Goal: Feedback & Contribution: Contribute content

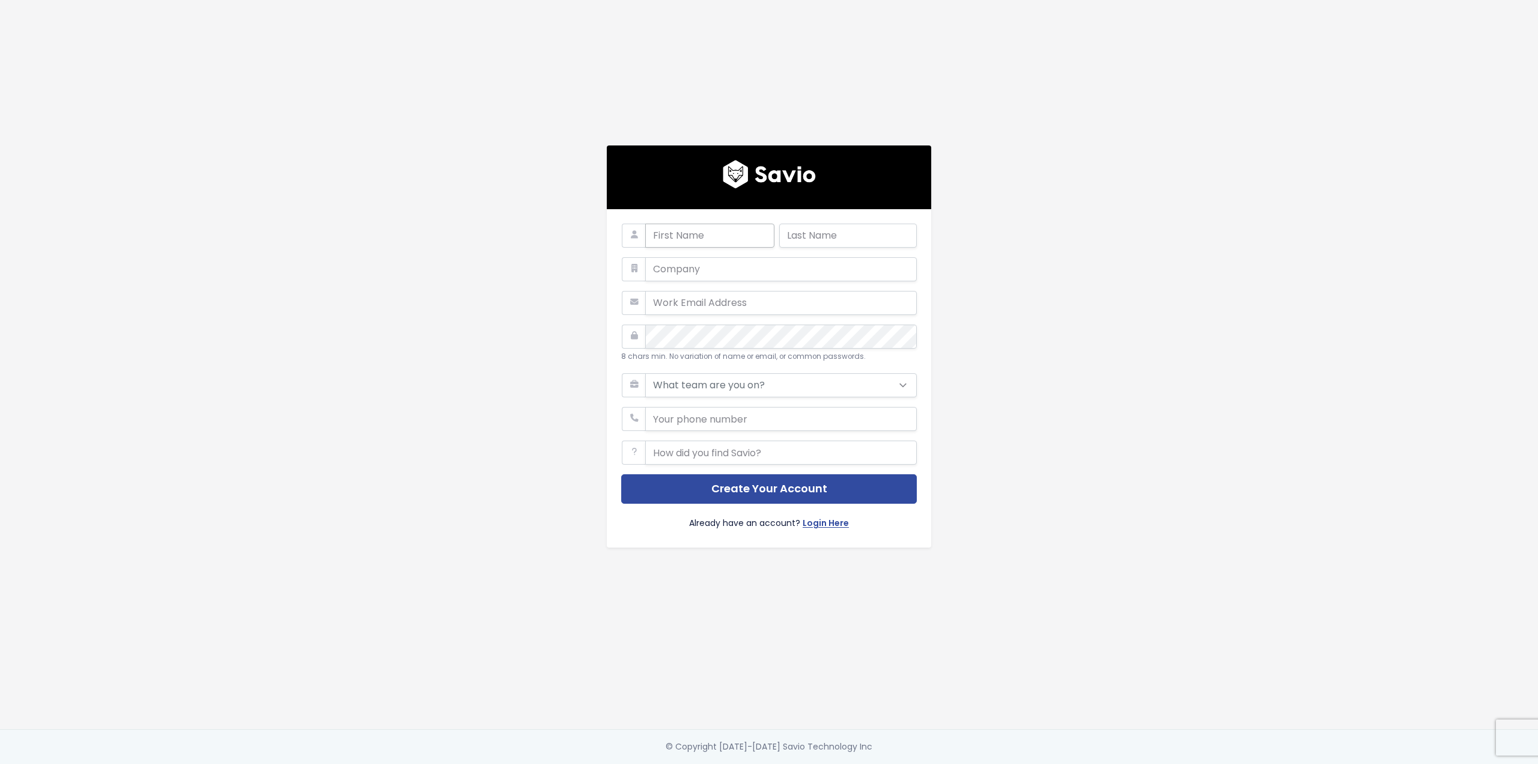
click at [697, 230] on input "text" at bounding box center [709, 235] width 129 height 24
type input "[PERSON_NAME]"
type input "Valent"
type input "Pán"
type input "[PERSON_NAME][EMAIL_ADDRESS][PERSON_NAME][DOMAIN_NAME]"
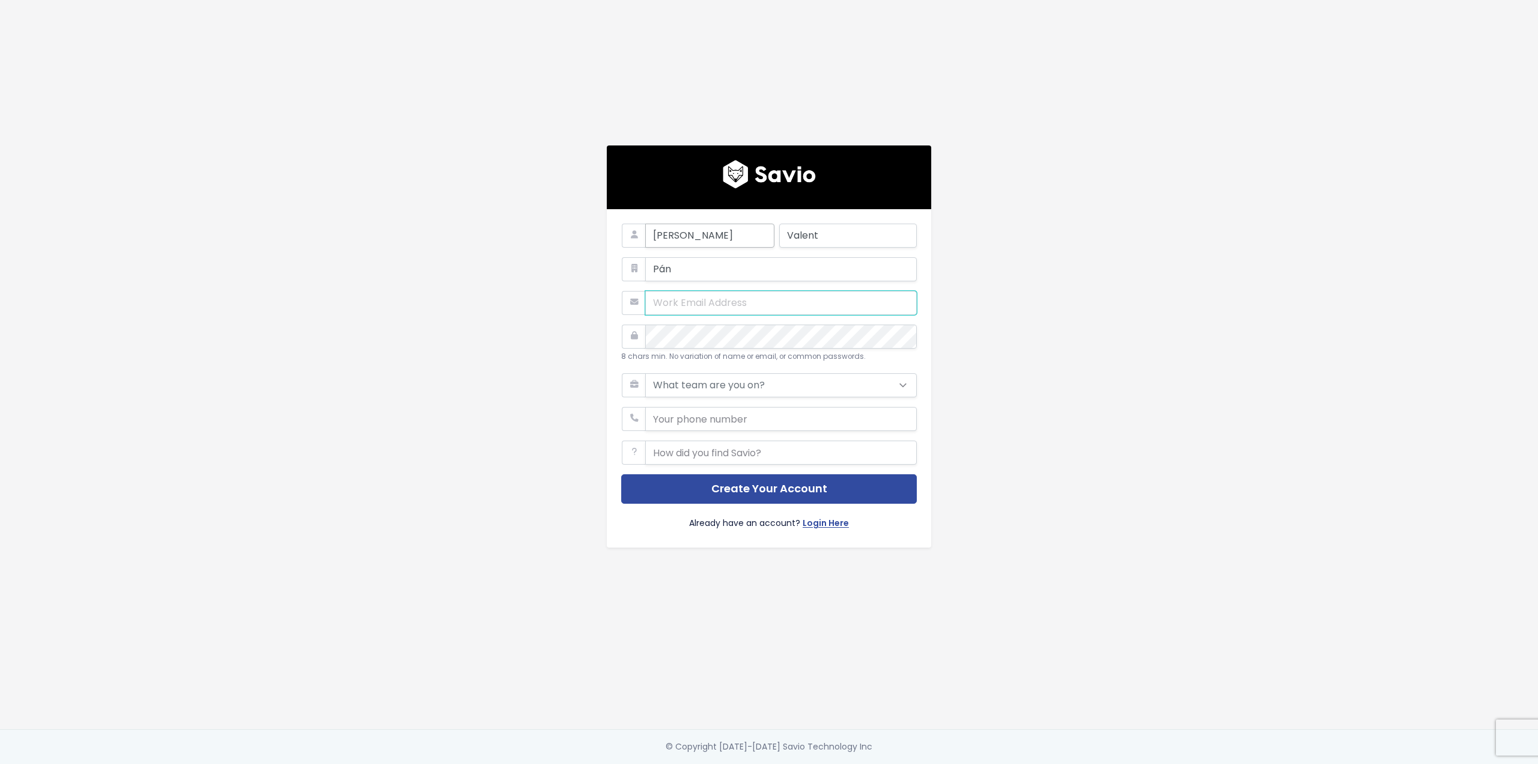
type input "773553880"
click at [681, 266] on input "Pán" at bounding box center [781, 269] width 272 height 24
click at [669, 264] on input "text" at bounding box center [781, 269] width 272 height 24
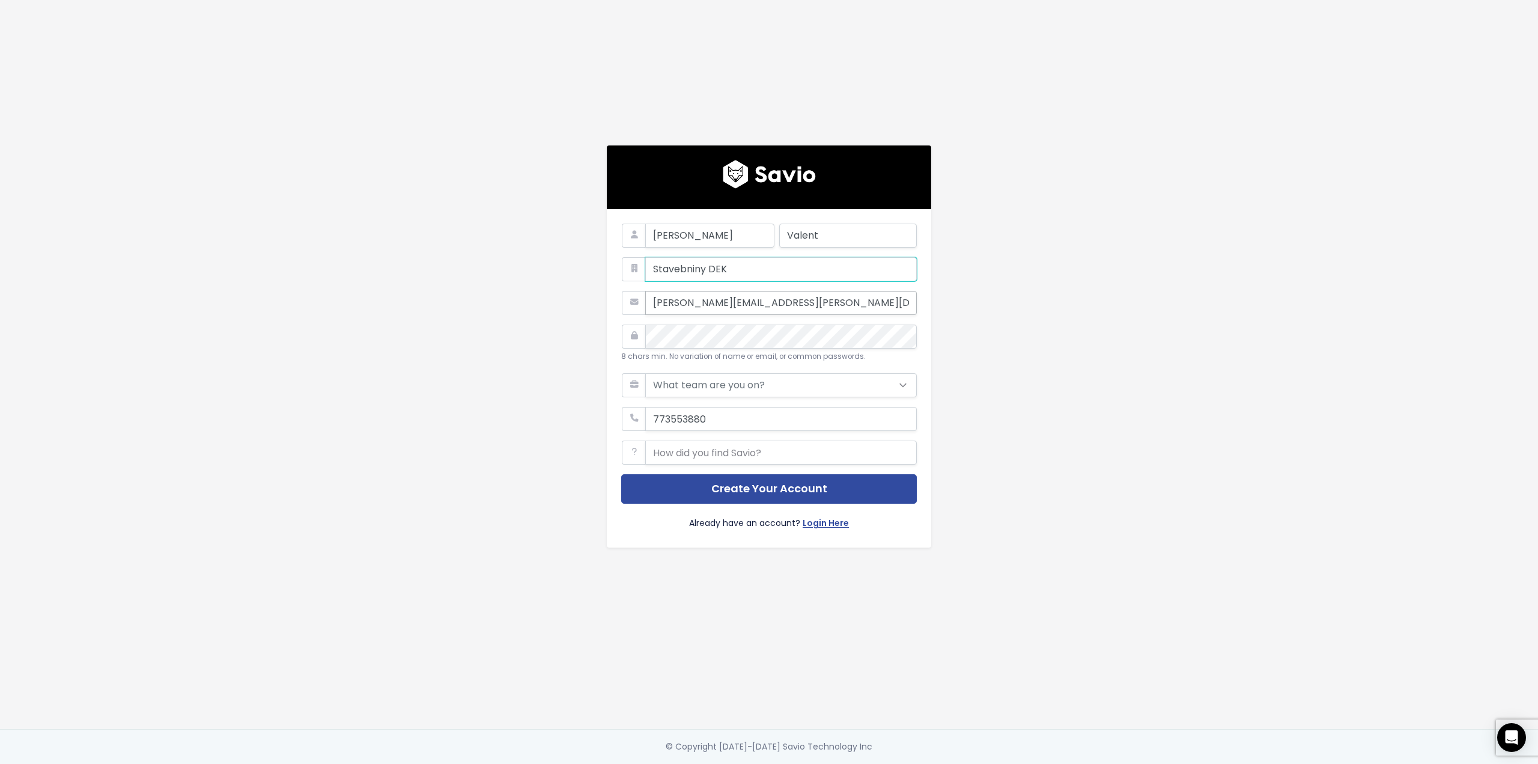
type input "Stavebniny DEK"
drag, startPoint x: 737, startPoint y: 302, endPoint x: 935, endPoint y: 300, distance: 198.3
click at [929, 300] on div "Ferdinand Valent Stavebniny DEK ferdinand.valent@conrad.cz 8 chars min. No vari…" at bounding box center [769, 346] width 342 height 402
type input "ferdinand.valent@dek-cz.com"
click at [781, 377] on select "What team are you on? Support Product Sales Customer Success Marketing Other" at bounding box center [781, 385] width 272 height 24
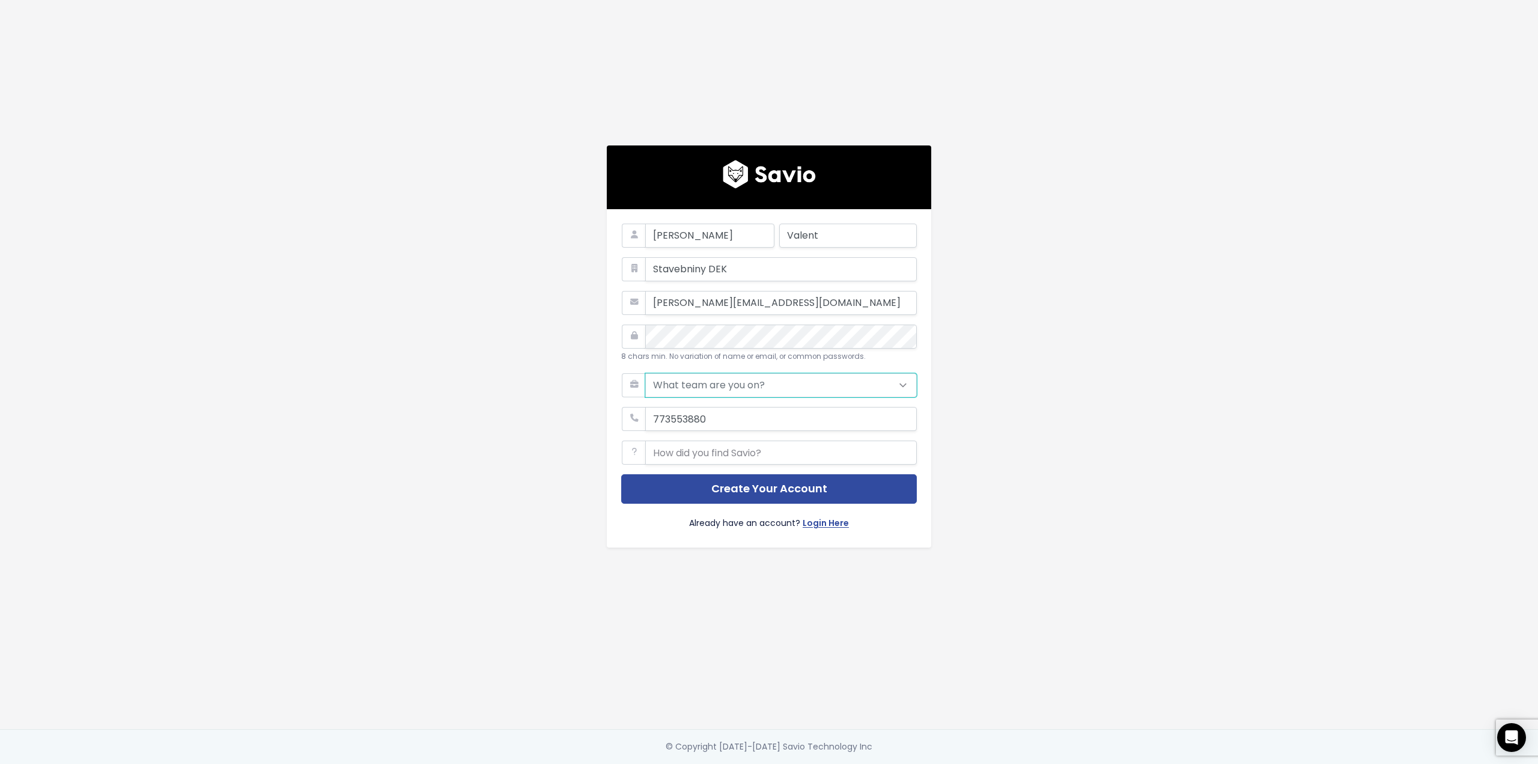
select select "PRODUCT"
click at [645, 373] on select "What team are you on? Support Product Sales Customer Success Marketing Other" at bounding box center [781, 385] width 272 height 24
click at [1116, 425] on main "Ferdinand Valent Stavebniny DEK ferdinand.valent@dek-cz.com 8 chars min. No var…" at bounding box center [769, 382] width 1538 height 764
click at [747, 485] on button "Create Your Account" at bounding box center [769, 488] width 296 height 29
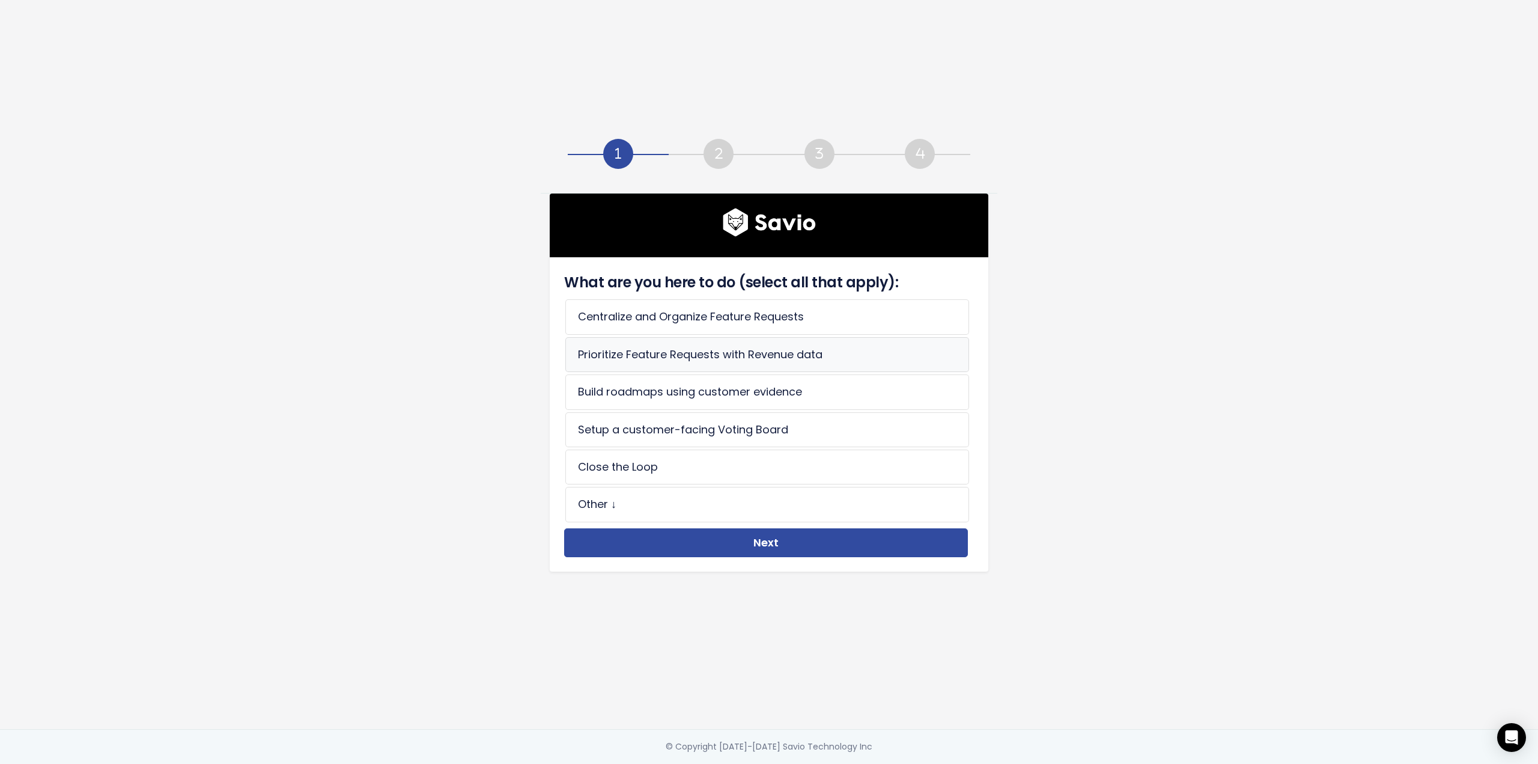
click at [610, 345] on li "Prioritize Feature Requests with Revenue data" at bounding box center [767, 354] width 404 height 35
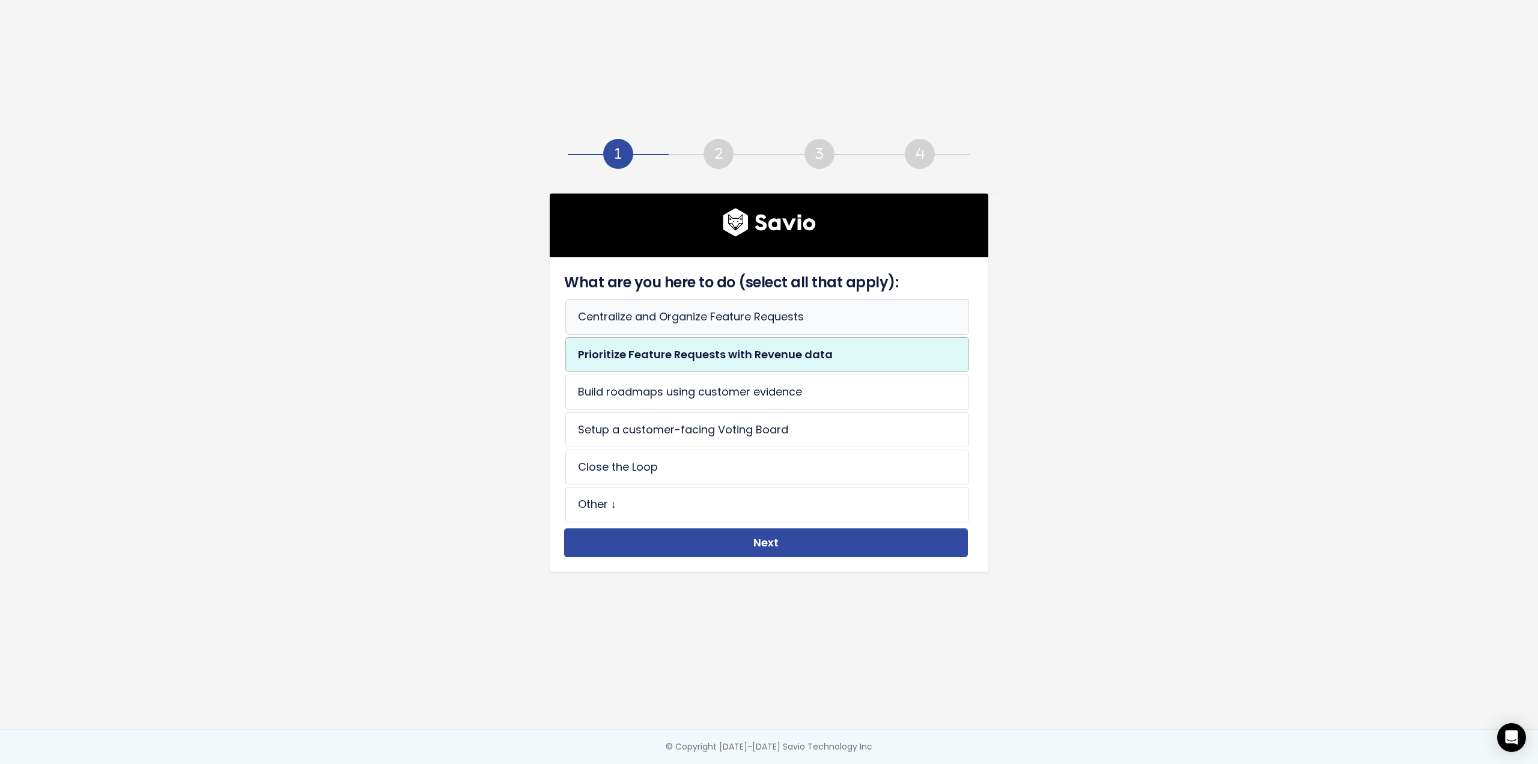
click at [773, 307] on li "Centralize and Organize Feature Requests" at bounding box center [767, 316] width 404 height 35
click at [872, 424] on li "Setup a customer-facing Voting Board" at bounding box center [767, 429] width 404 height 35
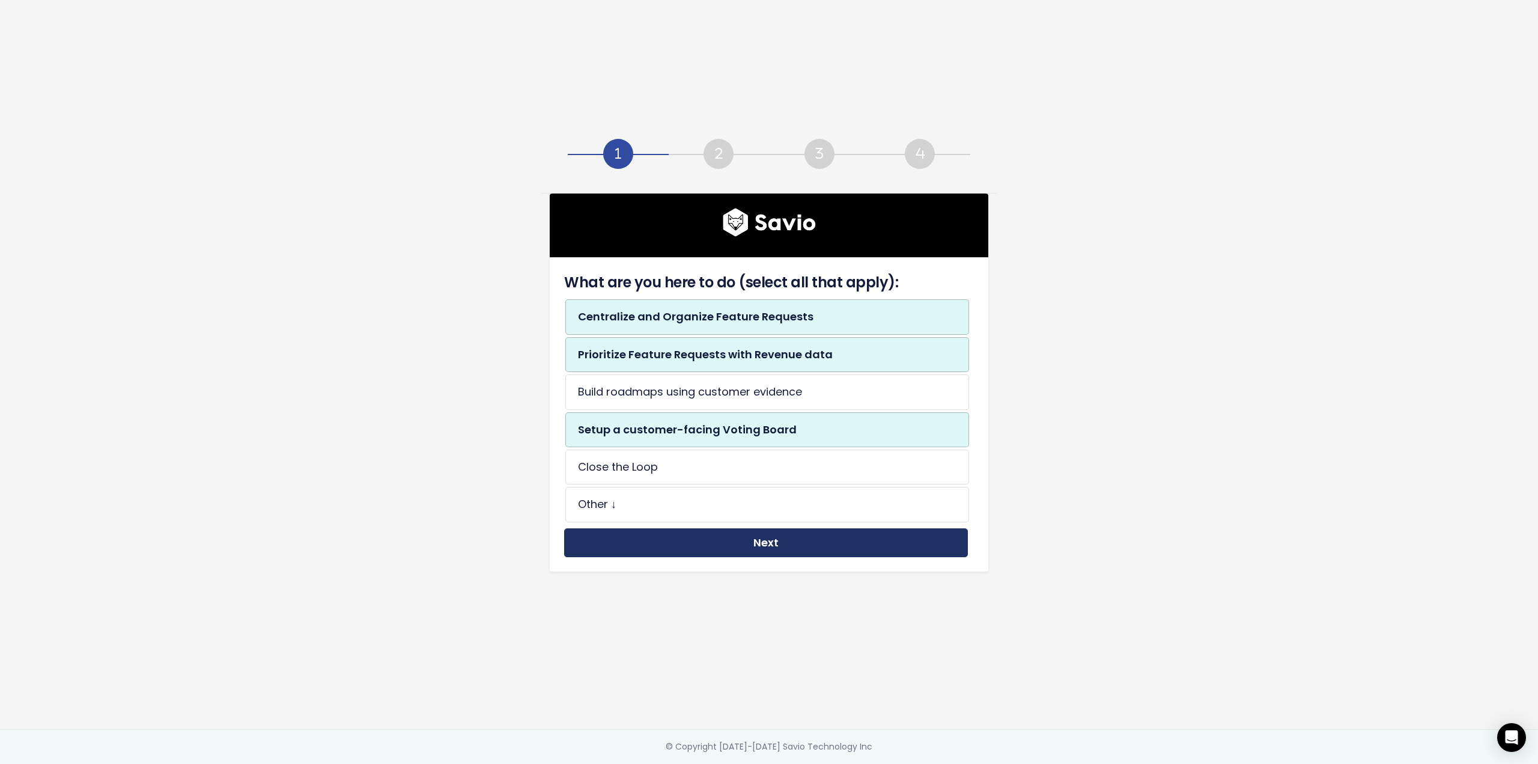
click at [734, 542] on button "Next" at bounding box center [766, 542] width 404 height 29
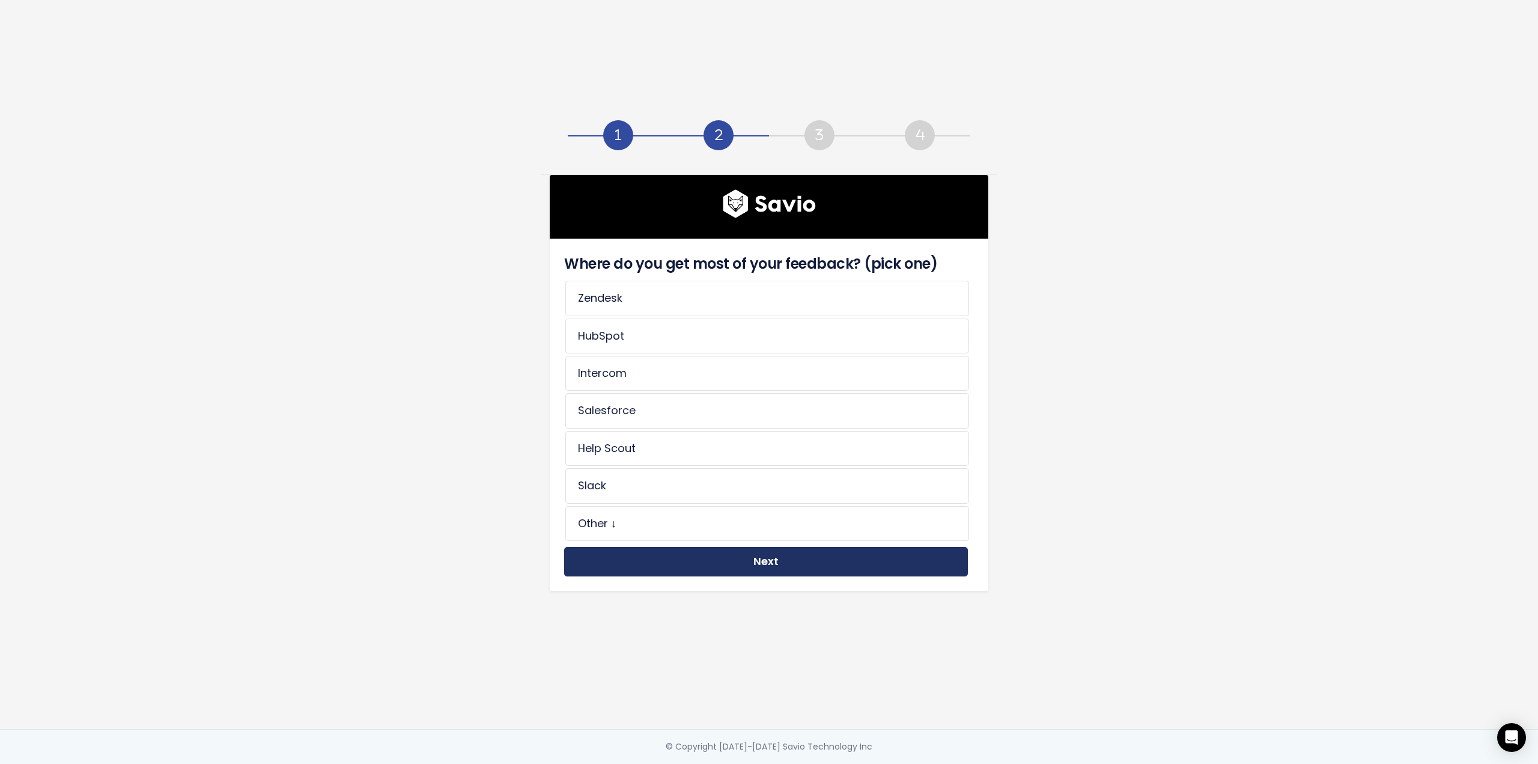
click at [595, 555] on button "Next" at bounding box center [766, 561] width 404 height 29
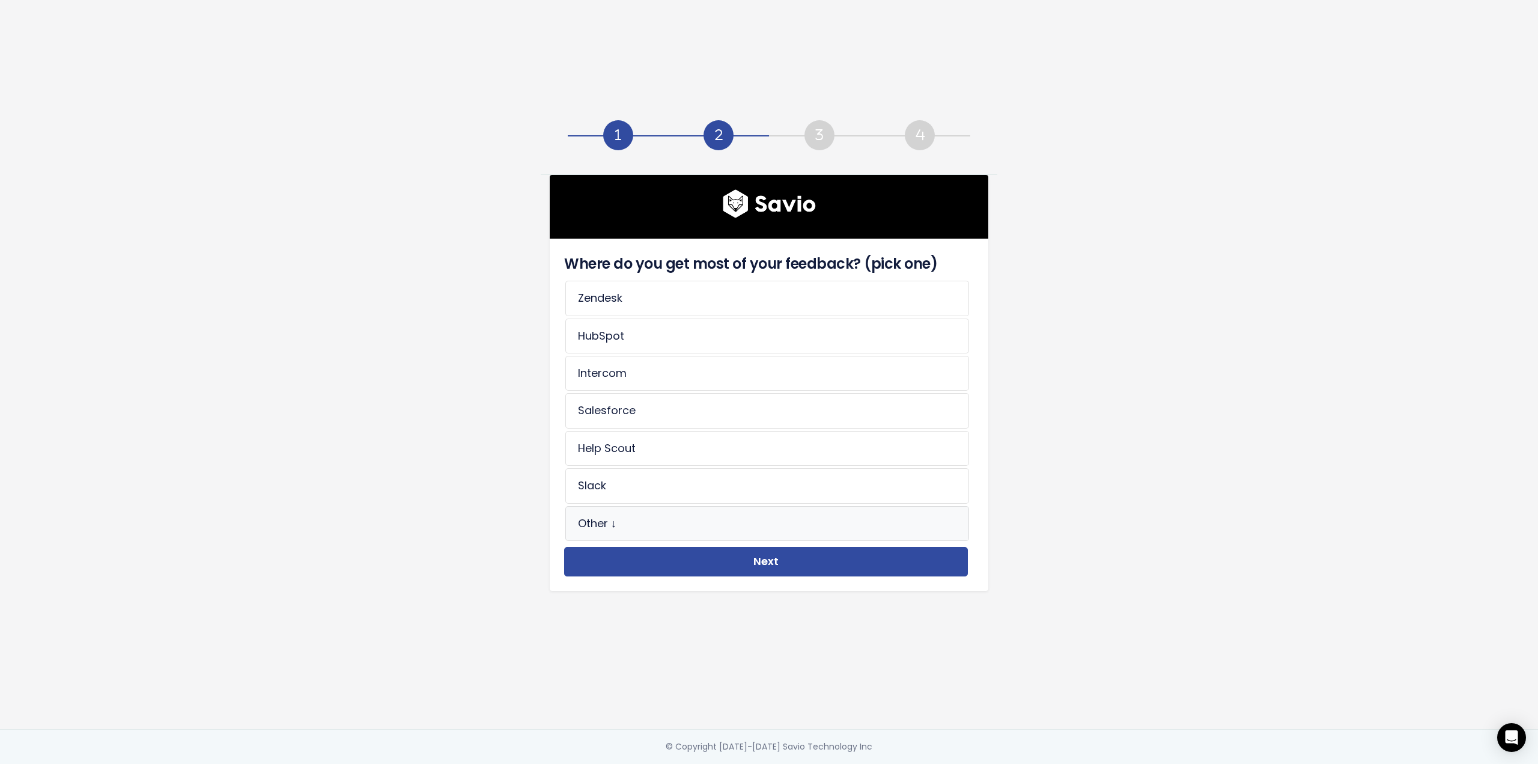
click at [607, 530] on li "Other ↓" at bounding box center [767, 523] width 404 height 35
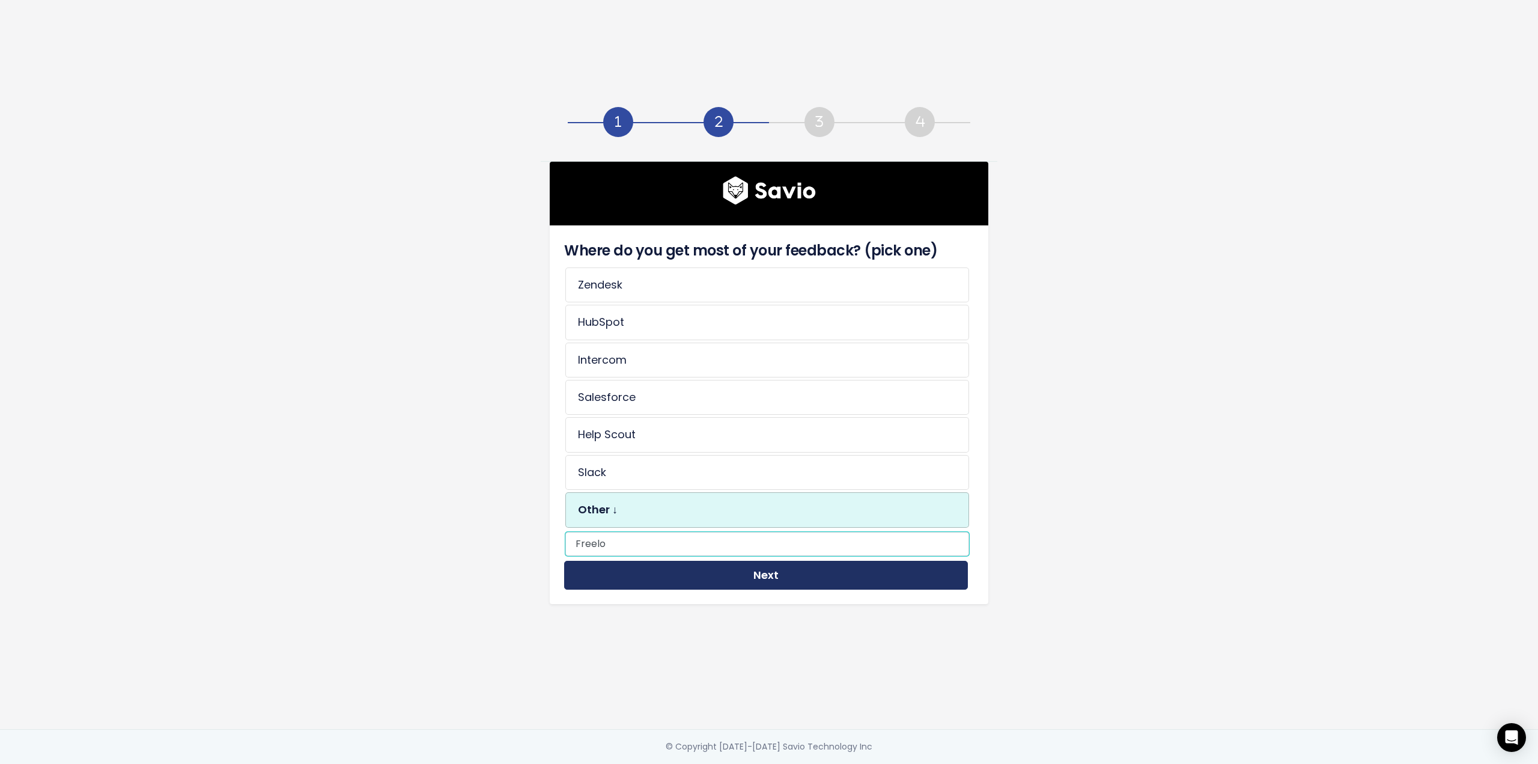
type input "Freelo"
click at [754, 566] on button "Next" at bounding box center [766, 575] width 404 height 29
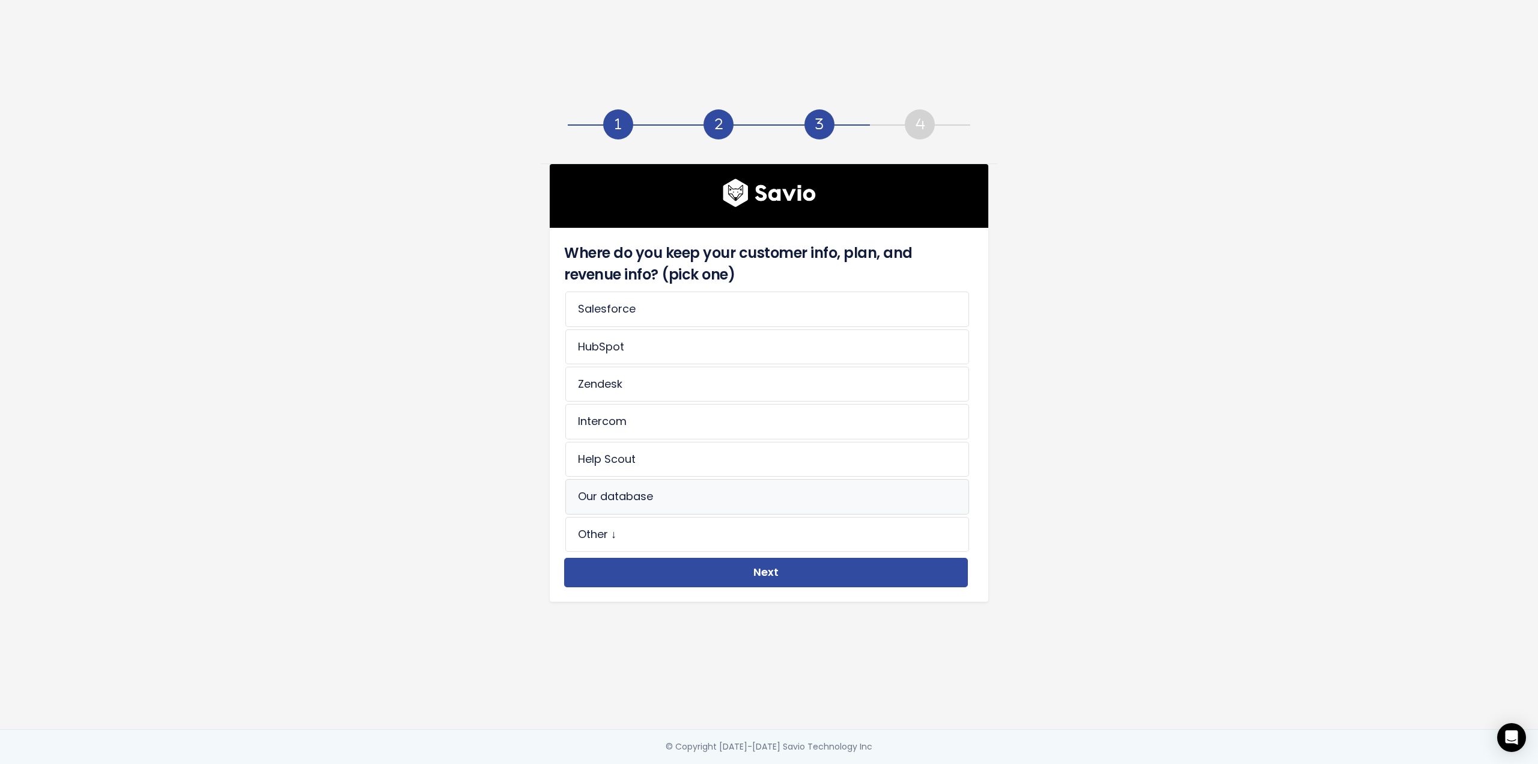
click at [610, 496] on li "Our database" at bounding box center [767, 496] width 404 height 35
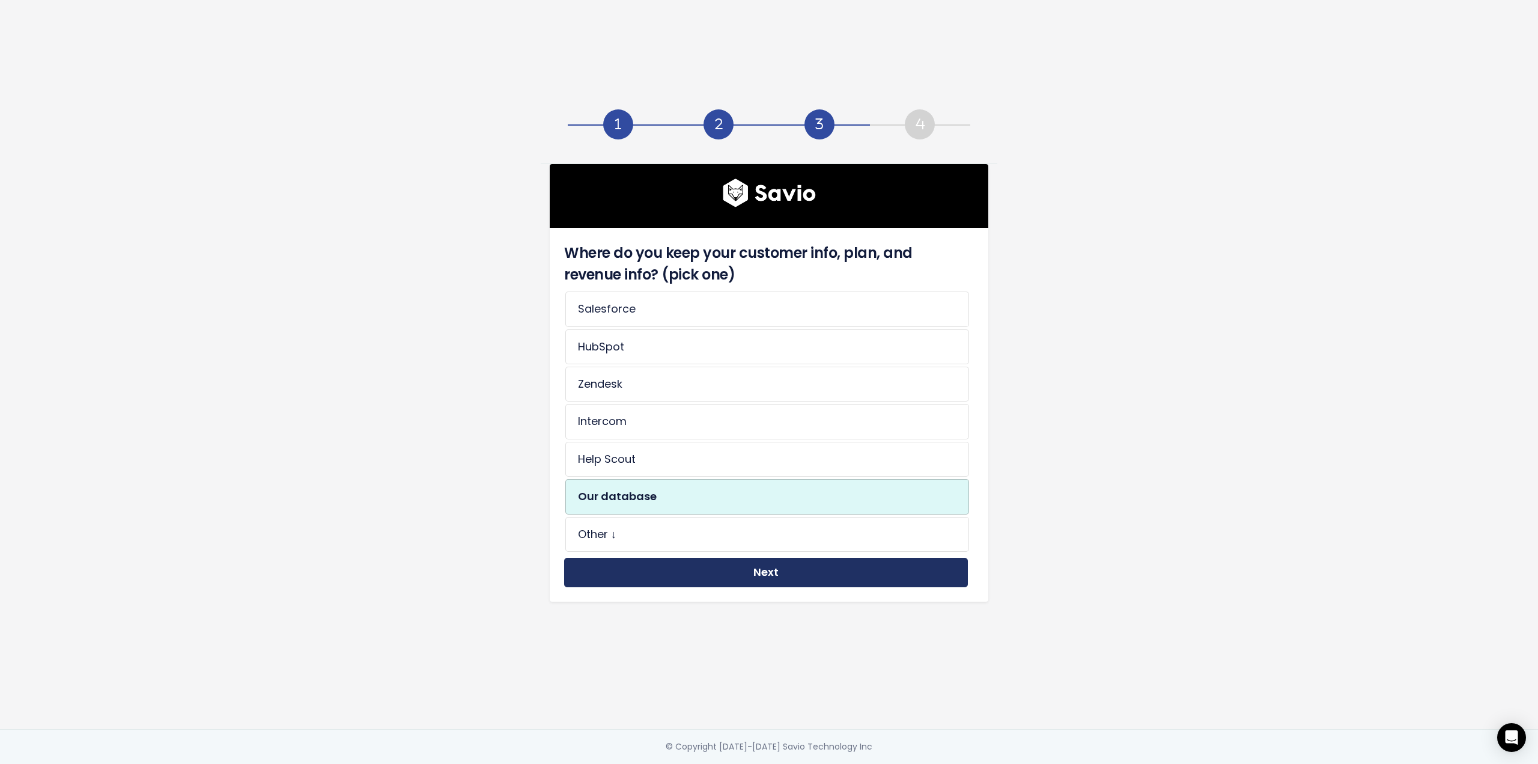
click at [756, 569] on button "Next" at bounding box center [766, 572] width 404 height 29
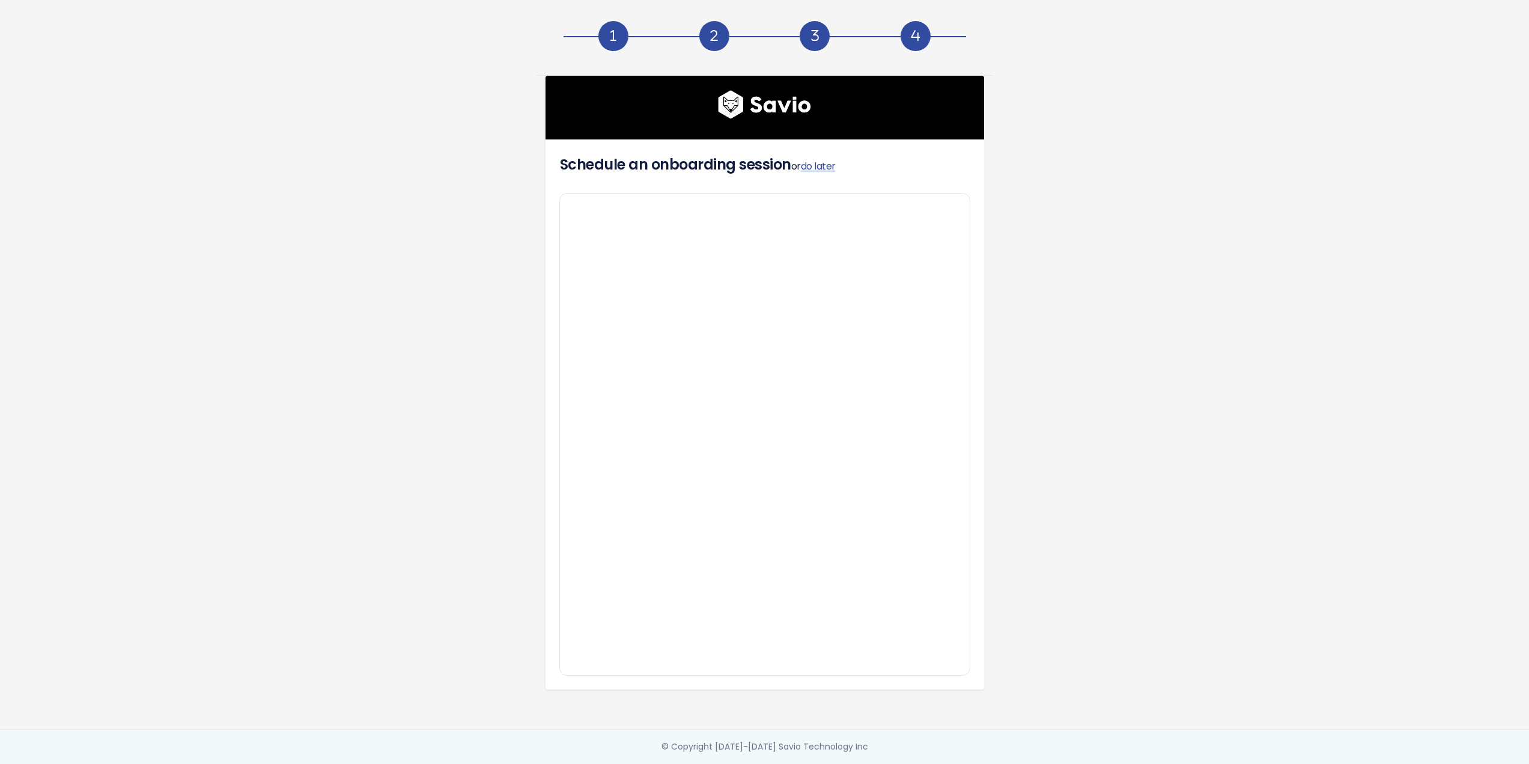
scroll to position [2, 0]
drag, startPoint x: 820, startPoint y: 160, endPoint x: 843, endPoint y: 162, distance: 23.0
click at [820, 160] on link "do later" at bounding box center [818, 166] width 35 height 14
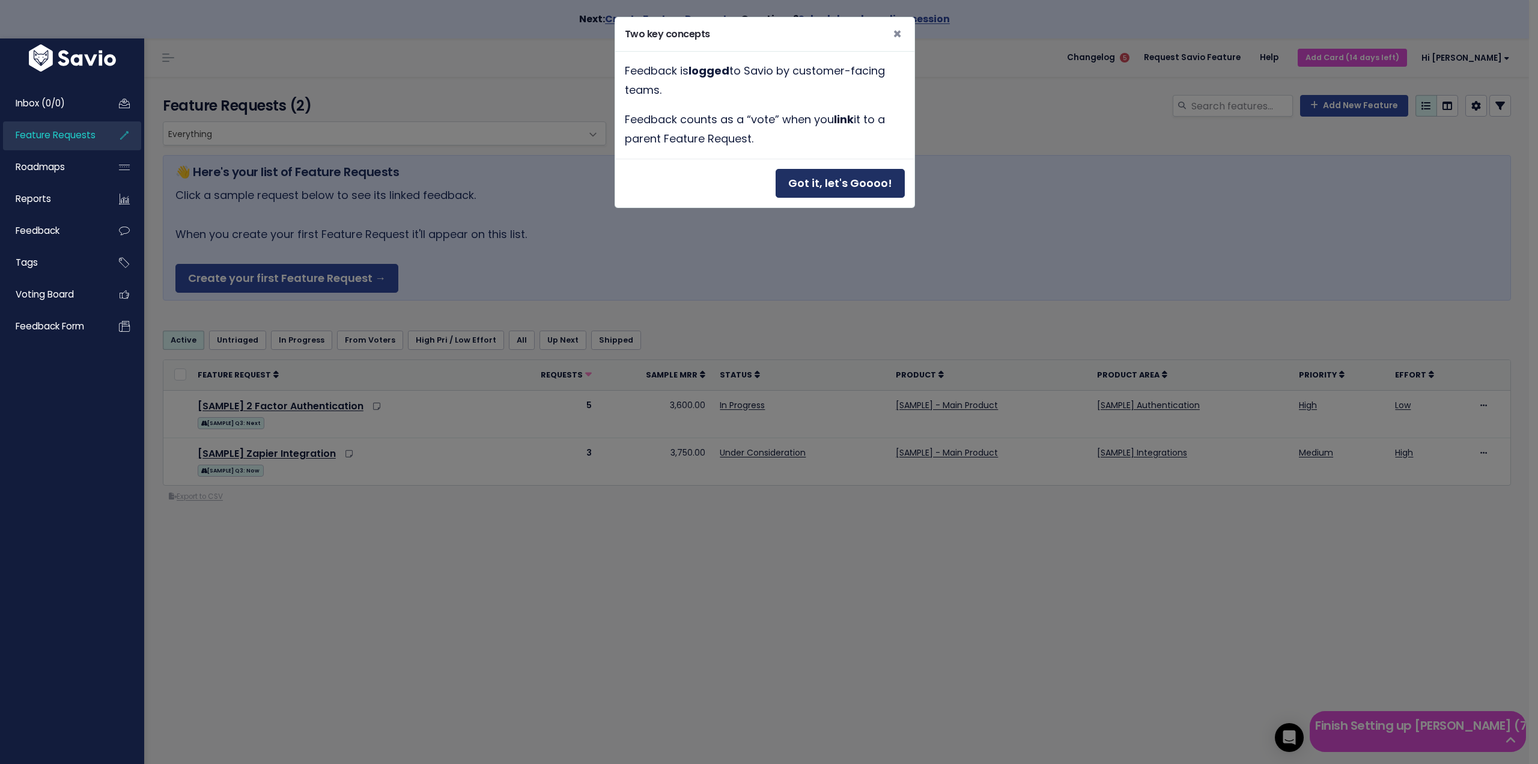
click at [821, 182] on button "Got it, let's Goooo!" at bounding box center [840, 183] width 129 height 29
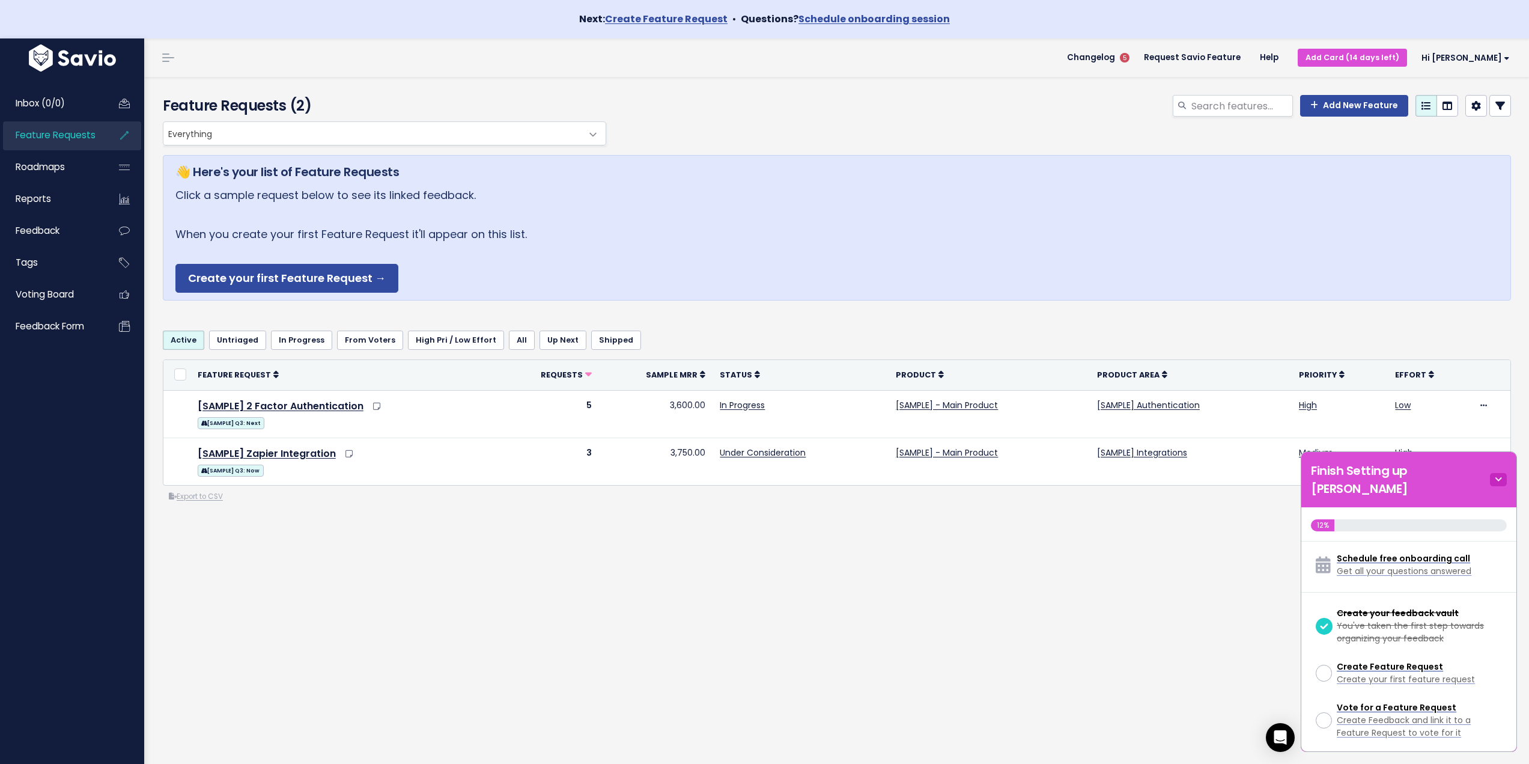
click at [1501, 473] on icon at bounding box center [1498, 479] width 17 height 13
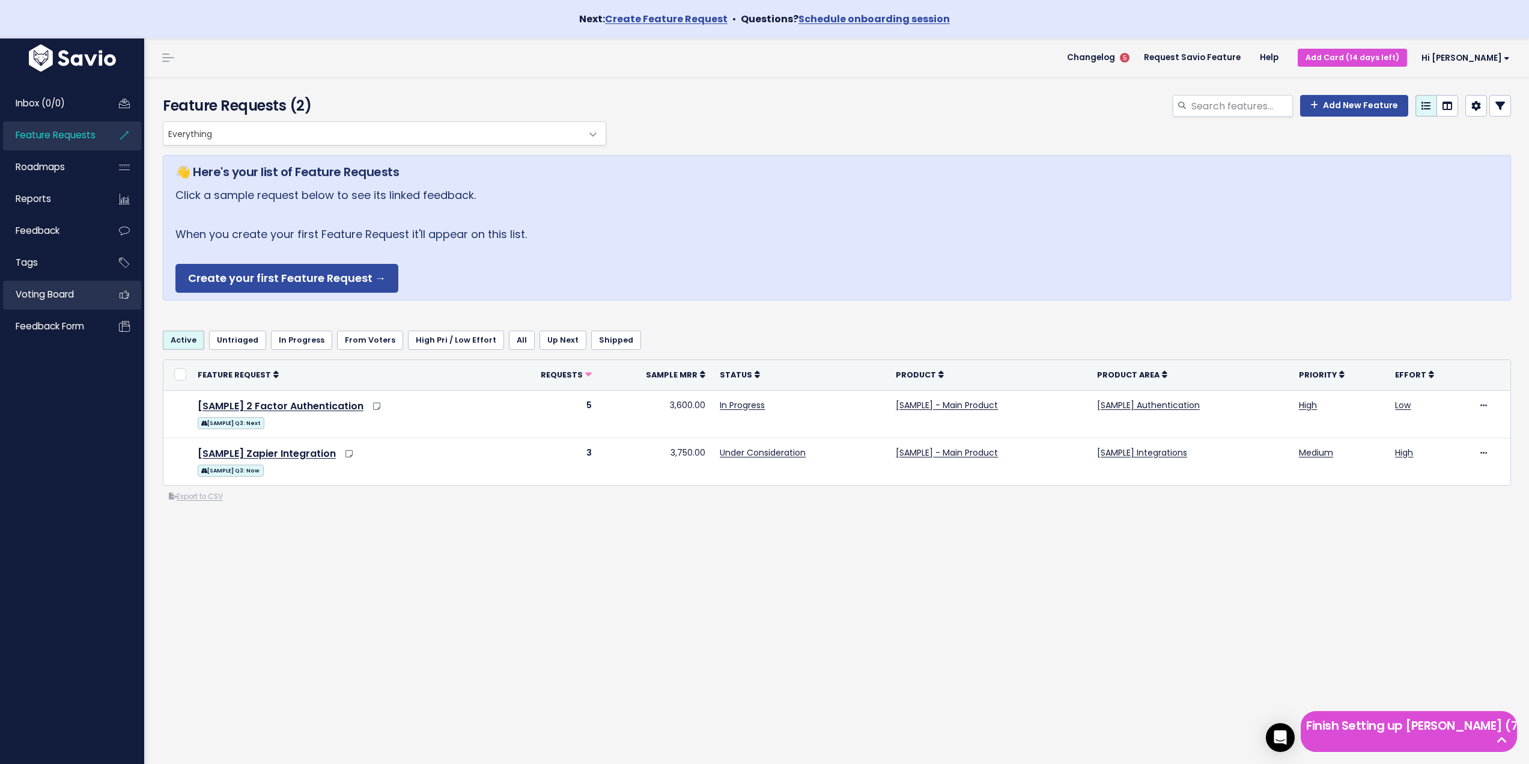
click at [31, 290] on span "Voting Board" at bounding box center [45, 294] width 58 height 13
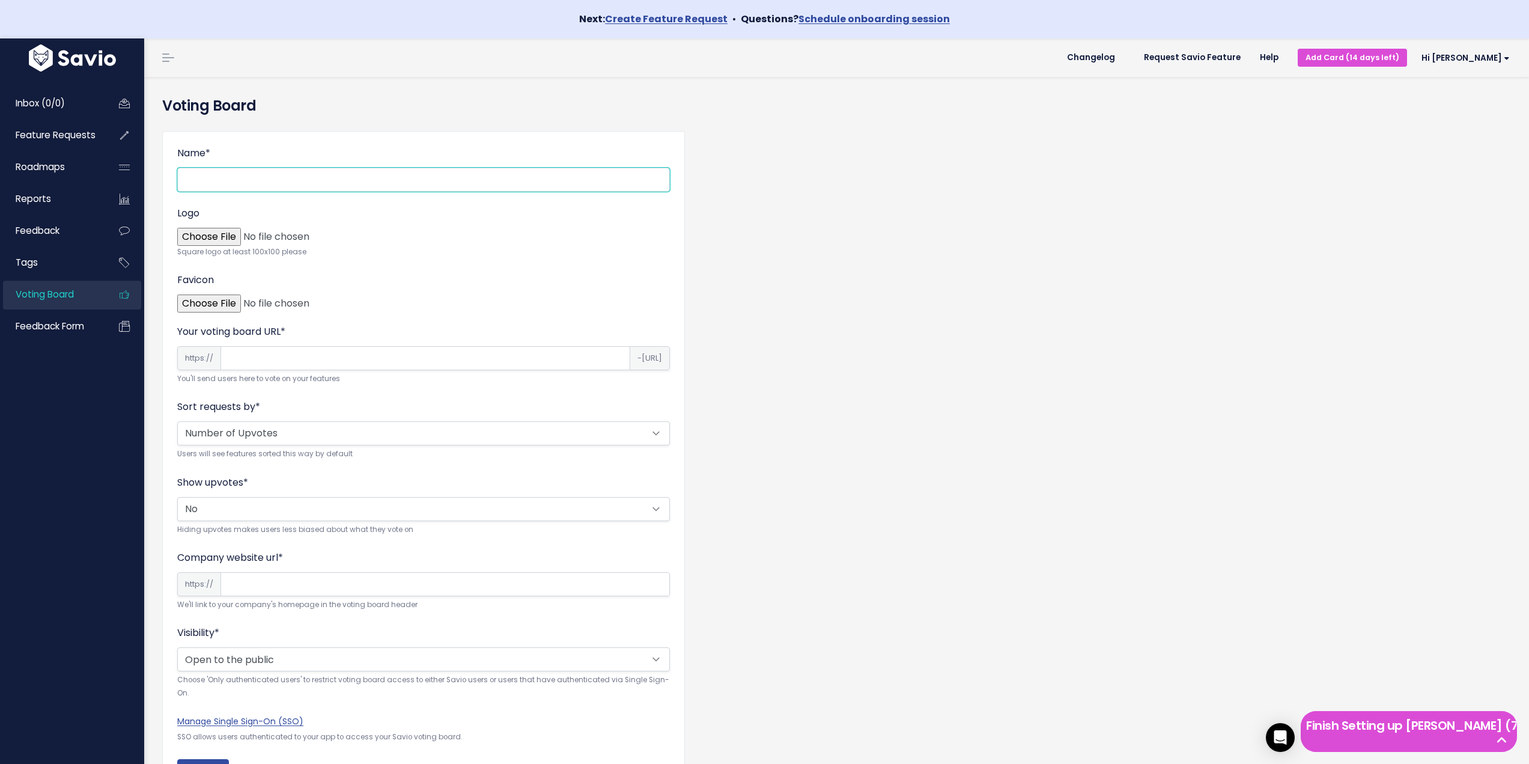
click at [259, 180] on input "Name *" at bounding box center [423, 180] width 493 height 24
type input "Testing voting board"
drag, startPoint x: 176, startPoint y: 378, endPoint x: 378, endPoint y: 384, distance: 202.0
click at [378, 384] on div "Name * Testing voting board Logo Square logo at least 100x100 please Favicon Yo…" at bounding box center [423, 463] width 523 height 664
click at [378, 384] on small "You'll send users here to vote on your features" at bounding box center [423, 378] width 493 height 13
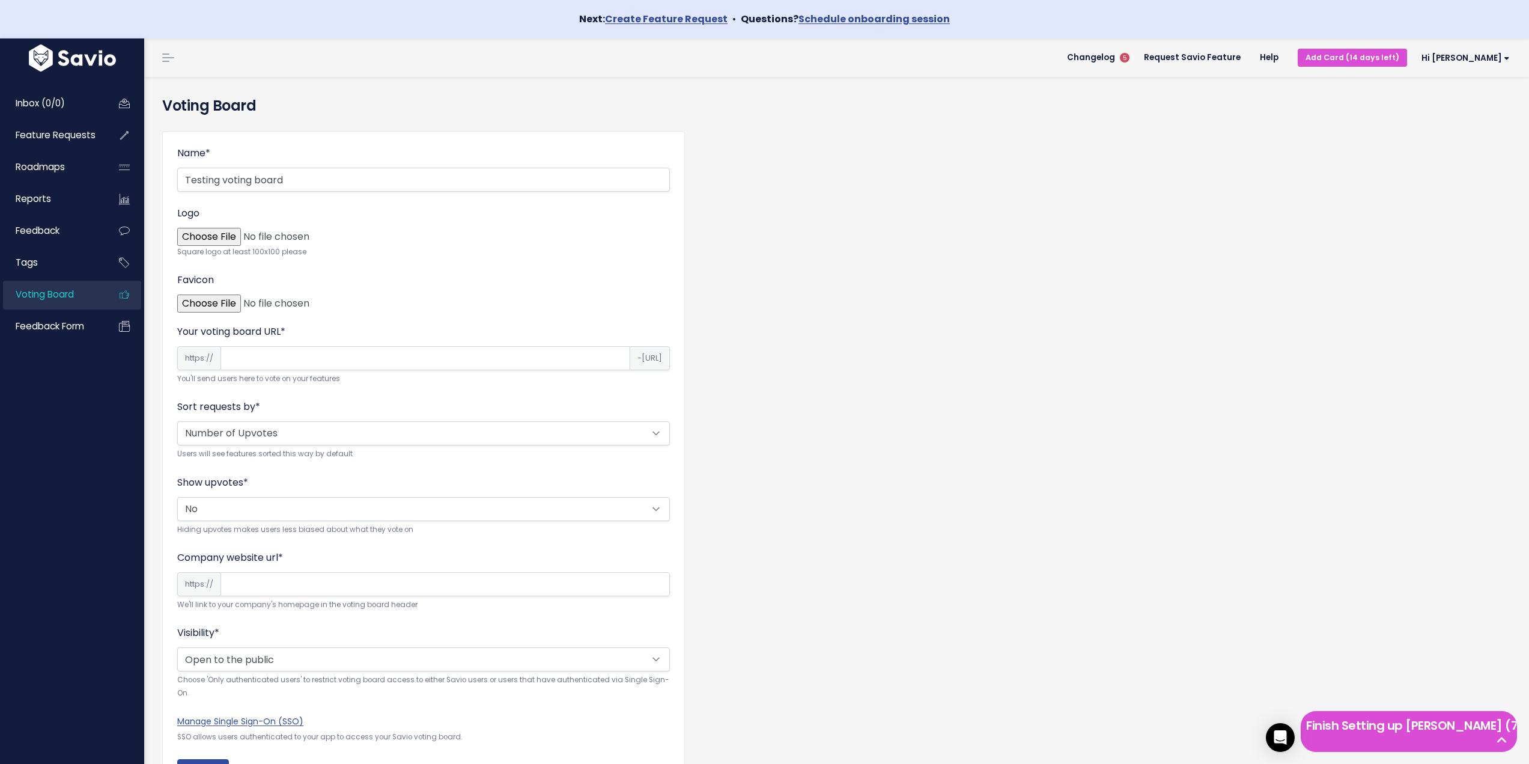
click at [372, 354] on input "Your voting board URL *" at bounding box center [425, 358] width 410 height 24
type input "testingvoting"
click at [357, 405] on div "Sort requests by * Alphabetical Random Number of Upvotes Users will see feature…" at bounding box center [423, 430] width 493 height 61
click at [249, 437] on select "Alphabetical Random Number of Upvotes" at bounding box center [423, 433] width 493 height 24
click at [821, 437] on div "Name * Testing voting board Logo Square logo at least 100x100 please Favicon Yo…" at bounding box center [836, 471] width 1367 height 701
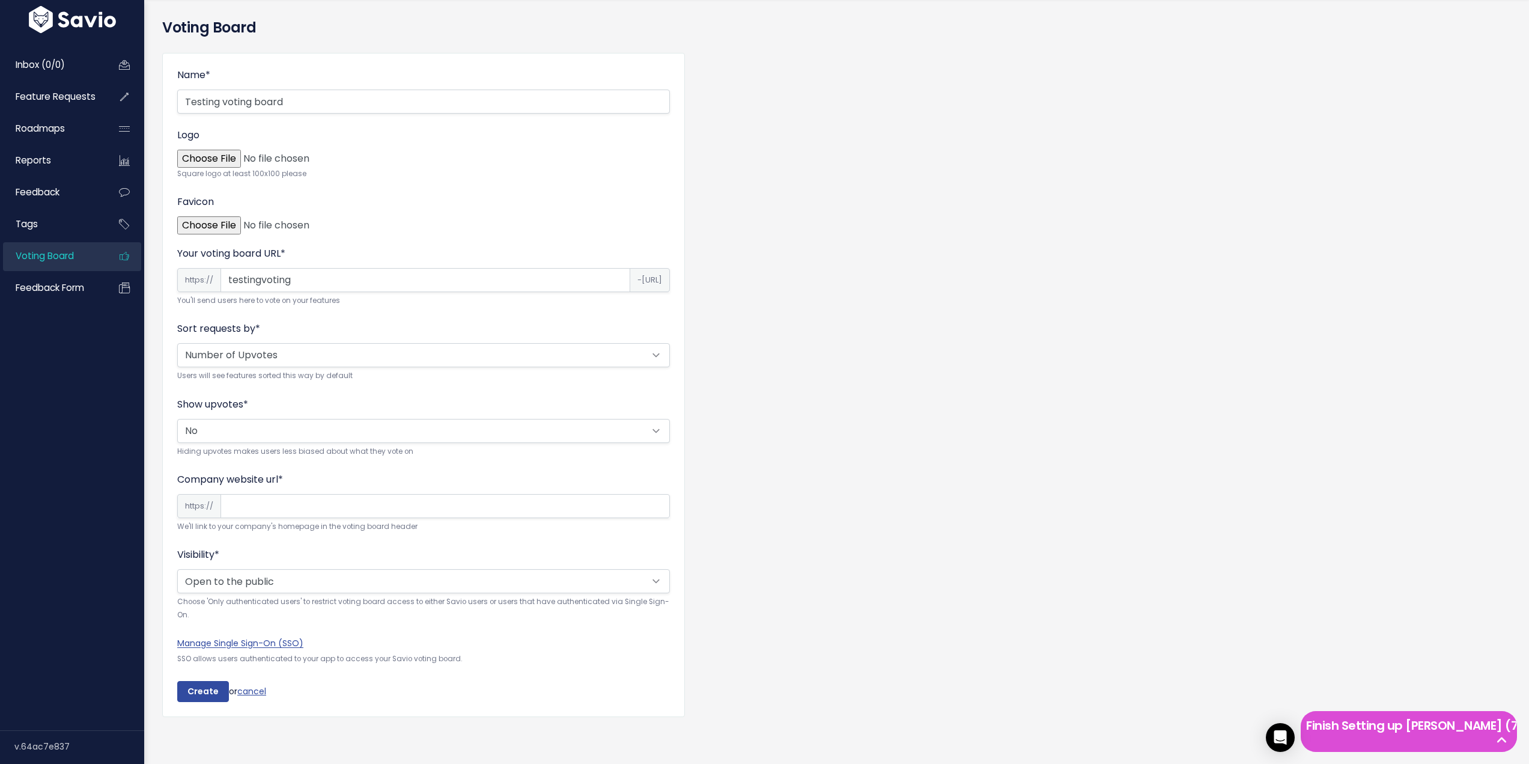
scroll to position [87, 0]
click at [253, 494] on input "Company website url *" at bounding box center [444, 506] width 449 height 24
type input "www.dek.cz"
click at [271, 569] on select "Open to the public Only authenticated users" at bounding box center [423, 581] width 493 height 24
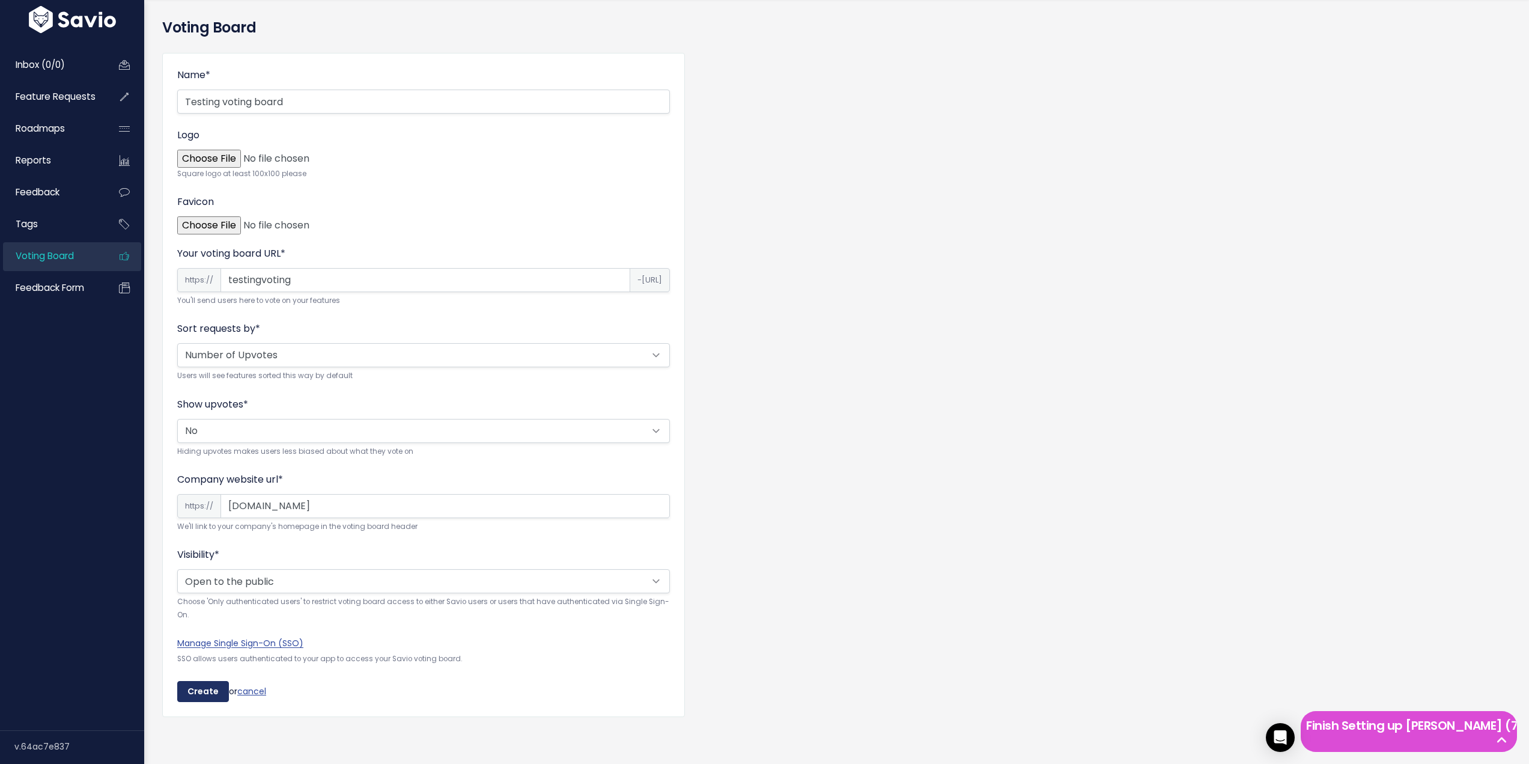
click at [204, 681] on input "Create" at bounding box center [203, 692] width 52 height 22
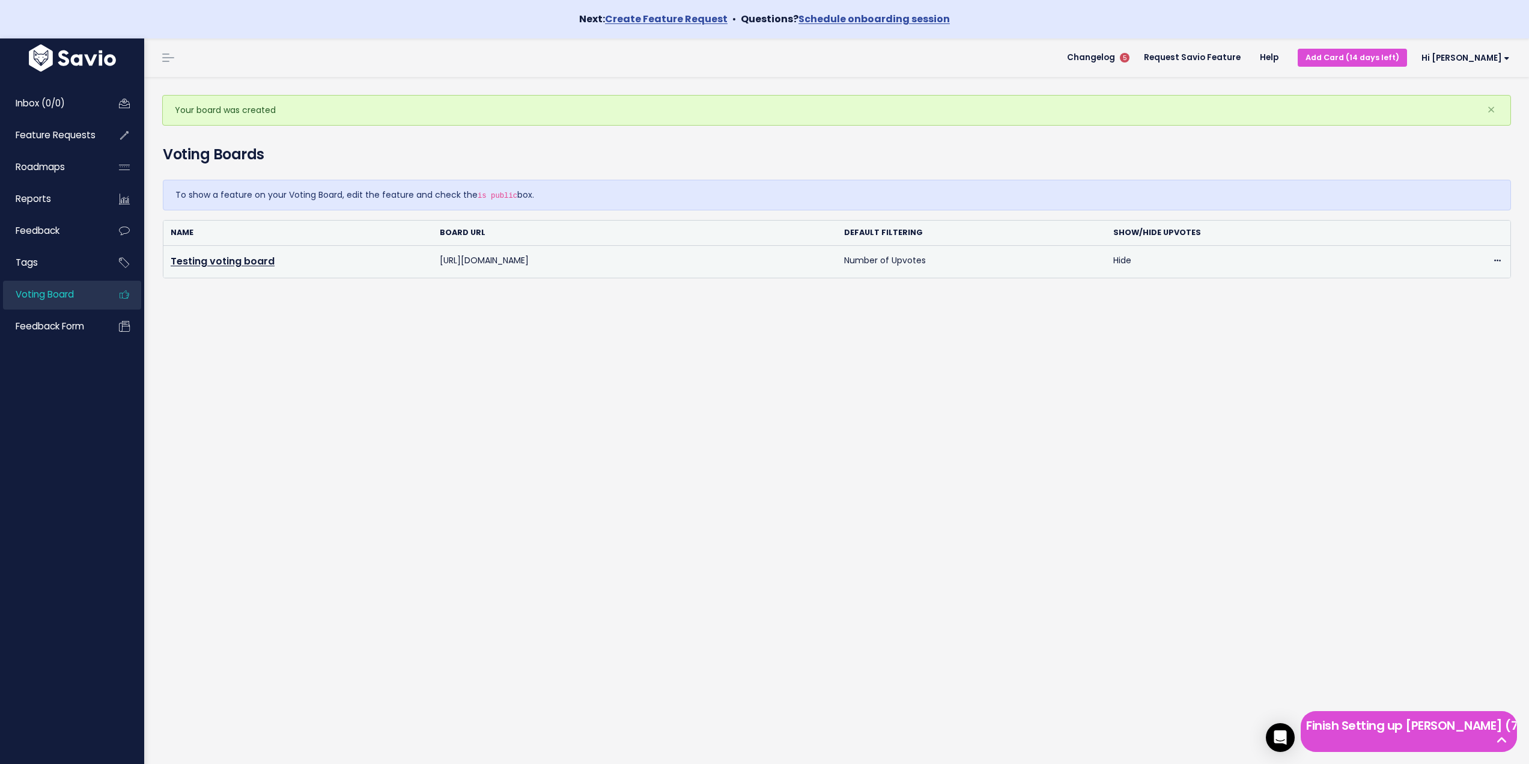
click at [558, 259] on td "https://testingvoting-voting.savio.io" at bounding box center [635, 262] width 404 height 32
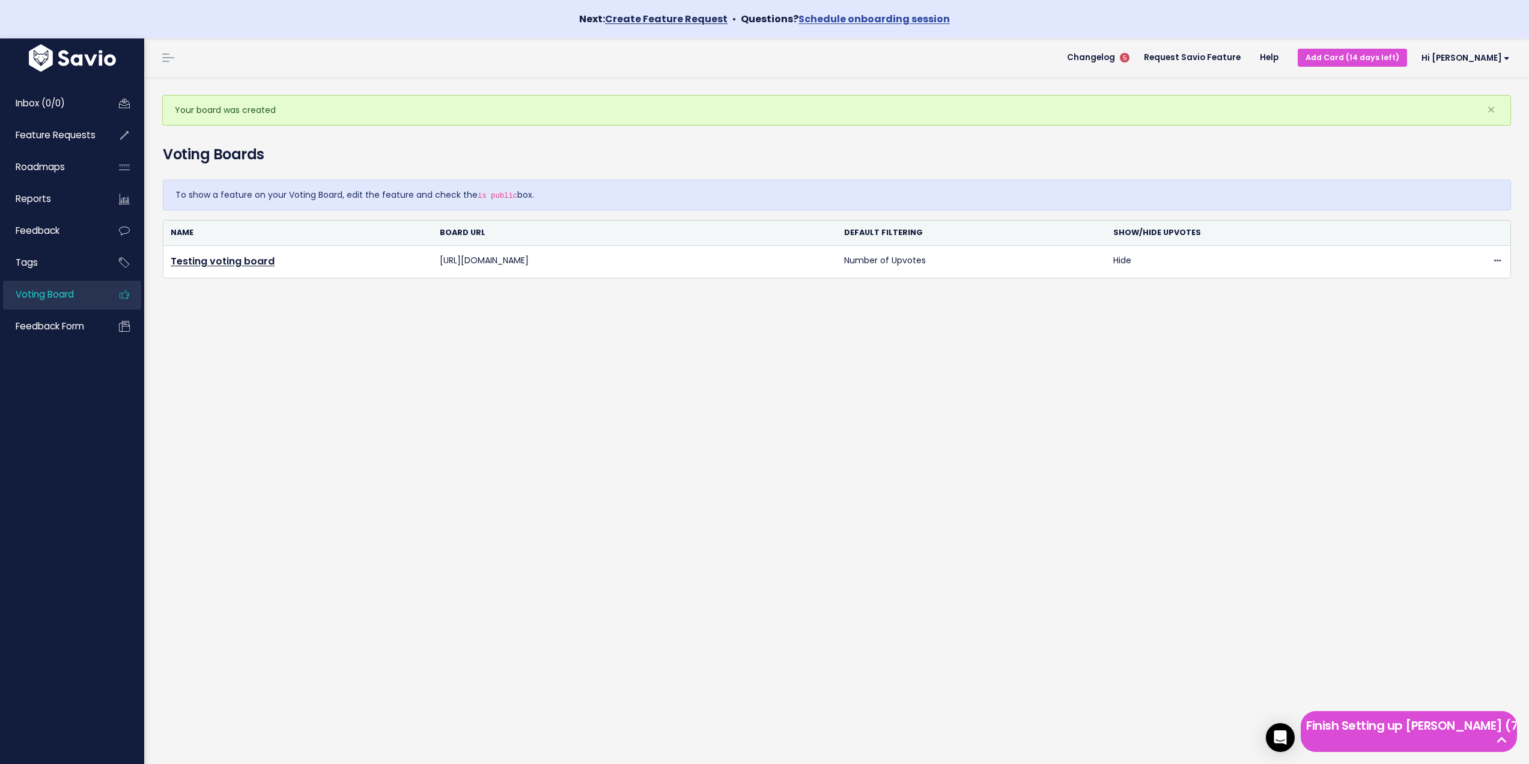
copy tr "https://testingvoting-voting.savio.io"
click at [567, 345] on div "Your board was created × Voting Boards To show a feature on your Voting Board, …" at bounding box center [836, 439] width 1385 height 725
drag, startPoint x: 244, startPoint y: 195, endPoint x: 467, endPoint y: 192, distance: 222.9
click at [461, 192] on div "To show a feature on your Voting Board, edit the feature and check the is publi…" at bounding box center [837, 195] width 1348 height 31
click at [546, 192] on div "To show a feature on your Voting Board, edit the feature and check the is publi…" at bounding box center [837, 195] width 1348 height 31
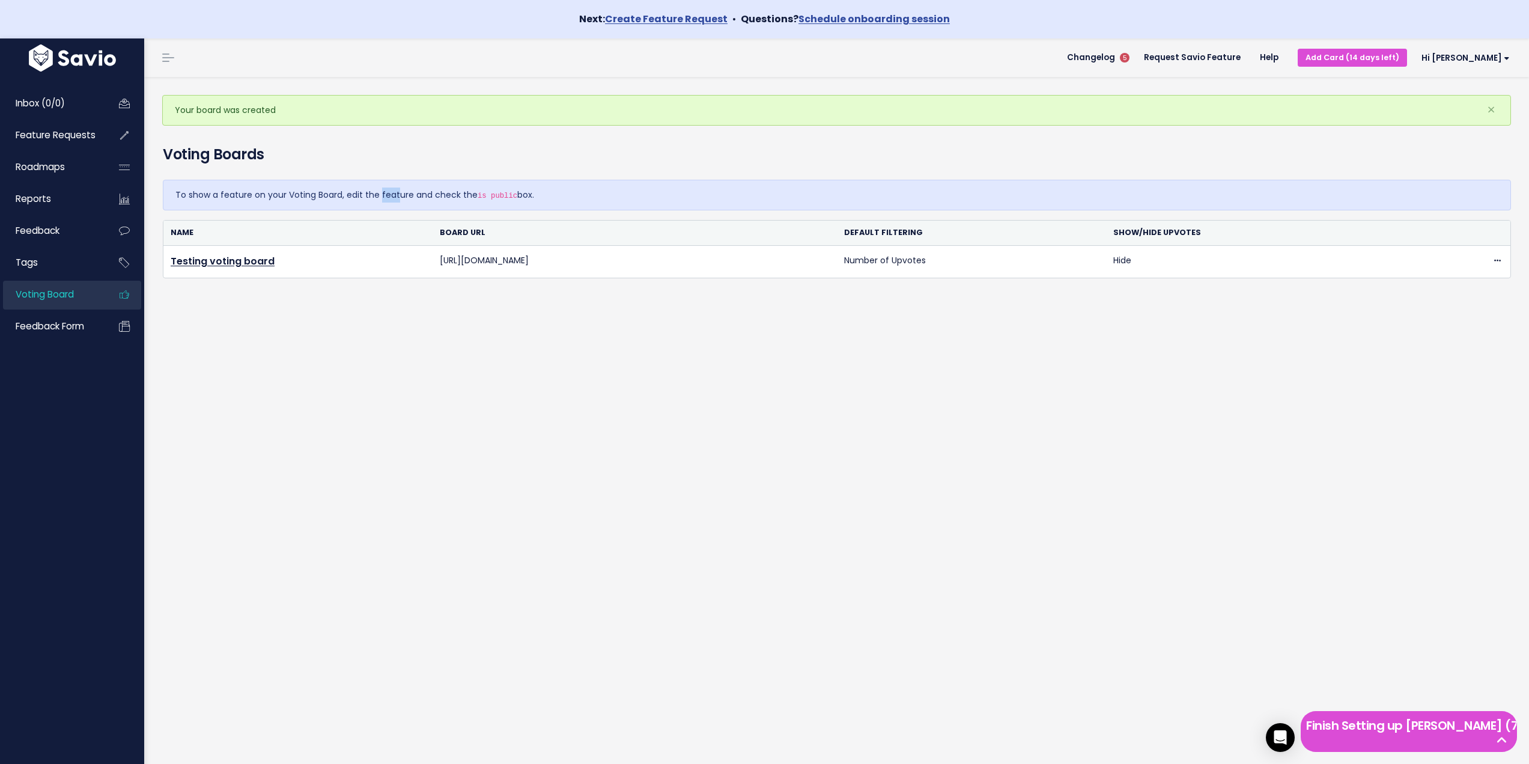
drag, startPoint x: 319, startPoint y: 196, endPoint x: 338, endPoint y: 198, distance: 19.3
click at [338, 198] on div "To show a feature on your Voting Board, edit the feature and check the is publi…" at bounding box center [837, 195] width 1348 height 31
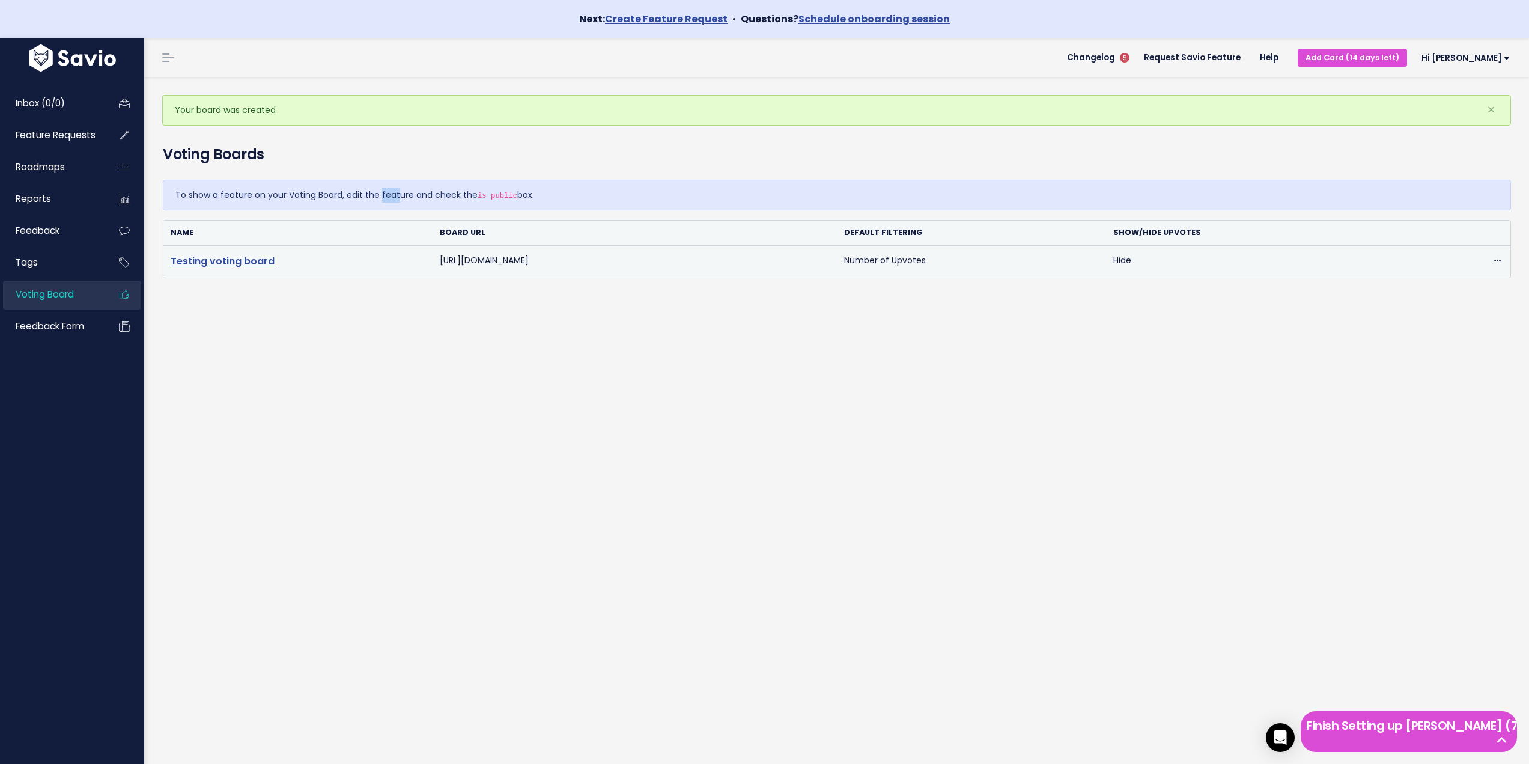
click at [245, 264] on link "Testing voting board" at bounding box center [223, 261] width 104 height 14
click at [245, 266] on link "Testing voting board" at bounding box center [223, 261] width 104 height 14
click at [1494, 260] on icon at bounding box center [1497, 261] width 7 height 8
click at [1439, 292] on link "Edit" at bounding box center [1446, 293] width 87 height 23
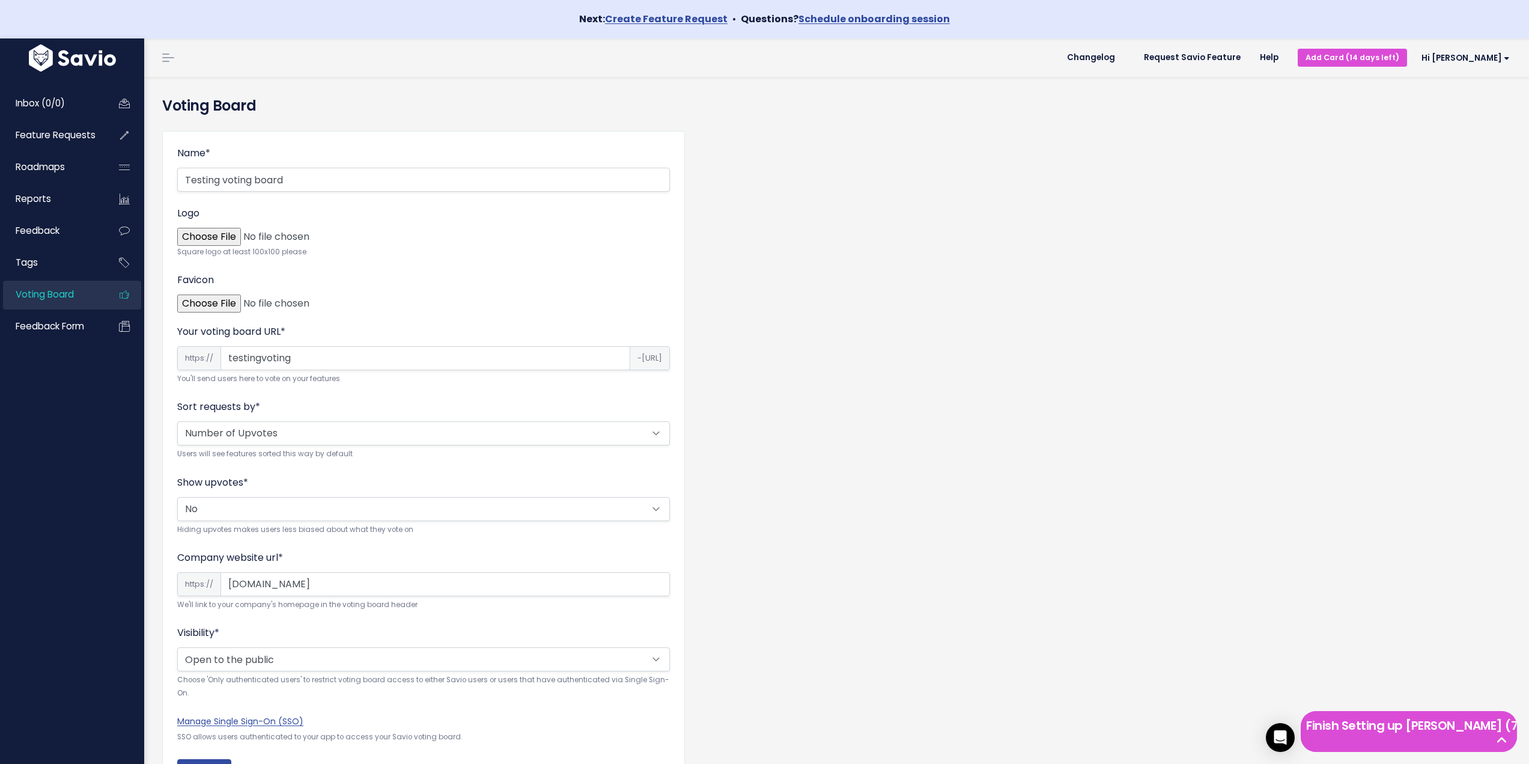
scroll to position [87, 0]
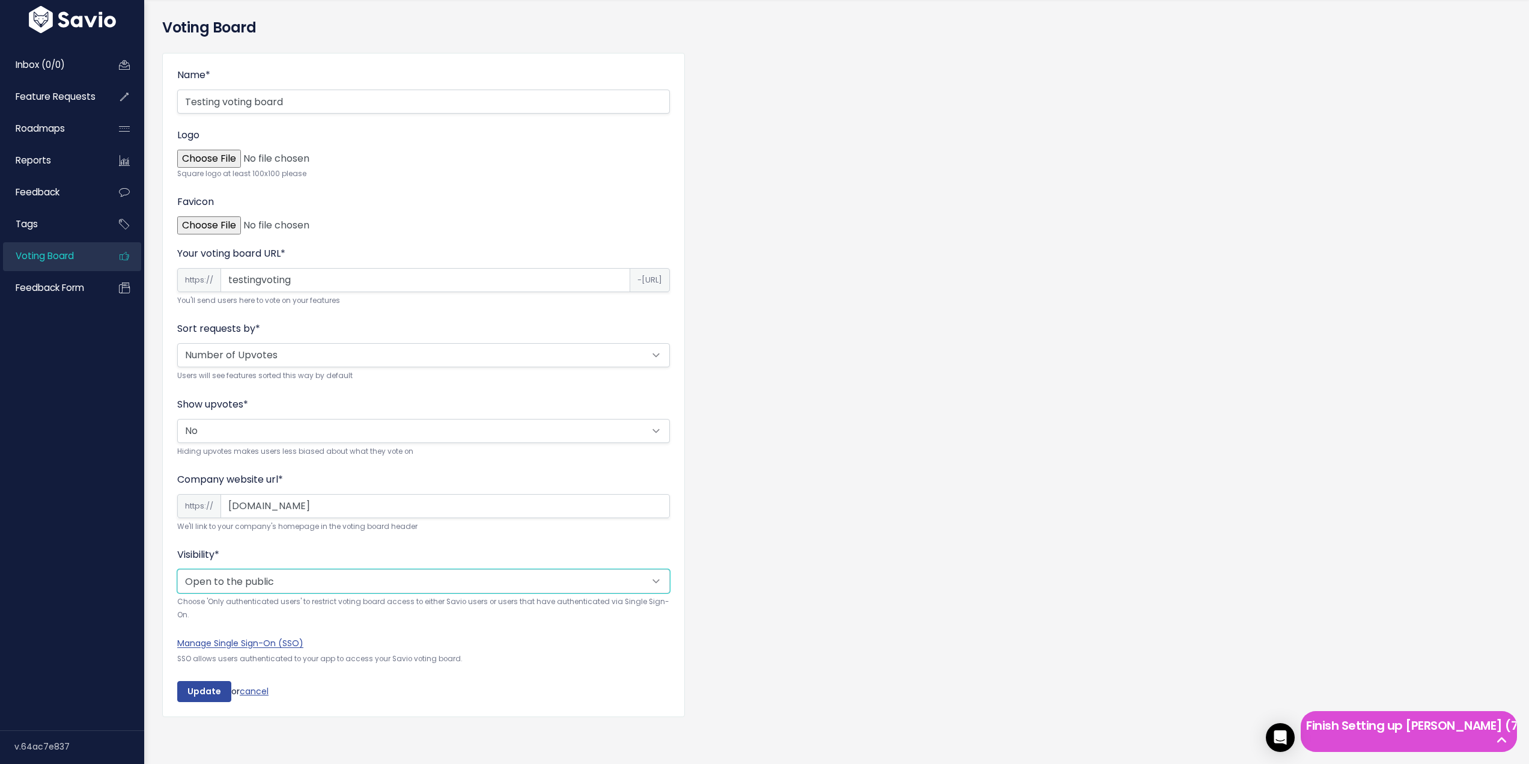
click at [265, 572] on select "Open to the public Only authenticated users" at bounding box center [423, 581] width 493 height 24
click at [853, 535] on div "Name * Testing voting board Logo Square logo at least 100x100 please [GEOGRAPHI…" at bounding box center [836, 393] width 1367 height 701
drag, startPoint x: 175, startPoint y: 649, endPoint x: 253, endPoint y: 649, distance: 78.1
click at [253, 649] on div "Name * Testing voting board Logo Square logo at least 100x100 please [GEOGRAPHI…" at bounding box center [423, 385] width 523 height 664
click at [264, 637] on link "Manage Single Sign-On (SSO)" at bounding box center [240, 643] width 126 height 12
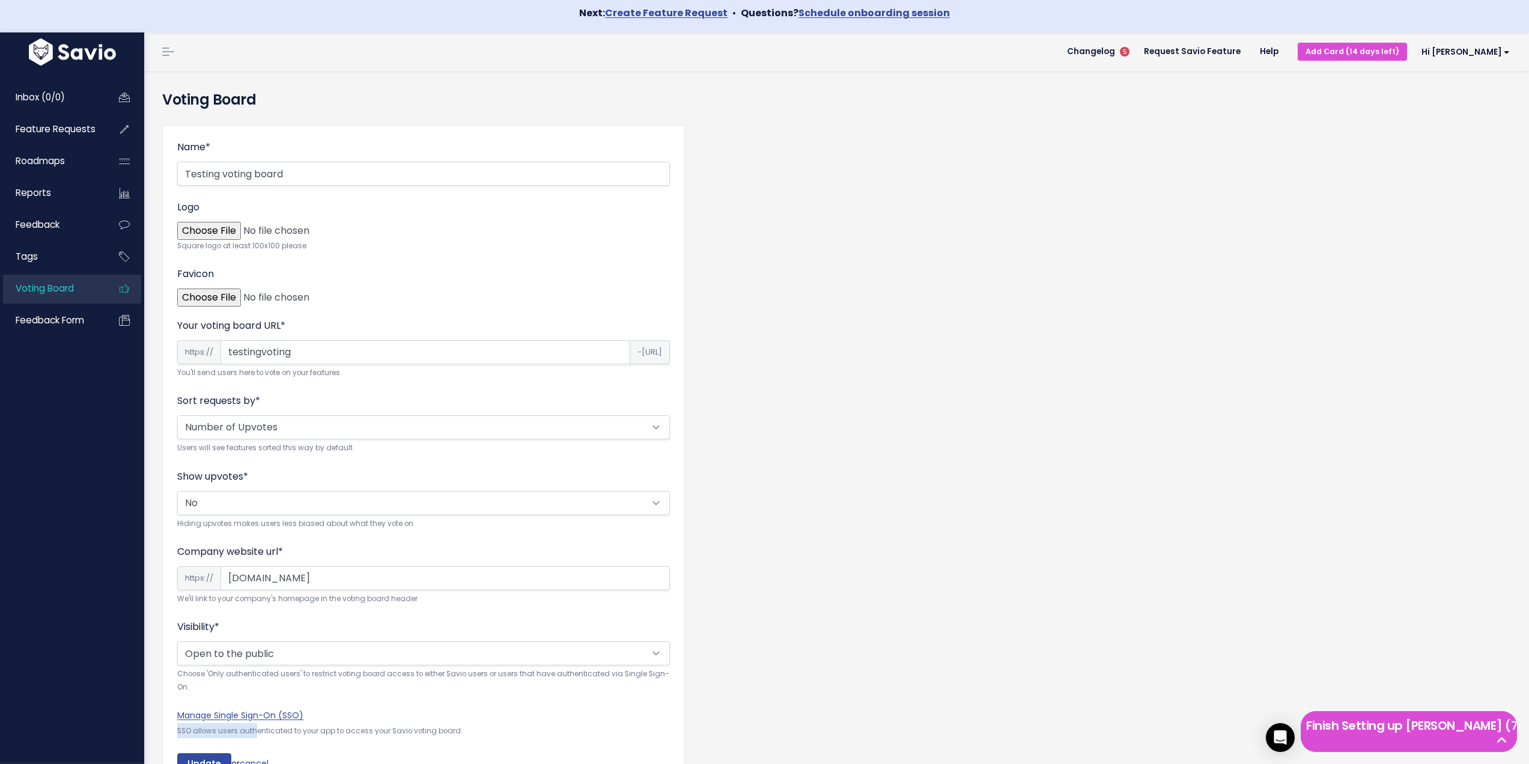
scroll to position [0, 0]
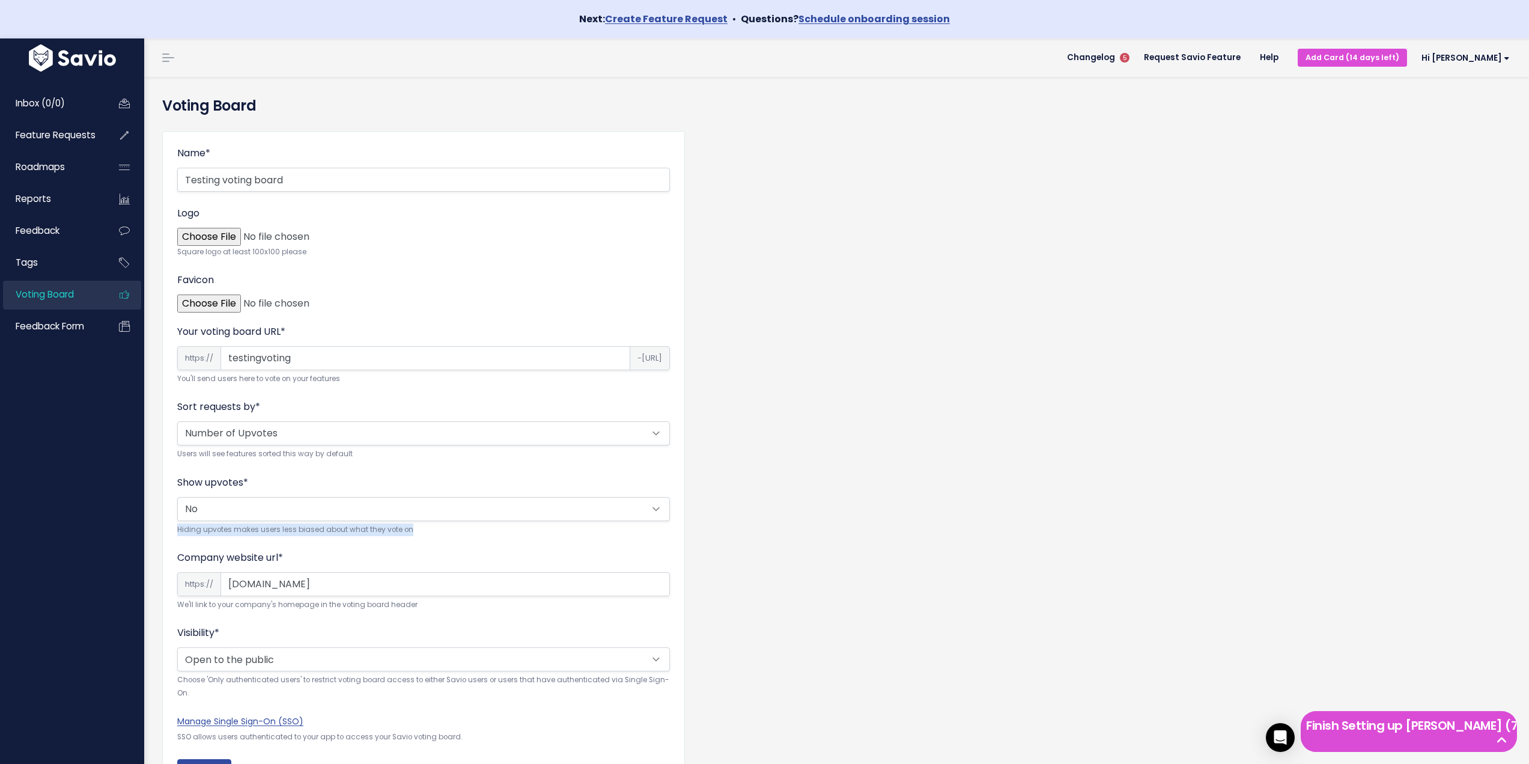
drag, startPoint x: 176, startPoint y: 532, endPoint x: 448, endPoint y: 529, distance: 271.6
click at [448, 529] on div "Name * Testing voting board Logo Square logo at least 100x100 please [GEOGRAPHI…" at bounding box center [423, 463] width 523 height 664
click at [448, 529] on small "Hiding upvotes makes users less biased about what they vote on" at bounding box center [423, 529] width 493 height 13
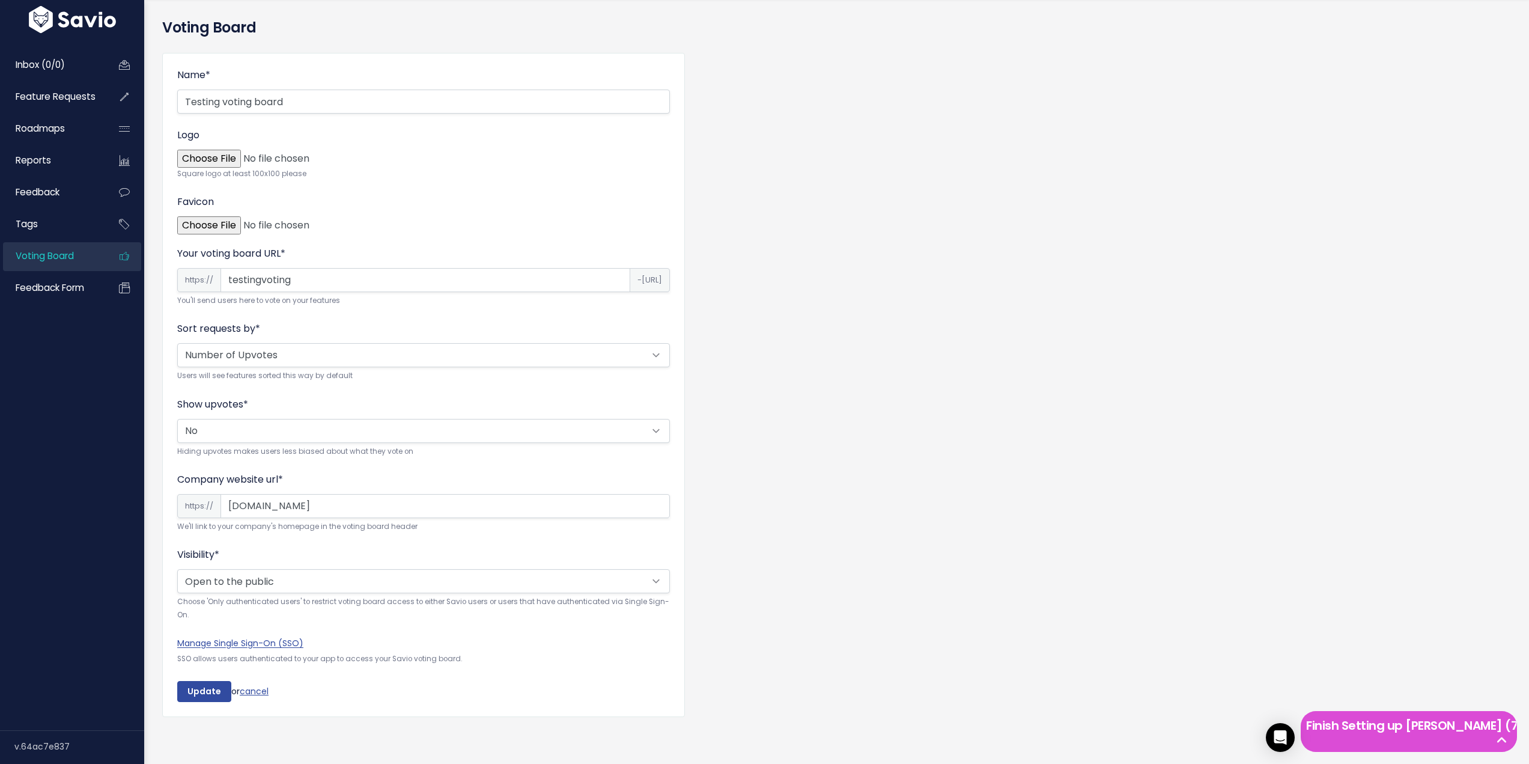
scroll to position [87, 0]
drag, startPoint x: 175, startPoint y: 519, endPoint x: 451, endPoint y: 521, distance: 276.4
click at [451, 521] on div "Name * Testing voting board Logo Square logo at least 100x100 please [GEOGRAPHI…" at bounding box center [423, 385] width 523 height 664
click at [451, 521] on small "We'll link to your company's homepage in the voting board header" at bounding box center [423, 526] width 493 height 13
click at [258, 684] on link "cancel" at bounding box center [254, 690] width 29 height 12
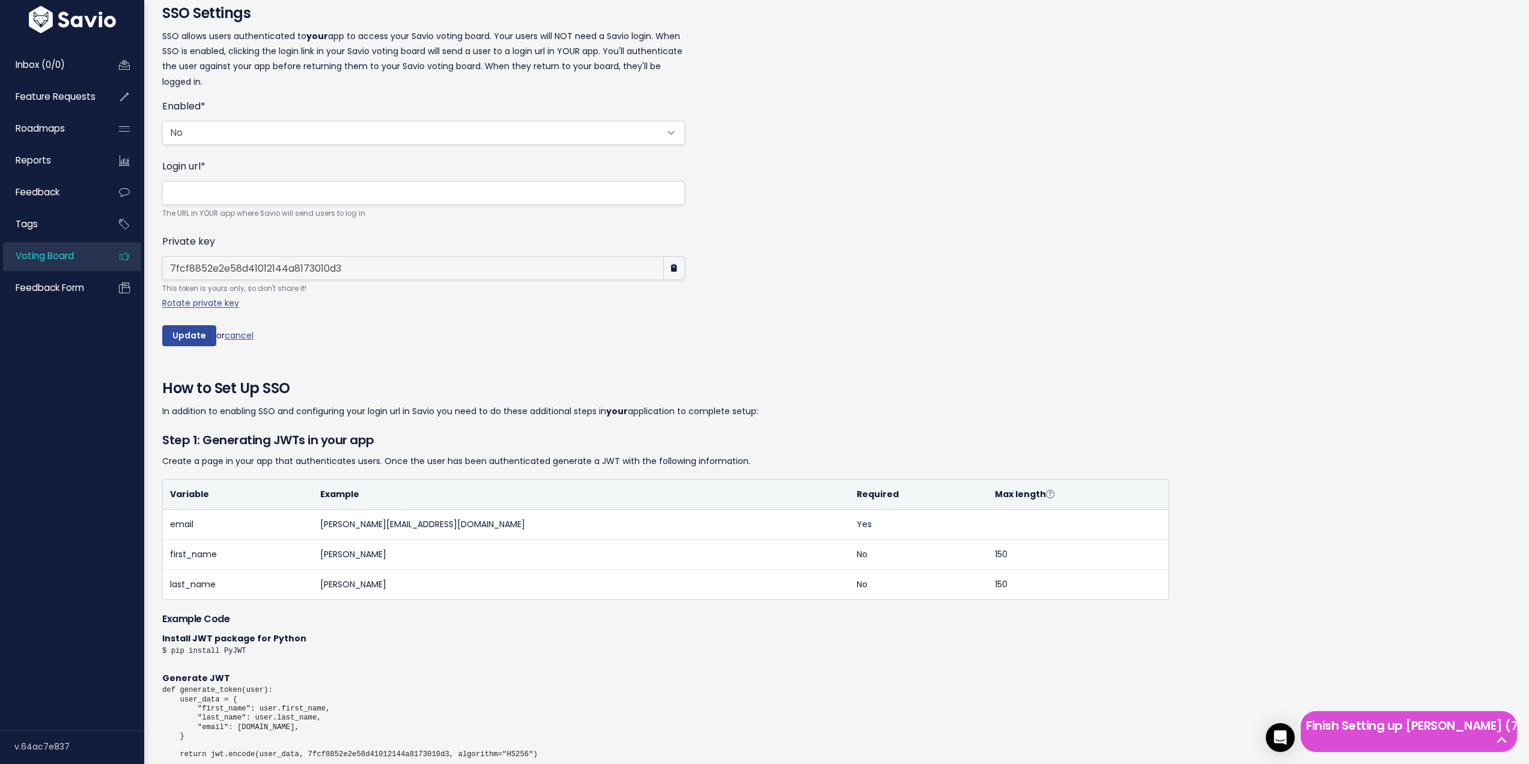
scroll to position [264, 0]
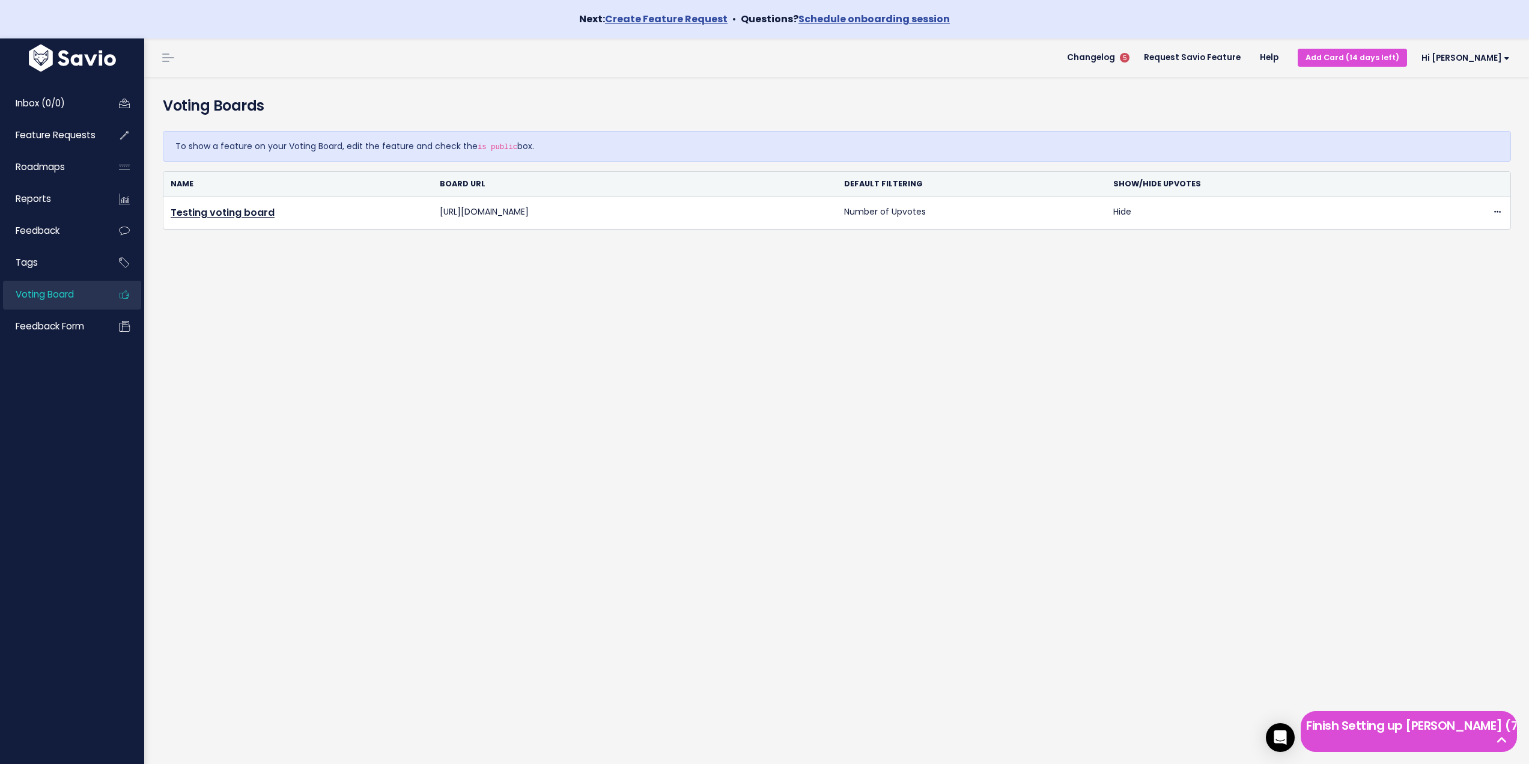
click at [240, 318] on div "Voting Boards To show a feature on your Voting Board, edit the feature and chec…" at bounding box center [836, 439] width 1385 height 725
click at [1108, 58] on span "Changelog" at bounding box center [1091, 57] width 48 height 8
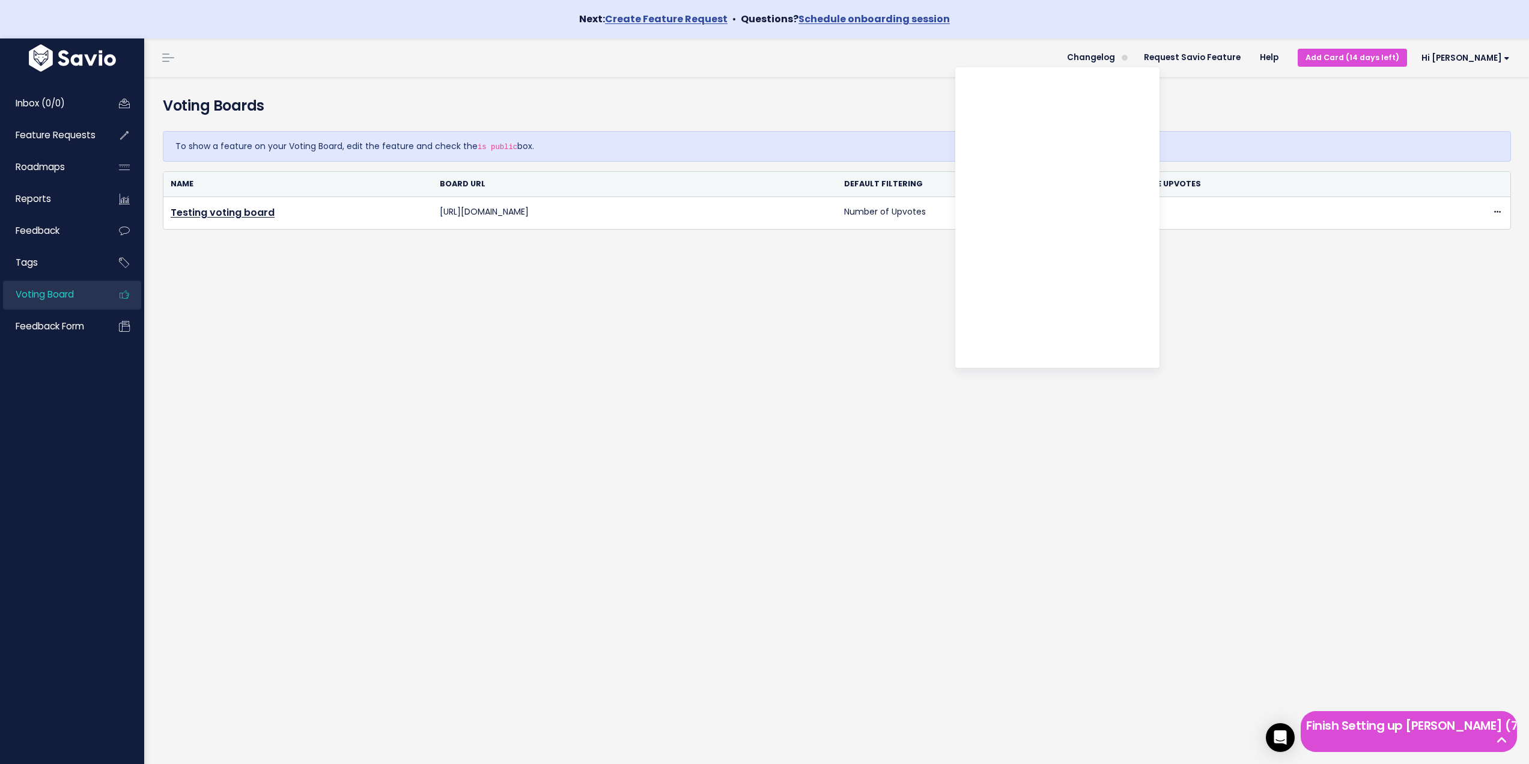
click at [579, 468] on div "Voting Boards To show a feature on your Voting Board, edit the feature and chec…" at bounding box center [836, 439] width 1385 height 725
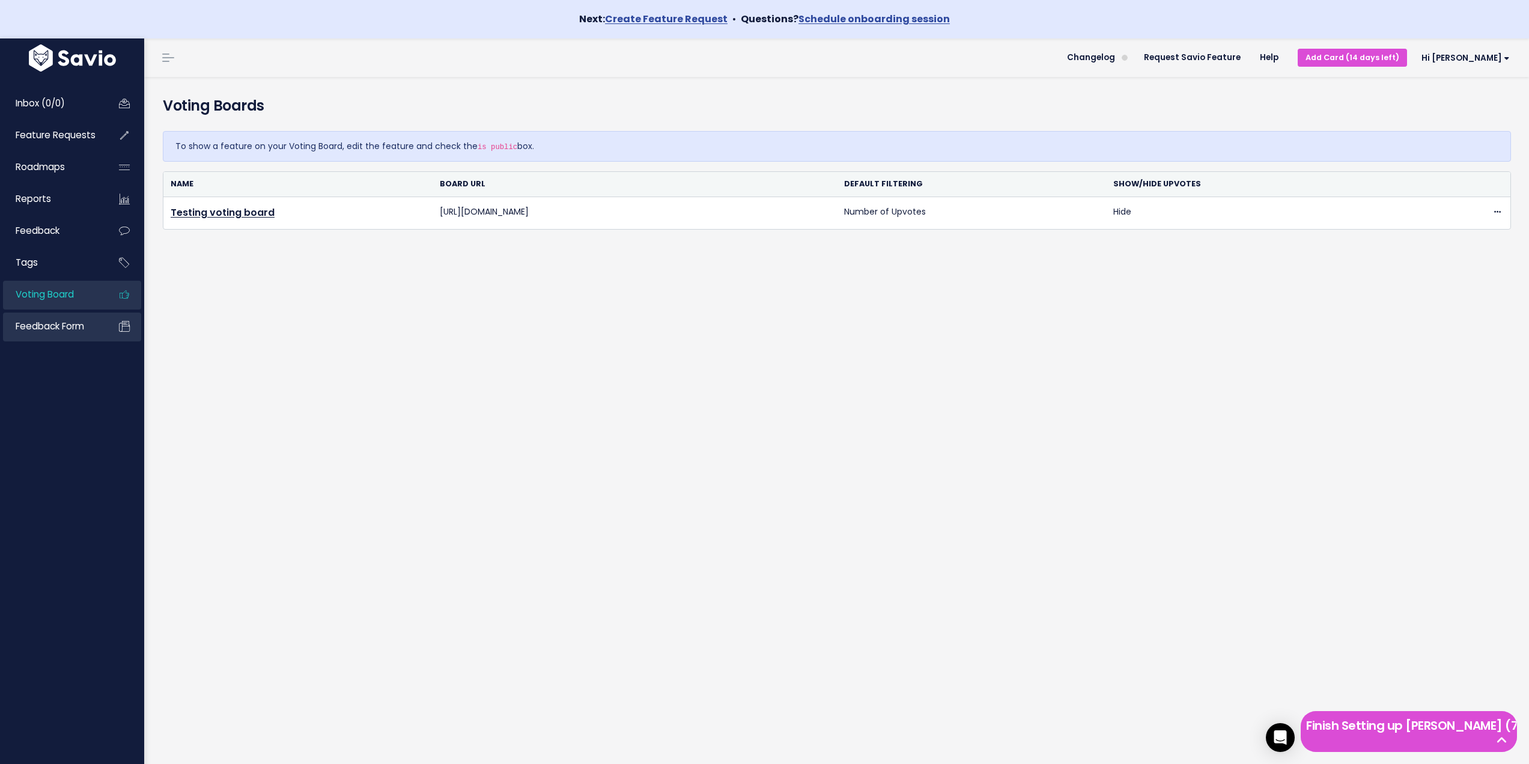
click at [44, 332] on link "Feedback form" at bounding box center [51, 326] width 97 height 28
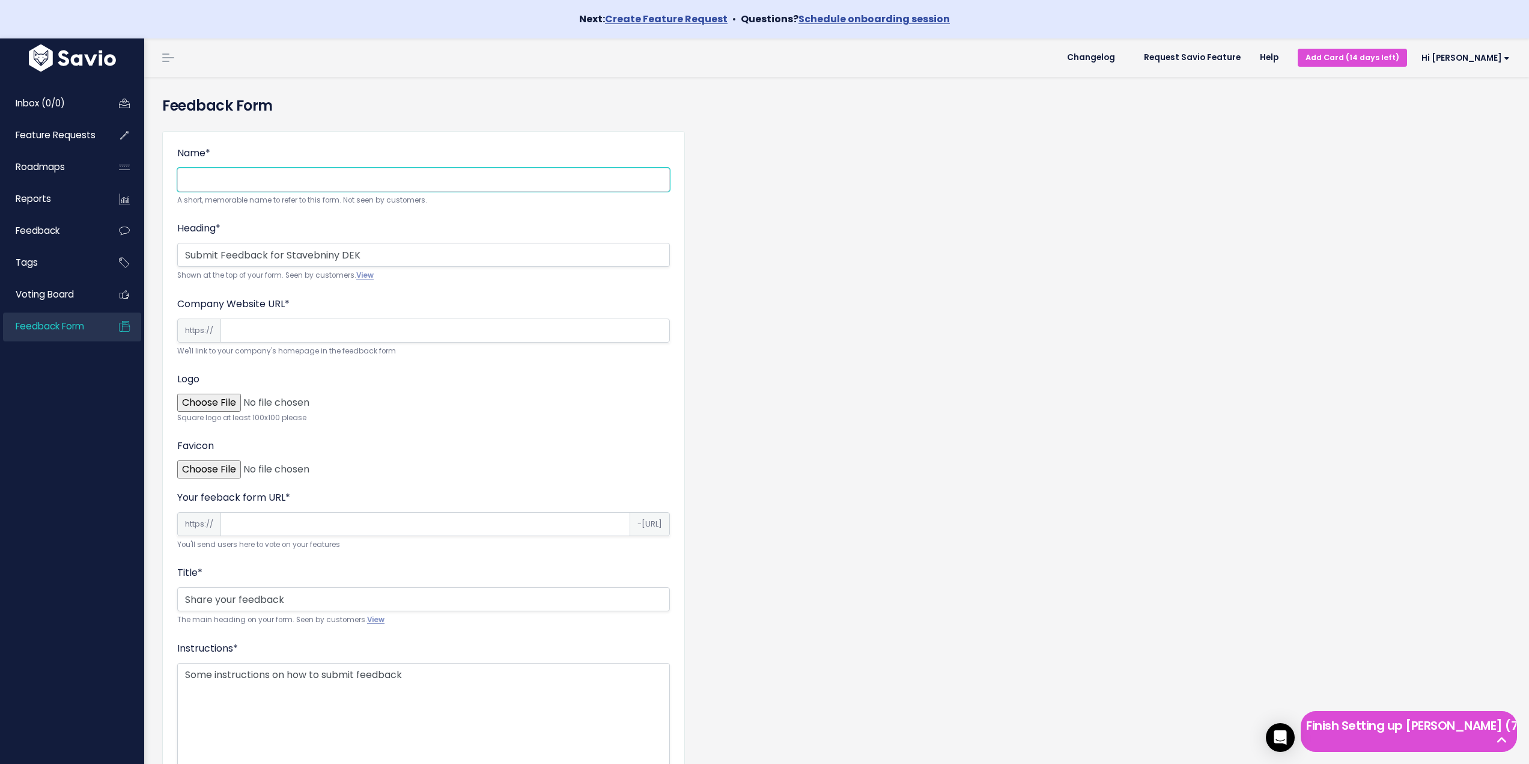
click at [298, 172] on input "Name *" at bounding box center [423, 180] width 493 height 24
type input "test"
click at [297, 323] on input "Company Website URL *" at bounding box center [444, 330] width 449 height 24
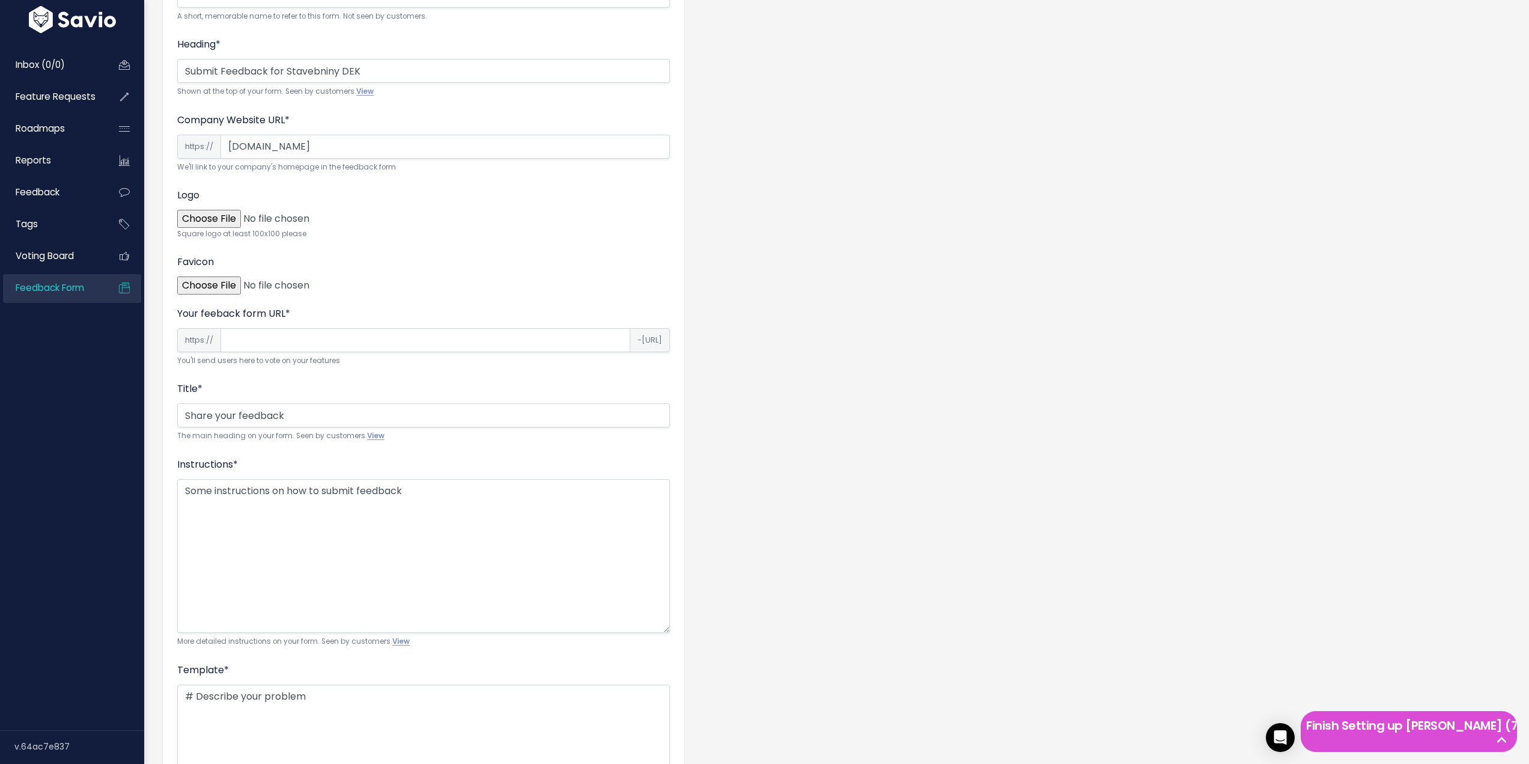
scroll to position [240, 0]
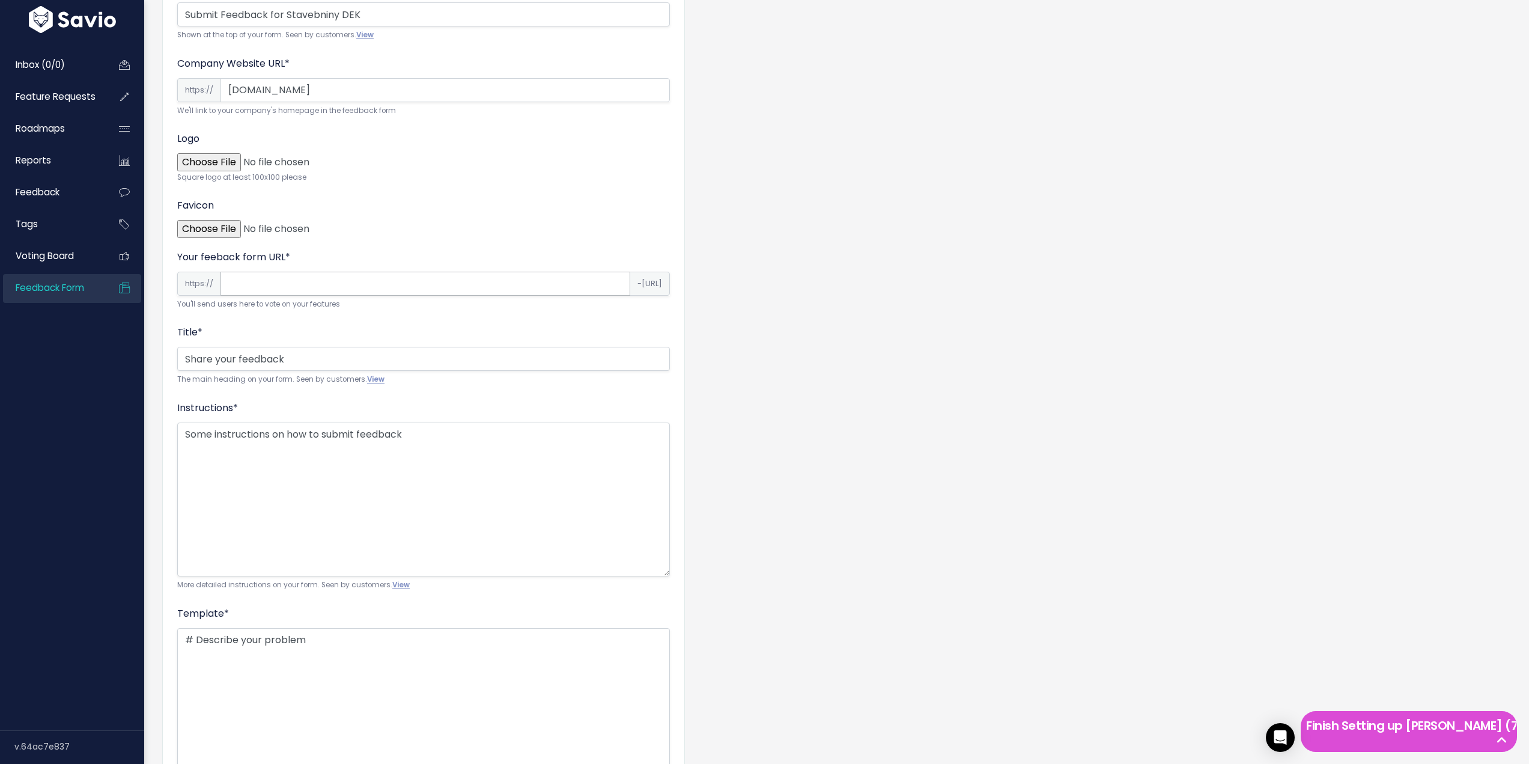
type input "www.dek.cz"
click at [318, 289] on input "Your feeback form URL *" at bounding box center [425, 284] width 410 height 24
type input "test"
click at [659, 299] on small "You'll send users here to vote on your features" at bounding box center [423, 304] width 493 height 13
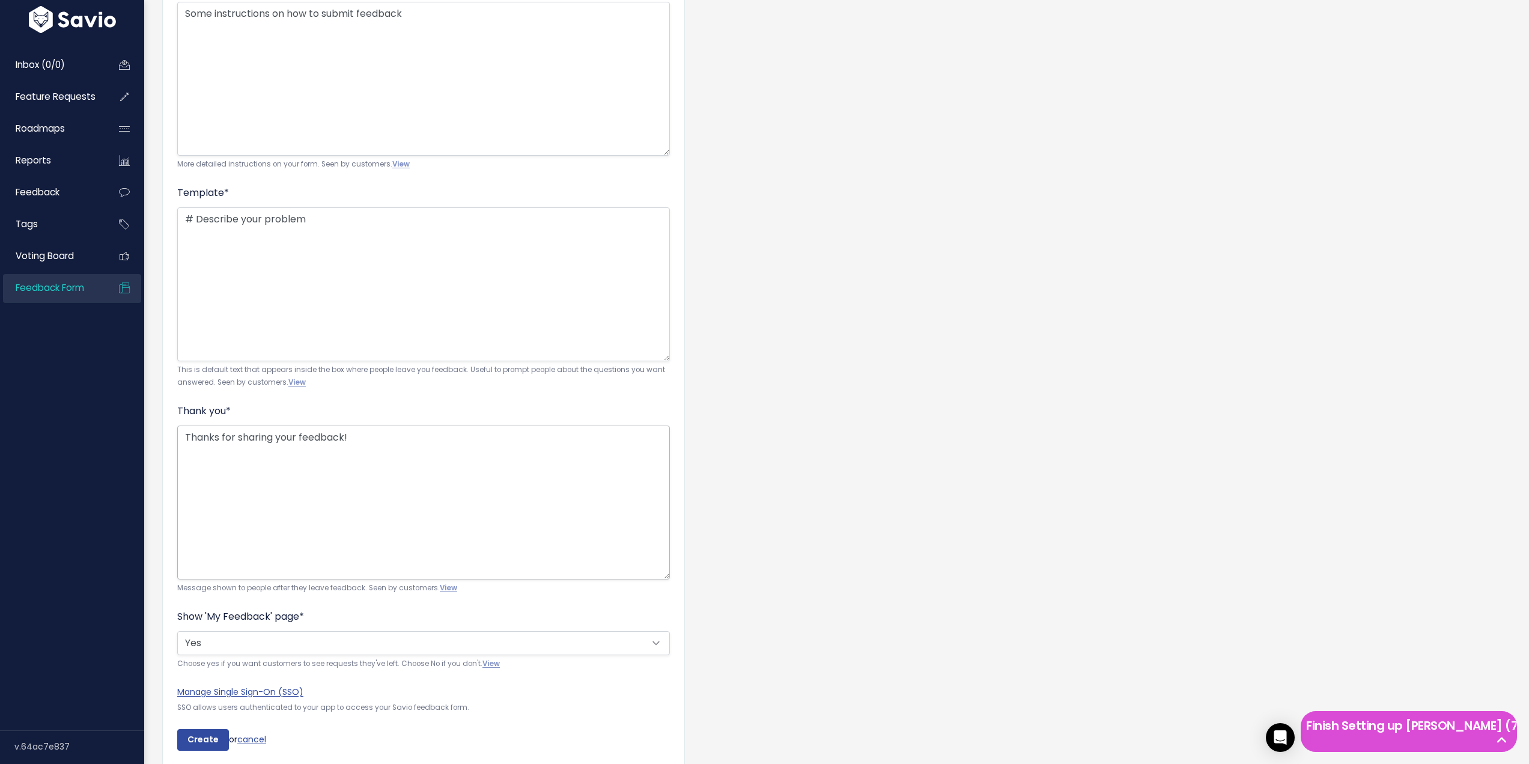
scroll to position [719, 0]
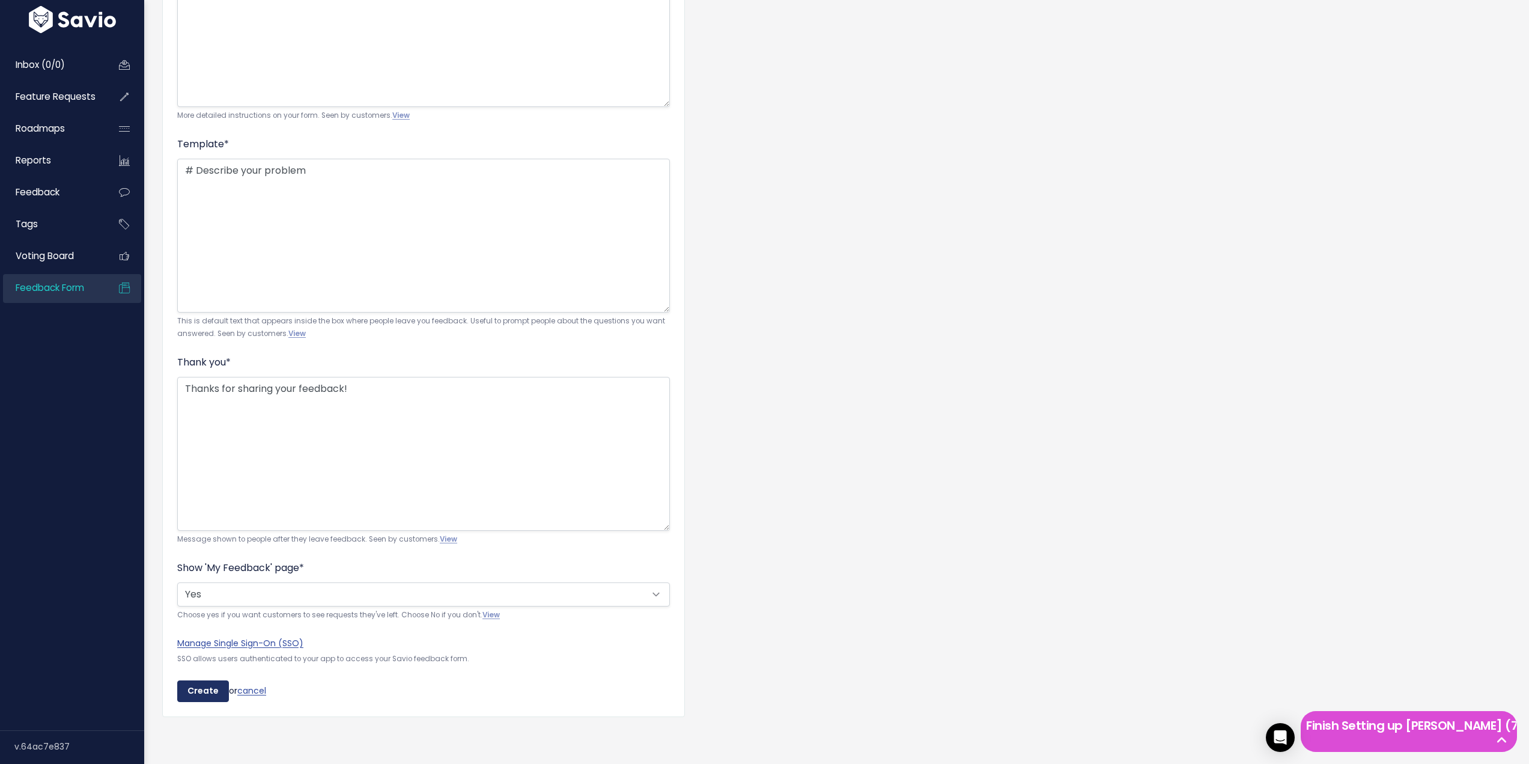
click at [199, 682] on input "Create" at bounding box center [203, 691] width 52 height 22
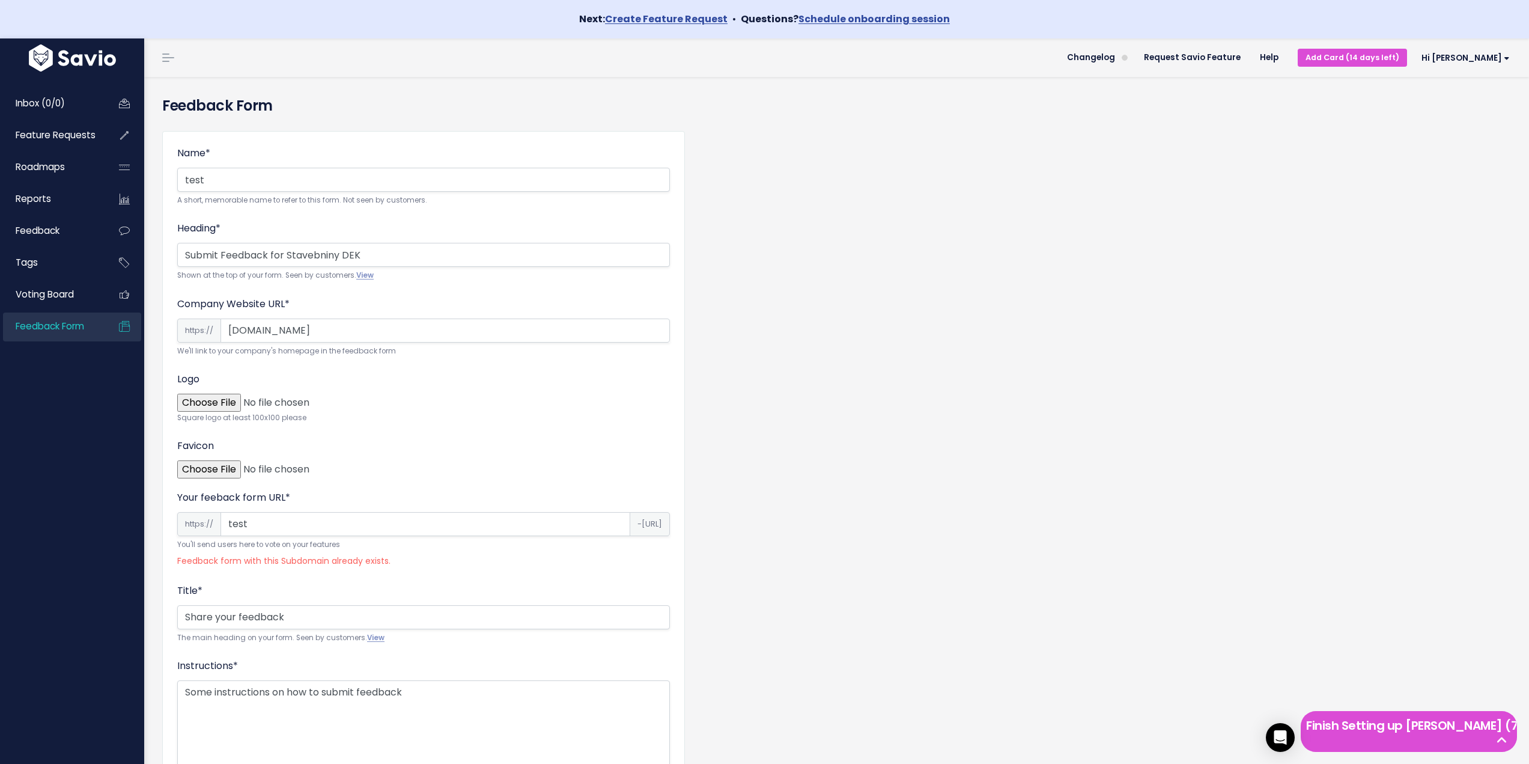
drag, startPoint x: 288, startPoint y: 520, endPoint x: 198, endPoint y: 524, distance: 90.2
click at [198, 524] on div "https:// test -feedback.savio.io" at bounding box center [423, 524] width 493 height 24
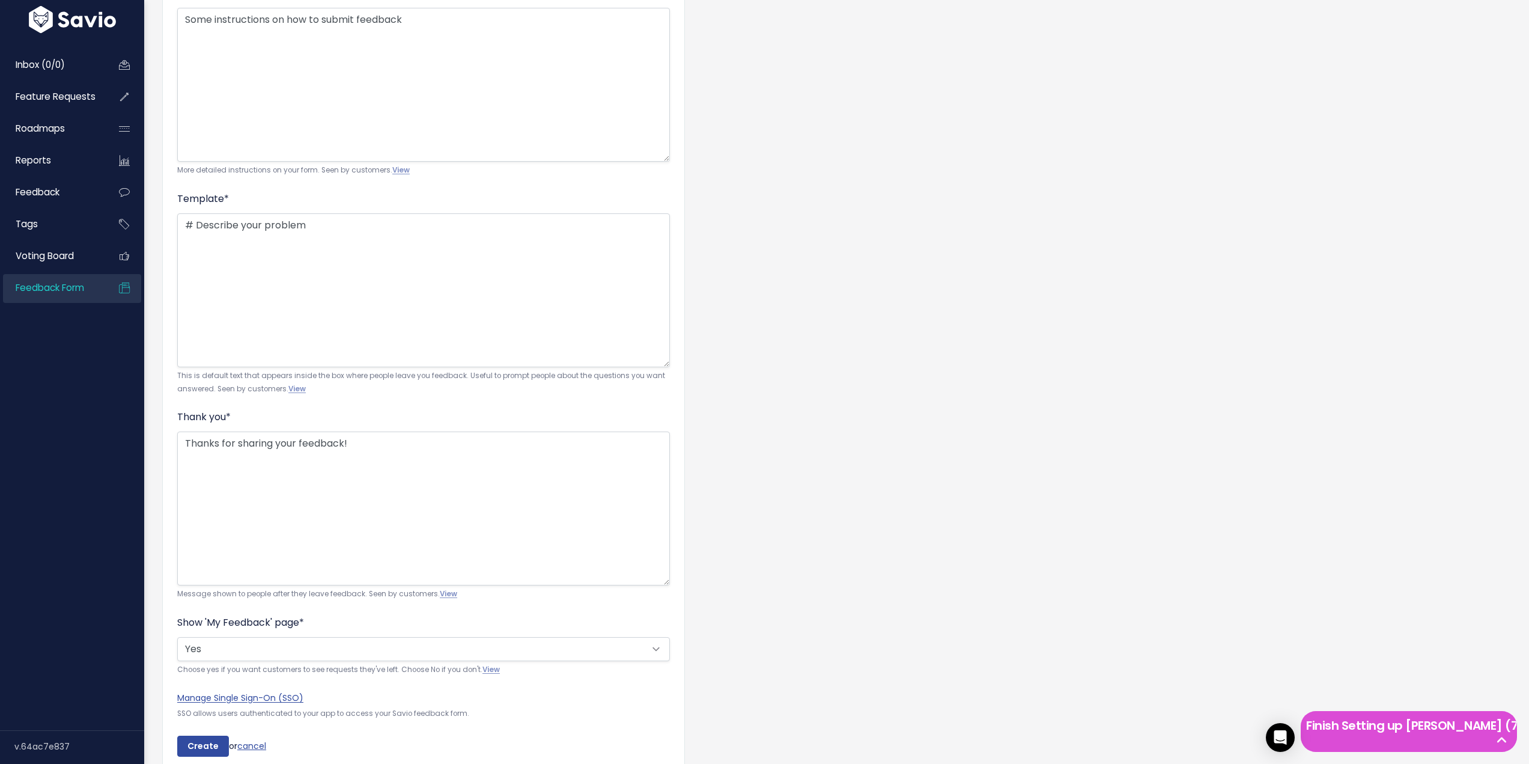
scroll to position [736, 0]
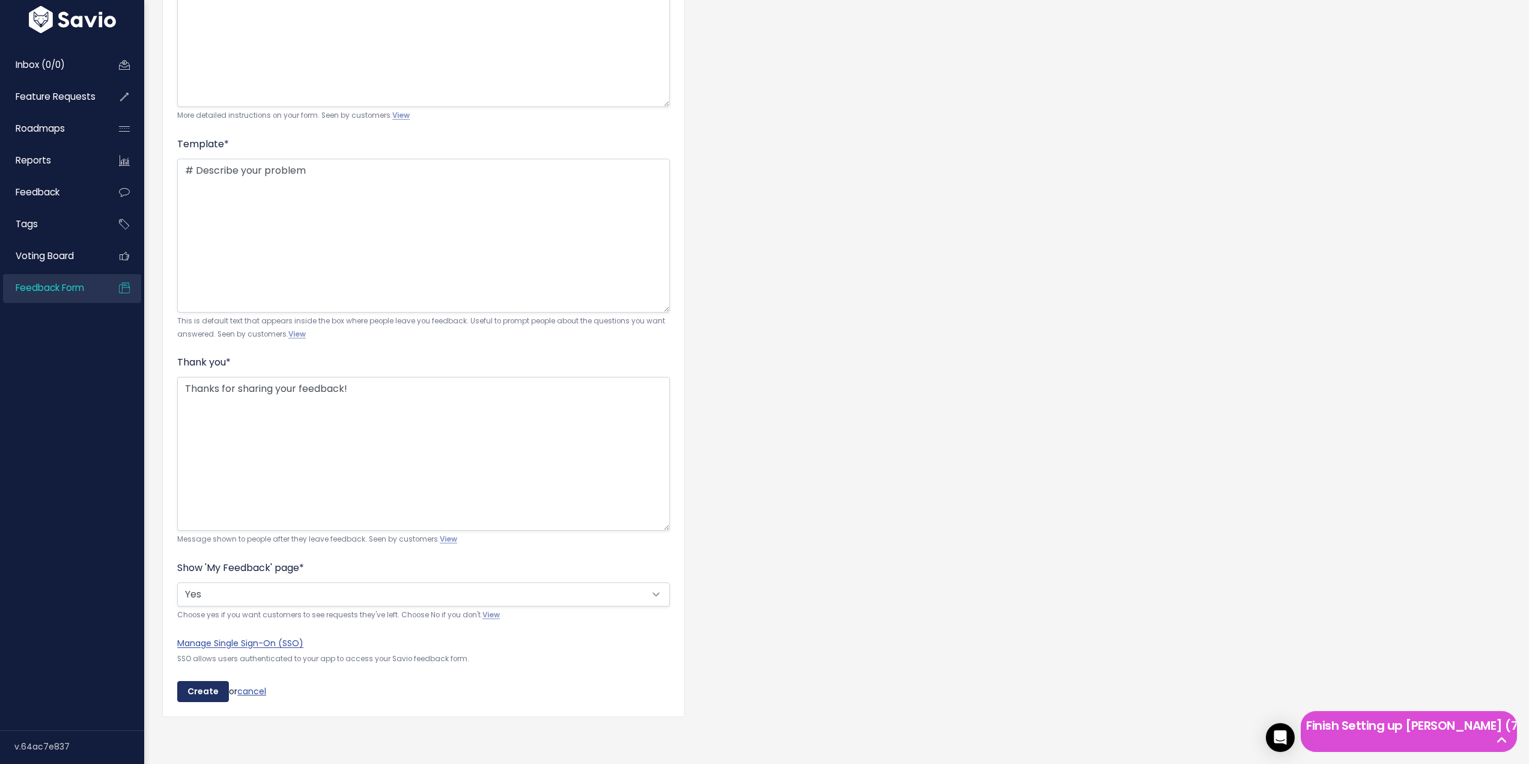
type input "testfeedback"
click at [203, 682] on input "Create" at bounding box center [203, 692] width 52 height 22
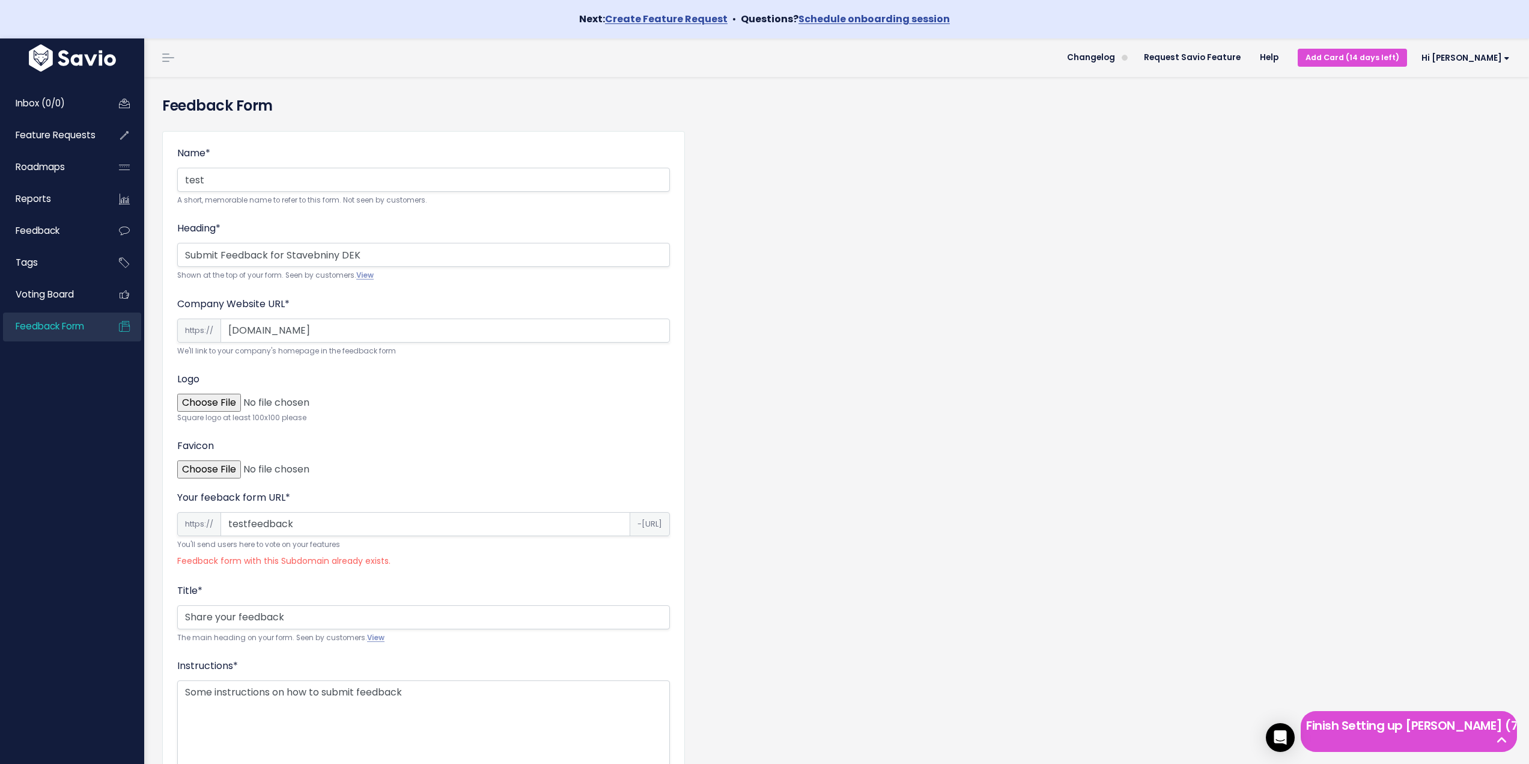
click at [301, 520] on input "testfeedback" at bounding box center [425, 524] width 410 height 24
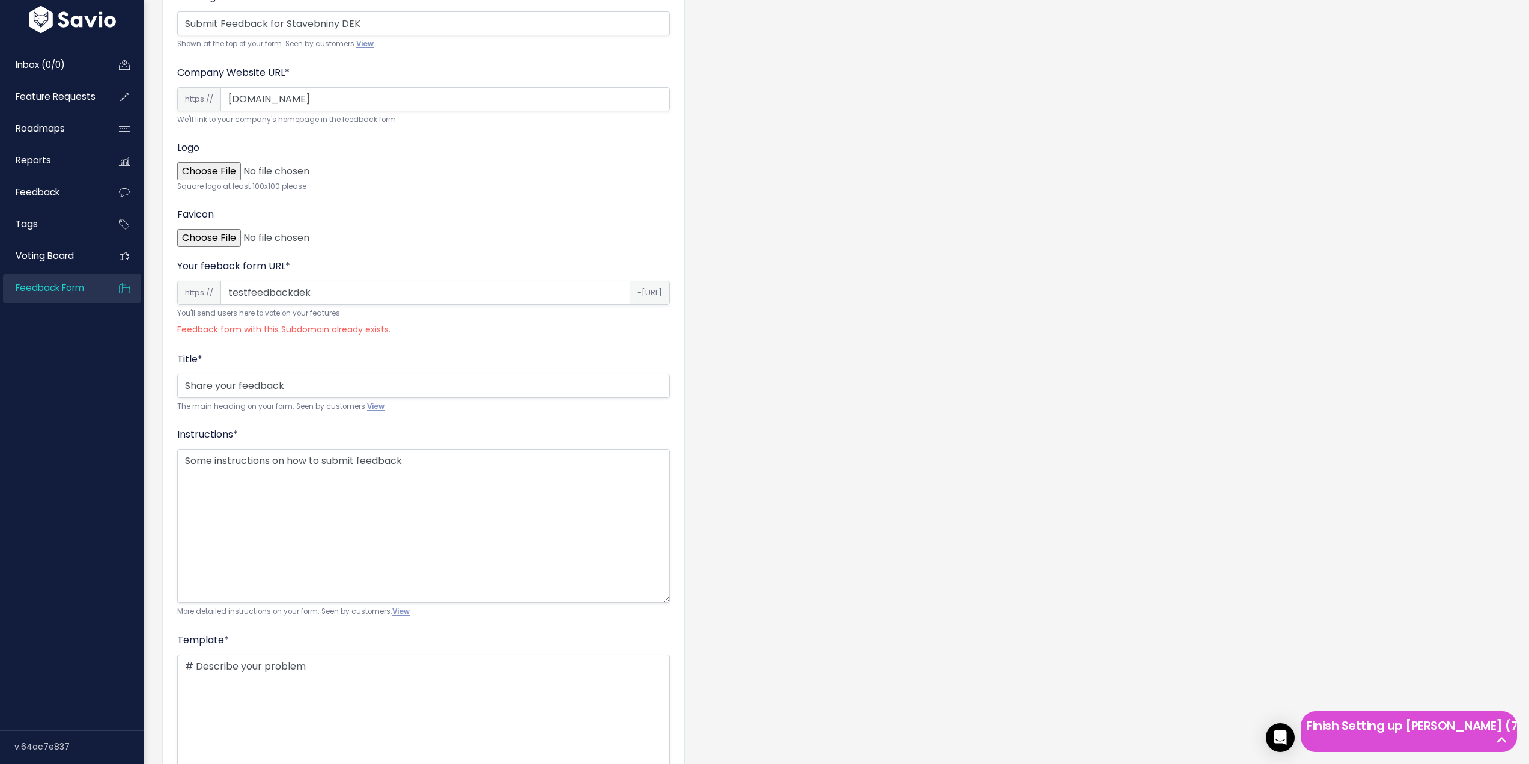
scroll to position [736, 0]
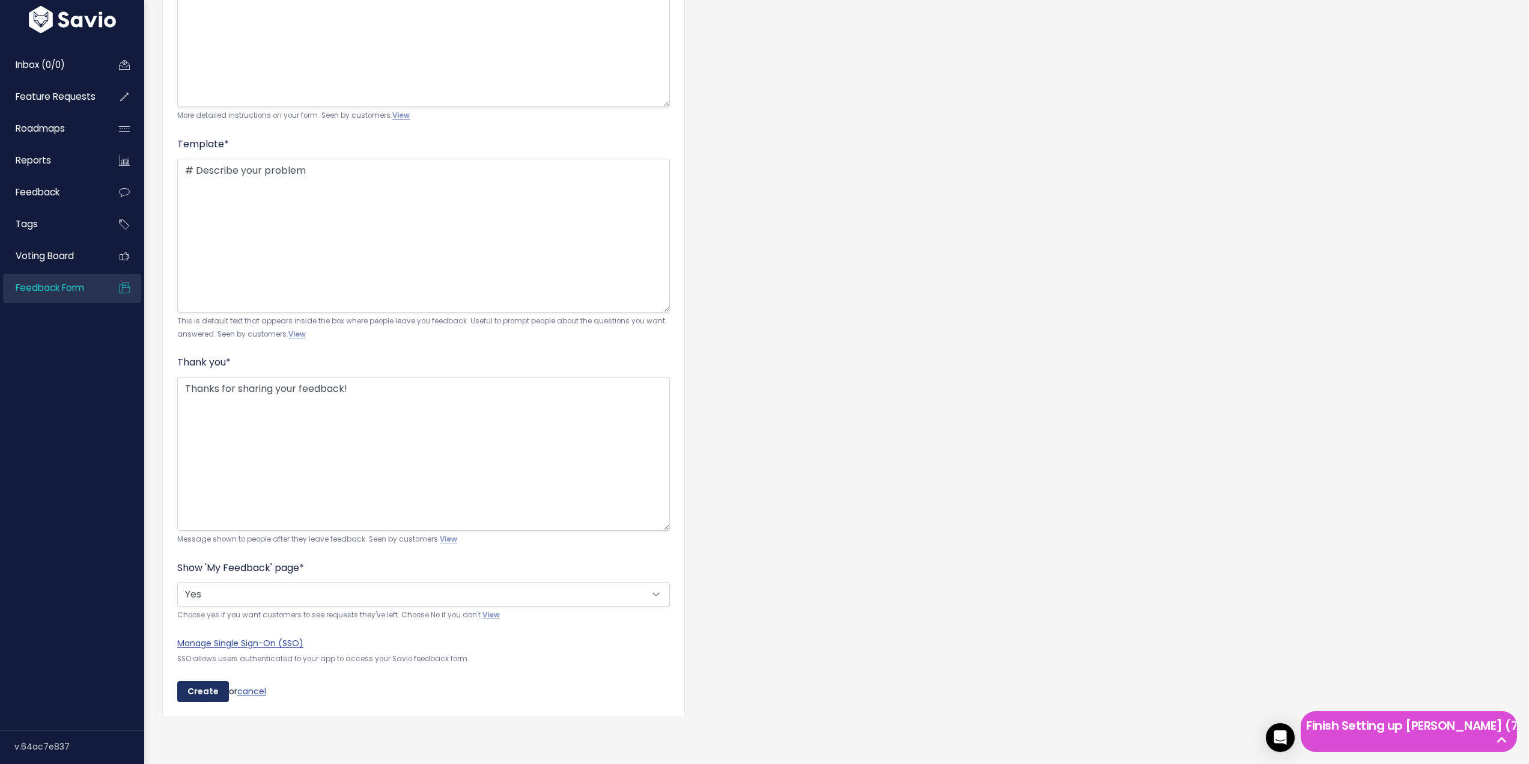
type input "testfeedbackdek"
click at [196, 684] on input "Create" at bounding box center [203, 692] width 52 height 22
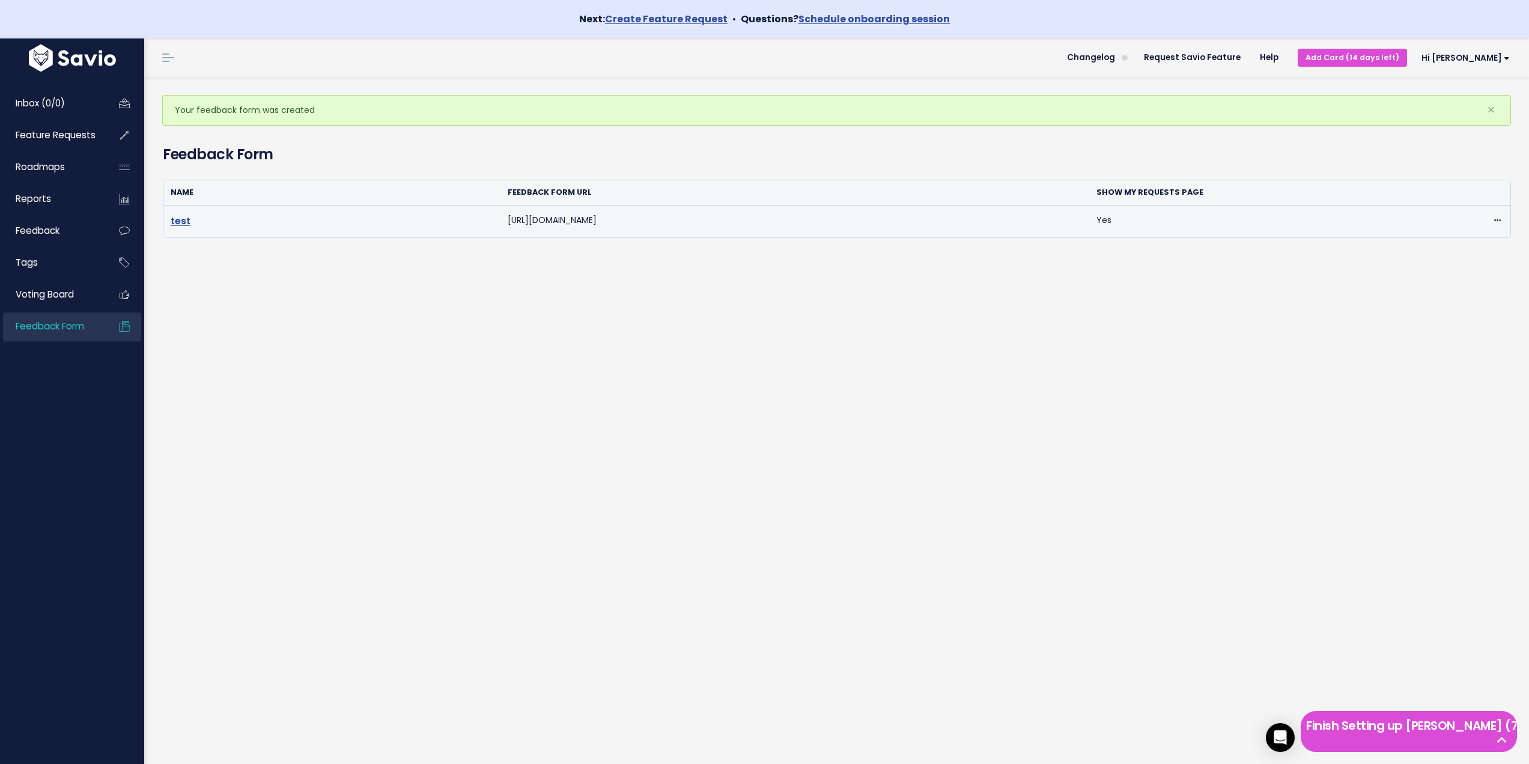
click at [179, 217] on link "test" at bounding box center [181, 221] width 20 height 14
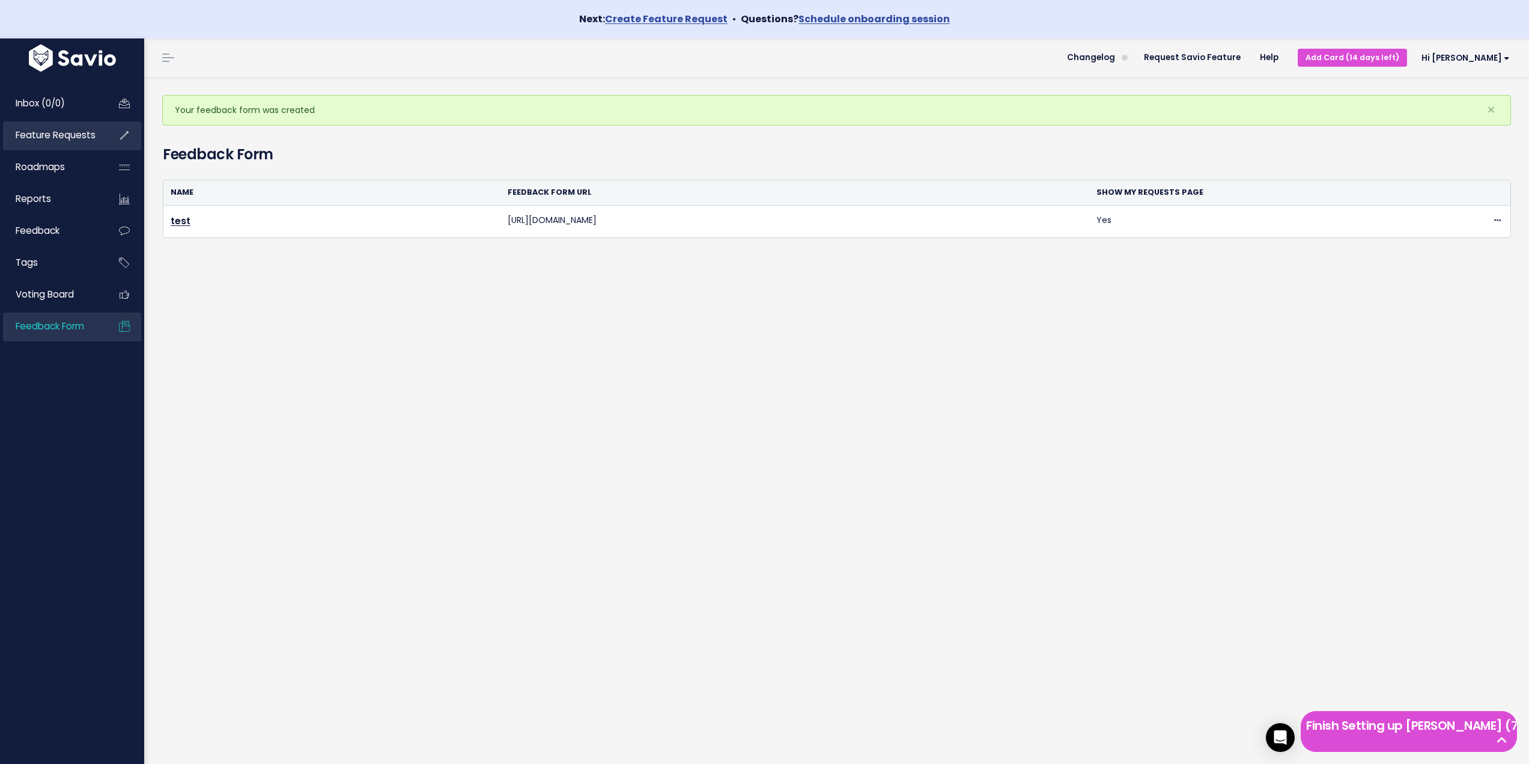
click at [60, 135] on span "Feature Requests" at bounding box center [56, 135] width 80 height 13
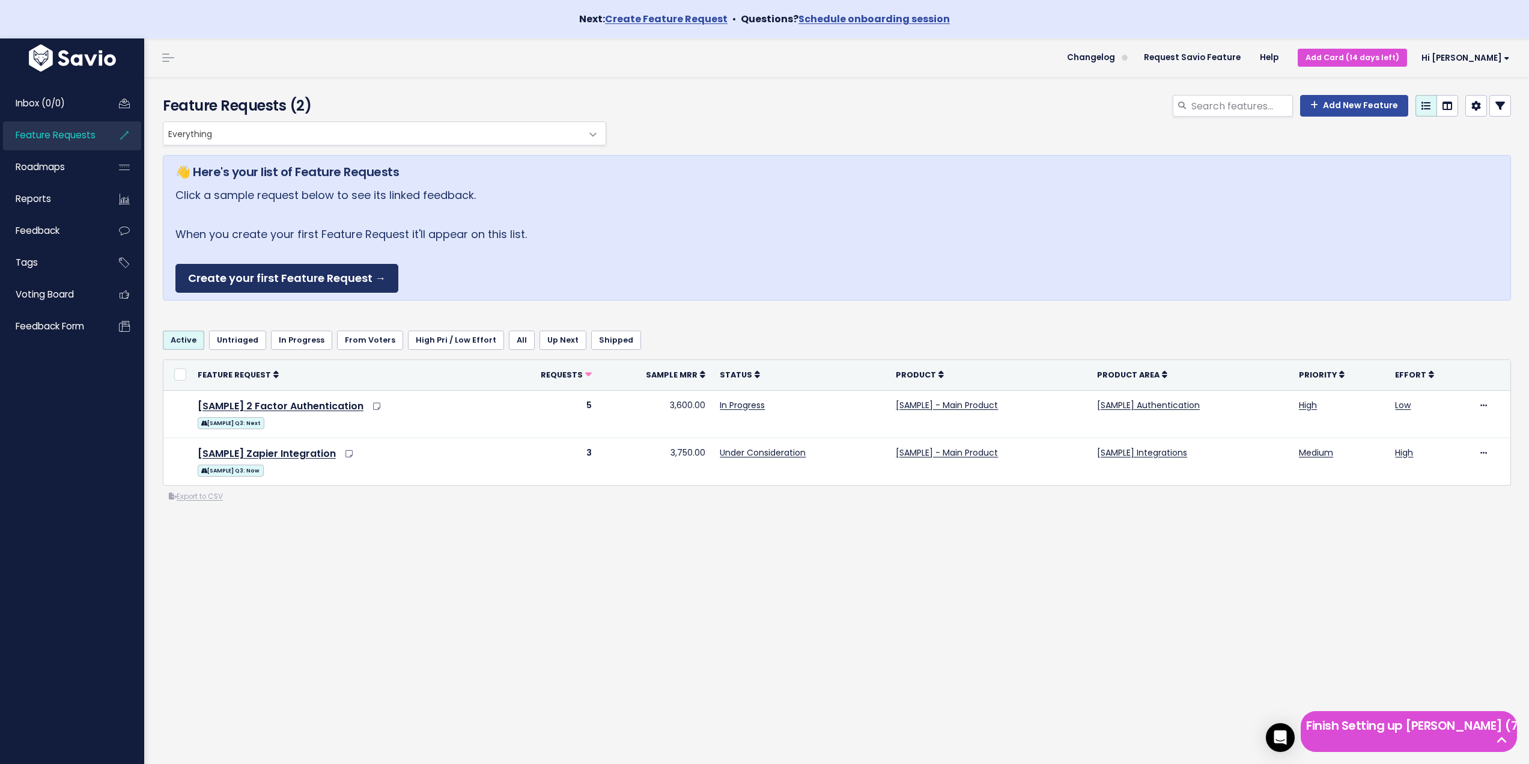
click at [328, 280] on link "Create your first Feature Request →" at bounding box center [286, 278] width 223 height 29
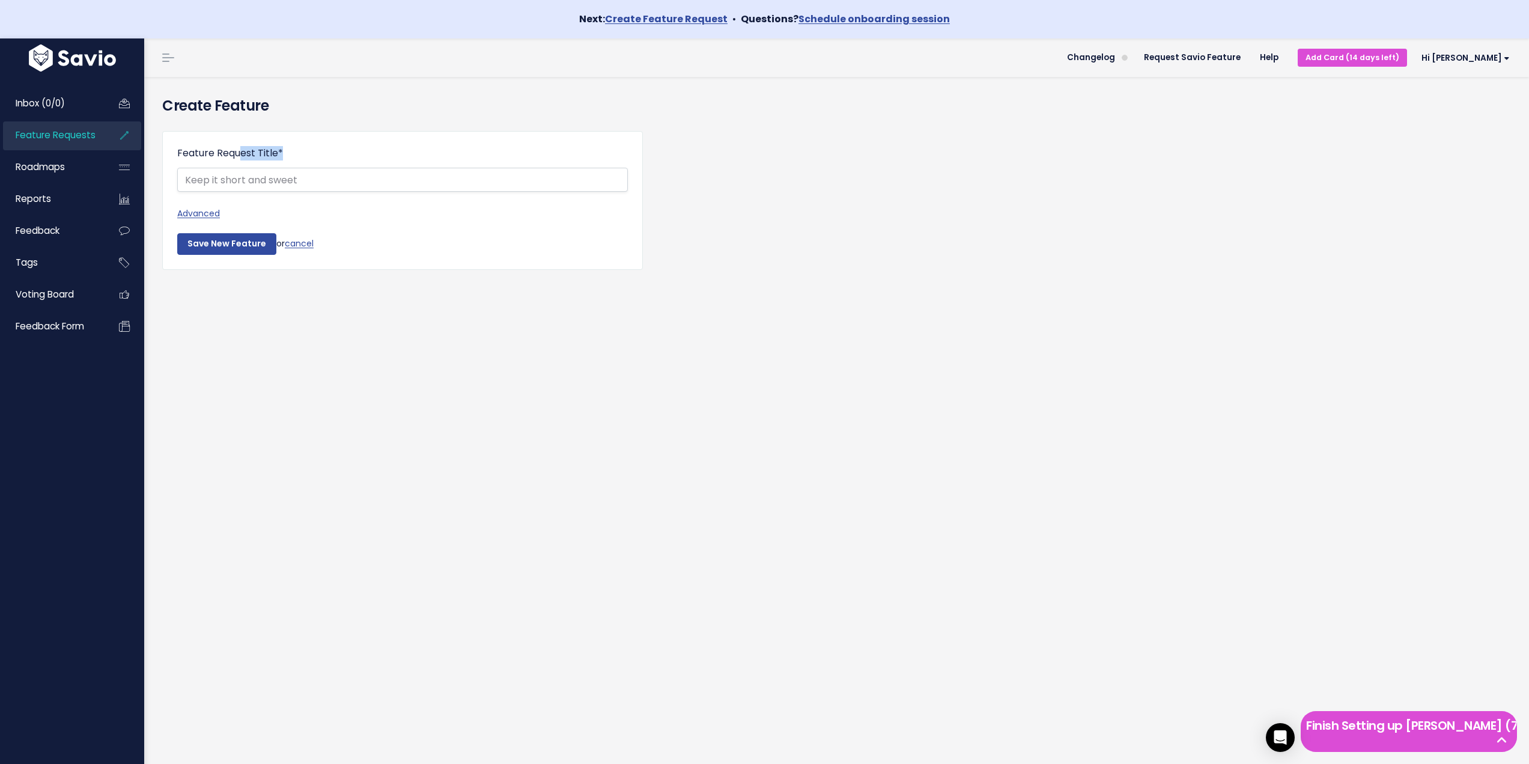
drag, startPoint x: 214, startPoint y: 155, endPoint x: 299, endPoint y: 146, distance: 85.2
click at [299, 146] on div "Feature Request Title *" at bounding box center [402, 169] width 451 height 46
click at [284, 181] on input "Feature Request Title *" at bounding box center [402, 180] width 451 height 24
type input "Transakční e-maily"
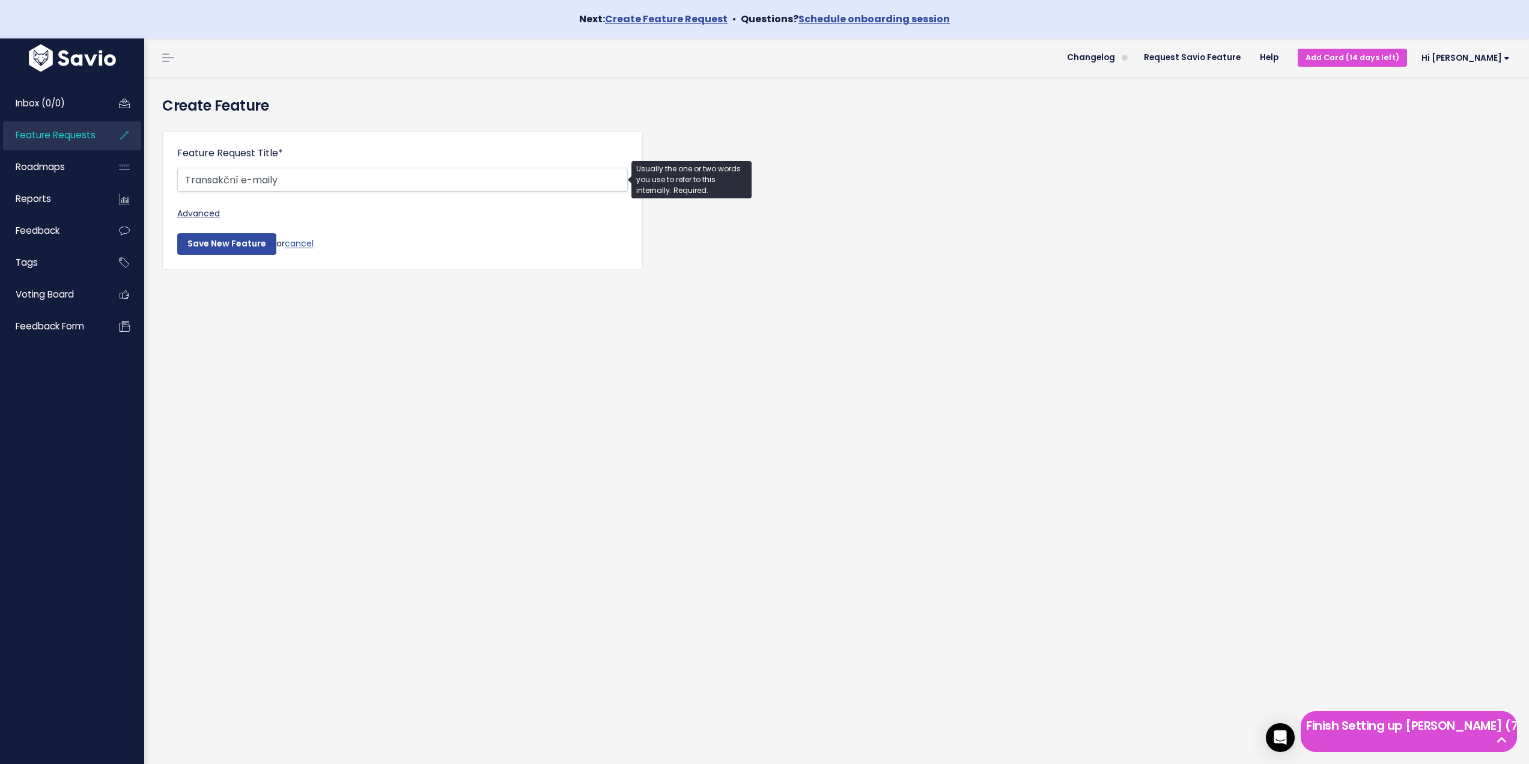
click at [195, 209] on link "Advanced" at bounding box center [402, 213] width 451 height 15
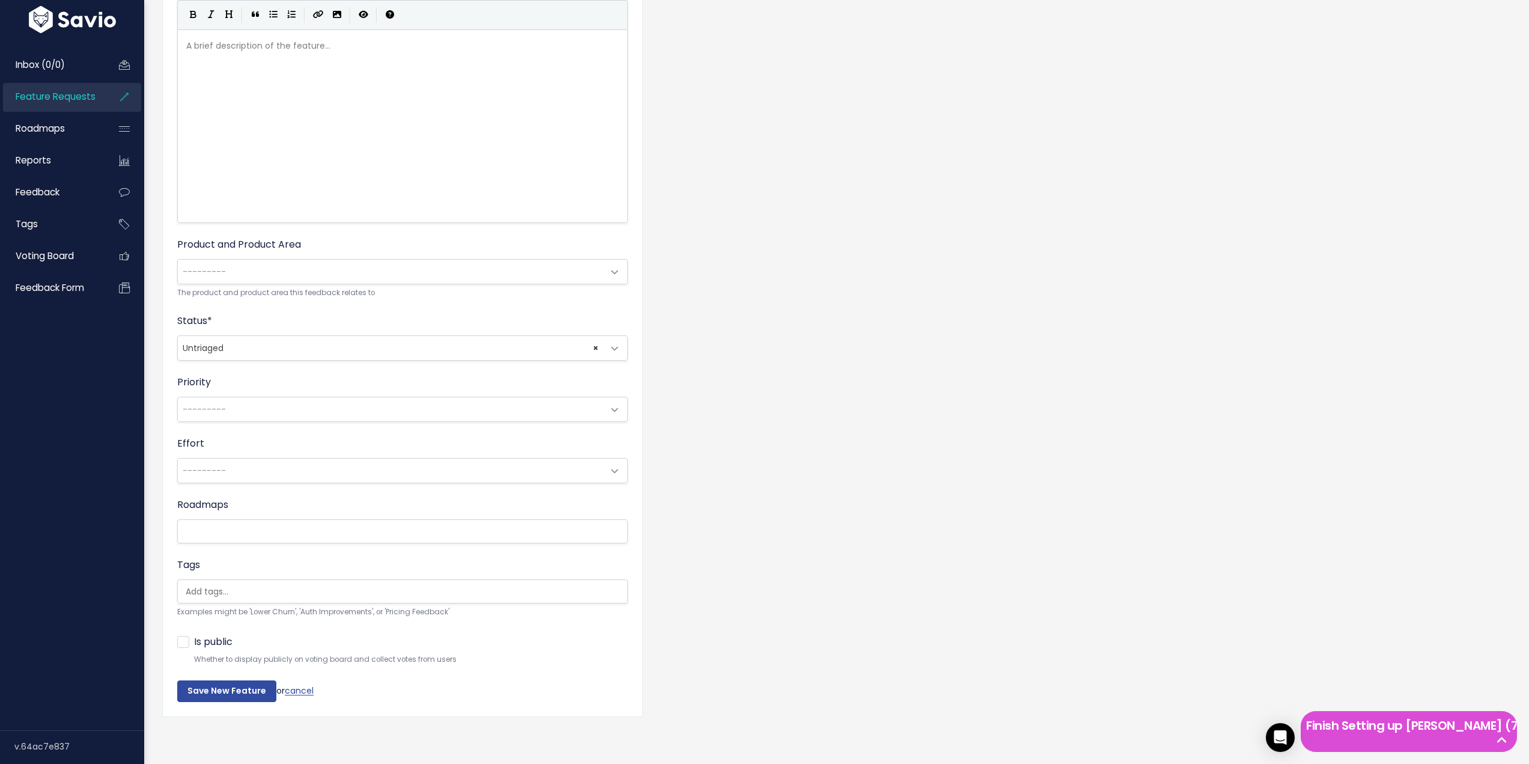
scroll to position [237, 0]
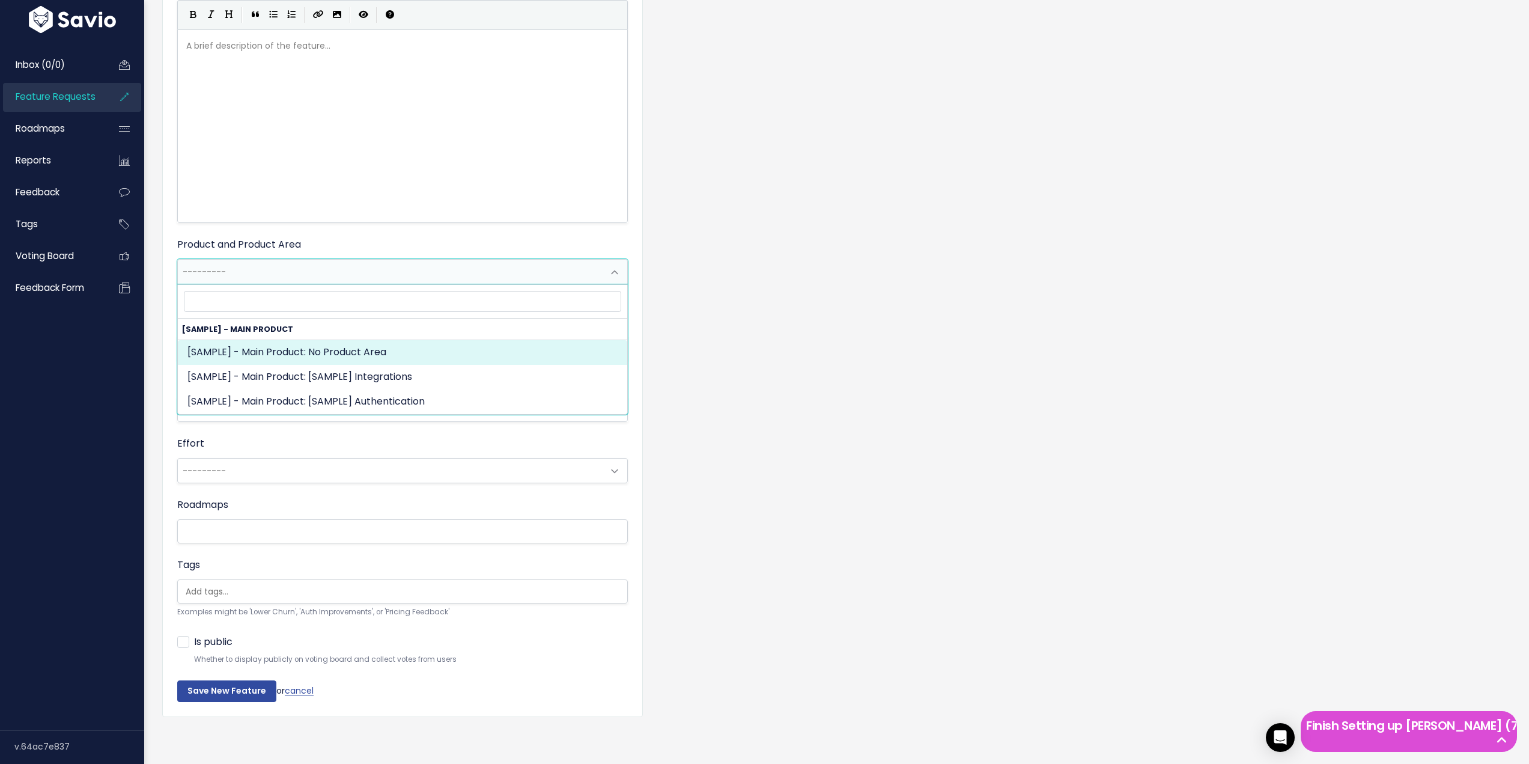
click at [235, 264] on span "---------" at bounding box center [390, 272] width 425 height 24
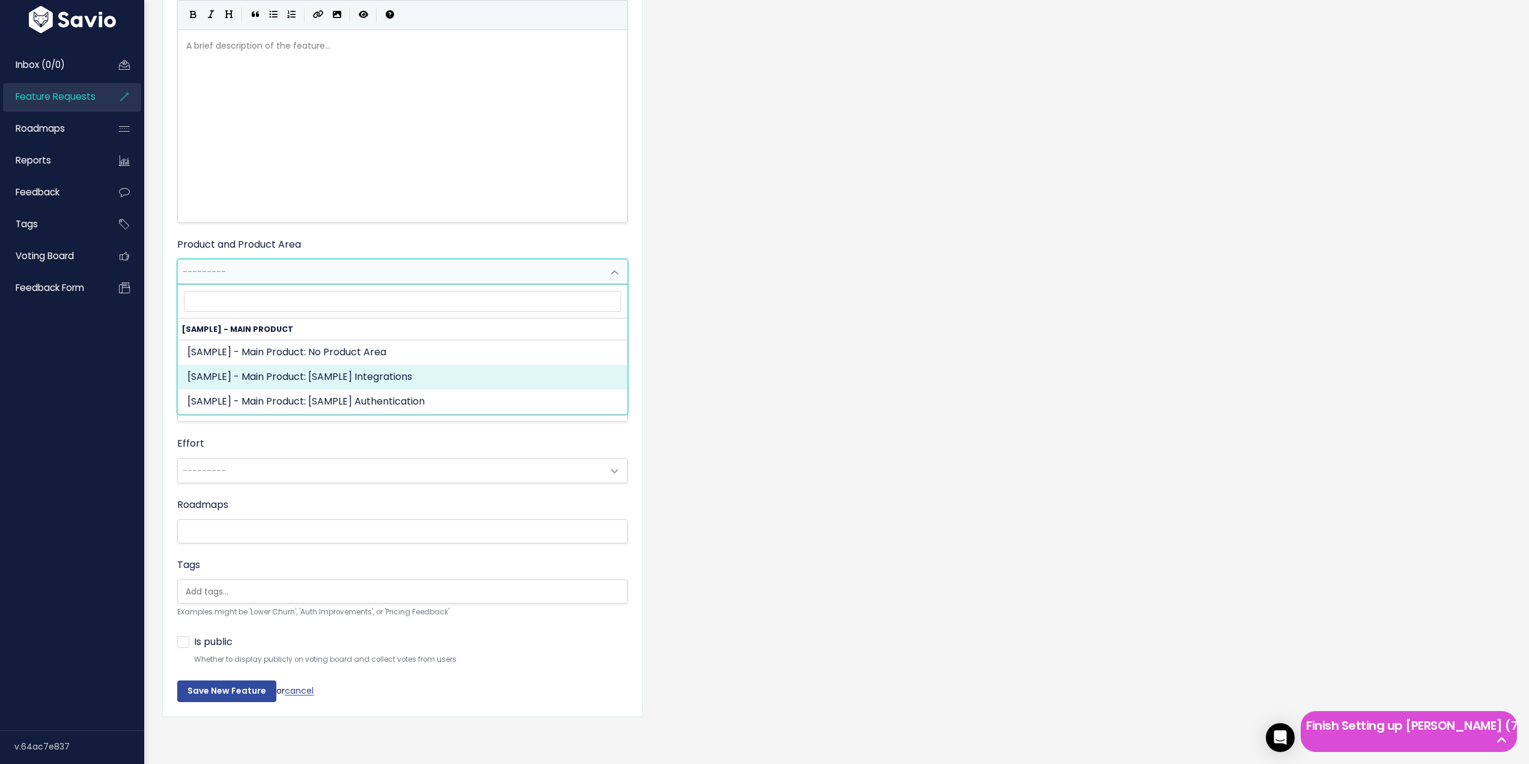
select select "MAIN:INTEGRATIONS"
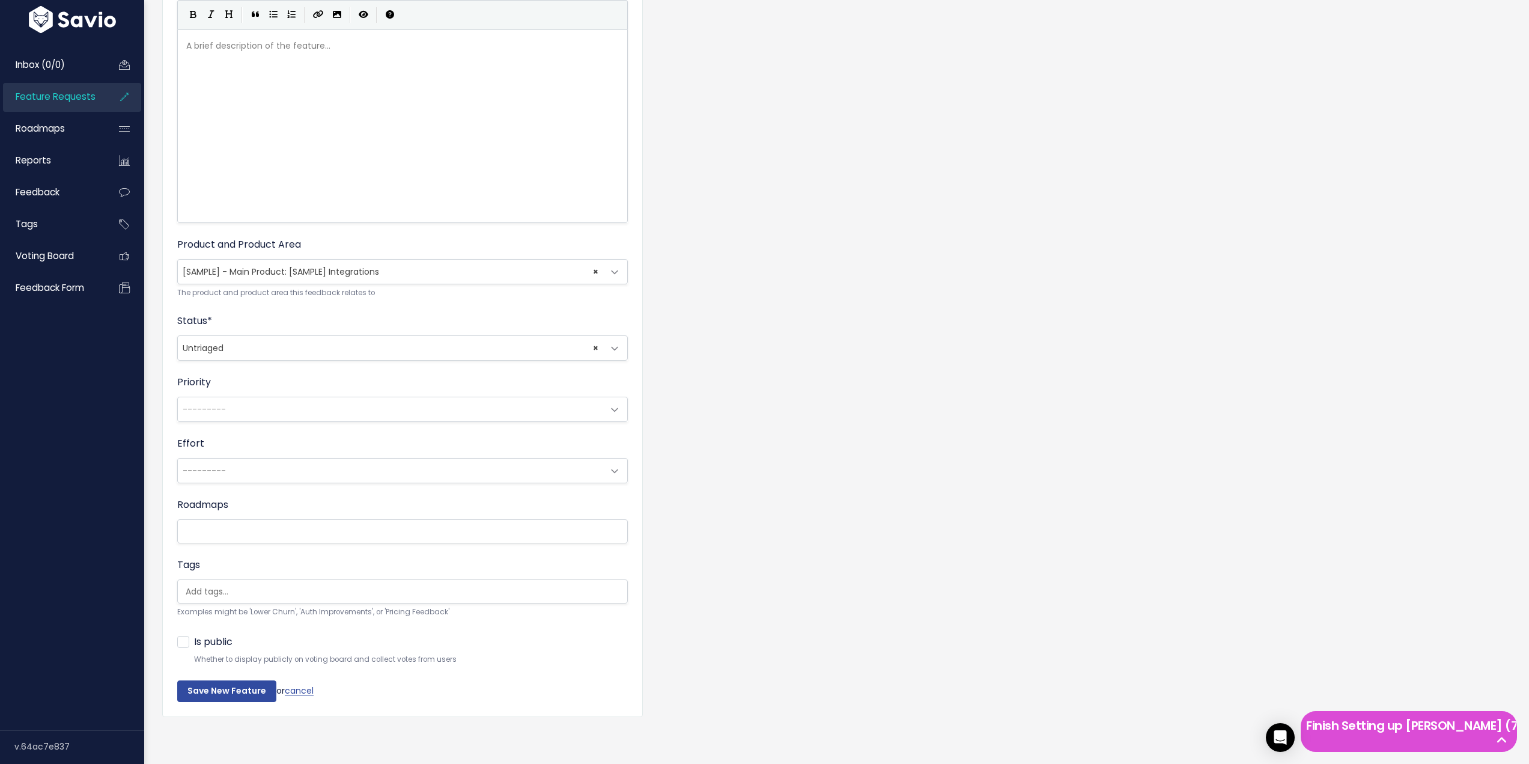
click at [825, 302] on div "Feature Request Title * Transakční e-maily Advanced Description | | | | A brief…" at bounding box center [836, 319] width 1367 height 851
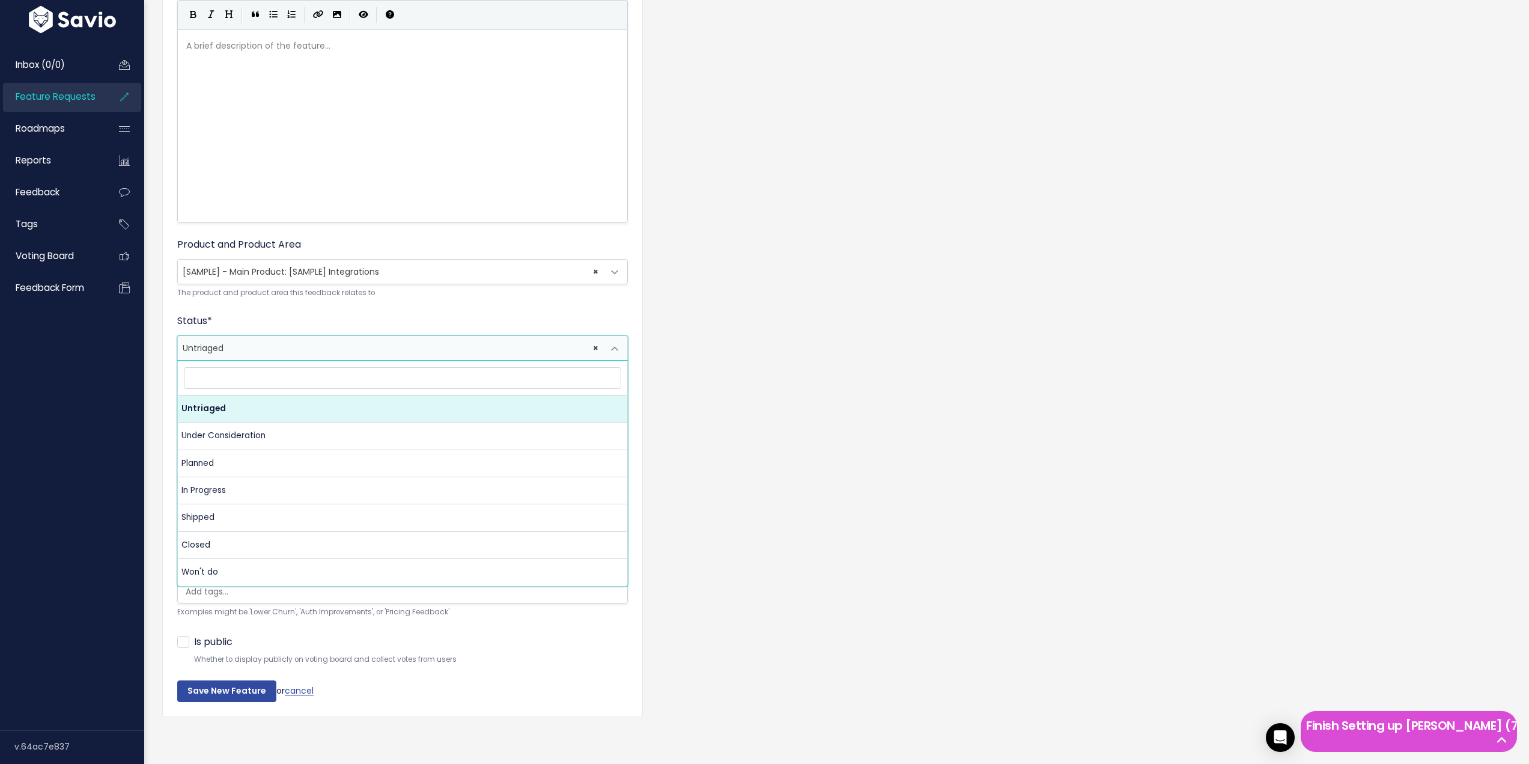
click at [260, 343] on span "× Untriaged" at bounding box center [390, 348] width 425 height 24
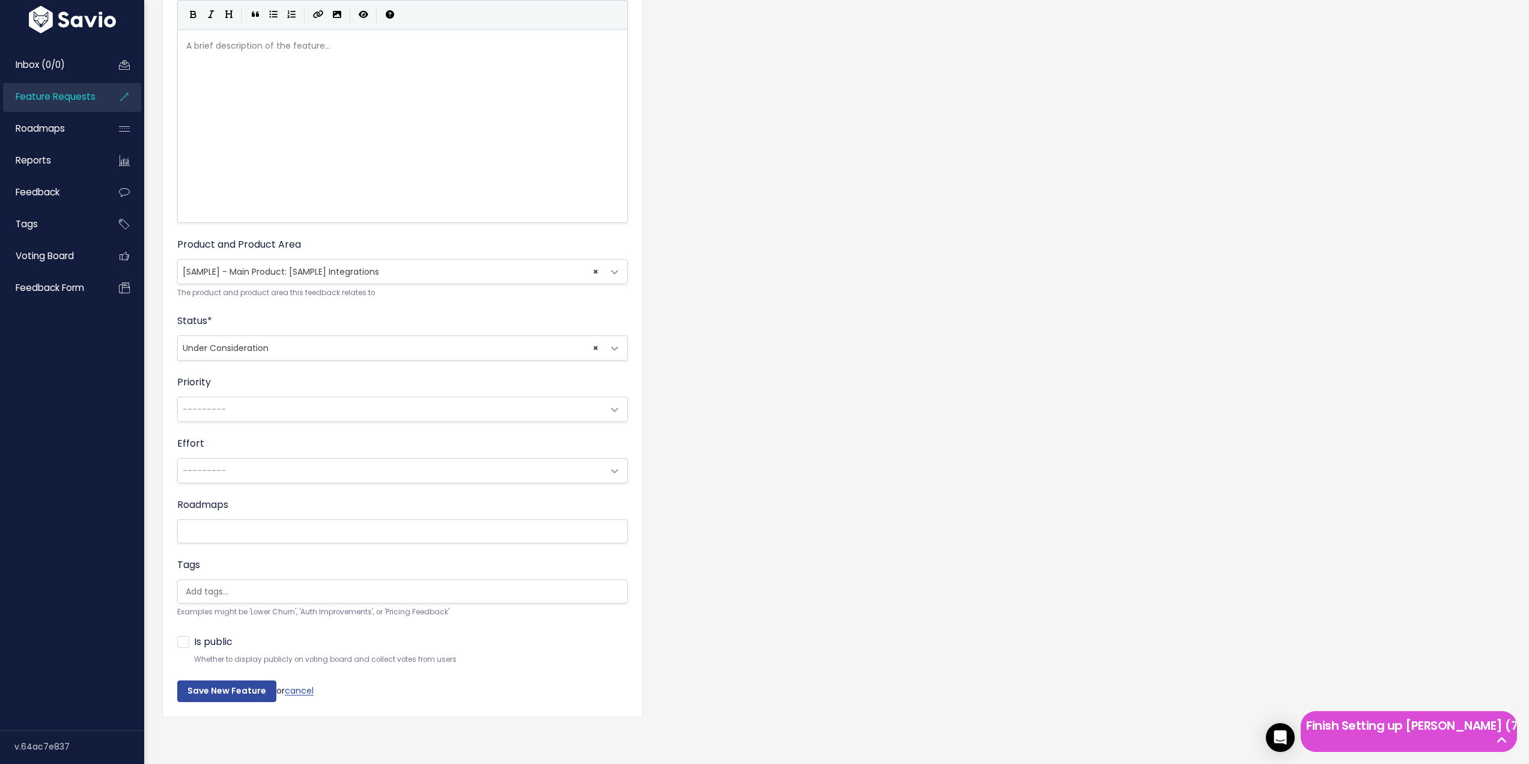
click at [734, 378] on div "Feature Request Title * Transakční e-maily Advanced Description | | | | A brief…" at bounding box center [836, 319] width 1367 height 851
click at [306, 345] on span "× Under Consideration" at bounding box center [390, 348] width 425 height 24
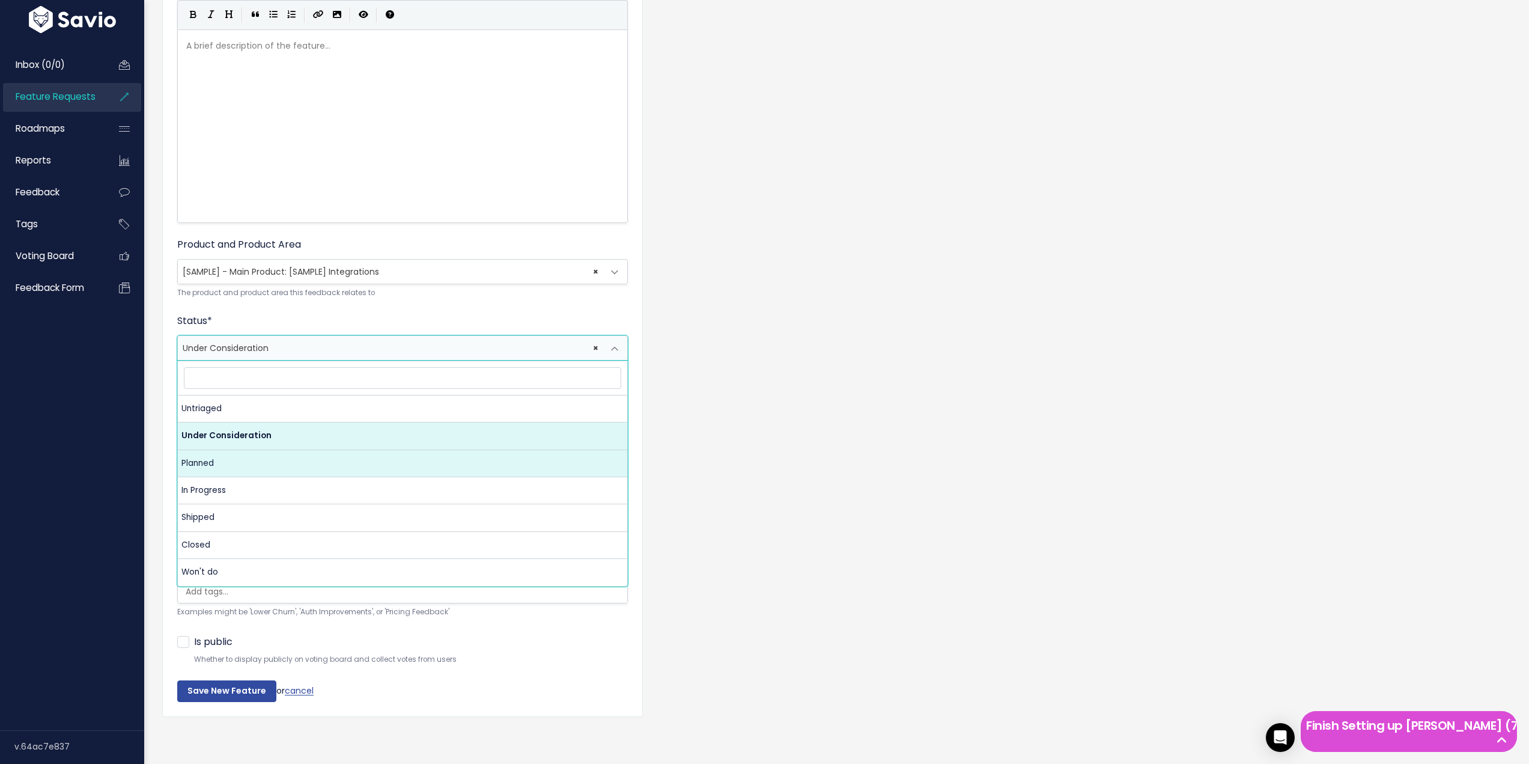
select select "PLANNED"
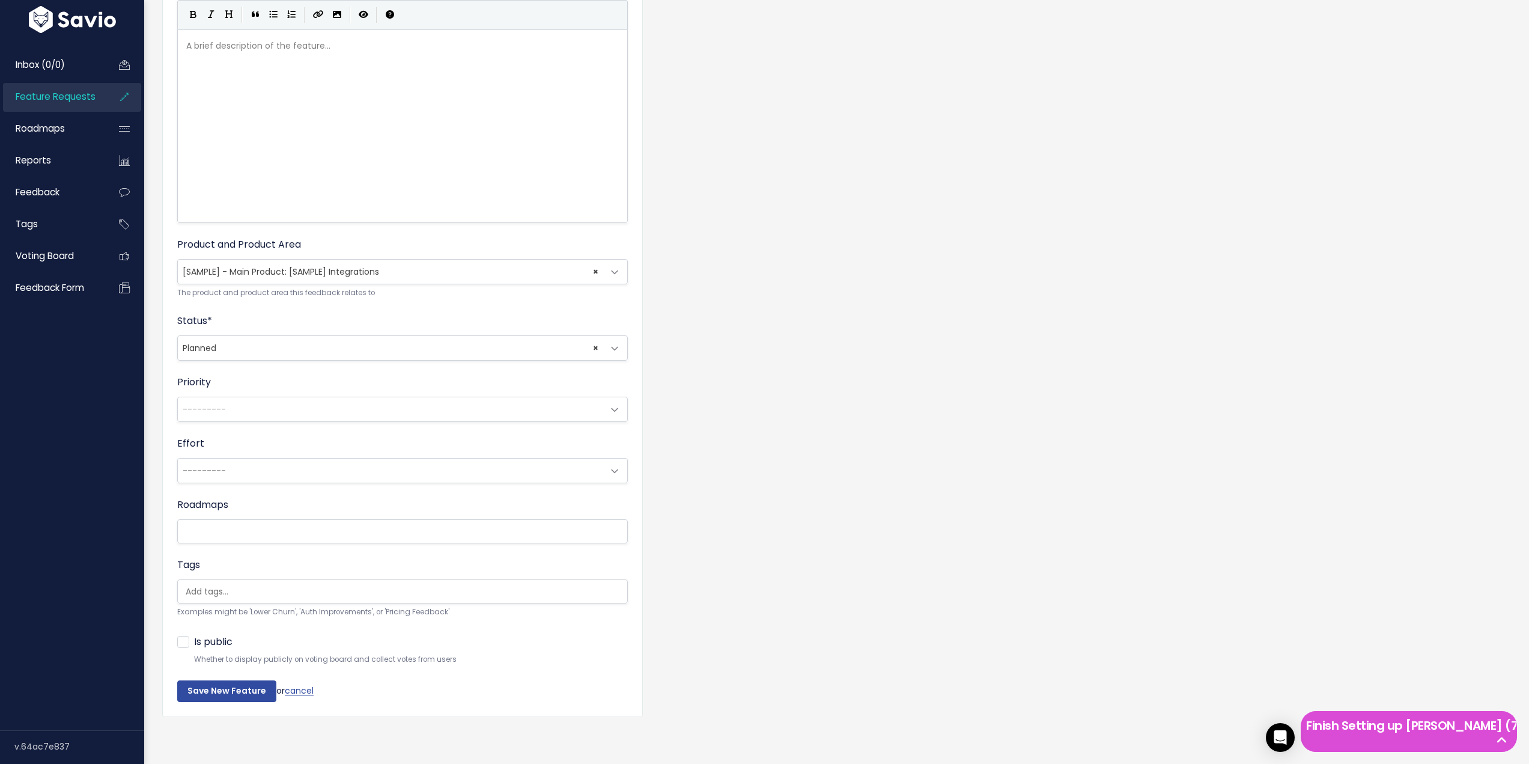
click at [868, 351] on div "Feature Request Title * Transakční e-maily Advanced Description | | | | A brief…" at bounding box center [836, 319] width 1367 height 851
click at [268, 406] on span "---------" at bounding box center [390, 409] width 425 height 24
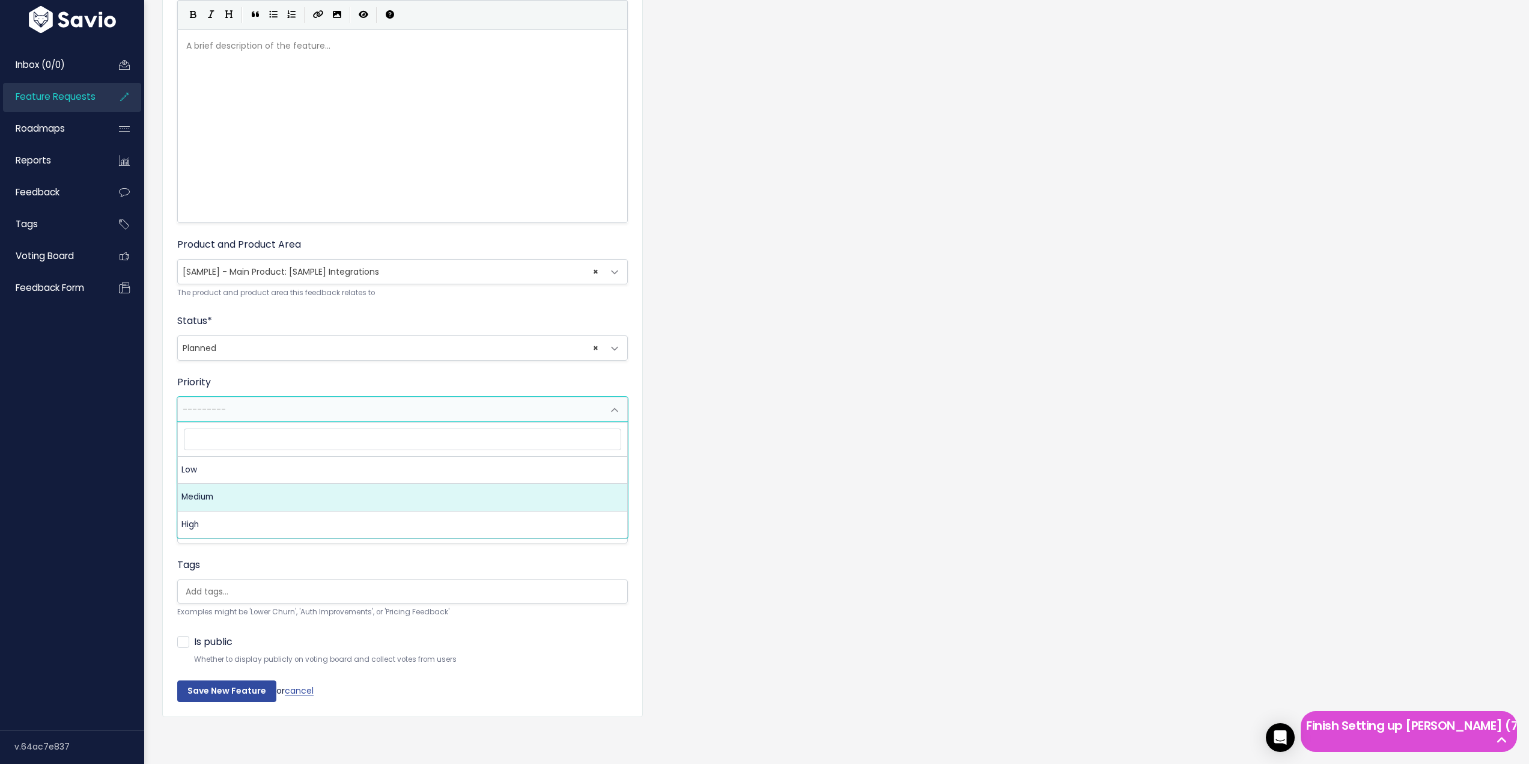
select select "2_MEDIUM"
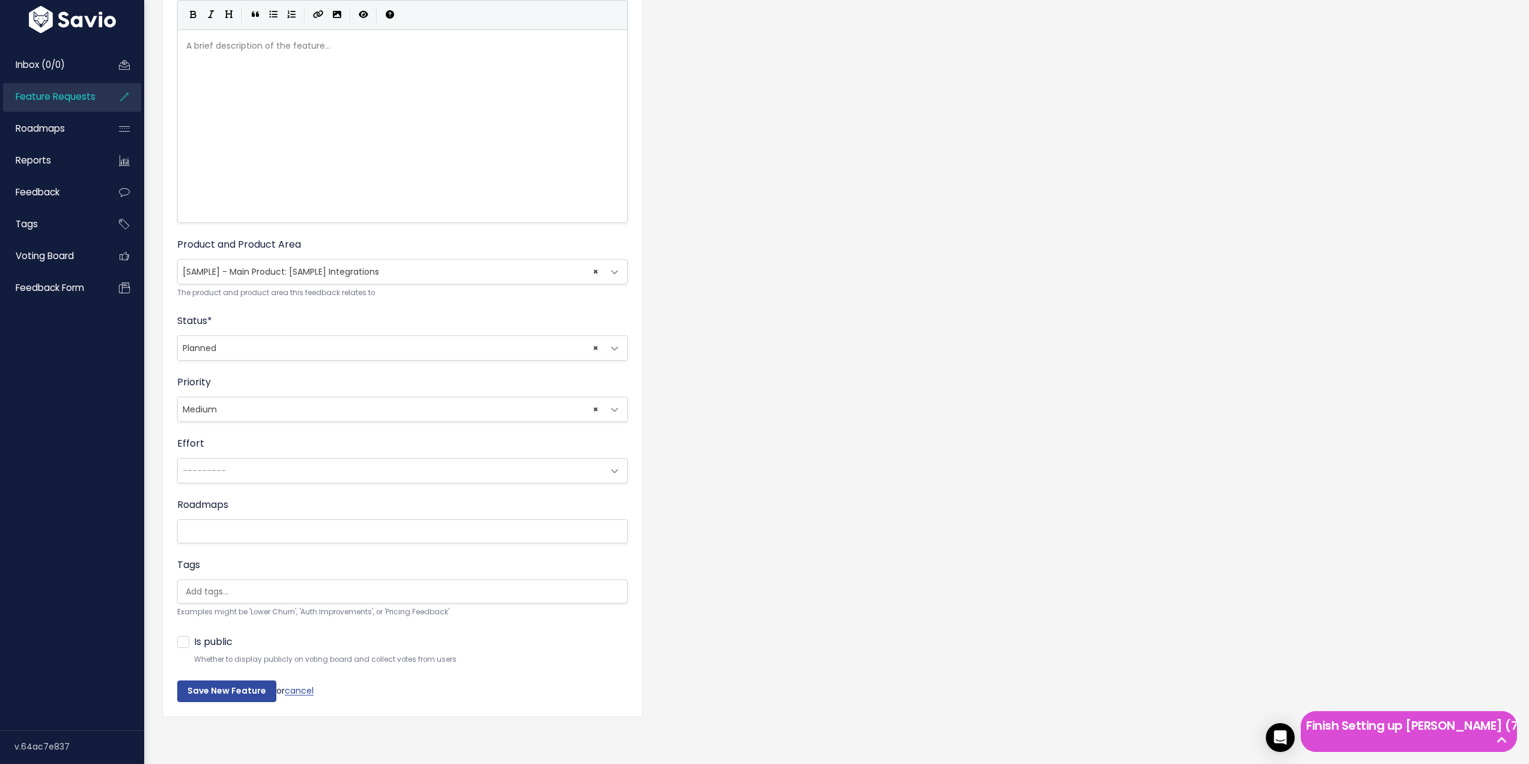
click at [284, 458] on span "---------" at bounding box center [390, 470] width 425 height 24
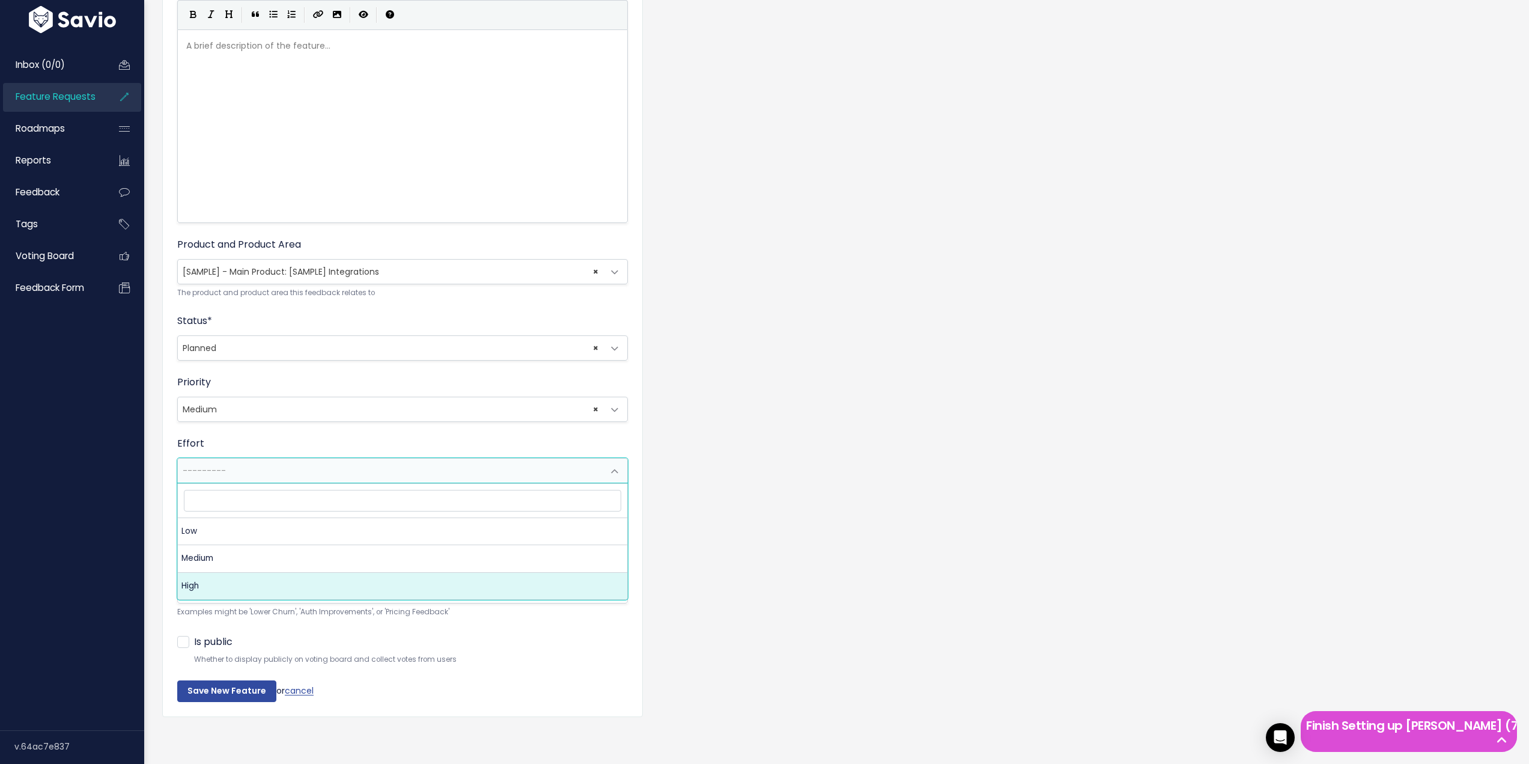
select select "3_HIGH"
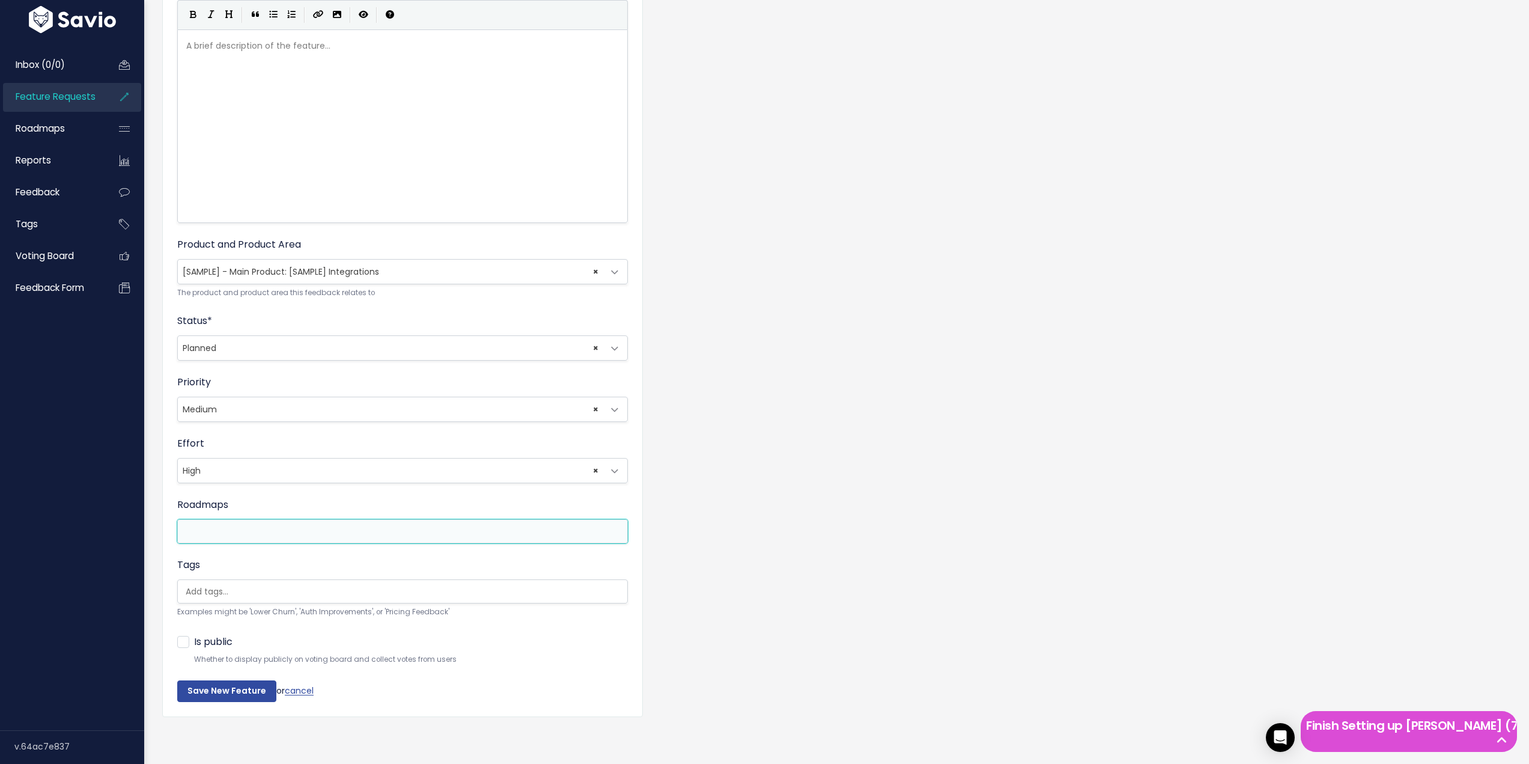
click at [235, 524] on input "search" at bounding box center [241, 531] width 120 height 15
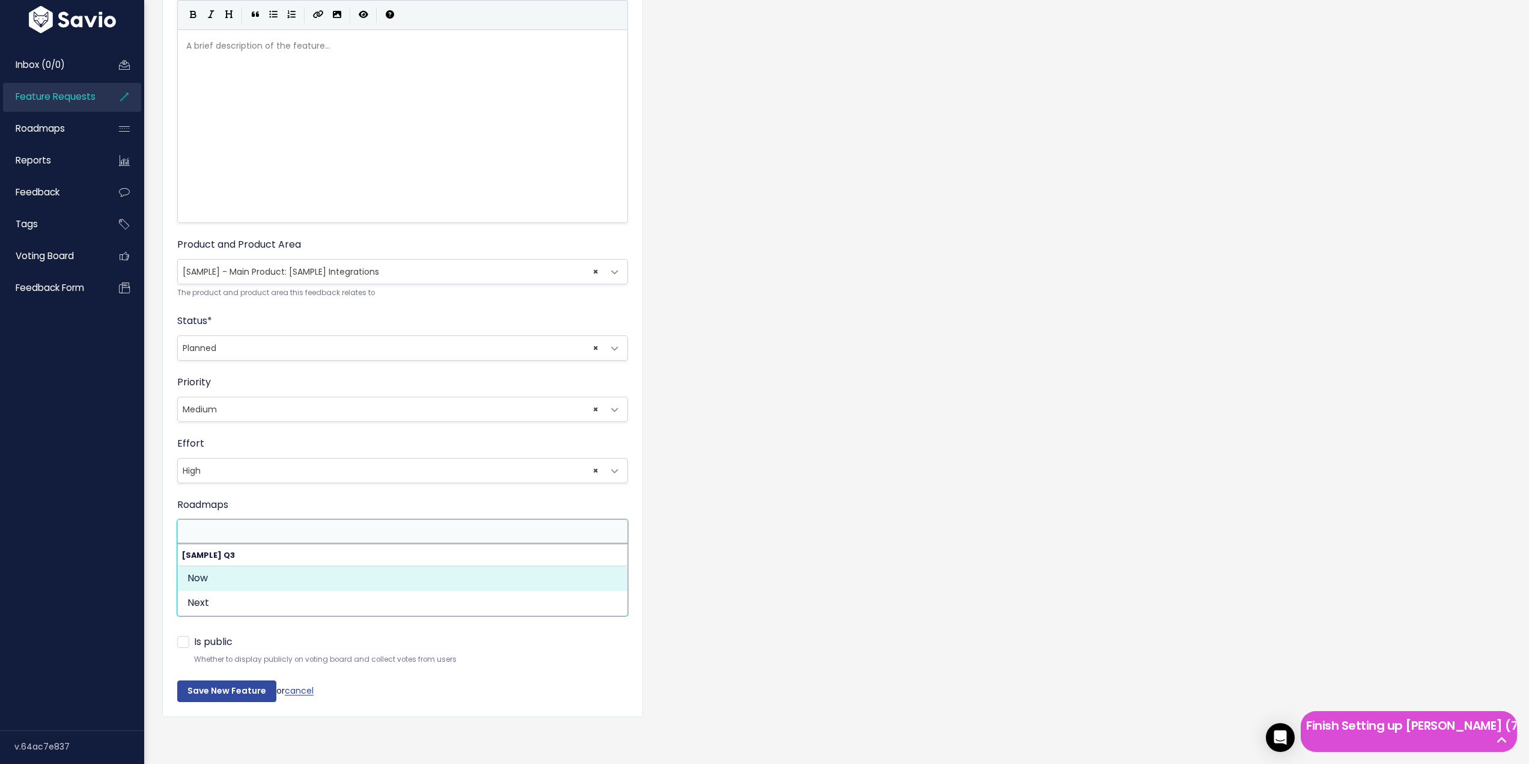
click at [847, 494] on div "Feature Request Title * Transakční e-maily Advanced Description | | | | A brief…" at bounding box center [836, 319] width 1367 height 851
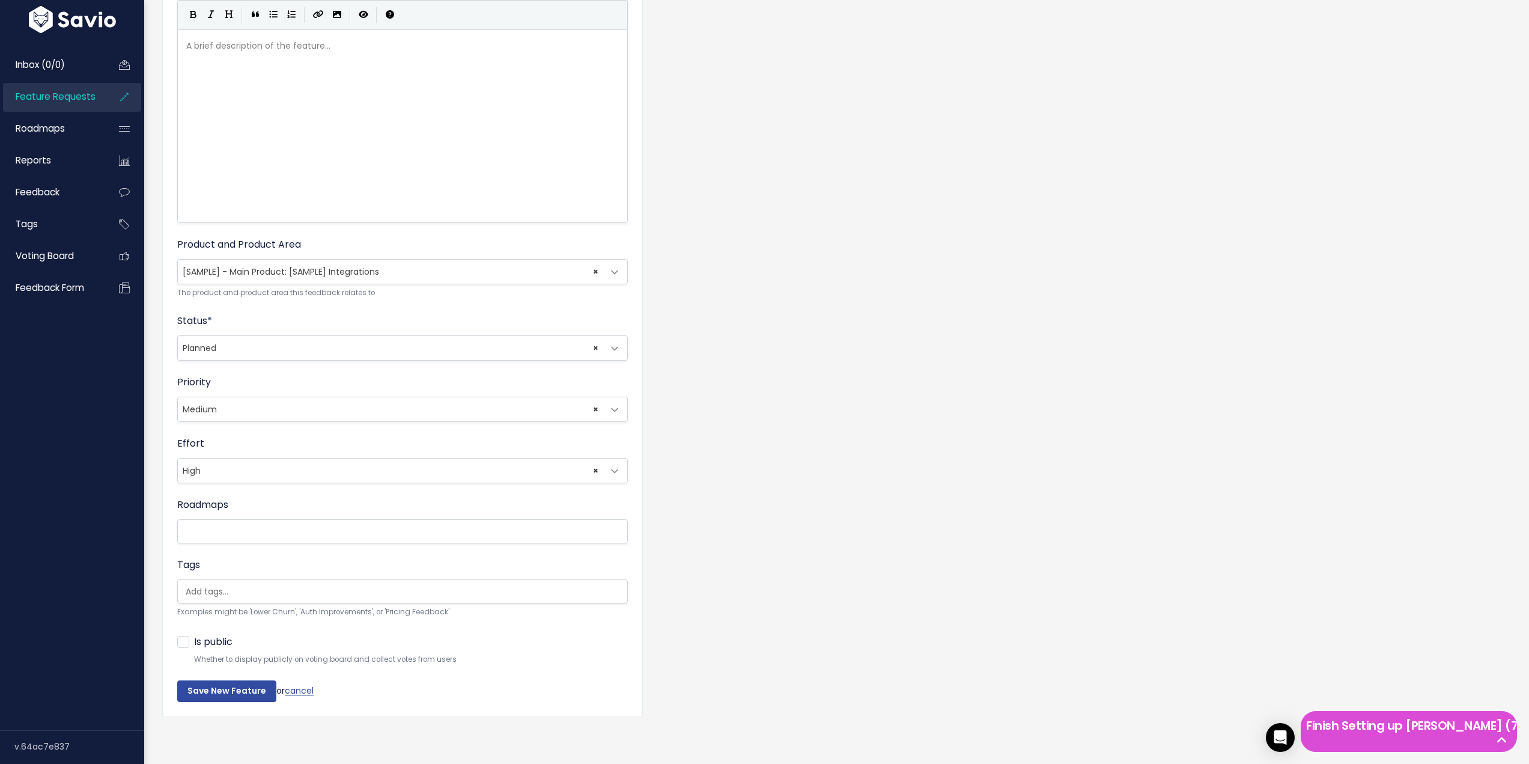
click at [231, 524] on input "search" at bounding box center [241, 531] width 120 height 15
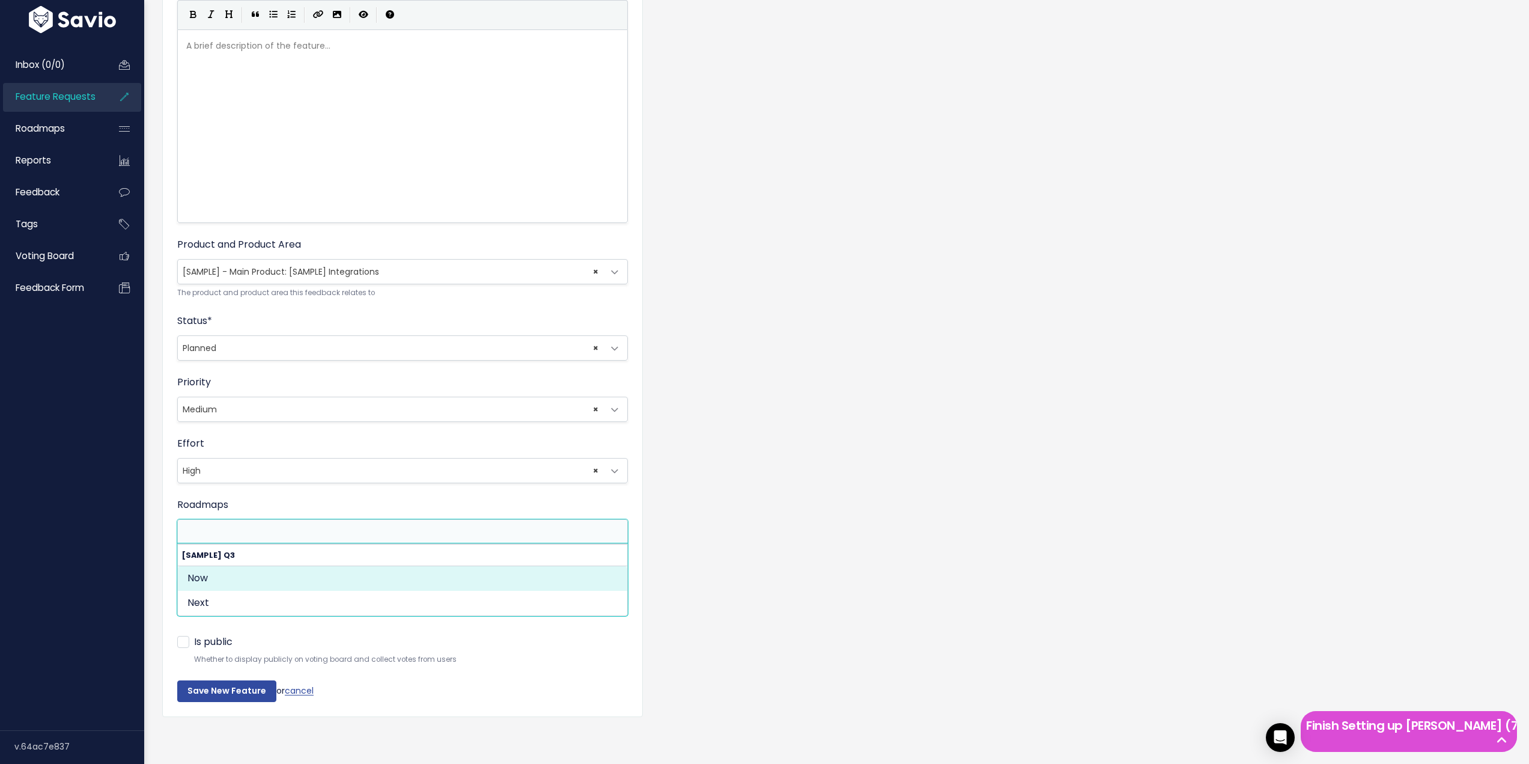
click at [844, 523] on div "Feature Request Title * Transakční e-maily Advanced Description | | | | A brief…" at bounding box center [836, 319] width 1367 height 851
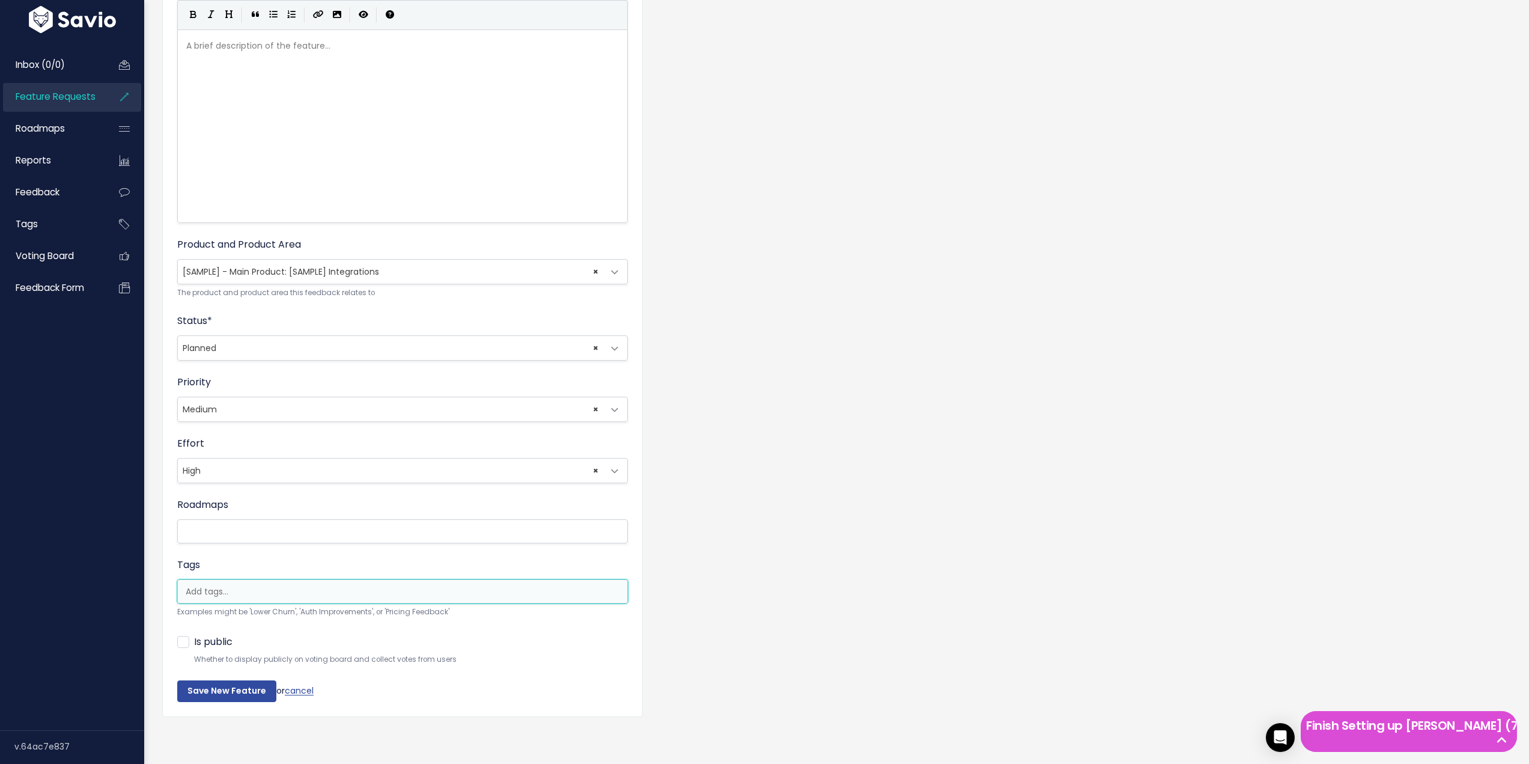
click at [222, 585] on input "search" at bounding box center [211, 591] width 60 height 13
click at [819, 534] on div "Feature Request Title * Transakční e-maily Advanced Description | | | | A brief…" at bounding box center [836, 319] width 1367 height 851
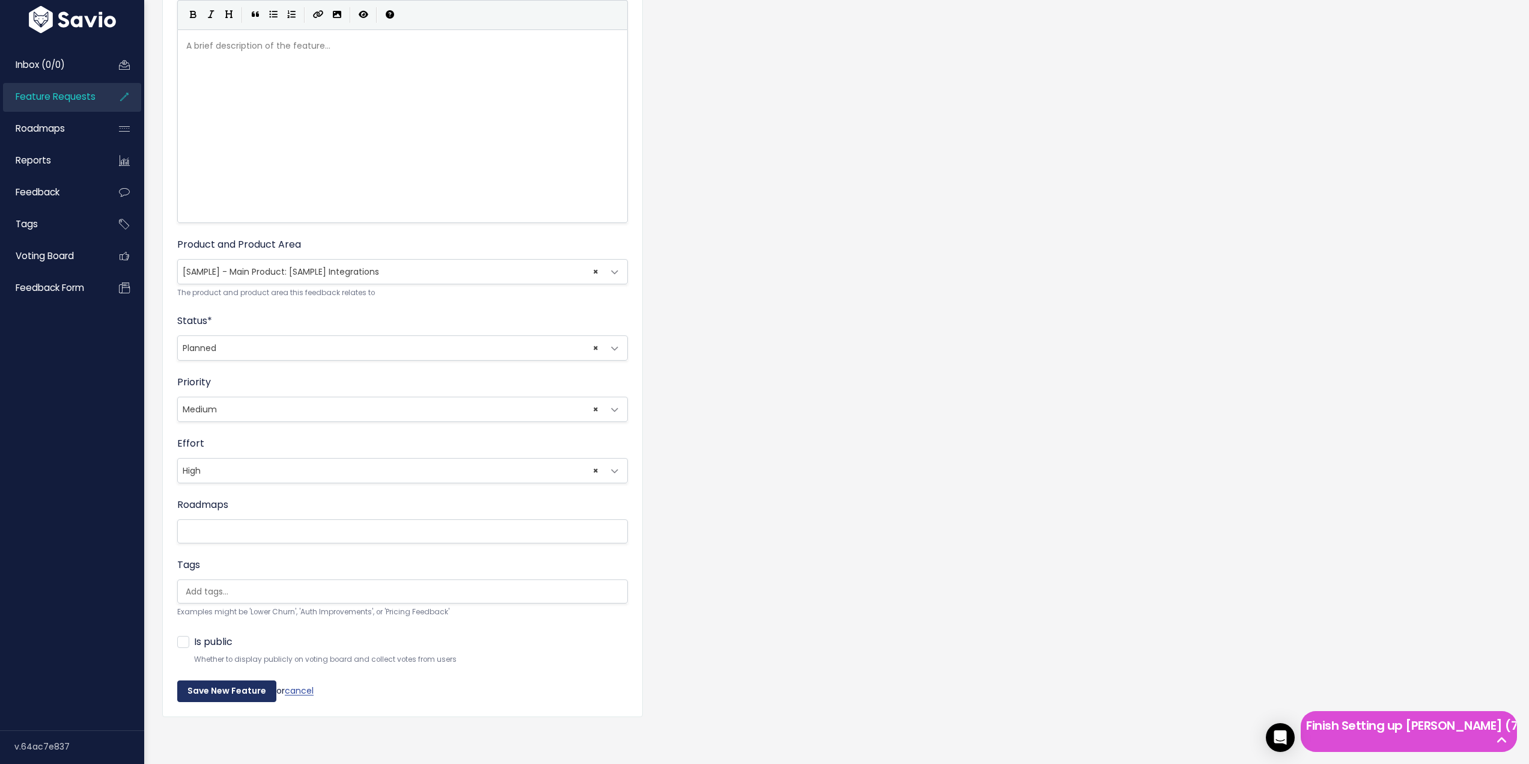
click at [189, 680] on input "Save New Feature" at bounding box center [226, 691] width 99 height 22
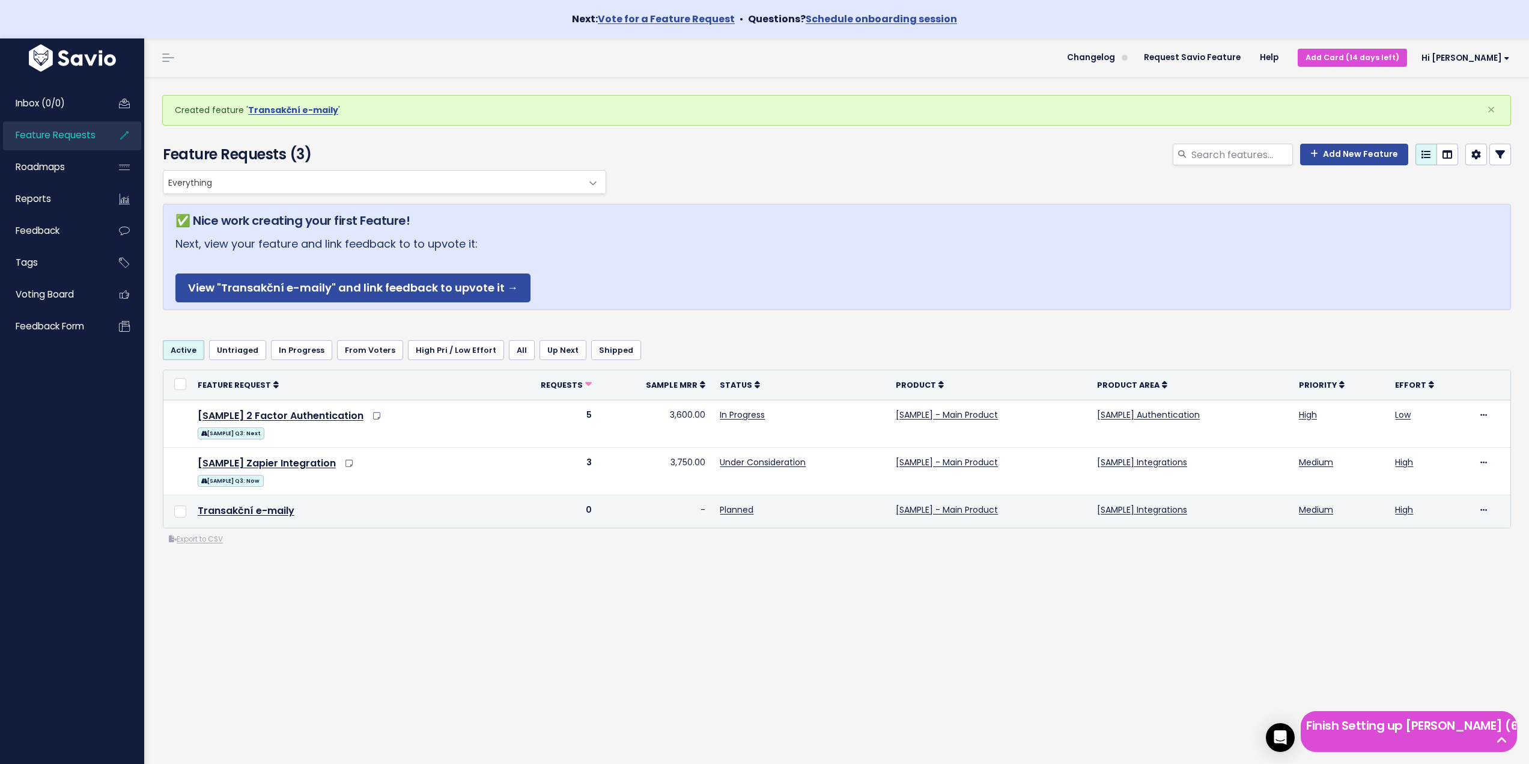
click at [693, 512] on td "-" at bounding box center [656, 510] width 114 height 33
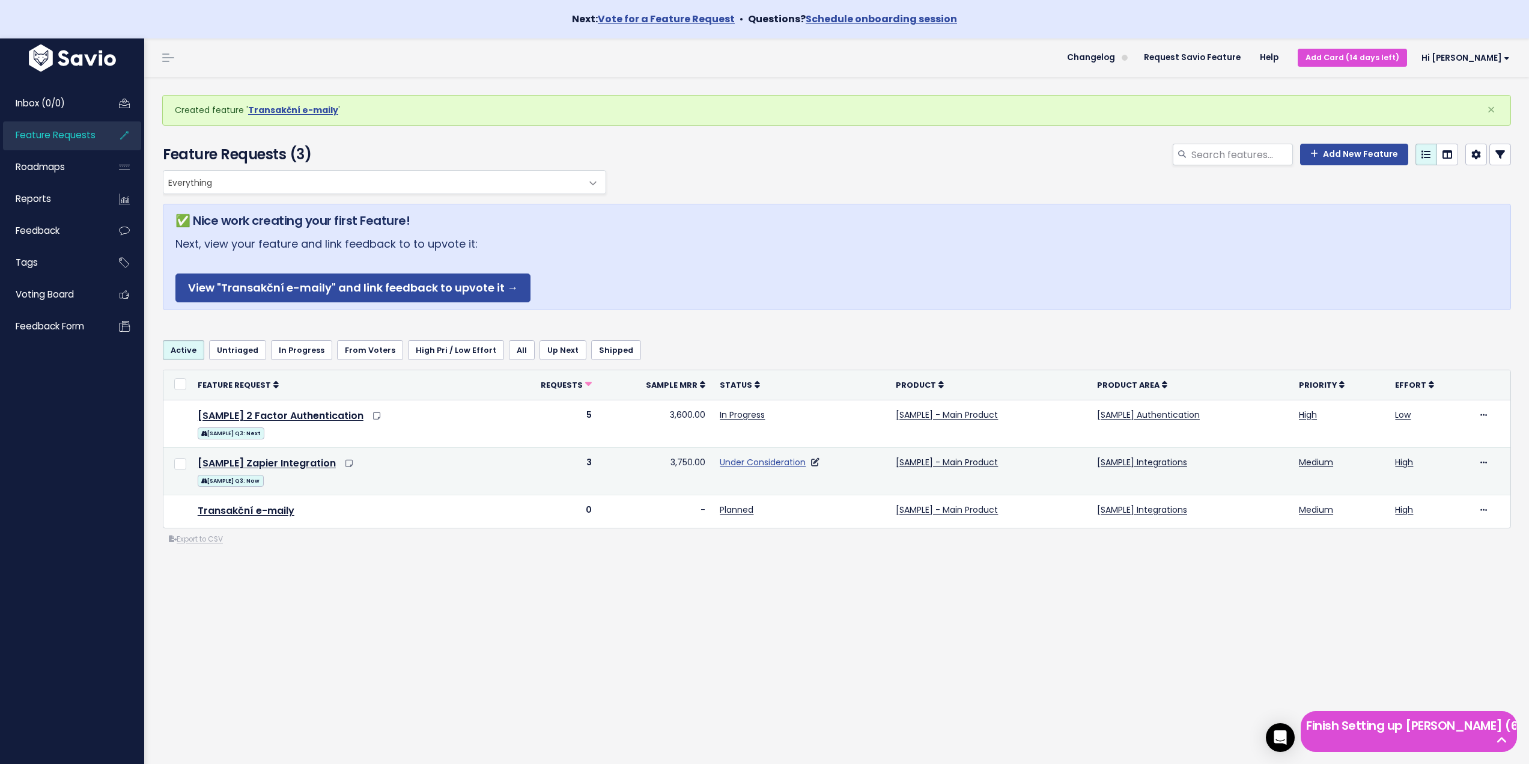
click at [741, 458] on link "Under Consideration" at bounding box center [763, 462] width 86 height 12
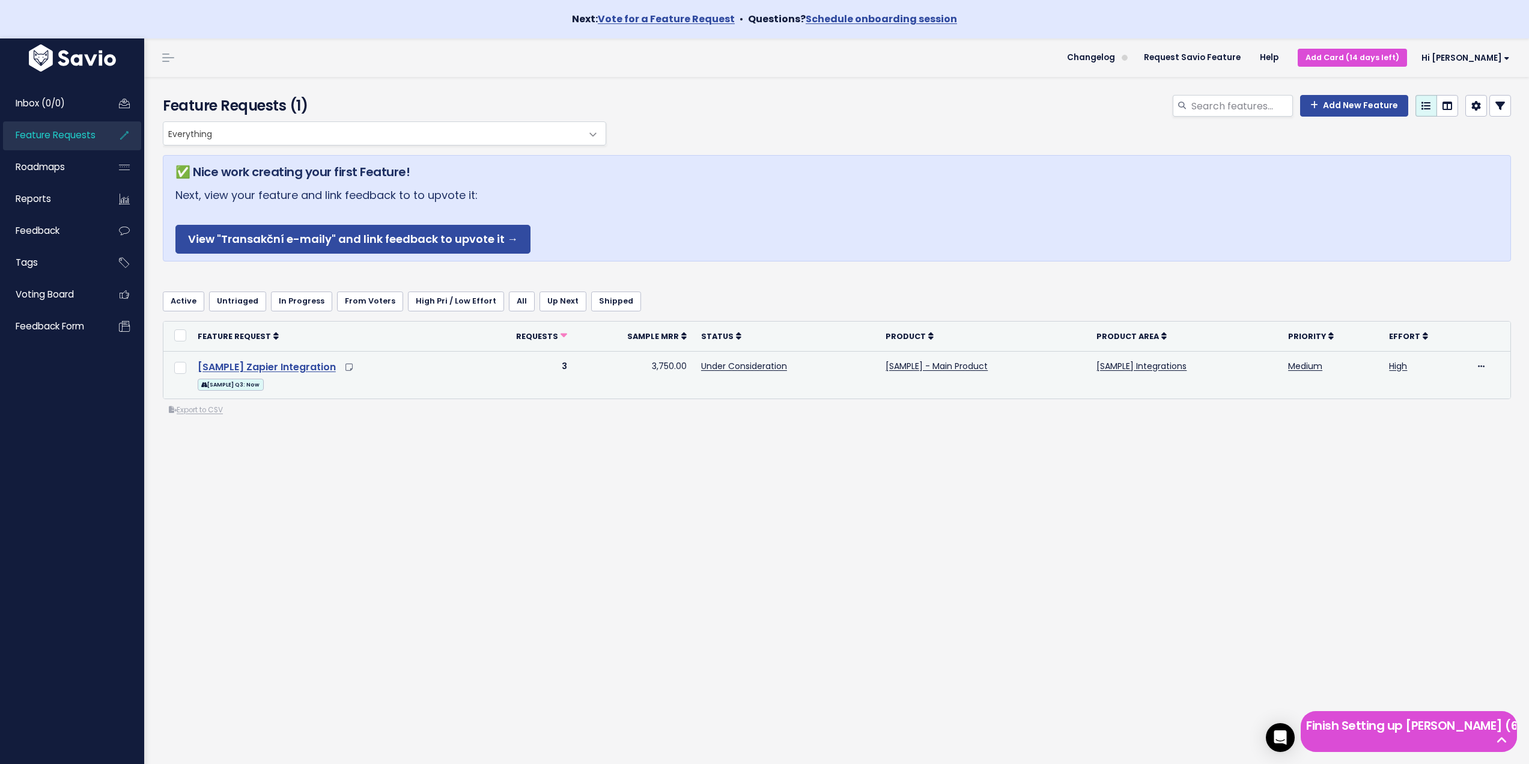
click at [293, 366] on link "[SAMPLE] Zapier Integration" at bounding box center [267, 367] width 138 height 14
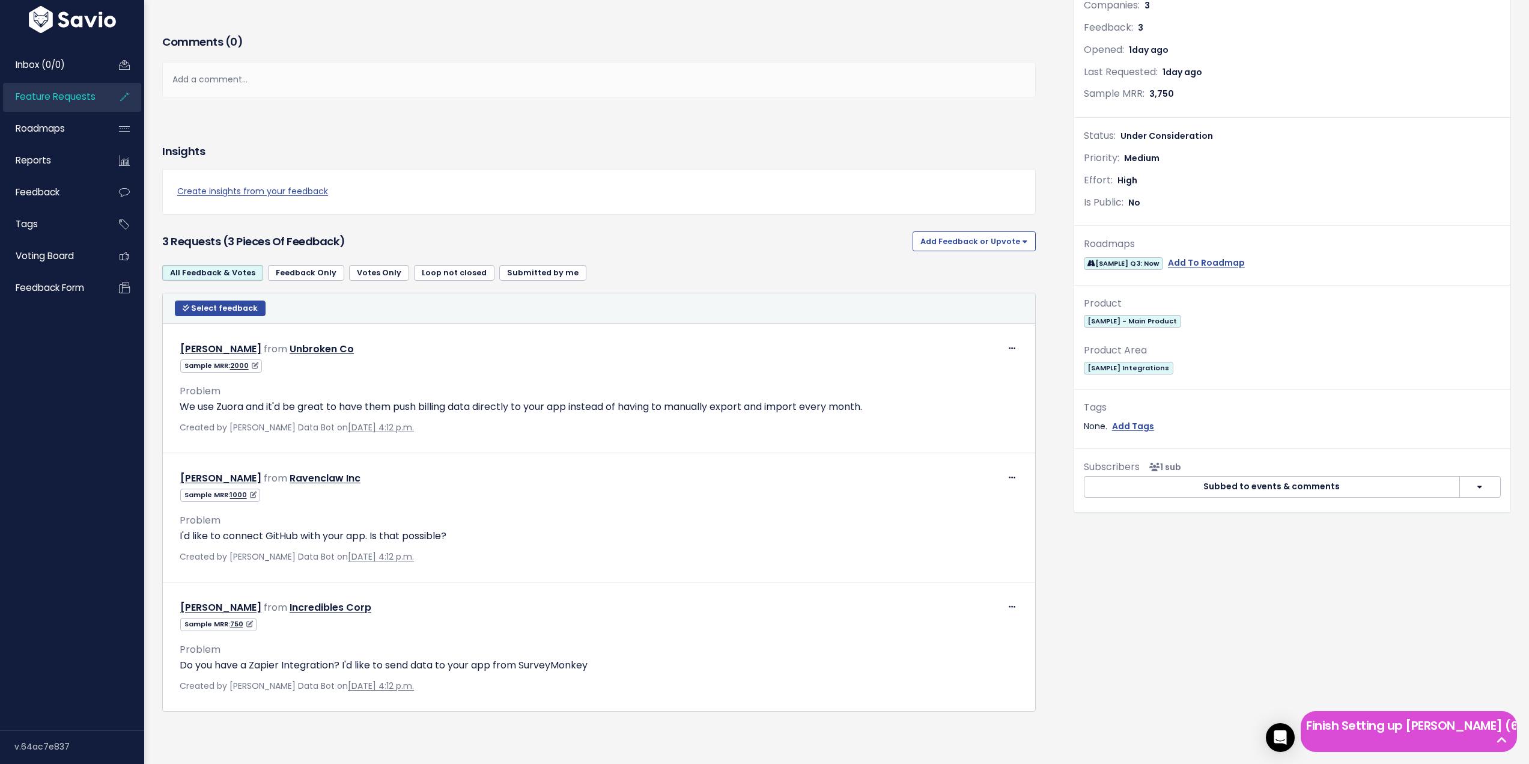
scroll to position [266, 0]
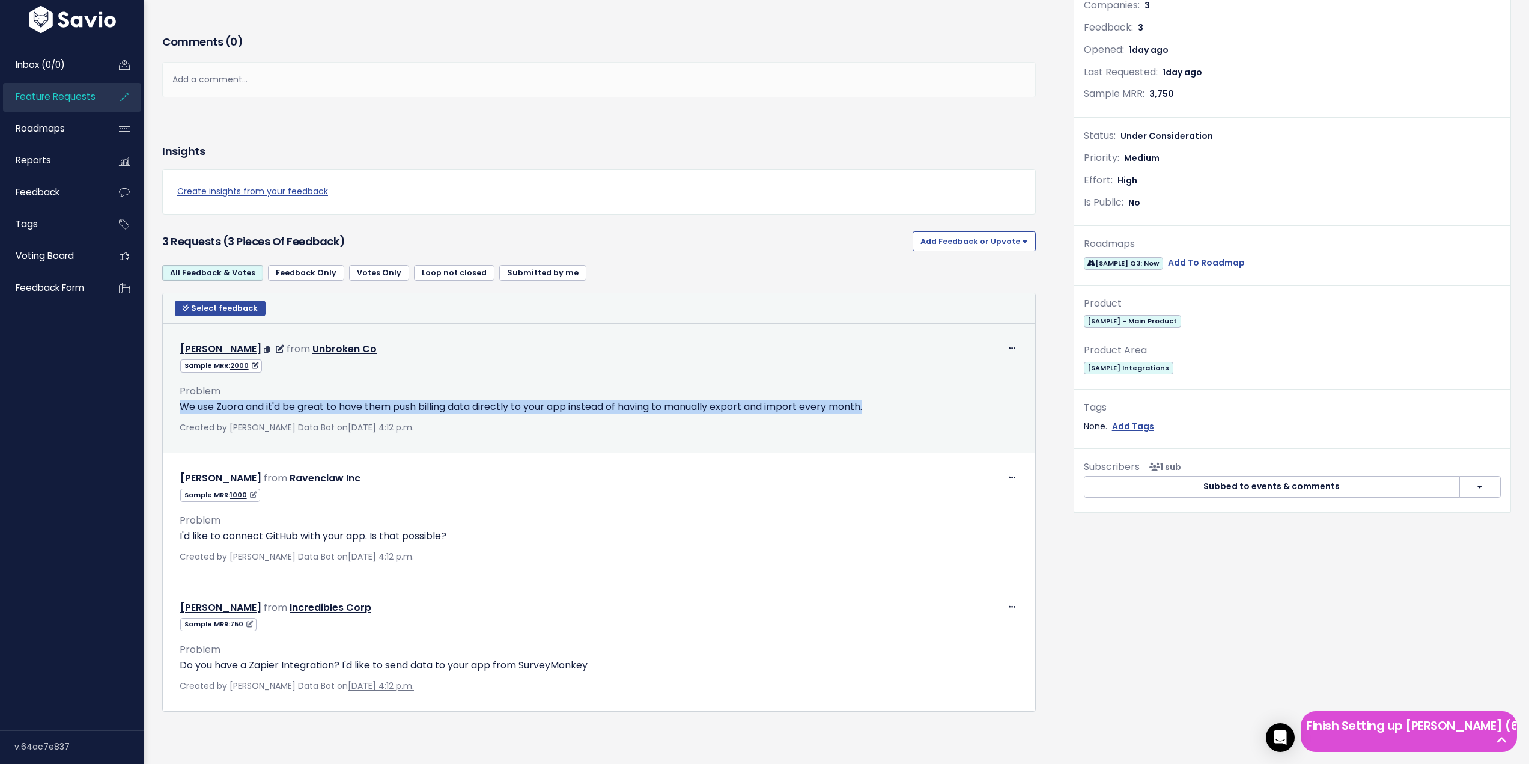
drag, startPoint x: 180, startPoint y: 386, endPoint x: 909, endPoint y: 382, distance: 728.8
click at [909, 382] on div "Problem We use Zuora and it'd be great to have them push billing data directly …" at bounding box center [599, 404] width 857 height 62
click at [240, 360] on link "2000" at bounding box center [244, 365] width 28 height 10
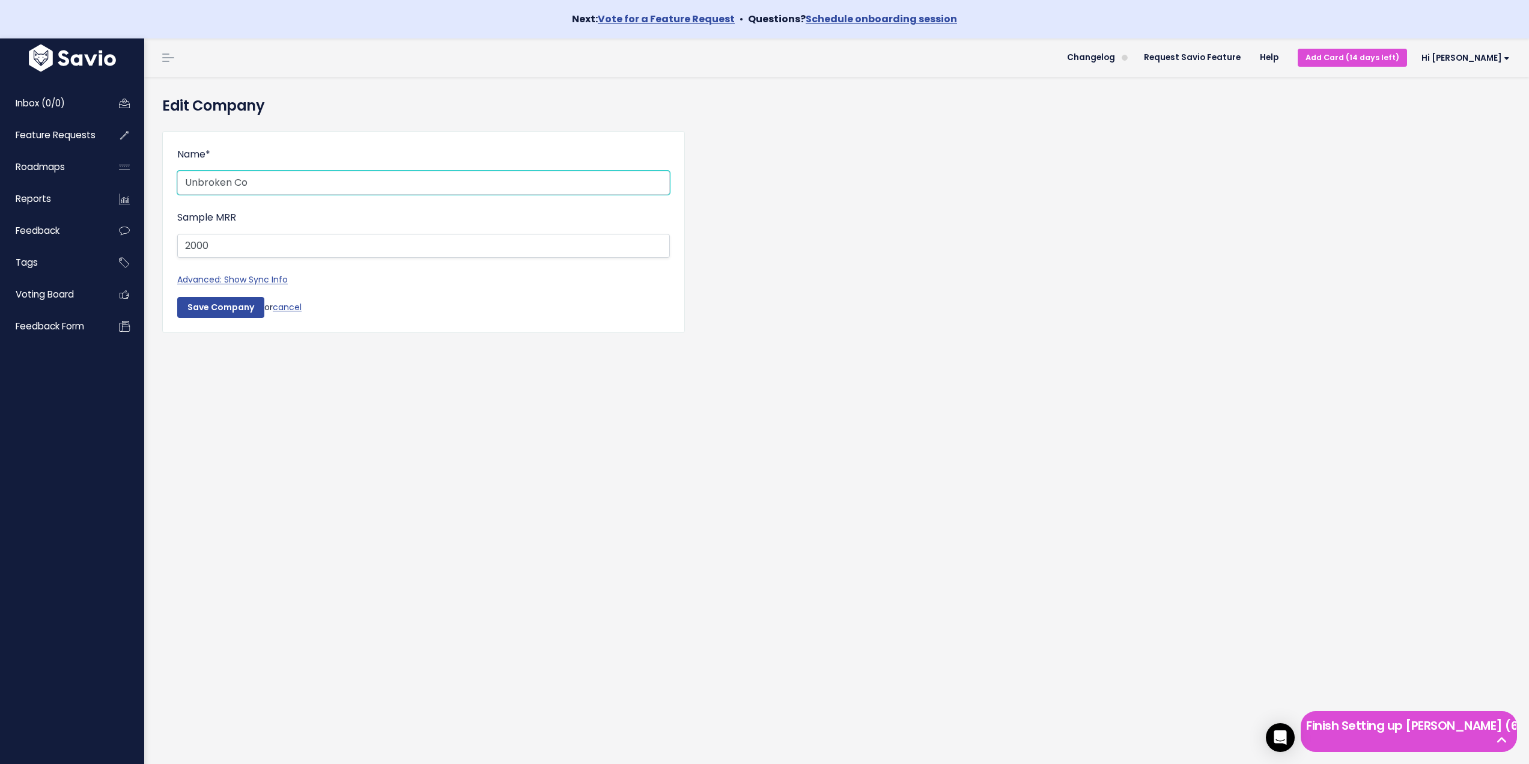
click at [254, 178] on input "Unbroken Co" at bounding box center [423, 183] width 493 height 24
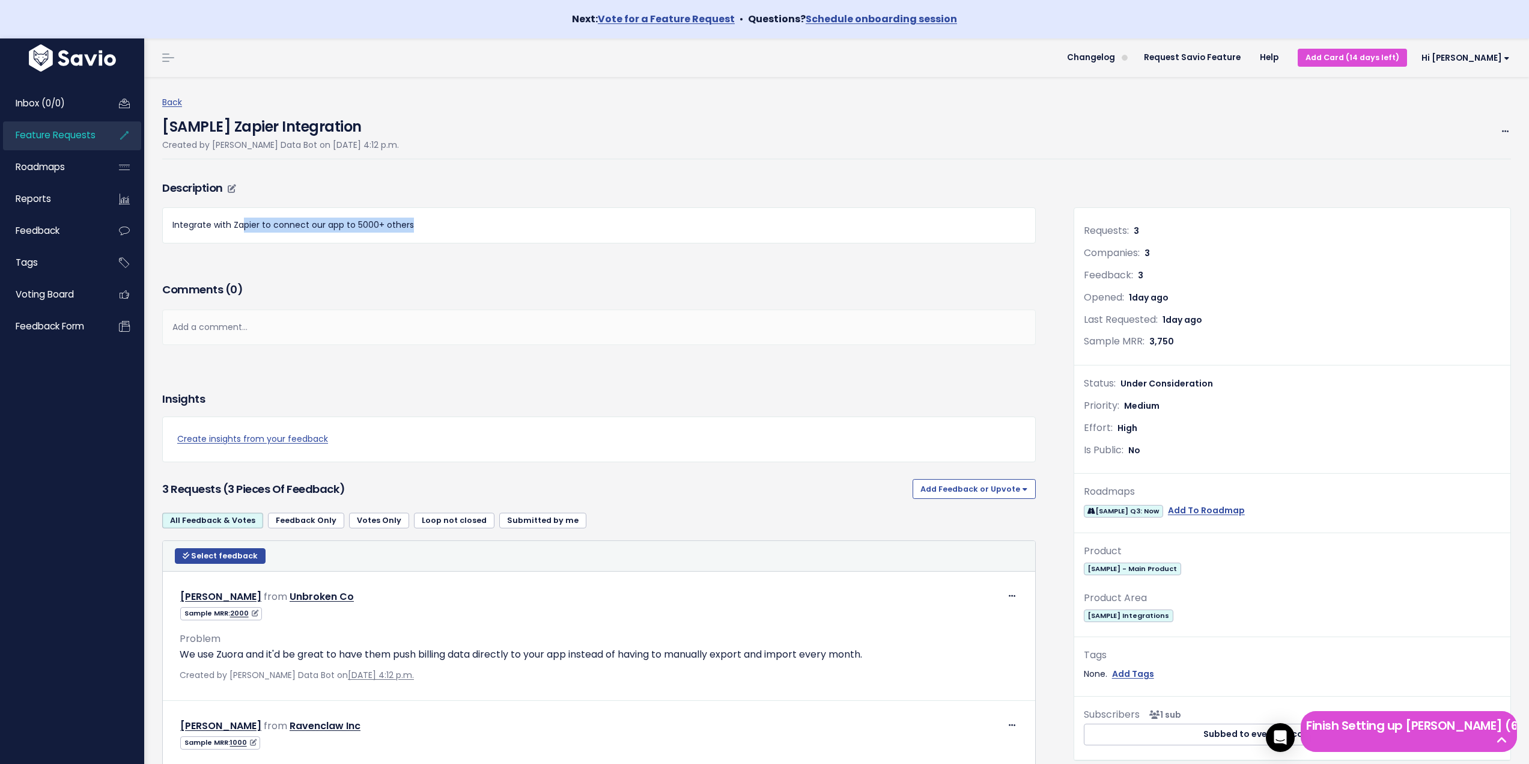
drag, startPoint x: 245, startPoint y: 226, endPoint x: 457, endPoint y: 226, distance: 212.1
click at [457, 226] on p "Integrate with Zapier to connect our app to 5000+ others" at bounding box center [598, 224] width 853 height 15
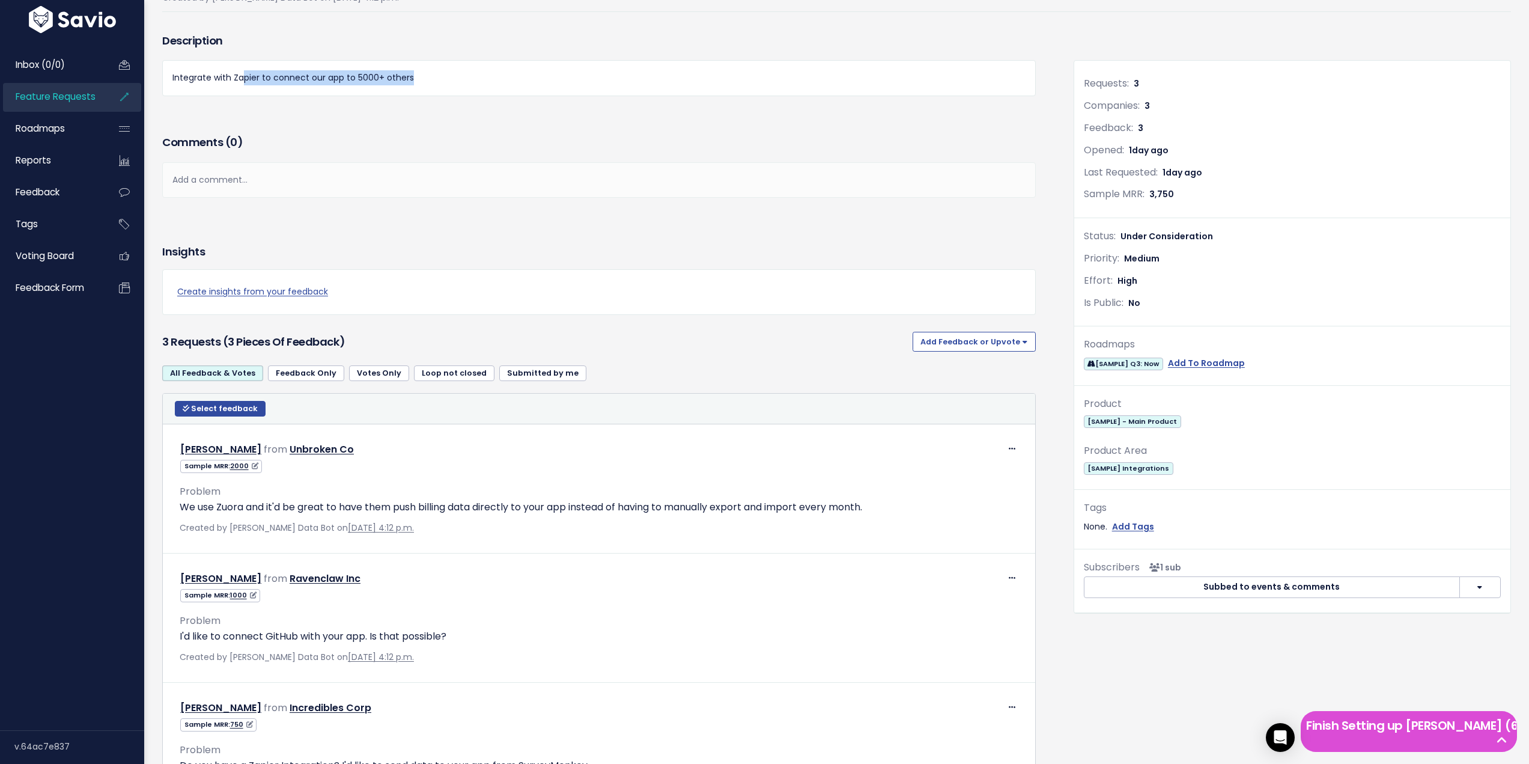
scroll to position [180, 0]
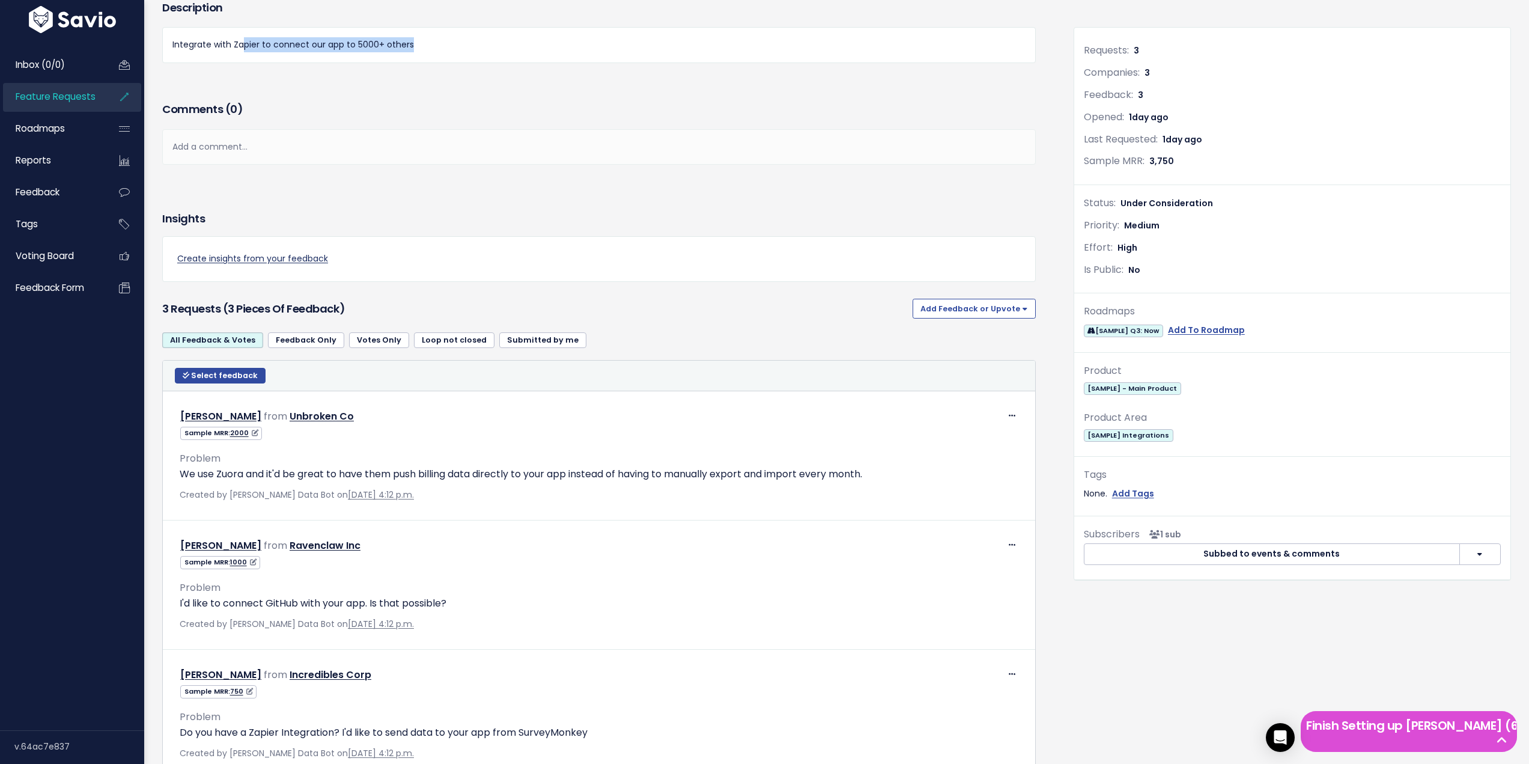
click at [231, 257] on link "Create insights from your feedback" at bounding box center [598, 258] width 843 height 15
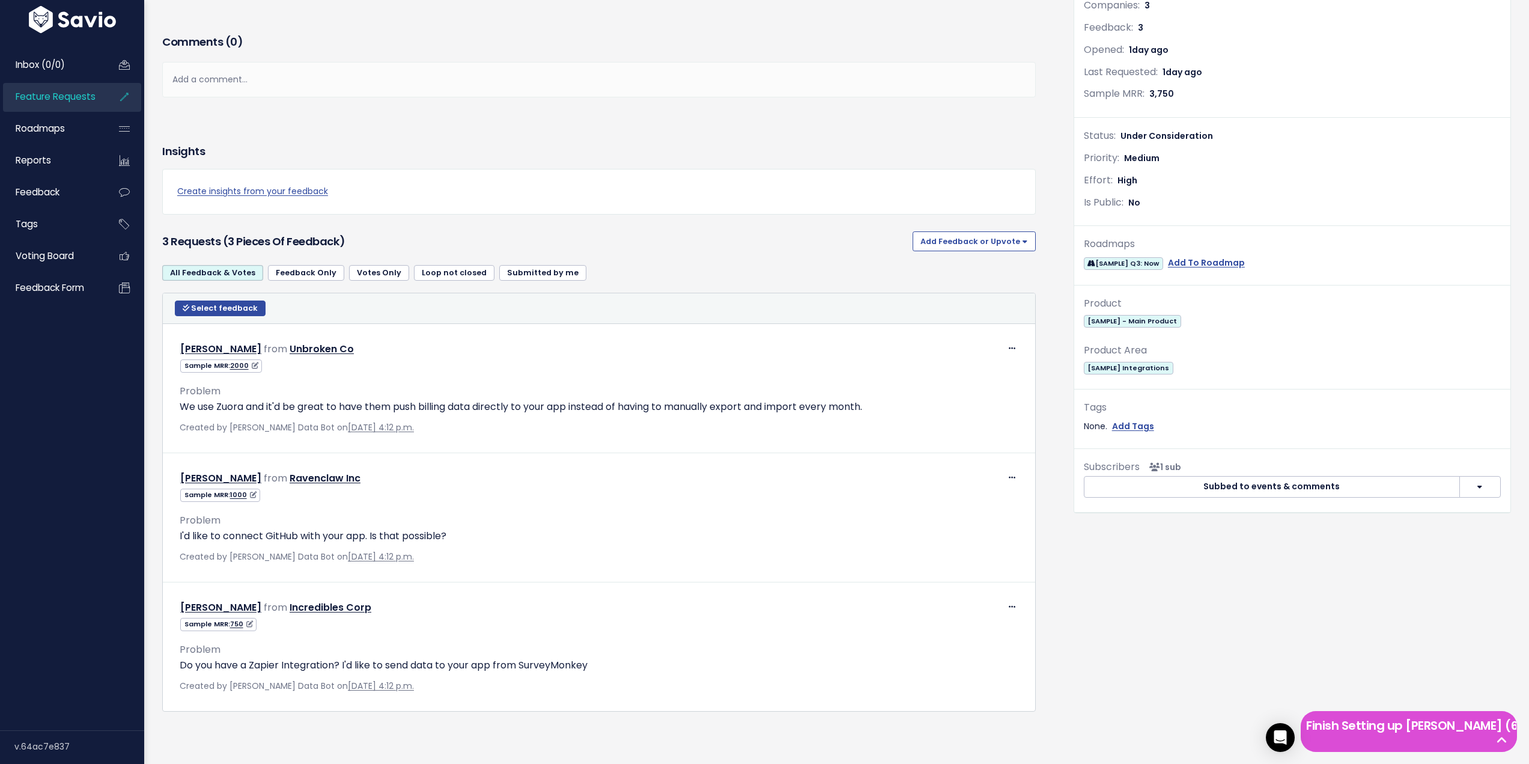
scroll to position [266, 0]
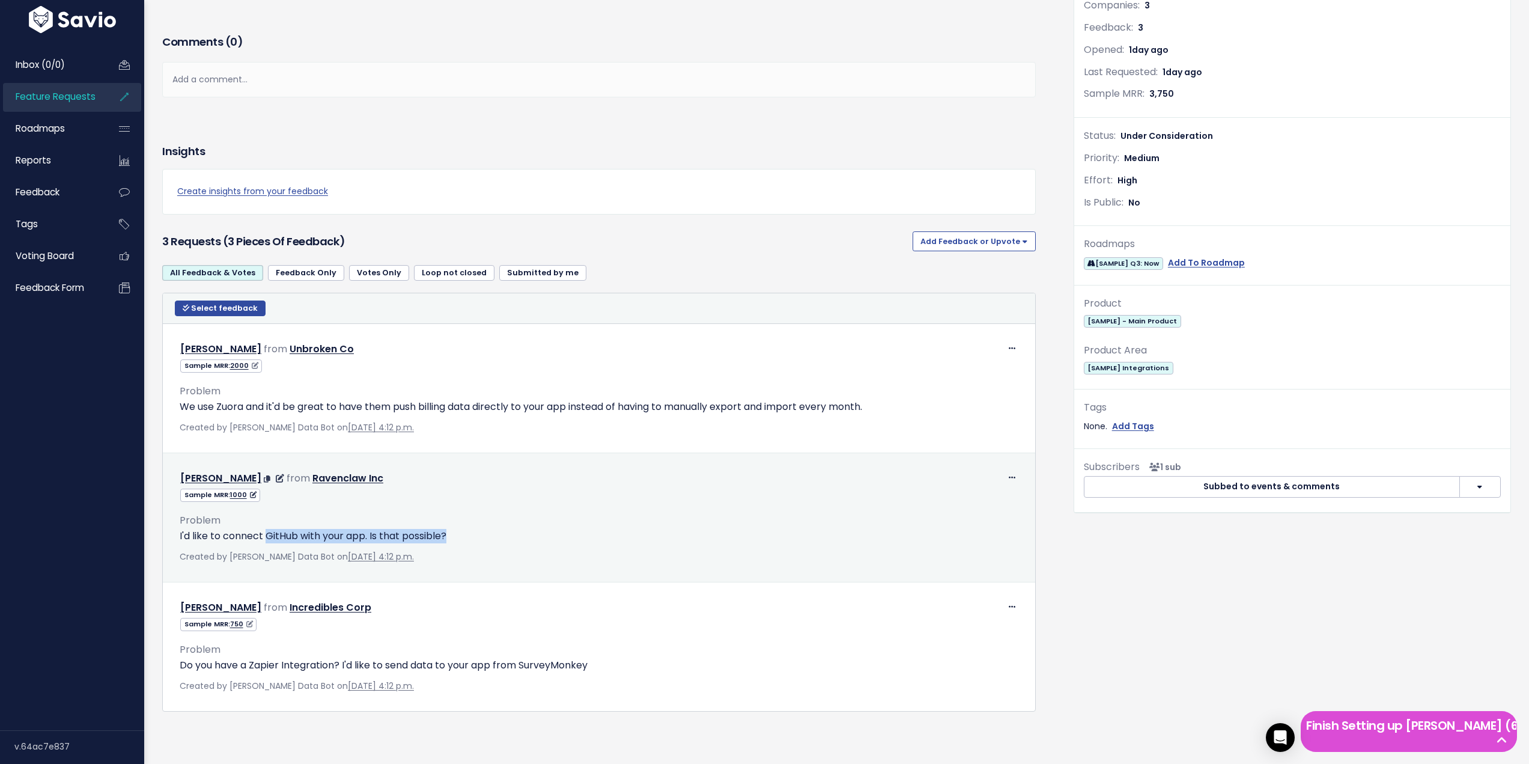
drag, startPoint x: 269, startPoint y: 521, endPoint x: 476, endPoint y: 521, distance: 207.3
click at [476, 529] on p "I'd like to connect GitHub with your app. Is that possible?" at bounding box center [599, 536] width 839 height 14
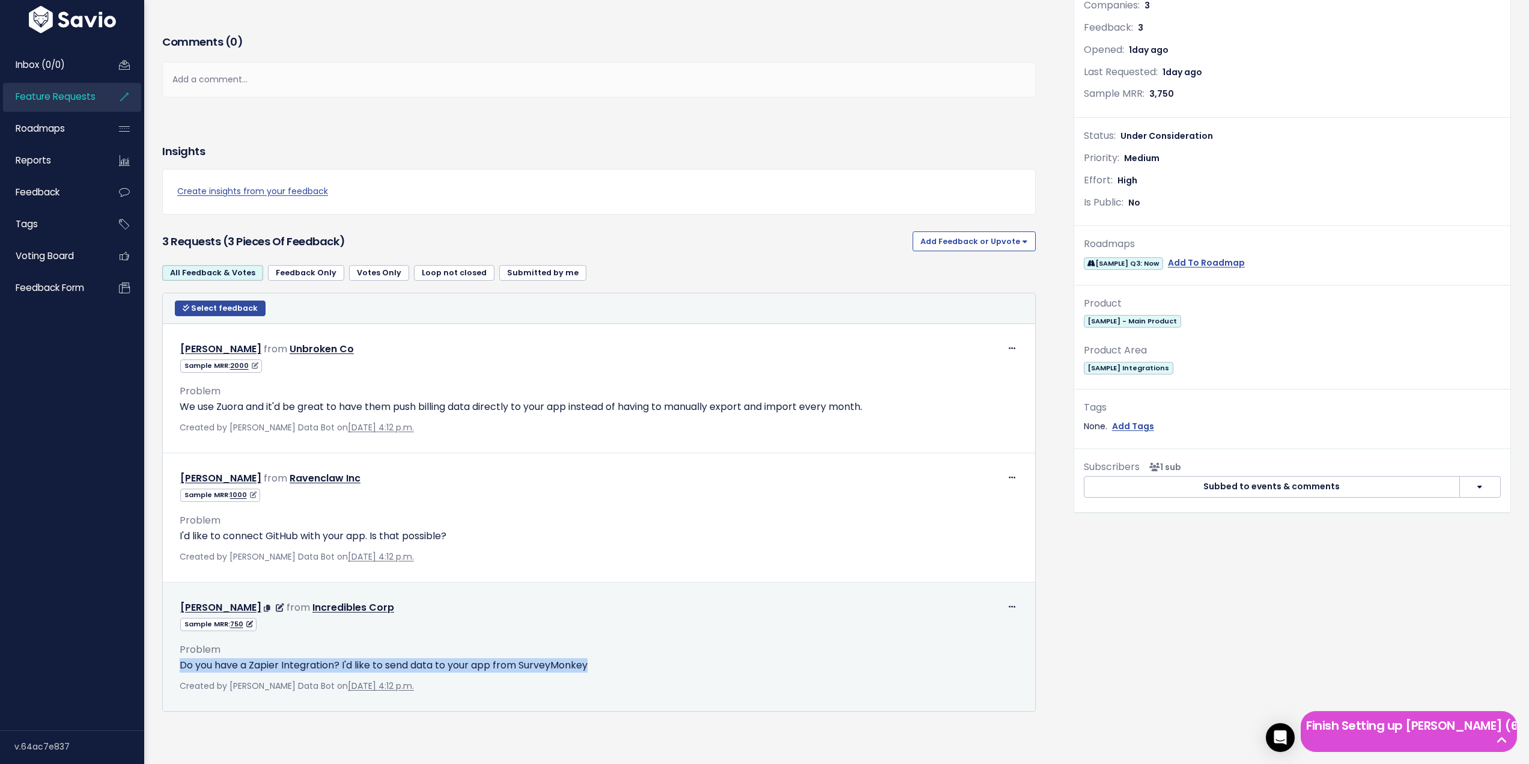
drag, startPoint x: 177, startPoint y: 645, endPoint x: 627, endPoint y: 643, distance: 450.0
click at [627, 643] on div "Problem Do you have a Zapier Integration? I'd like to send data to your app fro…" at bounding box center [599, 662] width 857 height 62
click at [476, 658] on p "Do you have a Zapier Integration? I'd like to send data to your app from Survey…" at bounding box center [599, 665] width 839 height 14
drag, startPoint x: 590, startPoint y: 645, endPoint x: 181, endPoint y: 636, distance: 408.6
click at [181, 636] on div "Problem Do you have a Zapier Integration? I'd like to send data to your app fro…" at bounding box center [599, 651] width 839 height 41
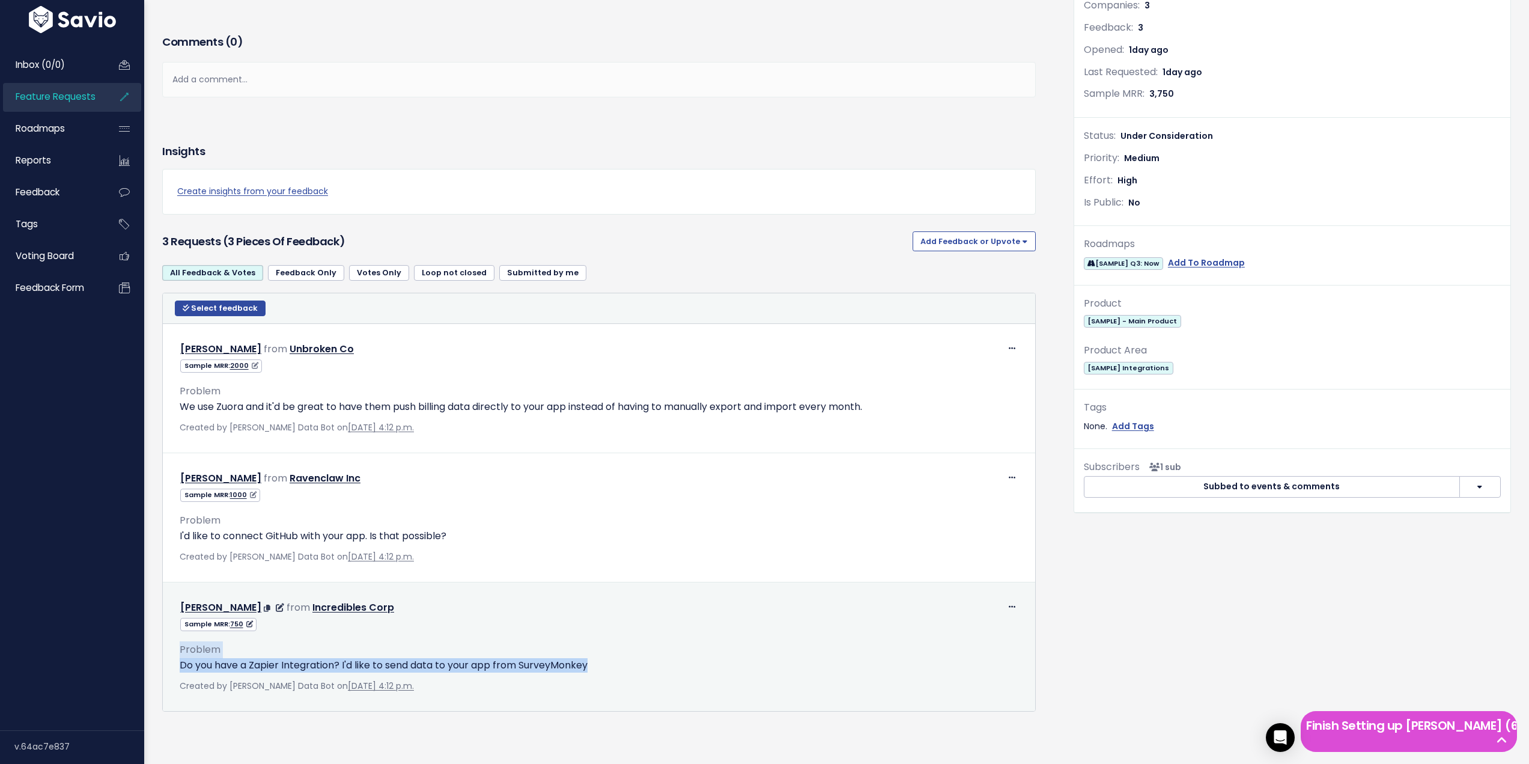
click at [267, 658] on p "Do you have a Zapier Integration? I'd like to send data to your app from Survey…" at bounding box center [599, 665] width 839 height 14
click at [388, 658] on p "Do you have a Zapier Integration? I'd like to send data to your app from Survey…" at bounding box center [599, 665] width 839 height 14
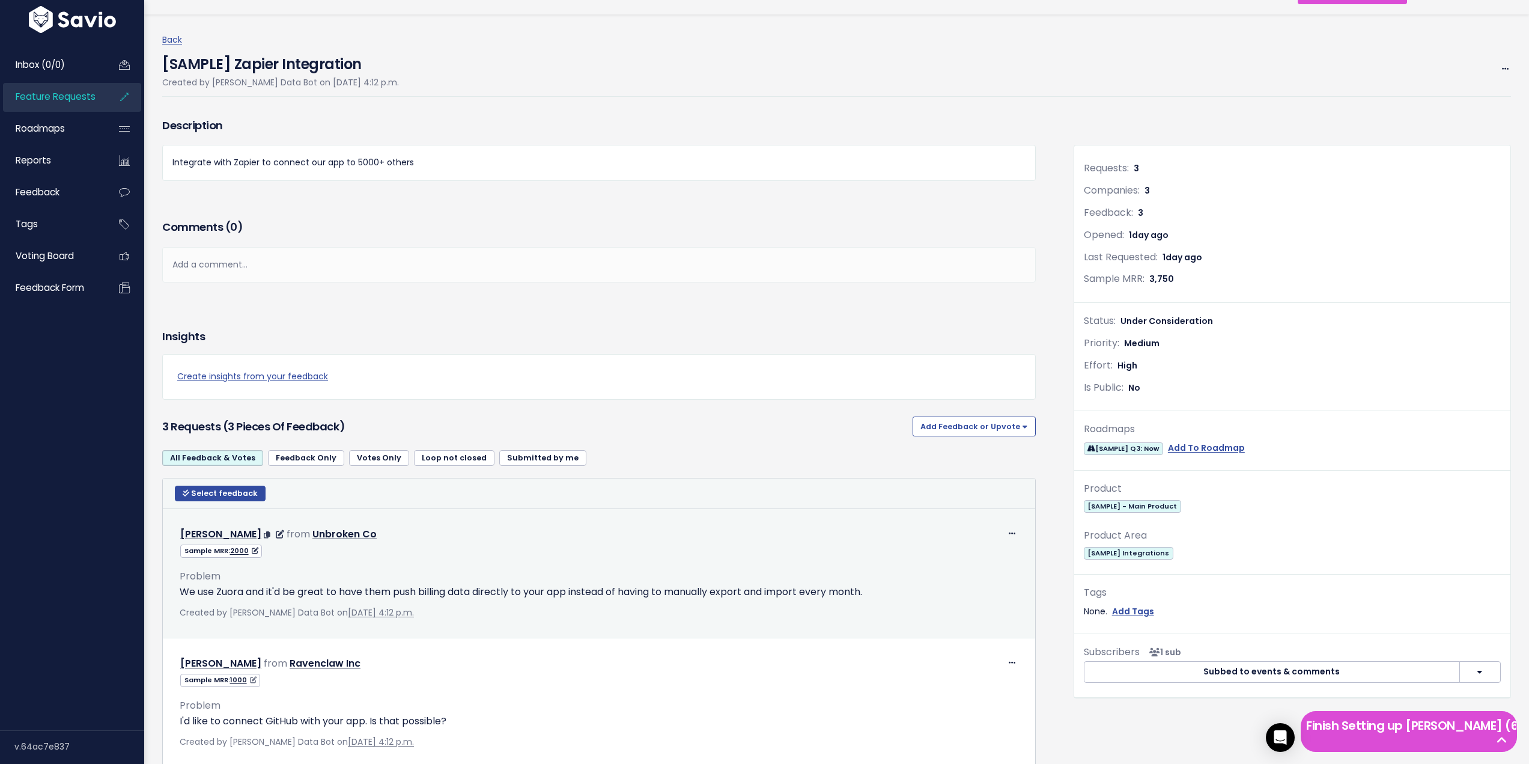
scroll to position [0, 0]
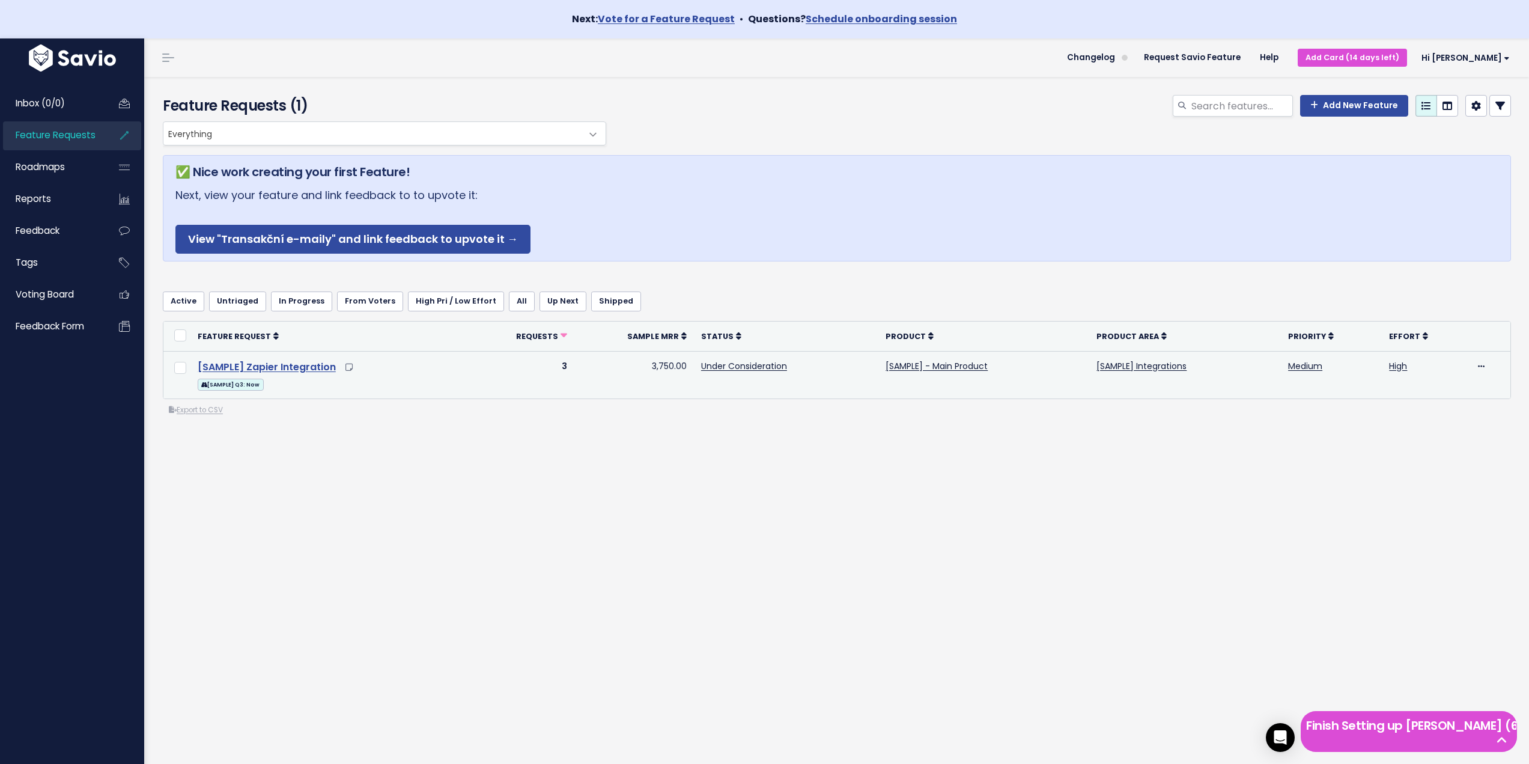
click at [285, 365] on link "[SAMPLE] Zapier Integration" at bounding box center [267, 367] width 138 height 14
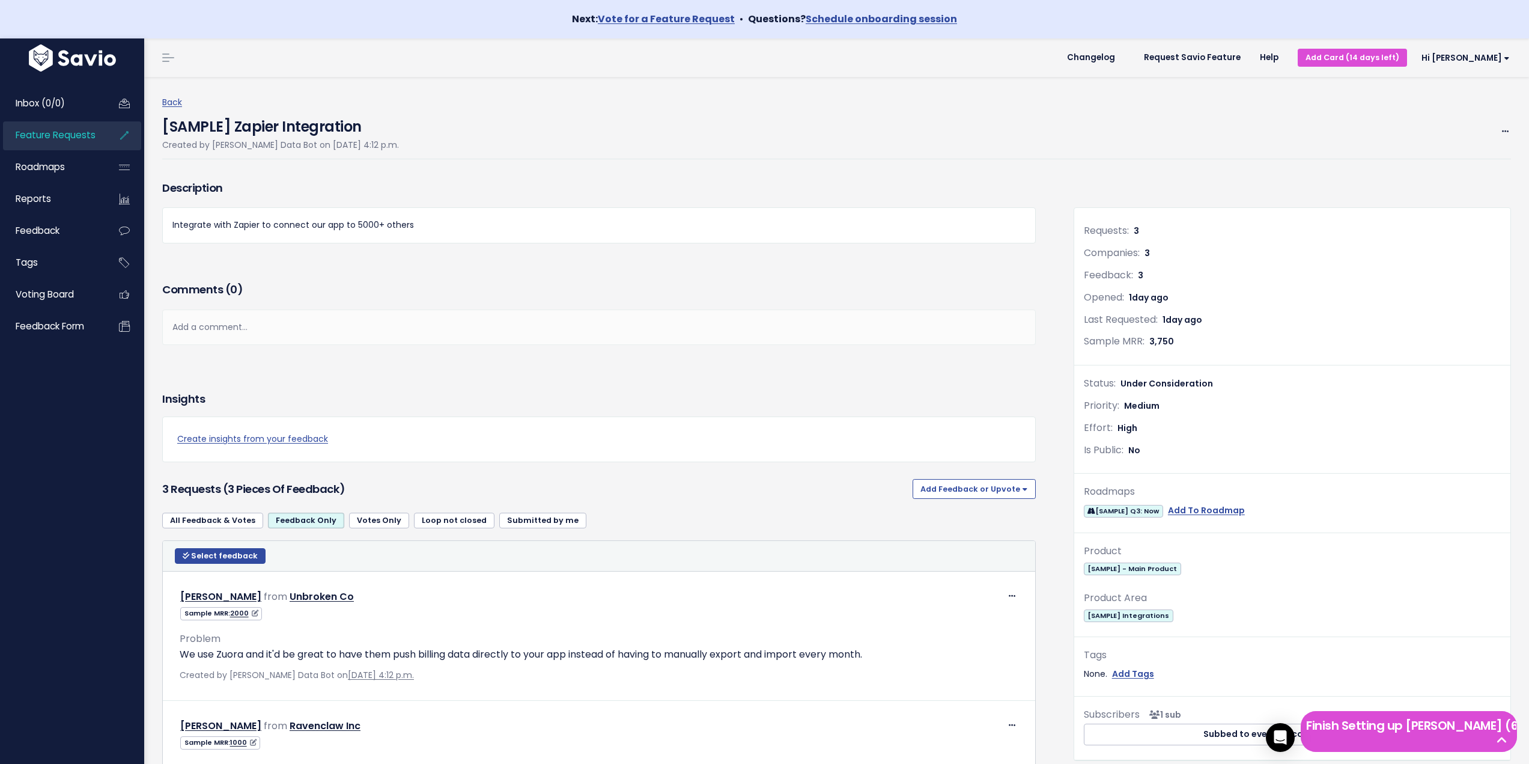
scroll to position [266, 0]
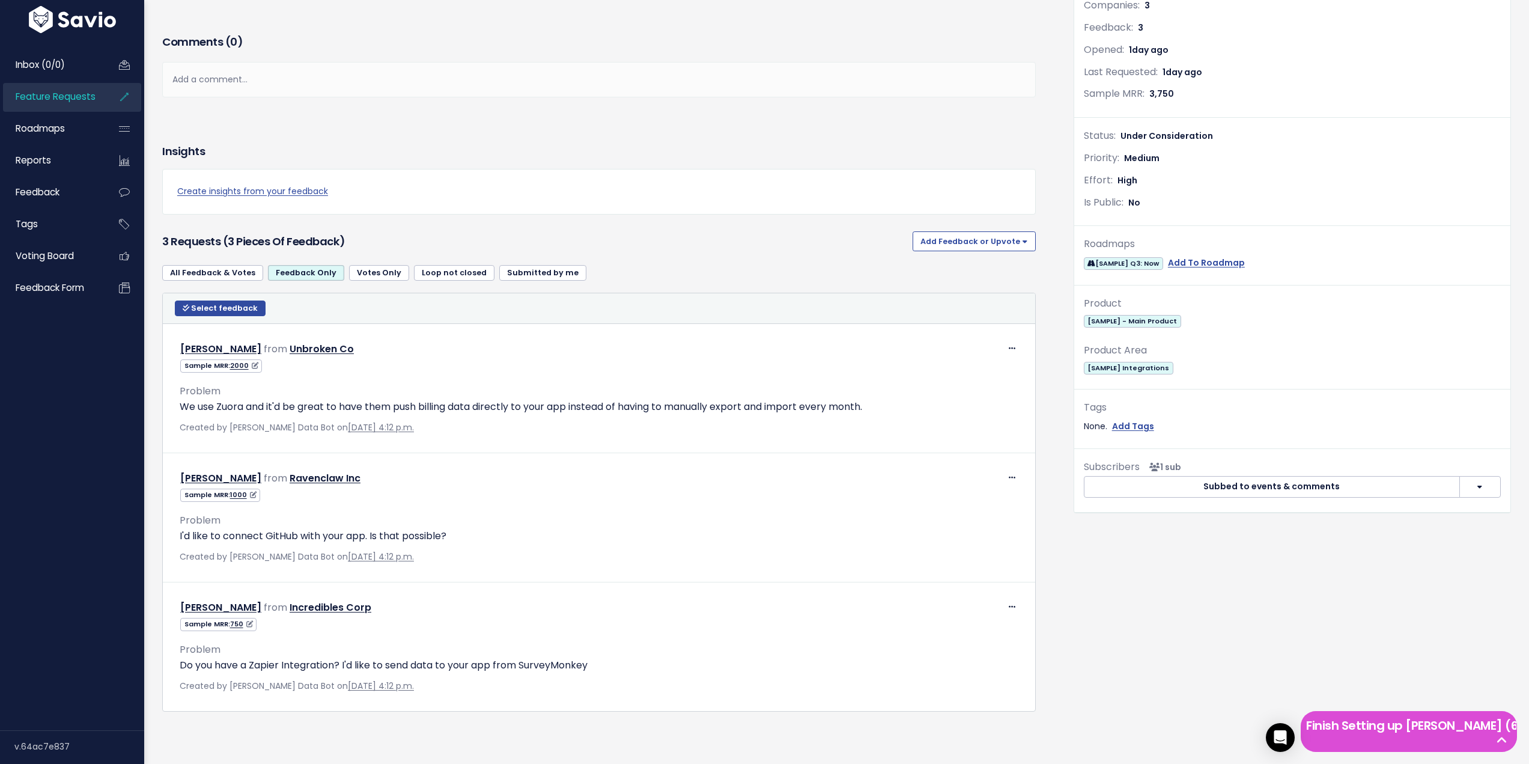
click at [381, 265] on link "Votes Only" at bounding box center [379, 273] width 60 height 16
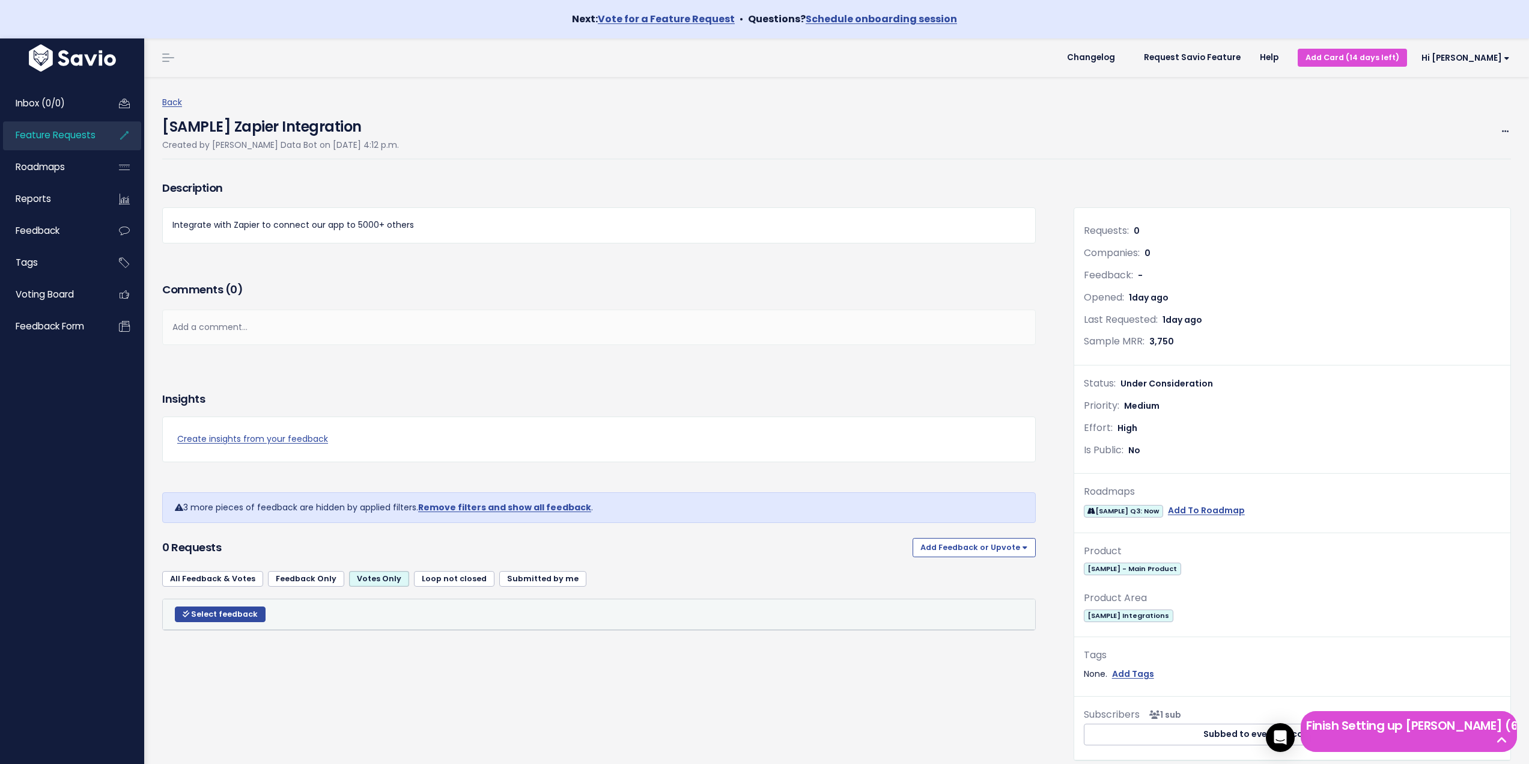
scroll to position [38, 0]
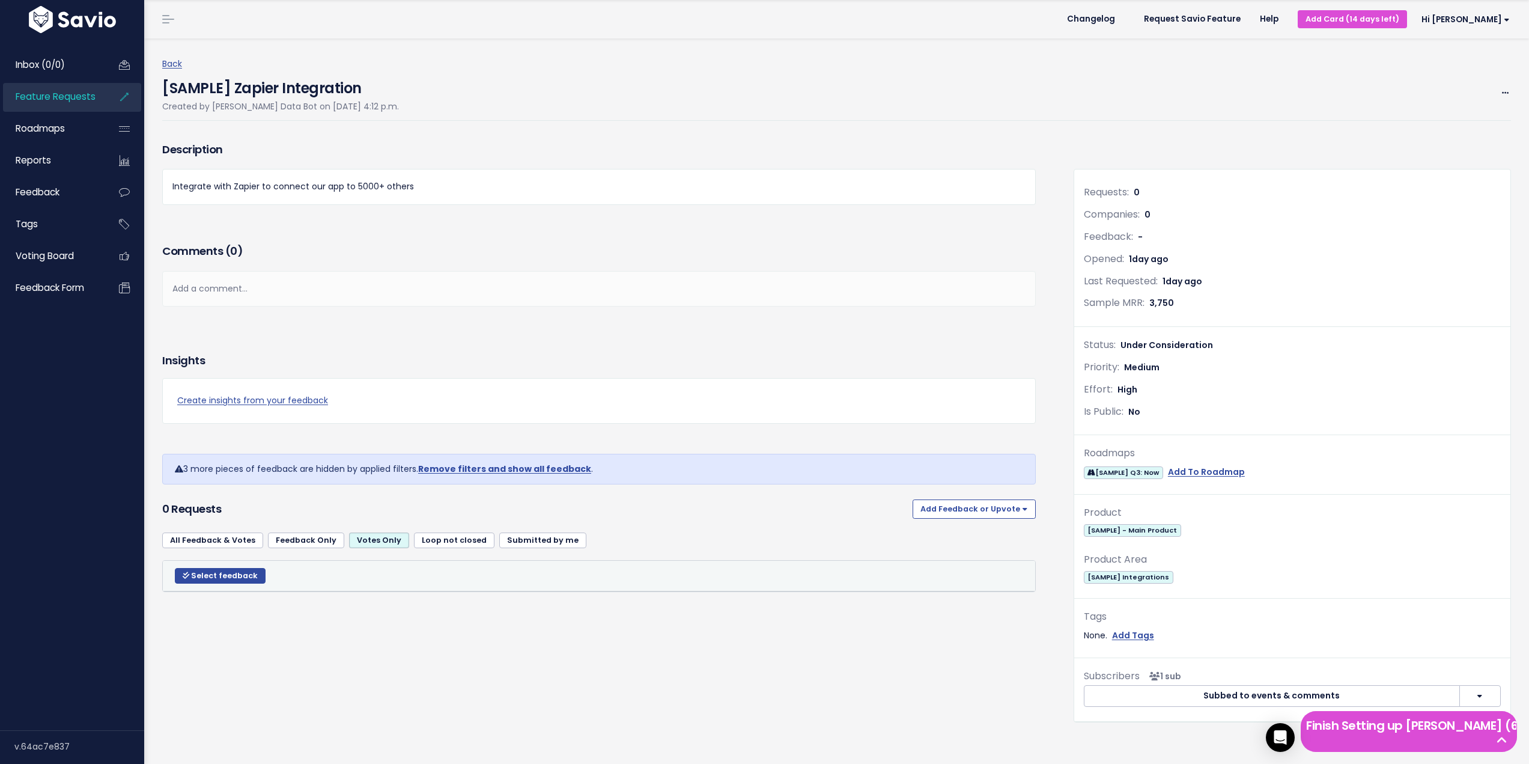
click at [436, 541] on link "Loop not closed" at bounding box center [454, 540] width 81 height 16
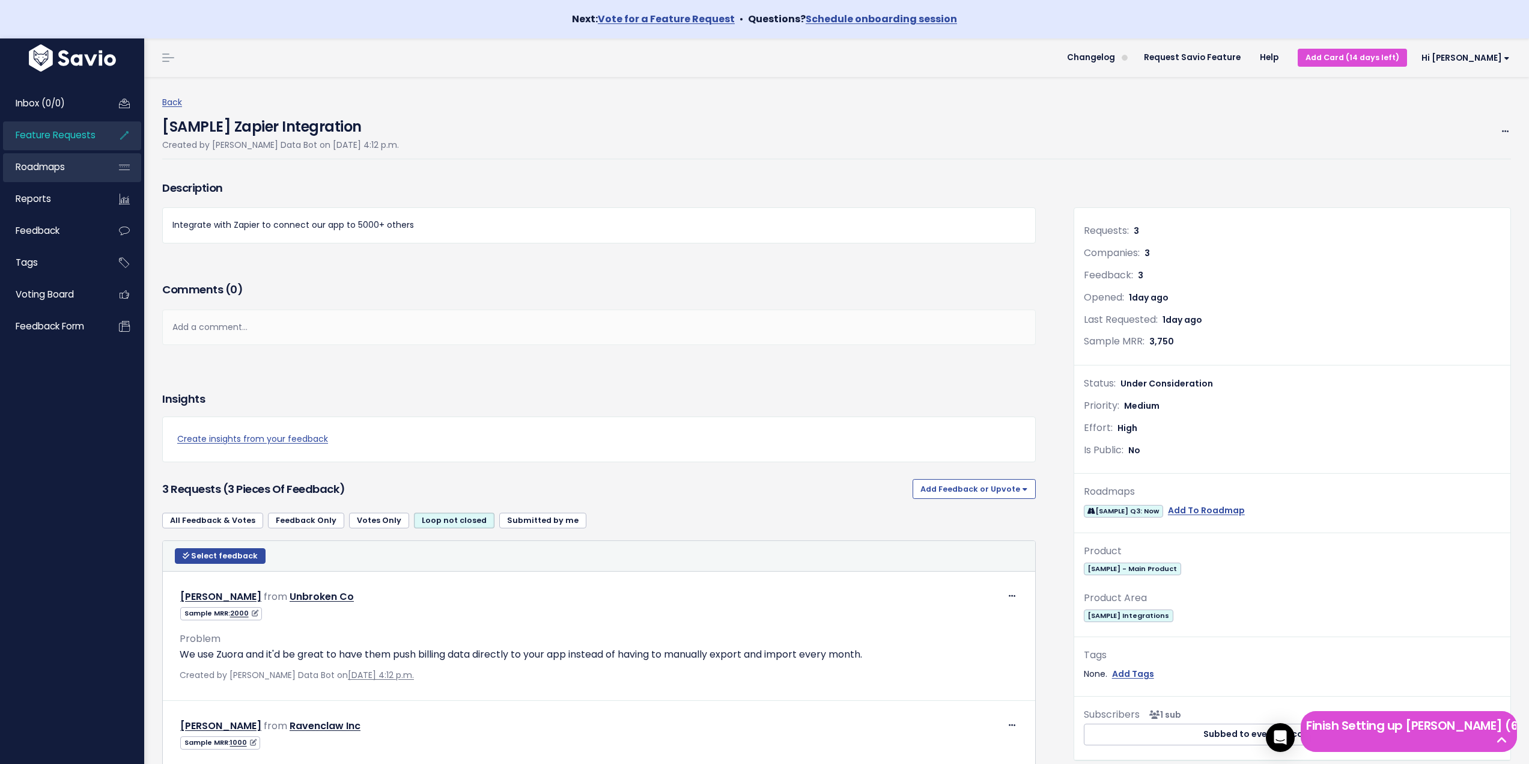
click at [49, 170] on span "Roadmaps" at bounding box center [40, 166] width 49 height 13
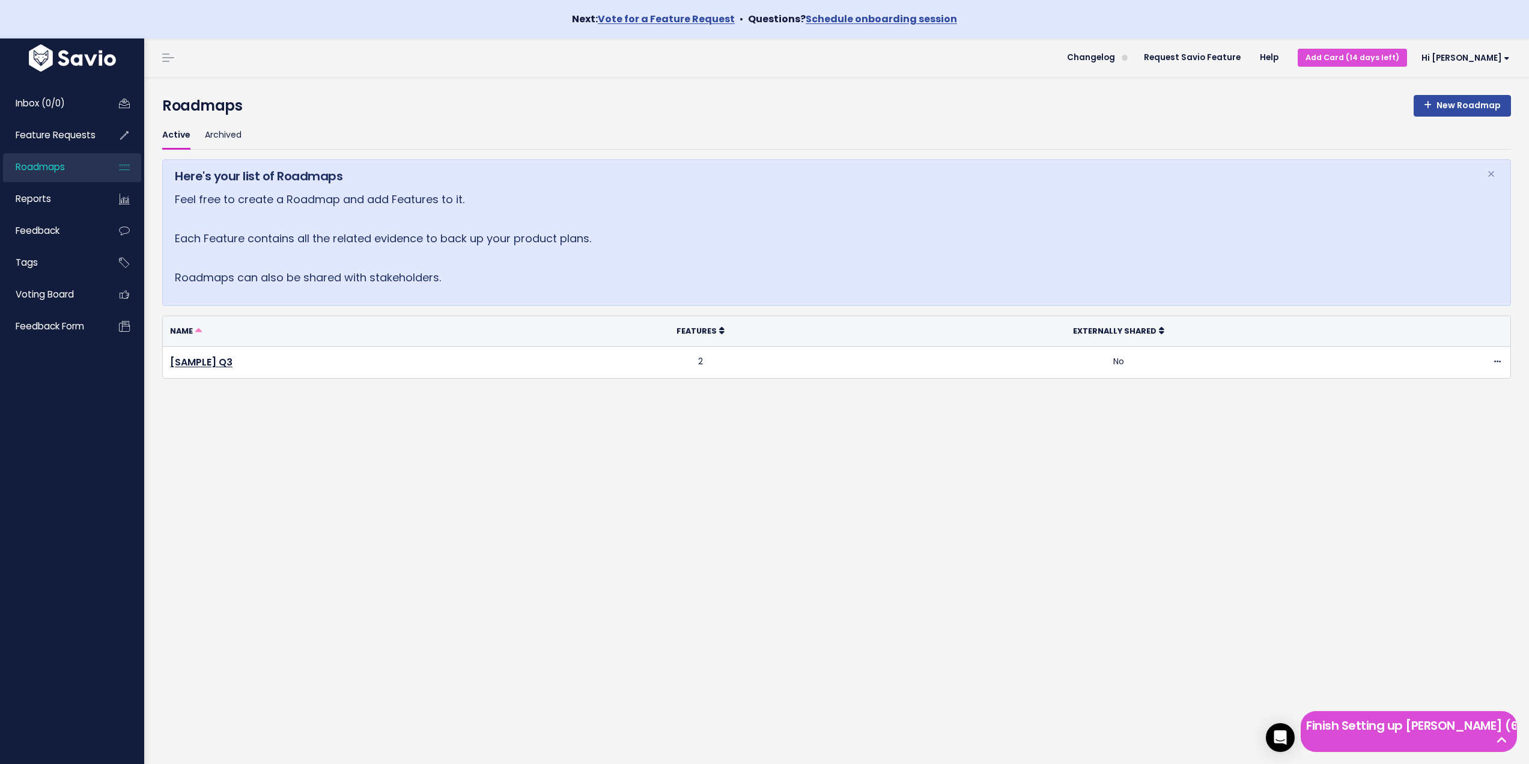
drag, startPoint x: 178, startPoint y: 200, endPoint x: 1011, endPoint y: 167, distance: 832.7
click at [690, 200] on div "Here's your list of Roadmaps × Feel free to create a Roadmap and add Features t…" at bounding box center [836, 232] width 1349 height 147
click at [1449, 114] on link "New Roadmap" at bounding box center [1462, 106] width 97 height 22
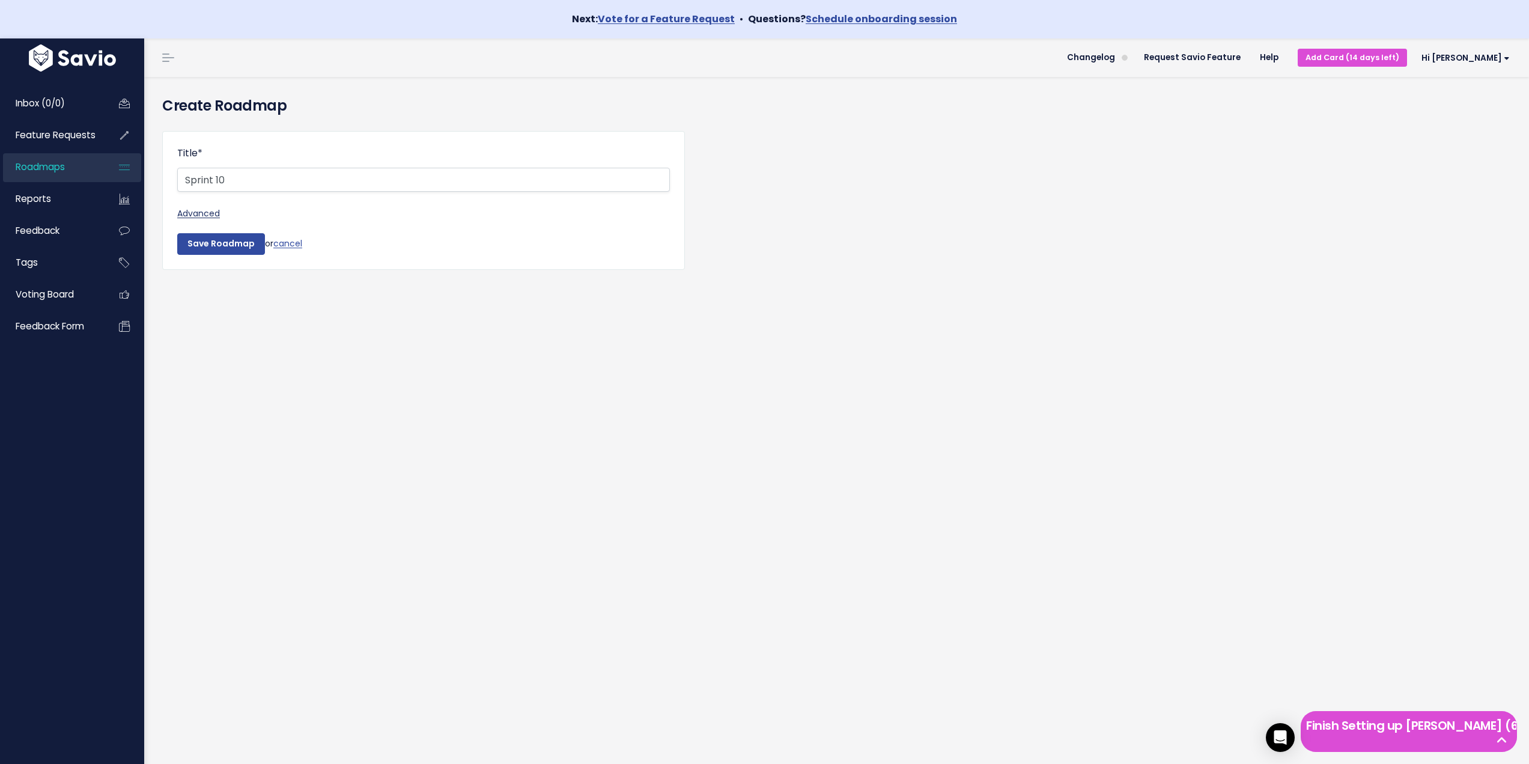
type input "Sprint 10"
click at [198, 211] on link "Advanced" at bounding box center [423, 213] width 493 height 15
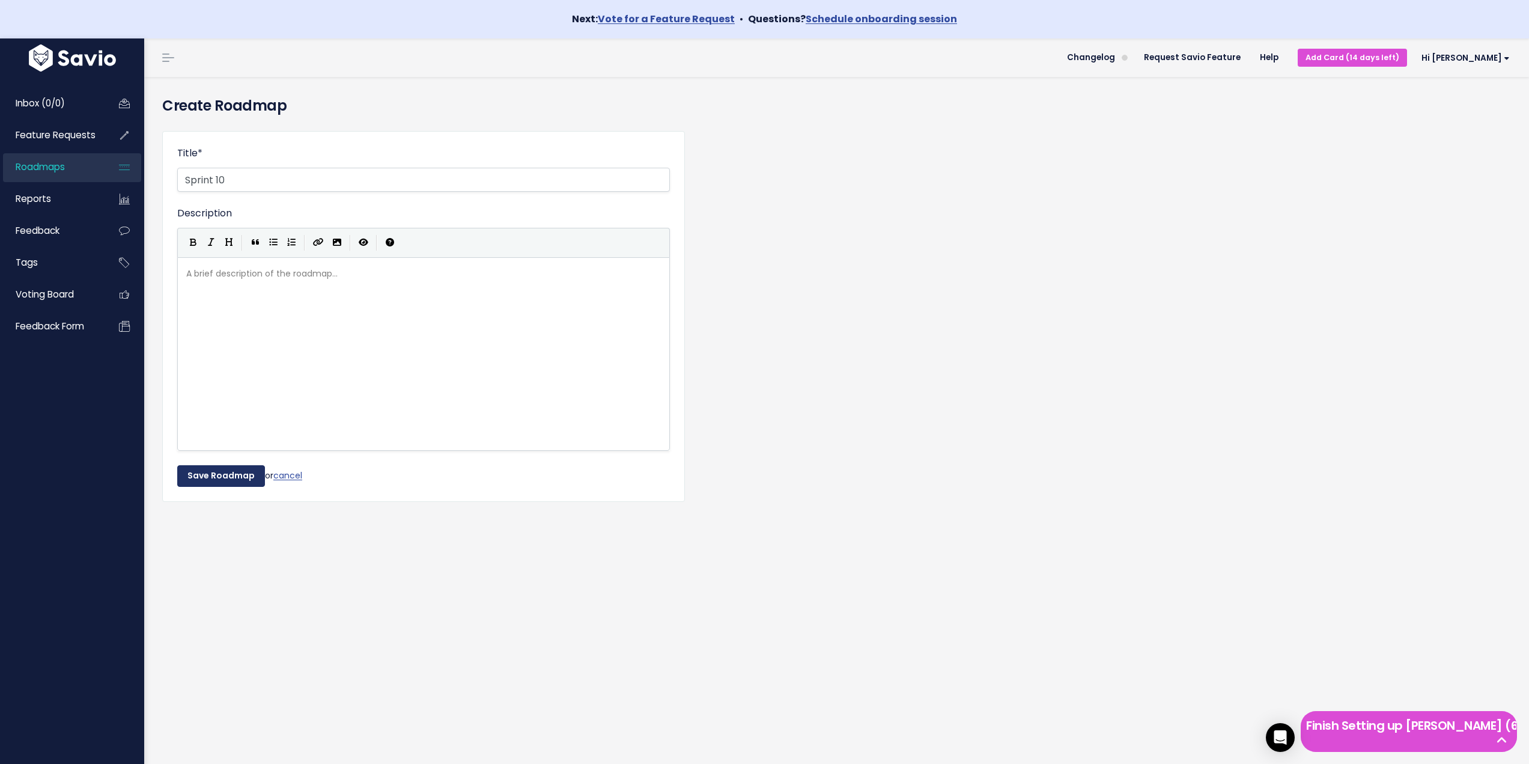
click at [218, 482] on input "Save Roadmap" at bounding box center [221, 476] width 88 height 22
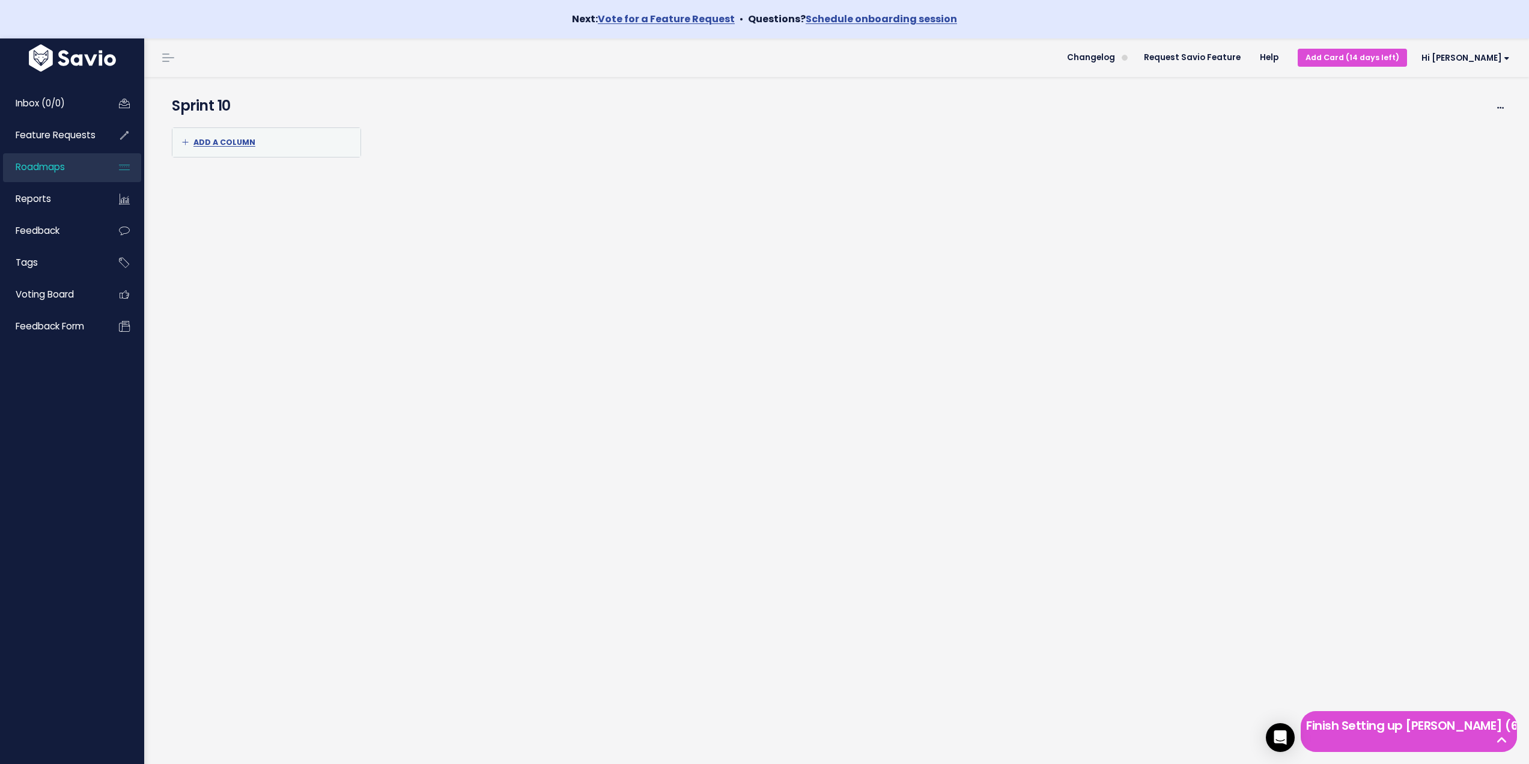
click at [401, 328] on div "Add a column OK Cancel" at bounding box center [836, 426] width 1349 height 611
drag, startPoint x: 174, startPoint y: 106, endPoint x: 288, endPoint y: 103, distance: 114.2
click at [288, 103] on h4 "Sprint 10" at bounding box center [785, 106] width 1226 height 22
click at [235, 142] on span "Add a column" at bounding box center [218, 142] width 73 height 10
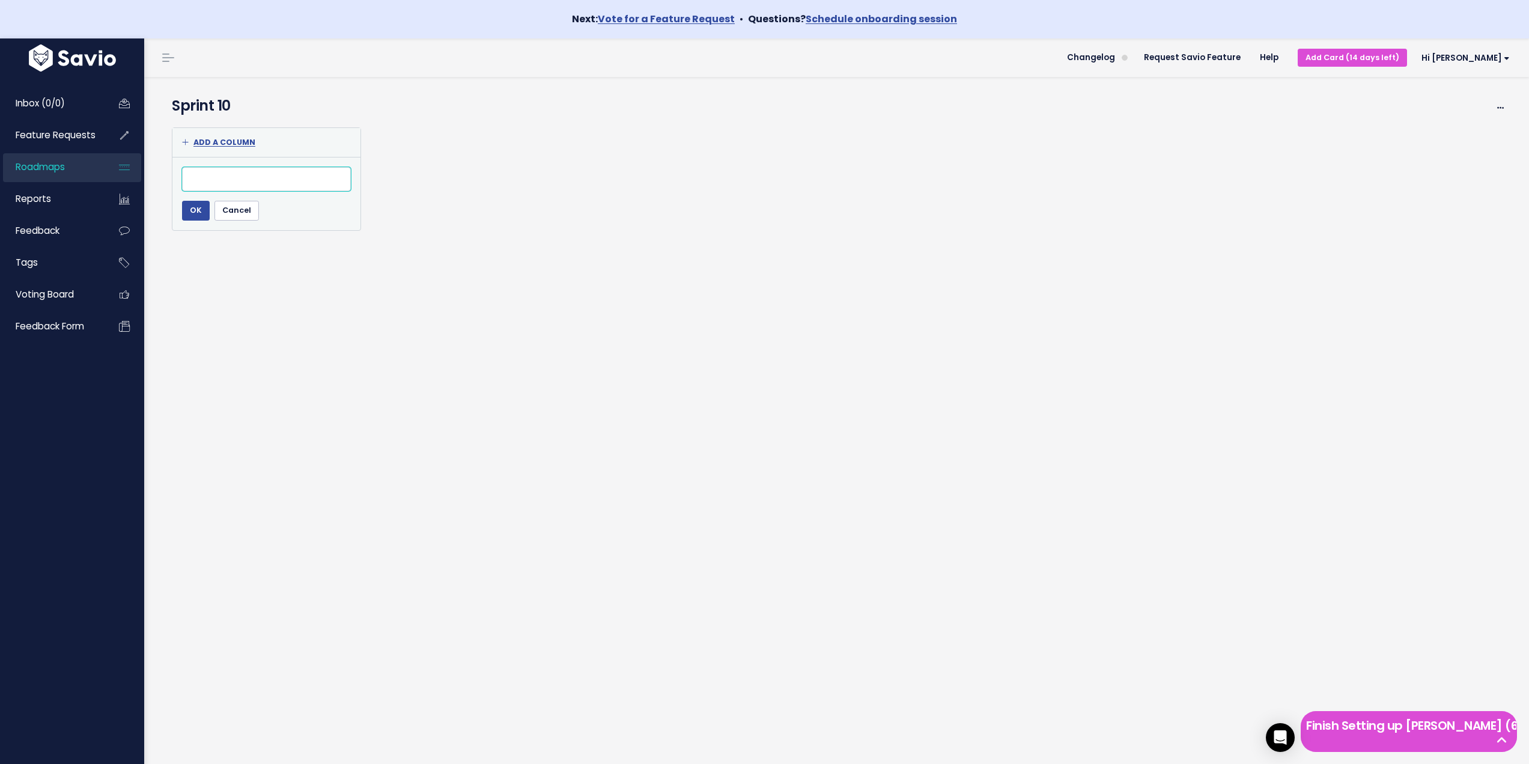
type input "F"
type input "d"
type input "K"
type input "Z"
type input "K zařazení do sprintu"
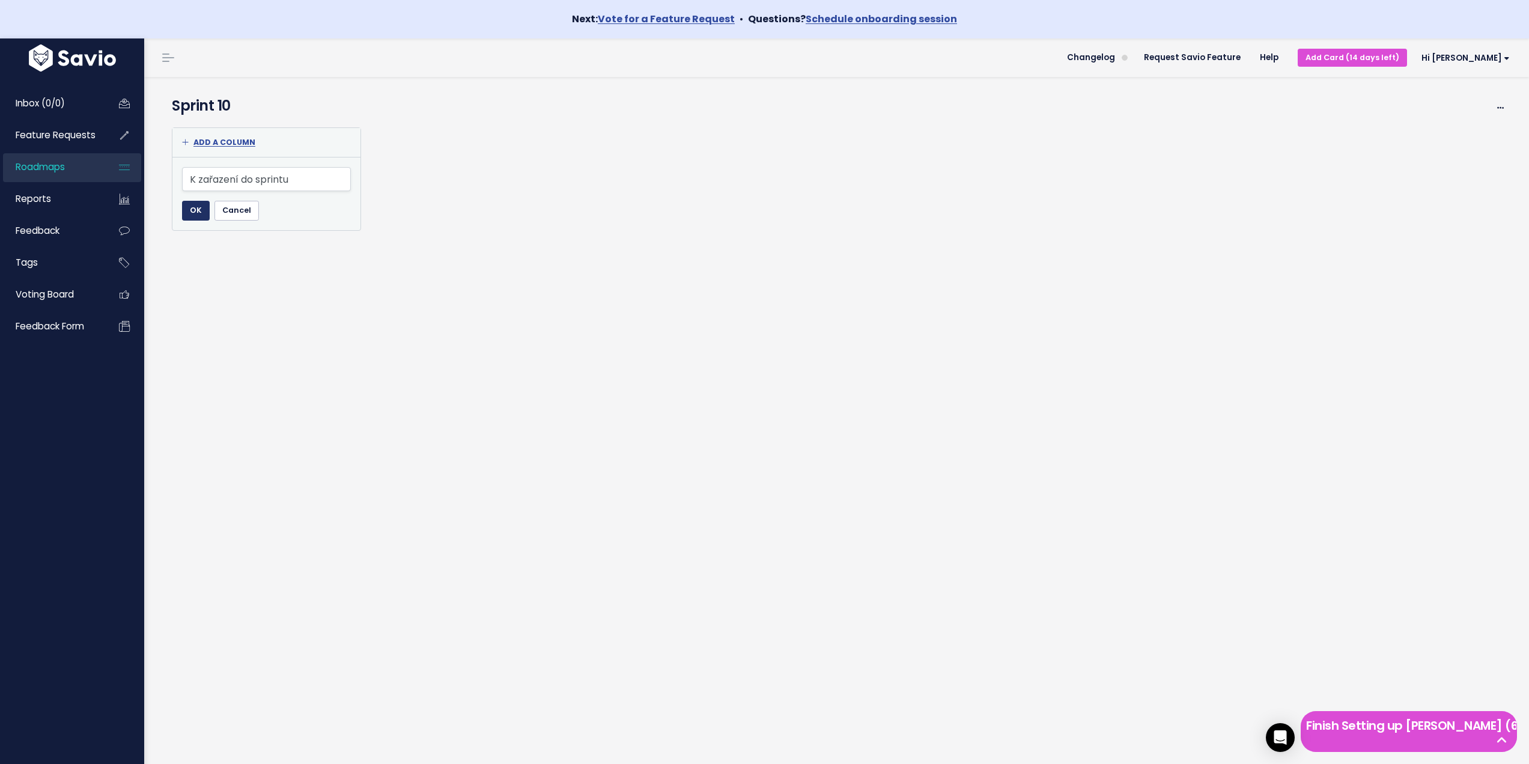
click at [198, 219] on input "OK" at bounding box center [196, 210] width 28 height 19
click at [436, 141] on span "Add a column" at bounding box center [417, 142] width 73 height 10
click at [420, 177] on input "text" at bounding box center [465, 179] width 169 height 24
type input "Sprint"
click at [395, 211] on input "OK" at bounding box center [395, 210] width 28 height 19
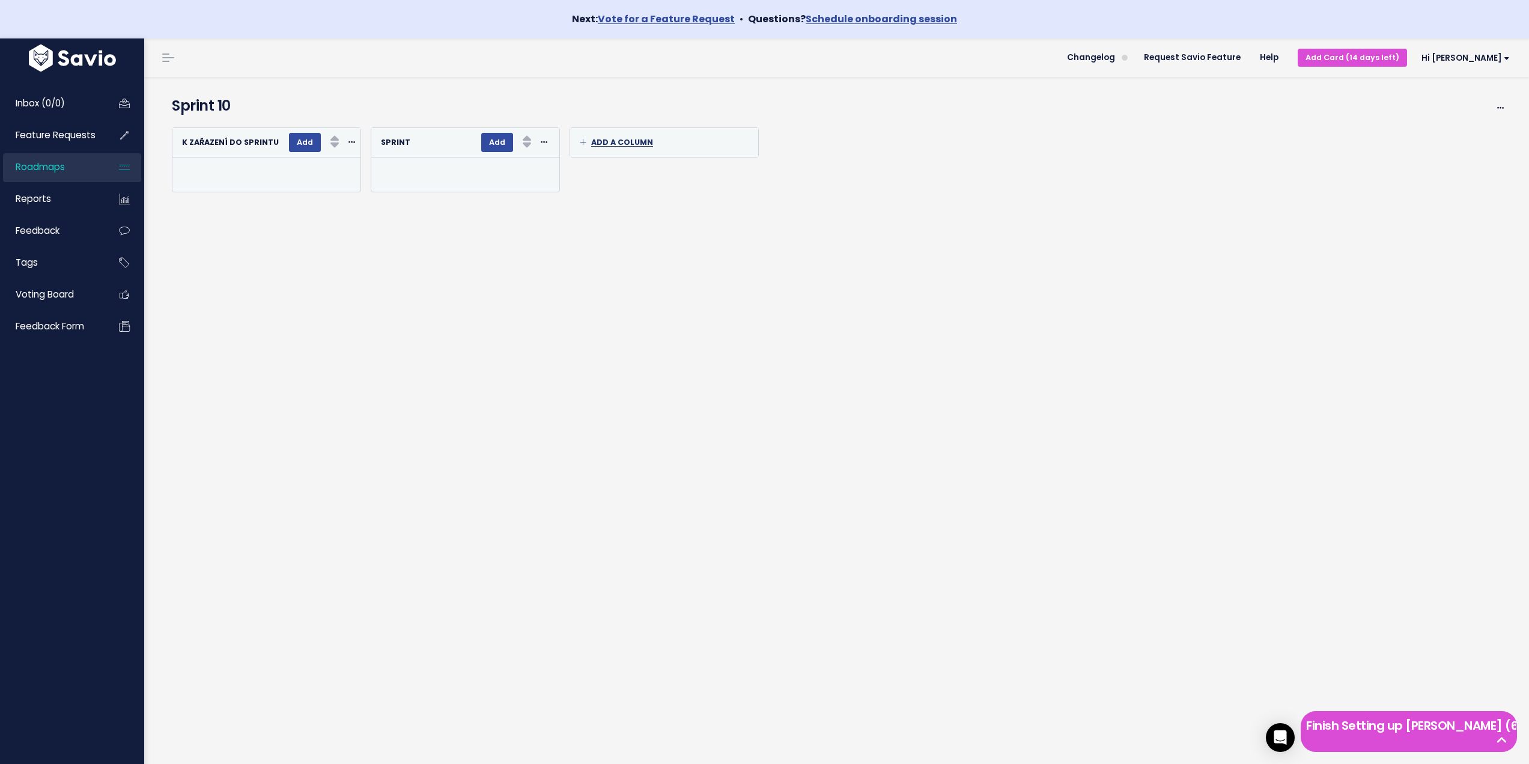
click at [629, 144] on span "Add a column" at bounding box center [616, 142] width 73 height 10
click at [352, 265] on div "Add a column OK Cancel Re-sorting cards... K zařazení do sprintu Add Rank Reque…" at bounding box center [836, 426] width 1349 height 611
click at [52, 136] on span "Feature Requests" at bounding box center [56, 135] width 80 height 13
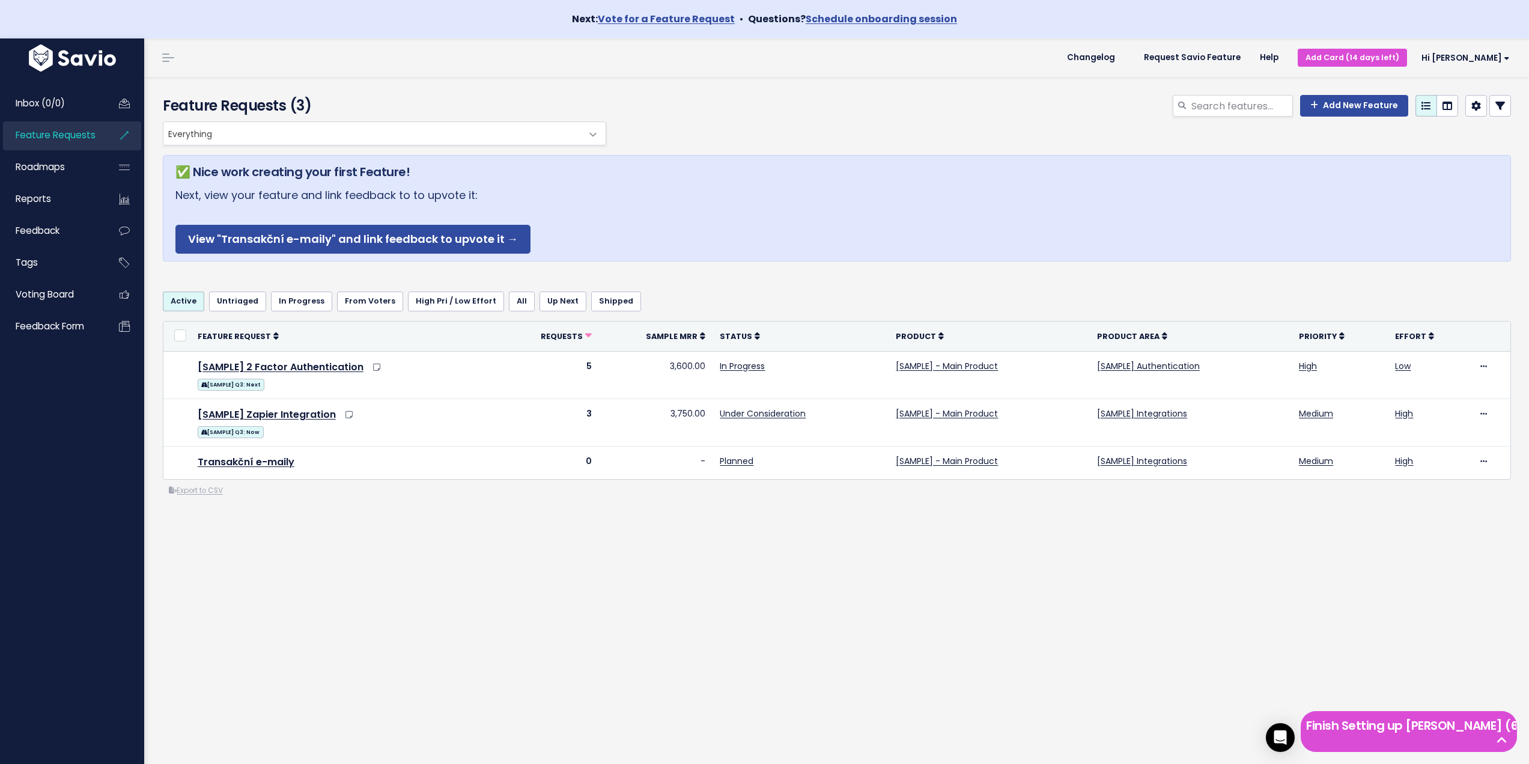
click at [183, 171] on h5 "✅ Nice work creating your first Feature!" at bounding box center [836, 172] width 1323 height 18
drag, startPoint x: 199, startPoint y: 170, endPoint x: 987, endPoint y: 176, distance: 788.2
click at [926, 176] on h5 "✅ Nice work creating your first Feature!" at bounding box center [836, 172] width 1323 height 18
click at [813, 167] on h5 "✅ Nice work creating your first Feature!" at bounding box center [836, 172] width 1323 height 18
drag, startPoint x: 165, startPoint y: 196, endPoint x: 594, endPoint y: 193, distance: 429.6
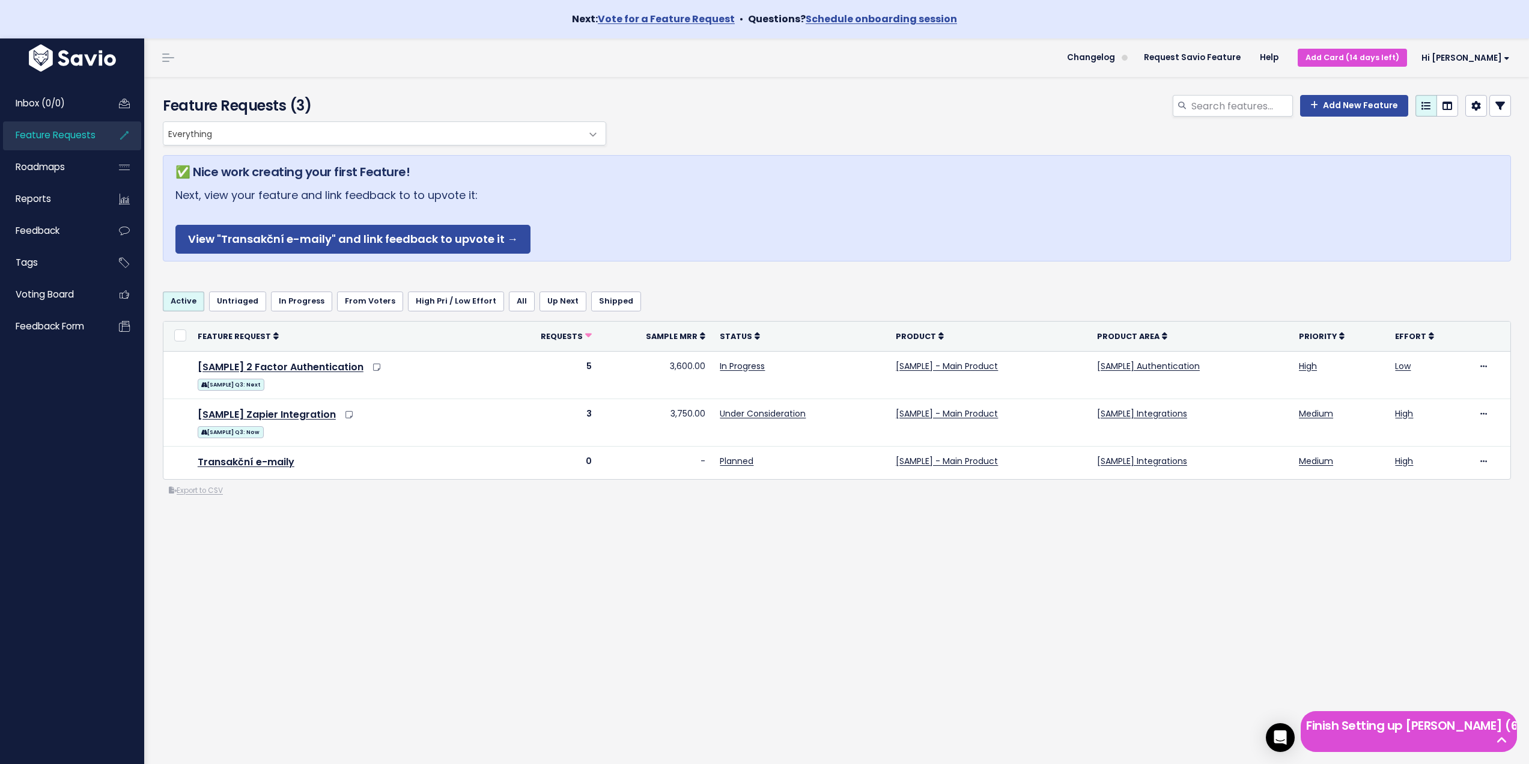
click at [594, 193] on div "✅ Nice work creating your first Feature! Next, view your feature and link feedb…" at bounding box center [837, 208] width 1348 height 106
click at [594, 193] on p "Next, view your feature and link feedback to to upvote it: View "Transakční e-m…" at bounding box center [836, 220] width 1323 height 68
click at [1013, 126] on div "Everything Any Product: Any Product Area Any Product: No Product Area No Produc…" at bounding box center [834, 133] width 1348 height 24
click at [1340, 109] on link "Add New Feature" at bounding box center [1354, 106] width 108 height 22
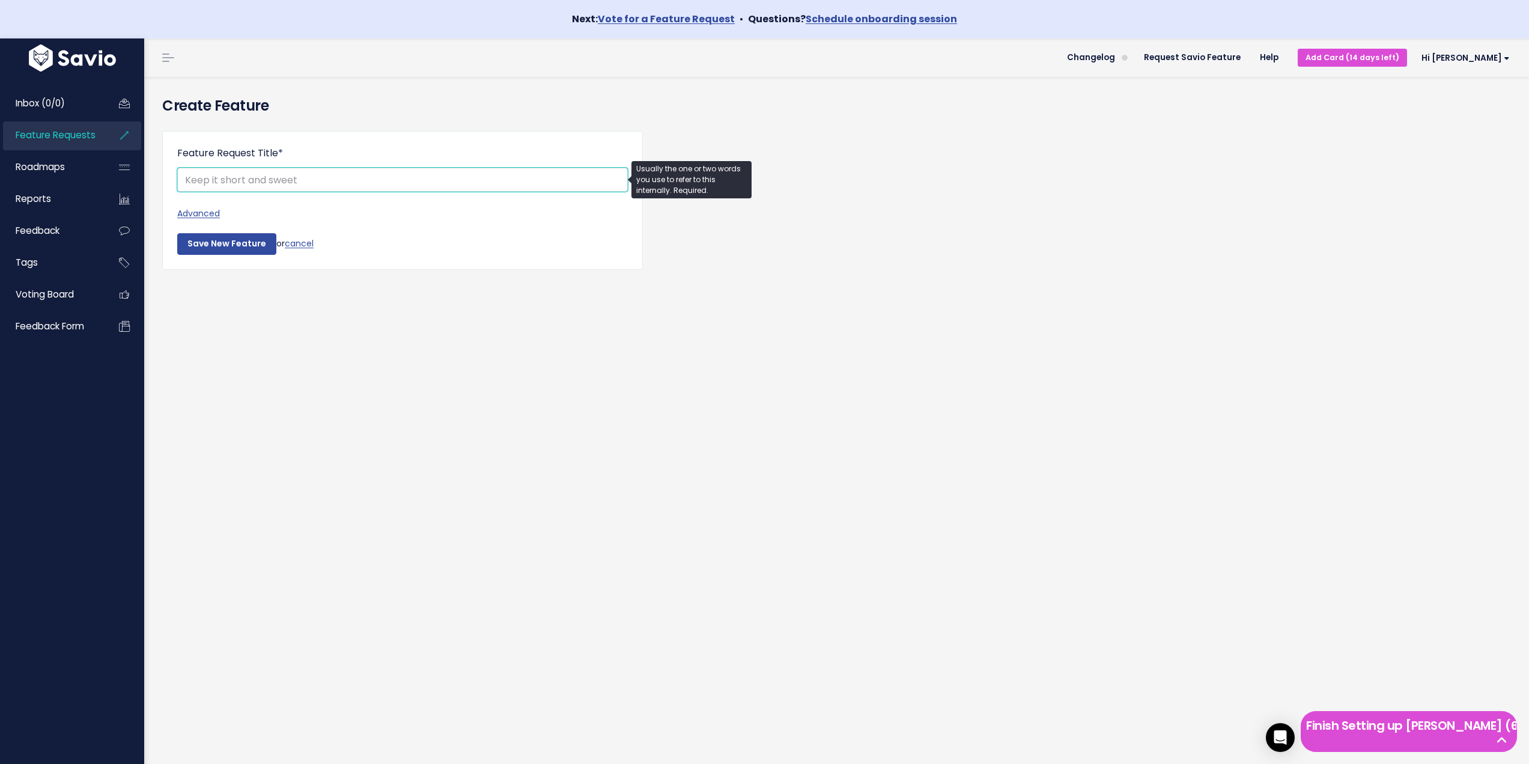
paste input "Local Inventory feed"
type input "Local Inventory feed"
click at [207, 215] on link "Advanced" at bounding box center [402, 213] width 451 height 15
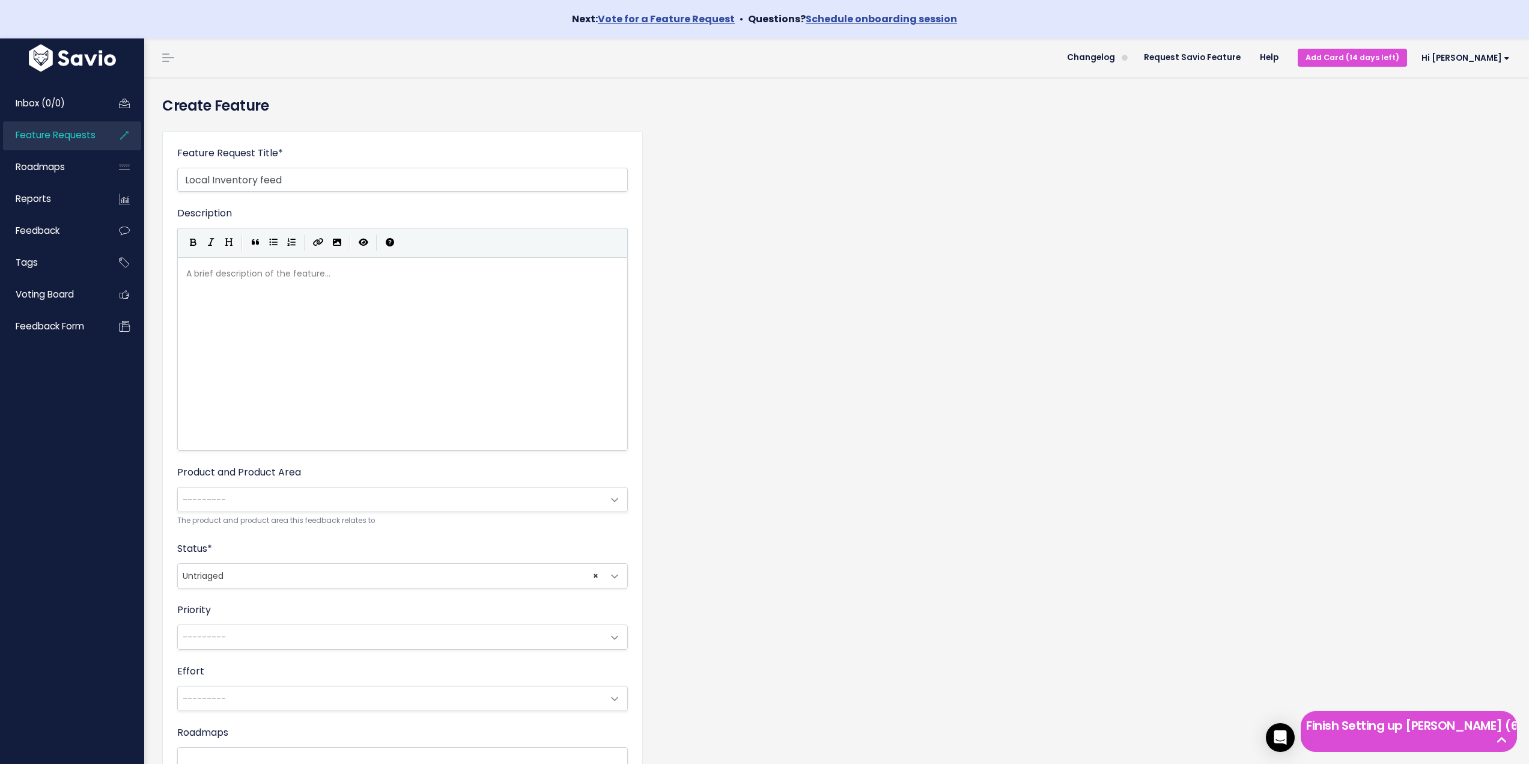
click at [278, 493] on span "---------" at bounding box center [390, 499] width 425 height 24
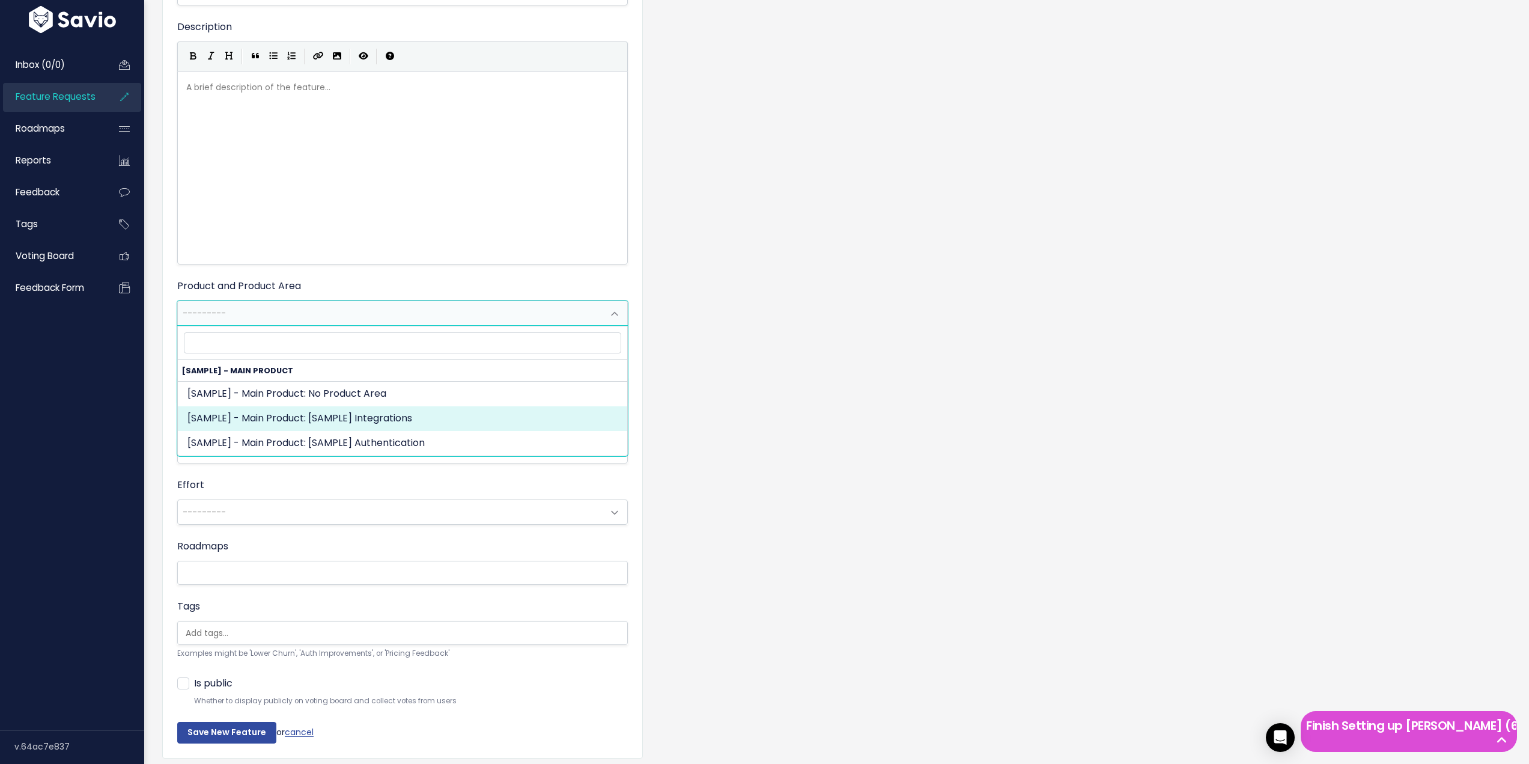
scroll to position [237, 0]
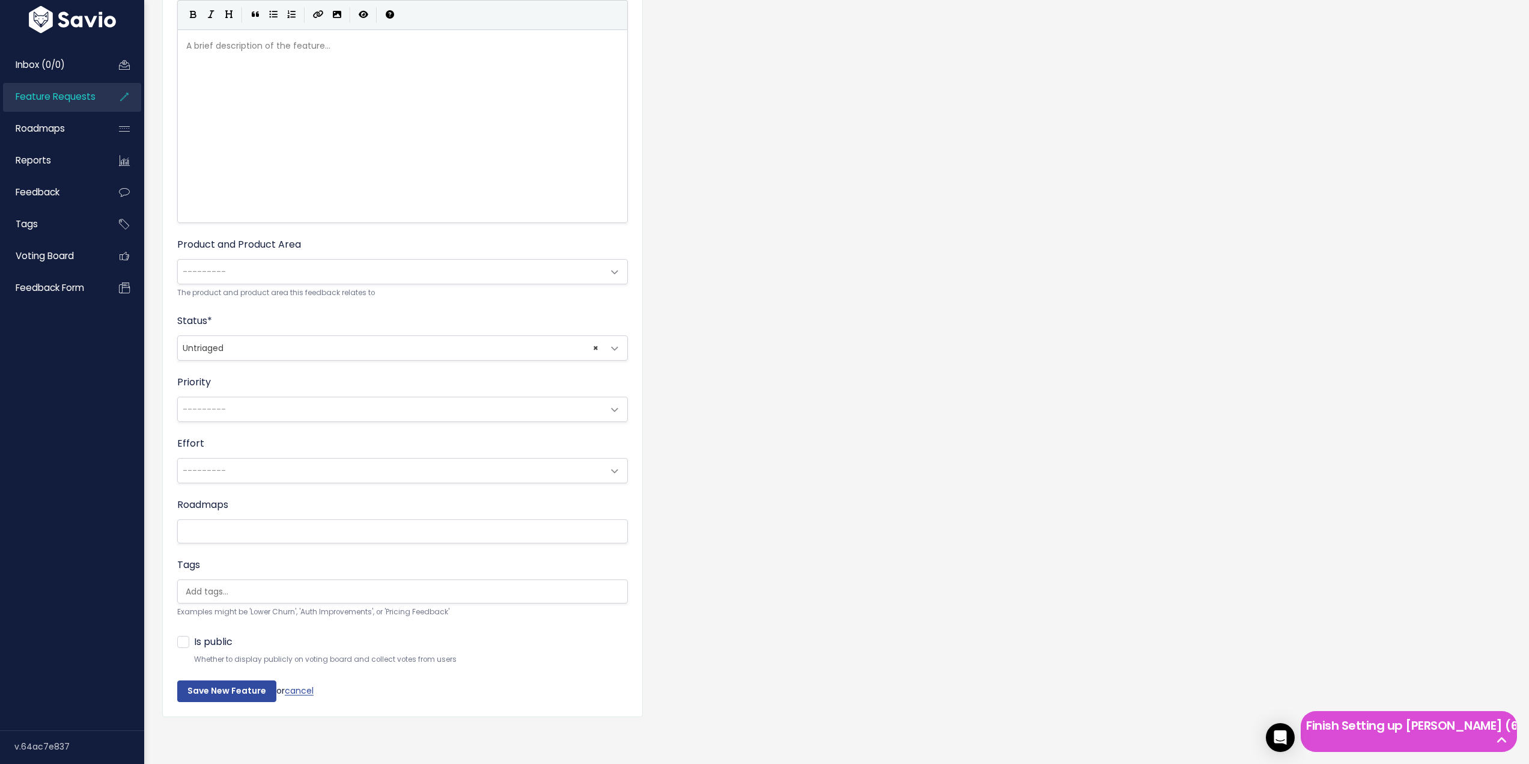
click at [955, 329] on div "Feature Request Title * Local Inventory feed Advanced Description | | | | A bri…" at bounding box center [836, 319] width 1367 height 851
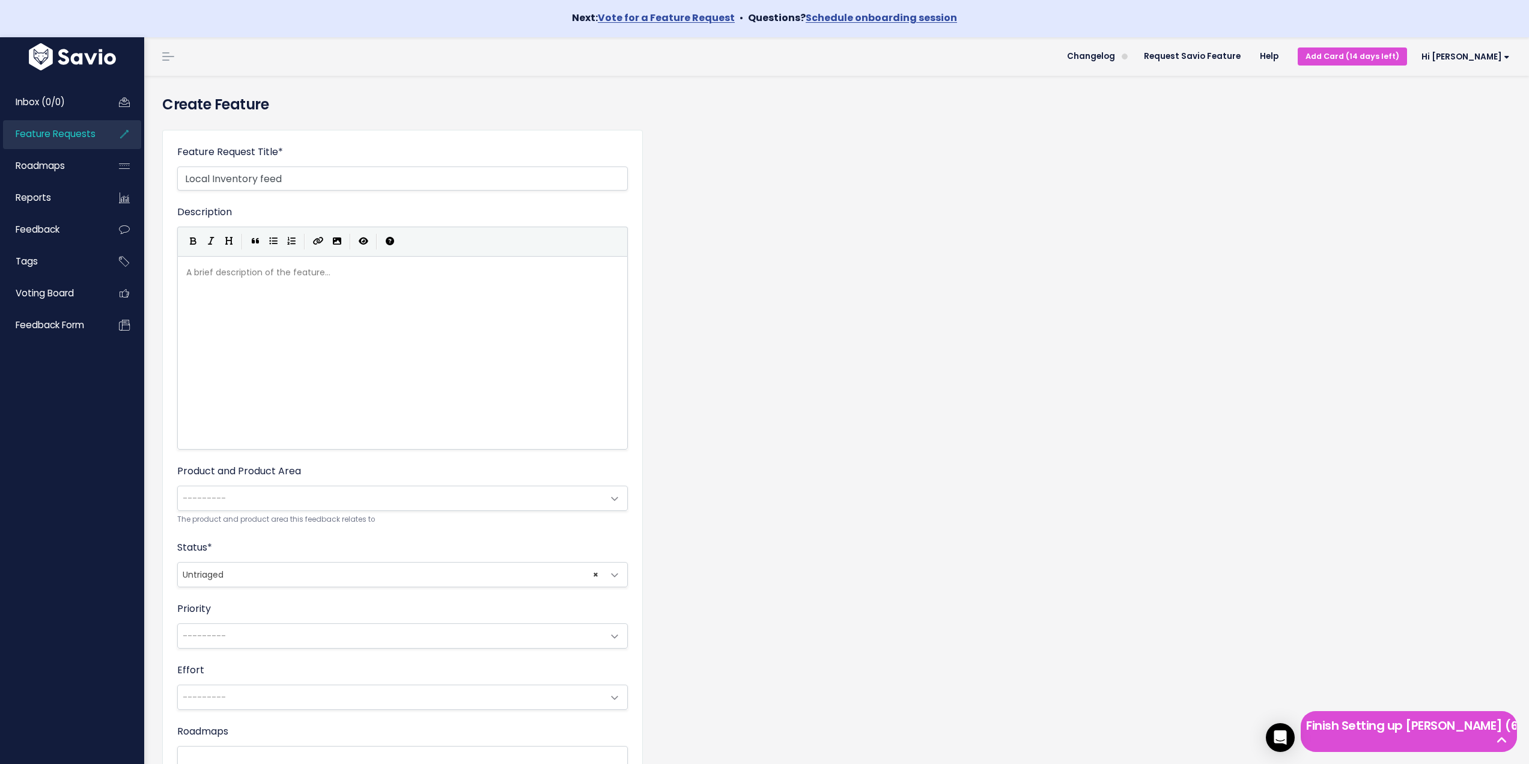
scroll to position [0, 0]
click at [258, 476] on label "Product and Product Area" at bounding box center [239, 472] width 124 height 14
click at [177, 486] on select "--------- [SAMPLE] - Main Product: No Product Area [SAMPLE] - Main Product: [SA…" at bounding box center [177, 486] width 1 height 1
click at [62, 108] on span "Inbox (0/0)" at bounding box center [40, 103] width 49 height 13
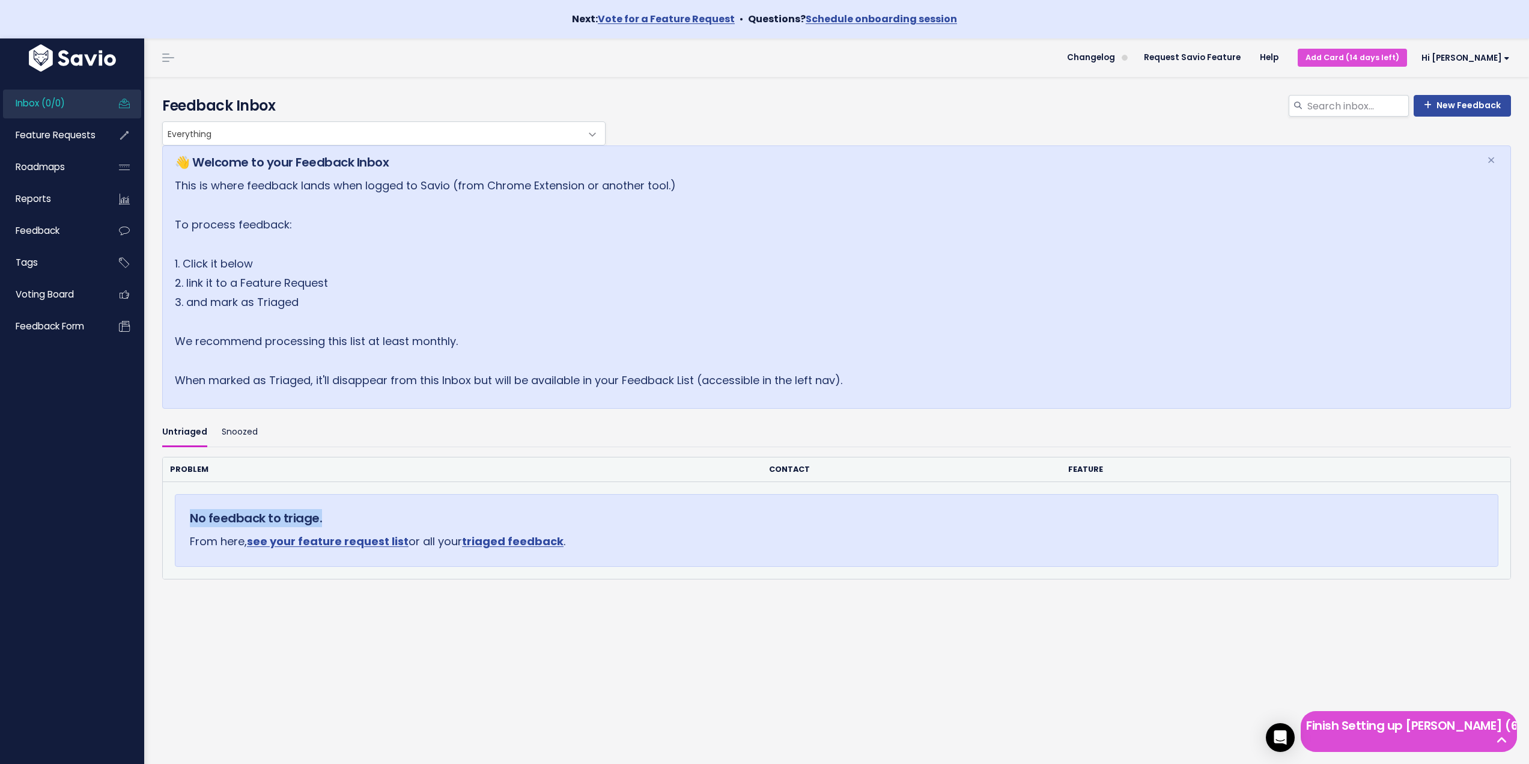
drag, startPoint x: 183, startPoint y: 511, endPoint x: 664, endPoint y: 509, distance: 481.8
click at [664, 509] on div "No feedback to triage. From here, see your feature request list or all your tri…" at bounding box center [837, 530] width 1324 height 72
click at [664, 509] on h5 "No feedback to triage." at bounding box center [836, 518] width 1293 height 18
click at [1442, 101] on link "New Feedback" at bounding box center [1462, 106] width 97 height 22
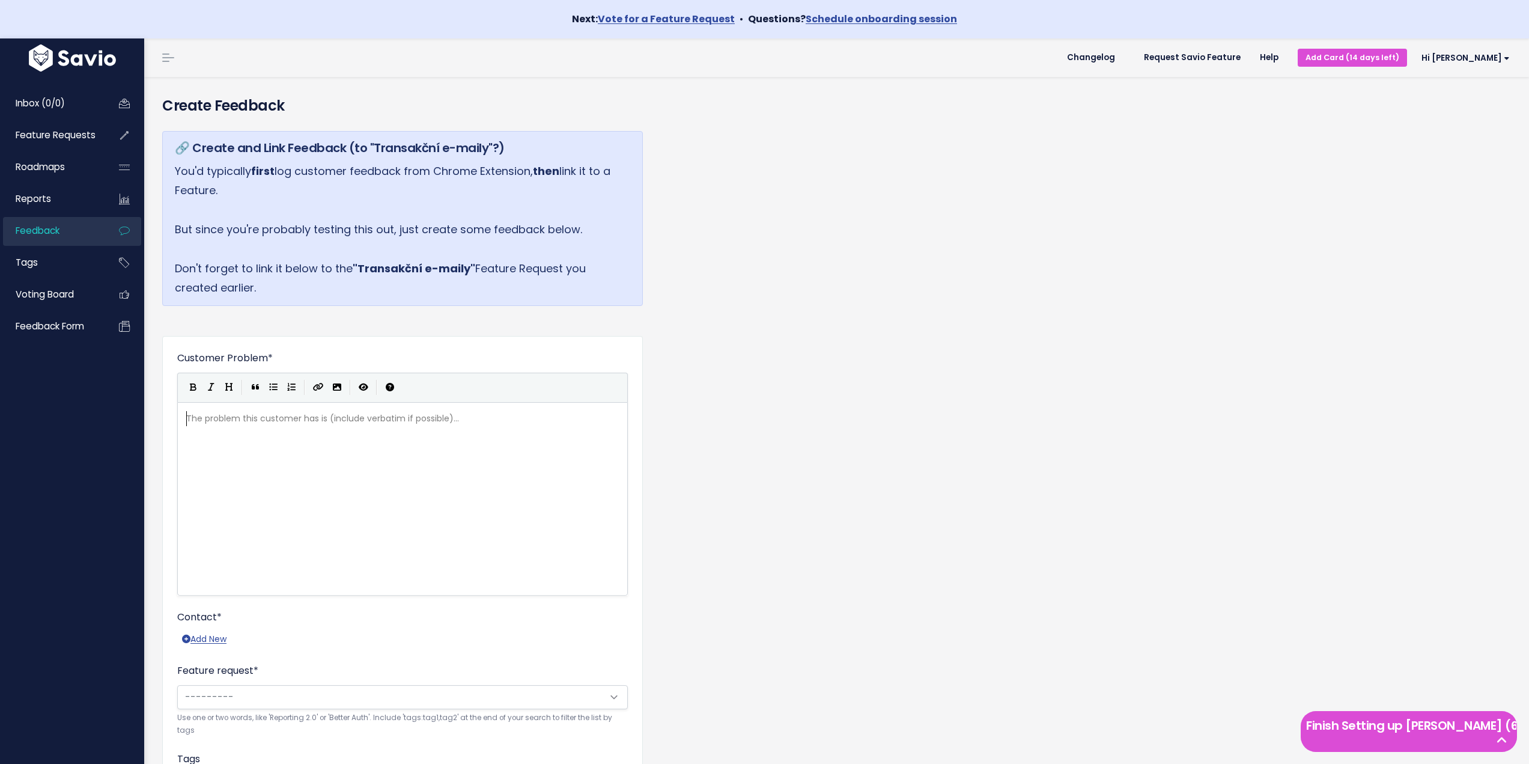
scroll to position [1, 0]
drag, startPoint x: 188, startPoint y: 142, endPoint x: 539, endPoint y: 144, distance: 350.9
click at [539, 144] on h5 "🔗 Create and Link Feedback (to "Transakční e-maily"?)" at bounding box center [402, 148] width 455 height 18
drag, startPoint x: 250, startPoint y: 145, endPoint x: 563, endPoint y: 287, distance: 343.6
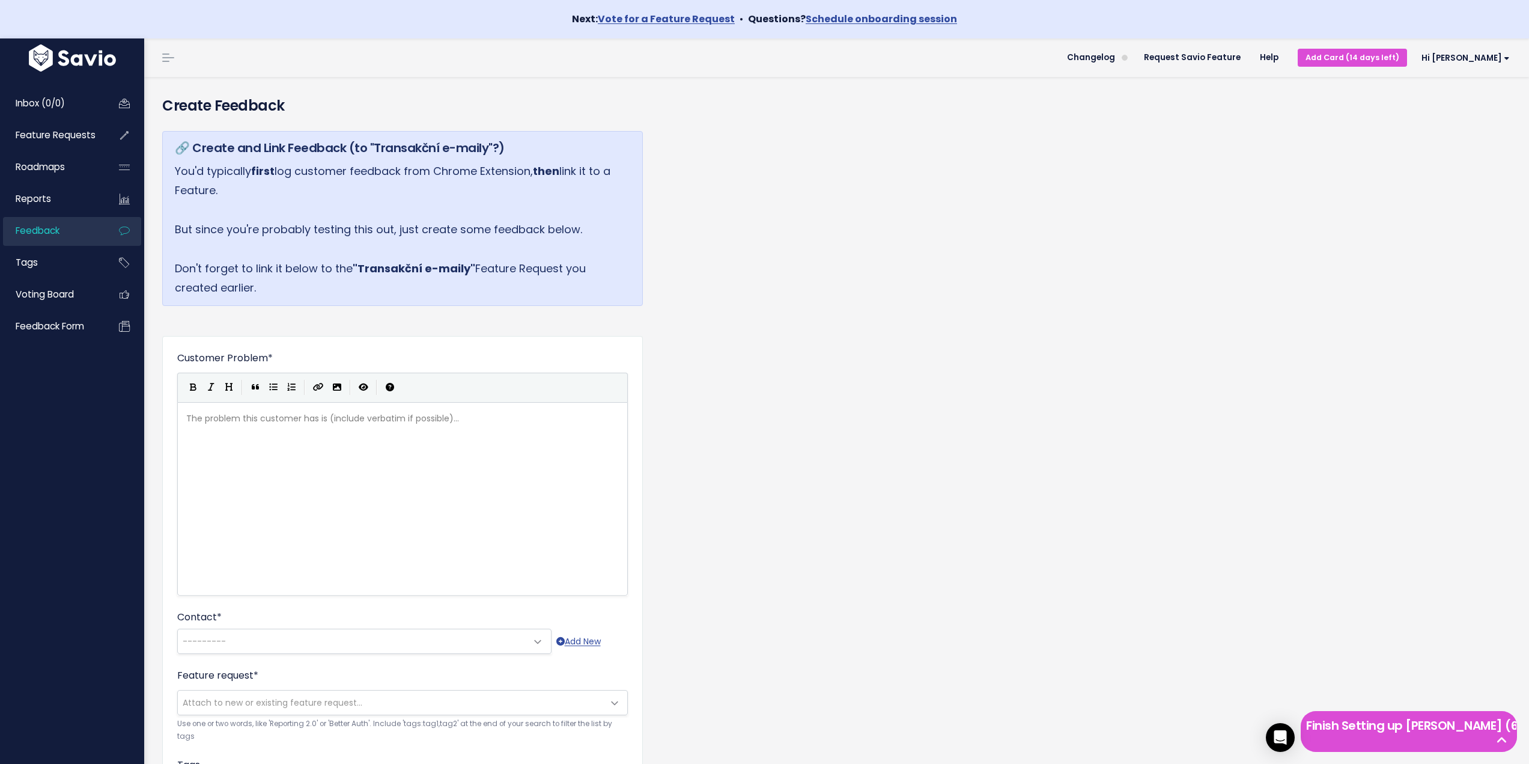
click at [563, 287] on div "🔗 Create and Link Feedback (to "Transakční e-maily"?) You'd typically first log…" at bounding box center [402, 218] width 481 height 175
click at [563, 287] on p "You'd typically first log customer feedback from Chrome Extension, then link it…" at bounding box center [402, 230] width 455 height 136
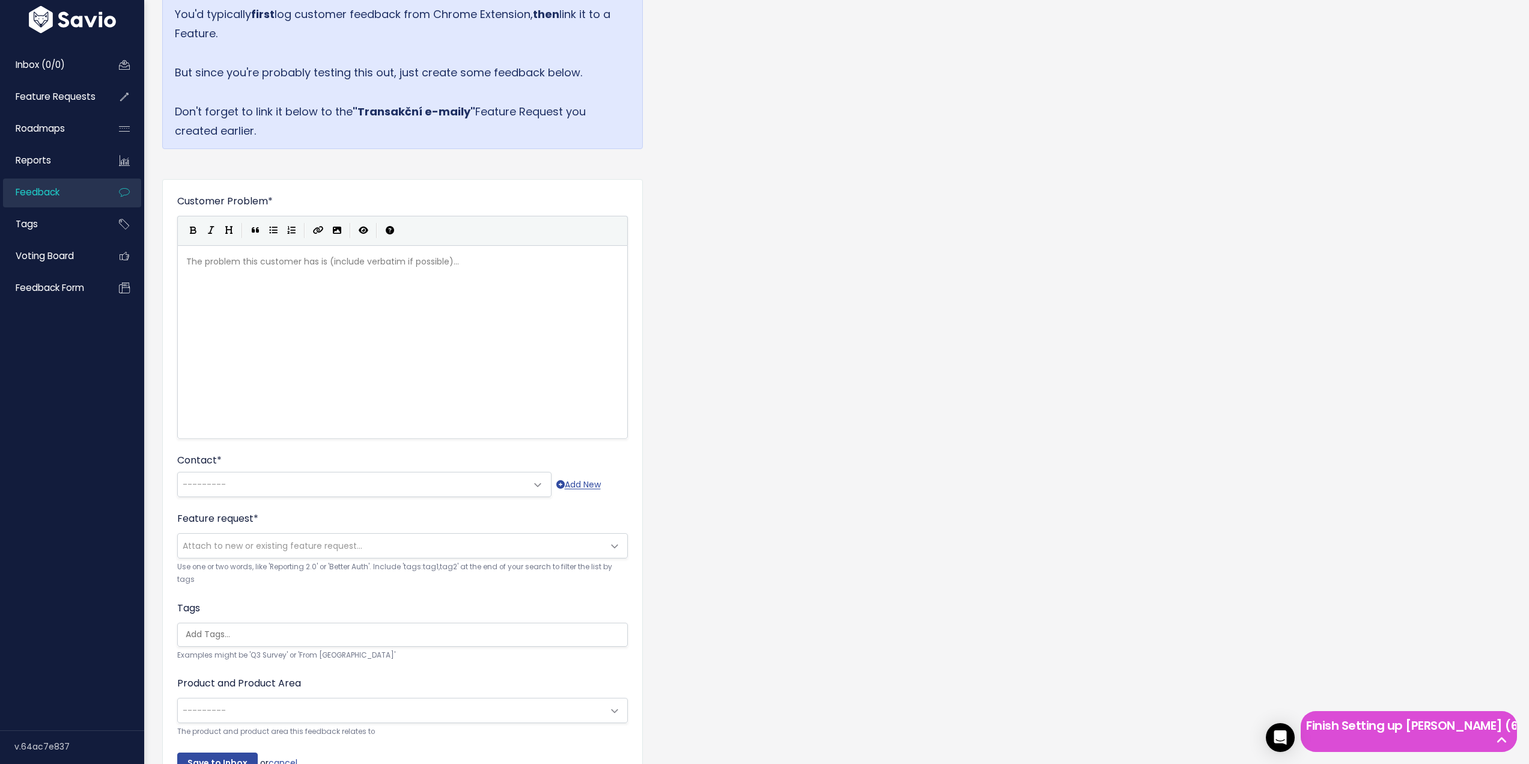
scroll to position [238, 0]
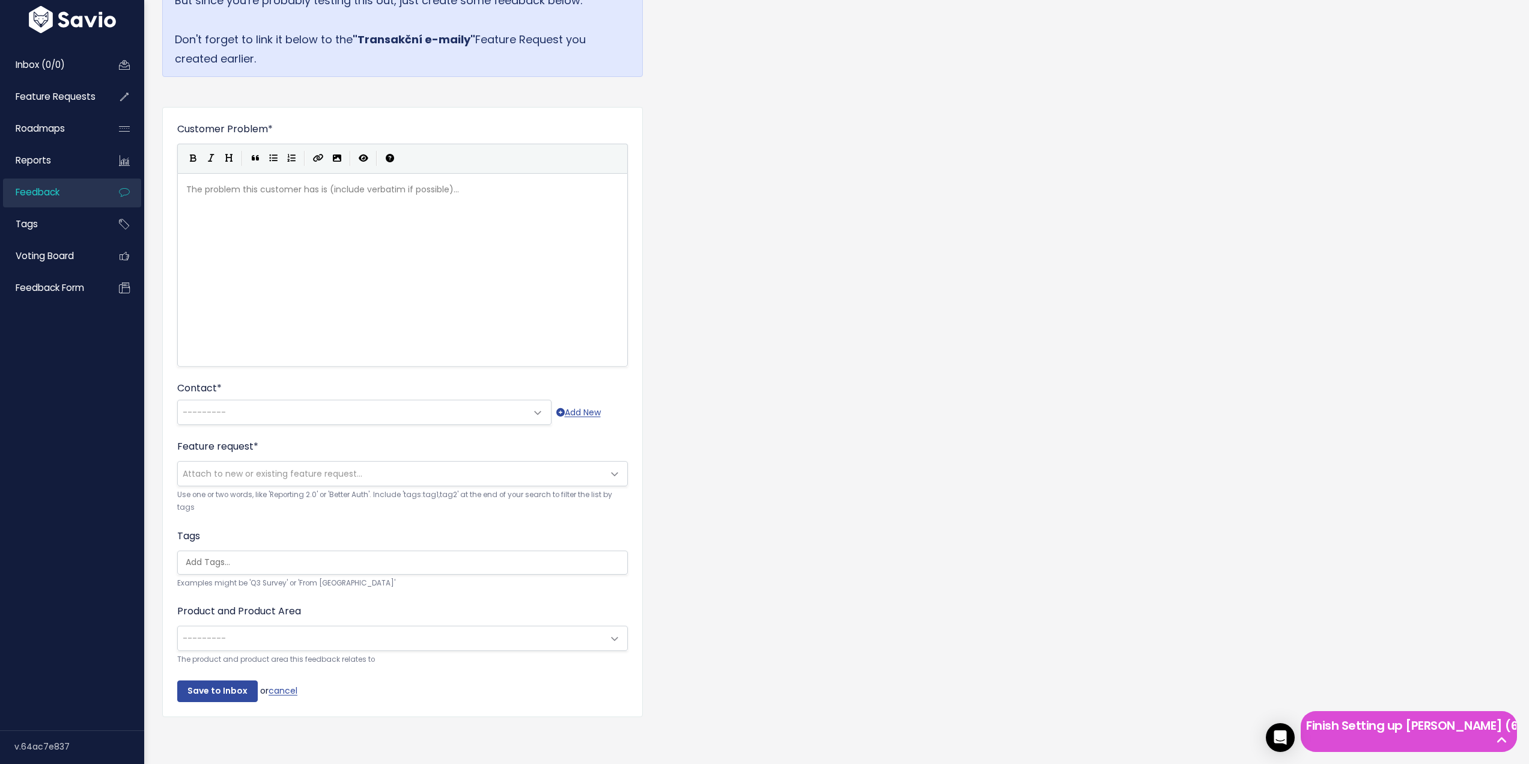
click at [421, 385] on div "Contact * --------- [PERSON_NAME] ([PERSON_NAME][EMAIL_ADDRESS][PERSON_NAME][DO…" at bounding box center [402, 403] width 451 height 44
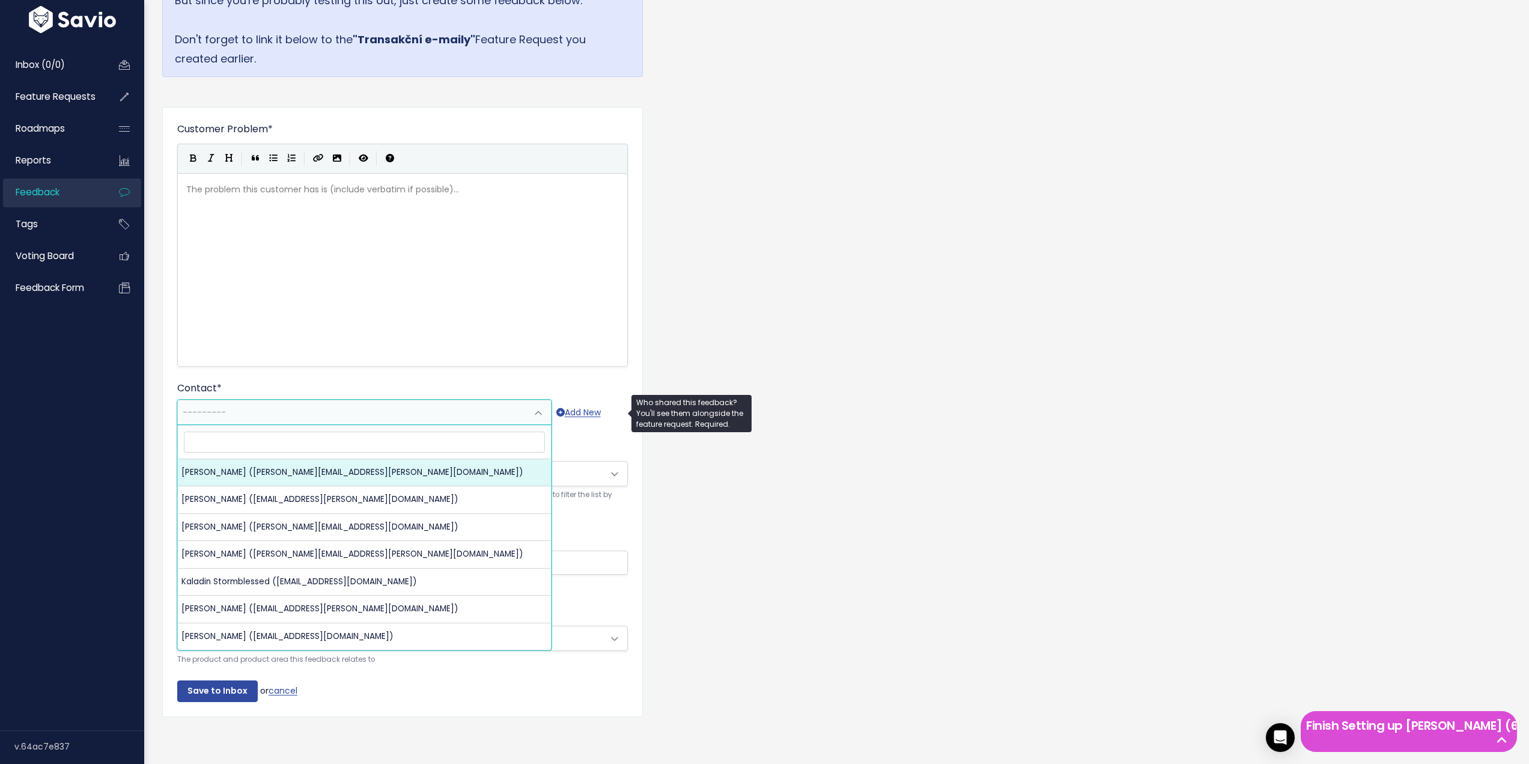
click at [410, 400] on span "---------" at bounding box center [352, 412] width 349 height 24
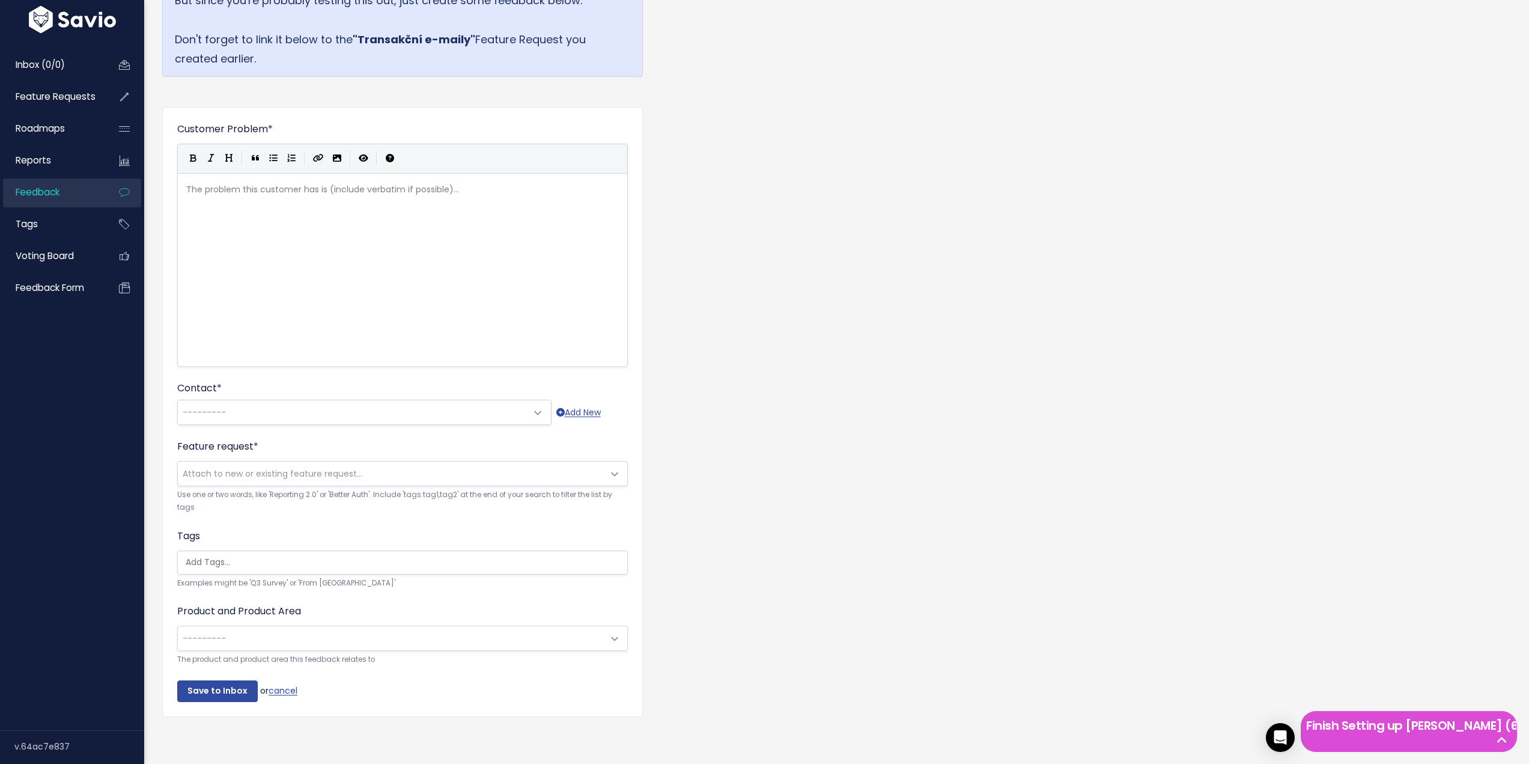
click at [883, 392] on div "🔗 Create and Link Feedback (to "Transakční e-maily"?) You'd typically first log…" at bounding box center [836, 318] width 1367 height 852
click at [222, 467] on span "Attach to new or existing feature request..." at bounding box center [273, 473] width 180 height 12
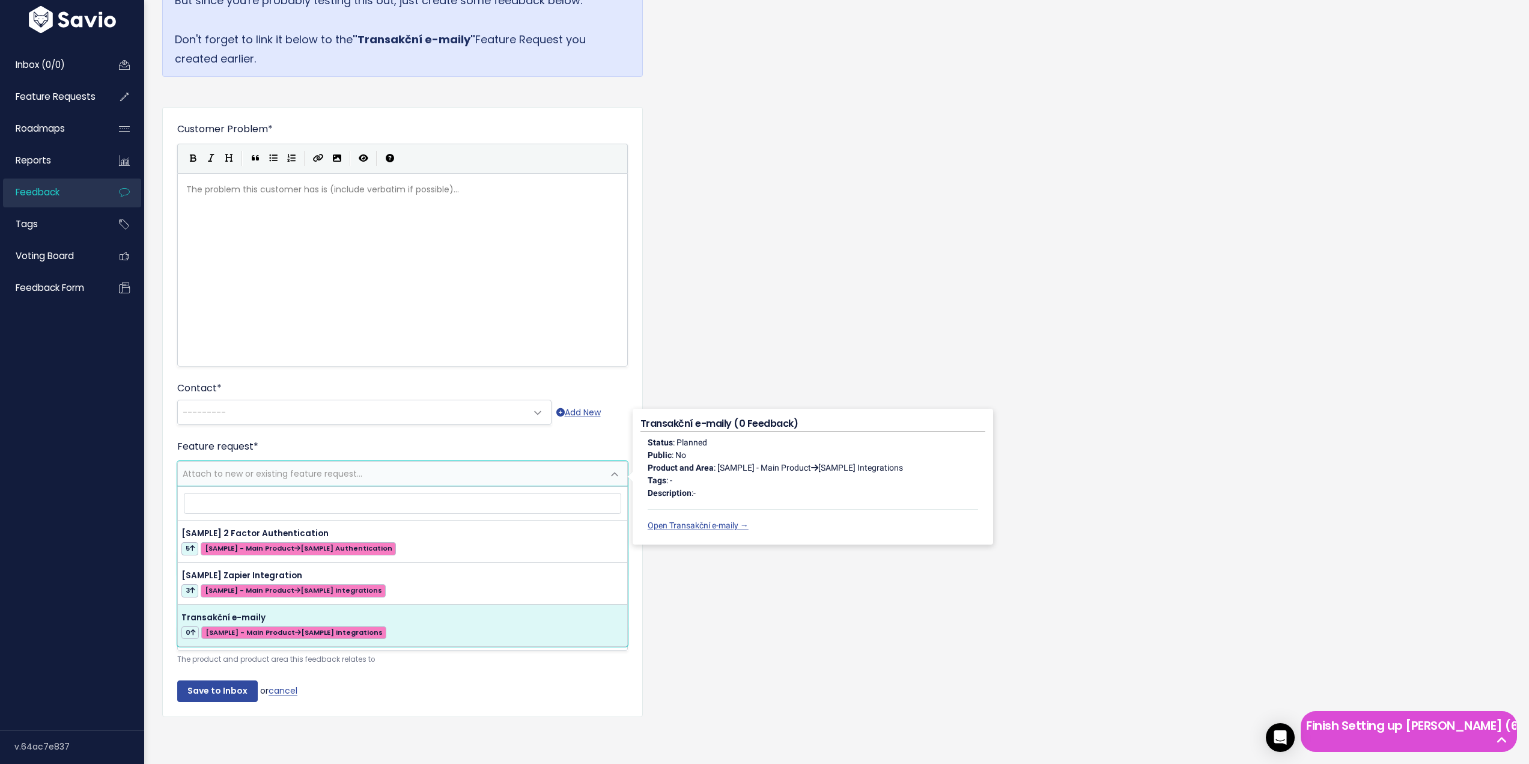
select select "63963"
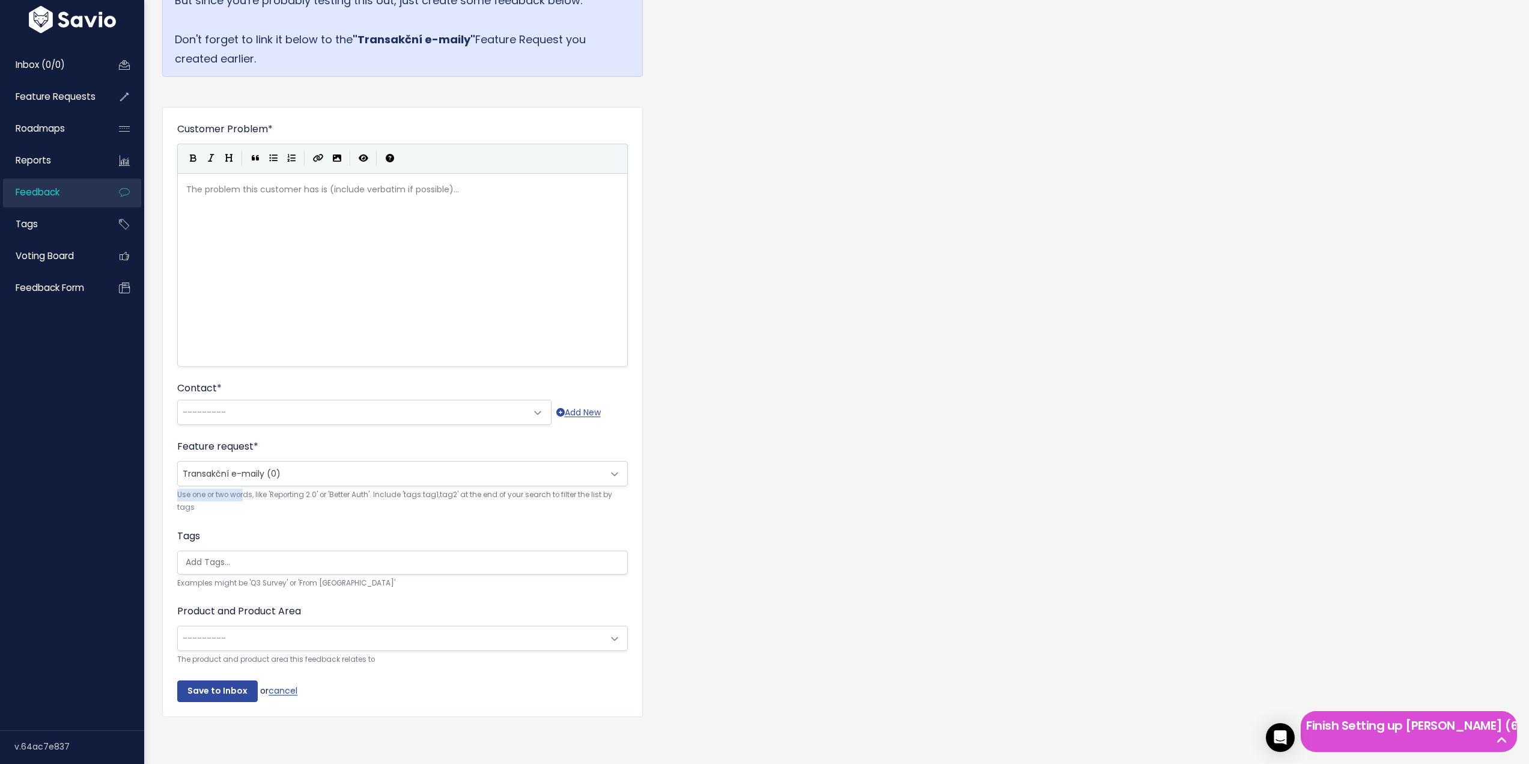
drag, startPoint x: 173, startPoint y: 487, endPoint x: 246, endPoint y: 488, distance: 73.3
click at [246, 488] on div "Customer Problem * | | | | The problem this customer has is (include verbatim i…" at bounding box center [402, 412] width 481 height 610
click at [246, 488] on small "Use one or two words, like 'Reporting 2.0' or 'Better Auth'. Include 'tags:tag1…" at bounding box center [402, 501] width 451 height 26
click at [218, 556] on input "search" at bounding box center [405, 562] width 449 height 13
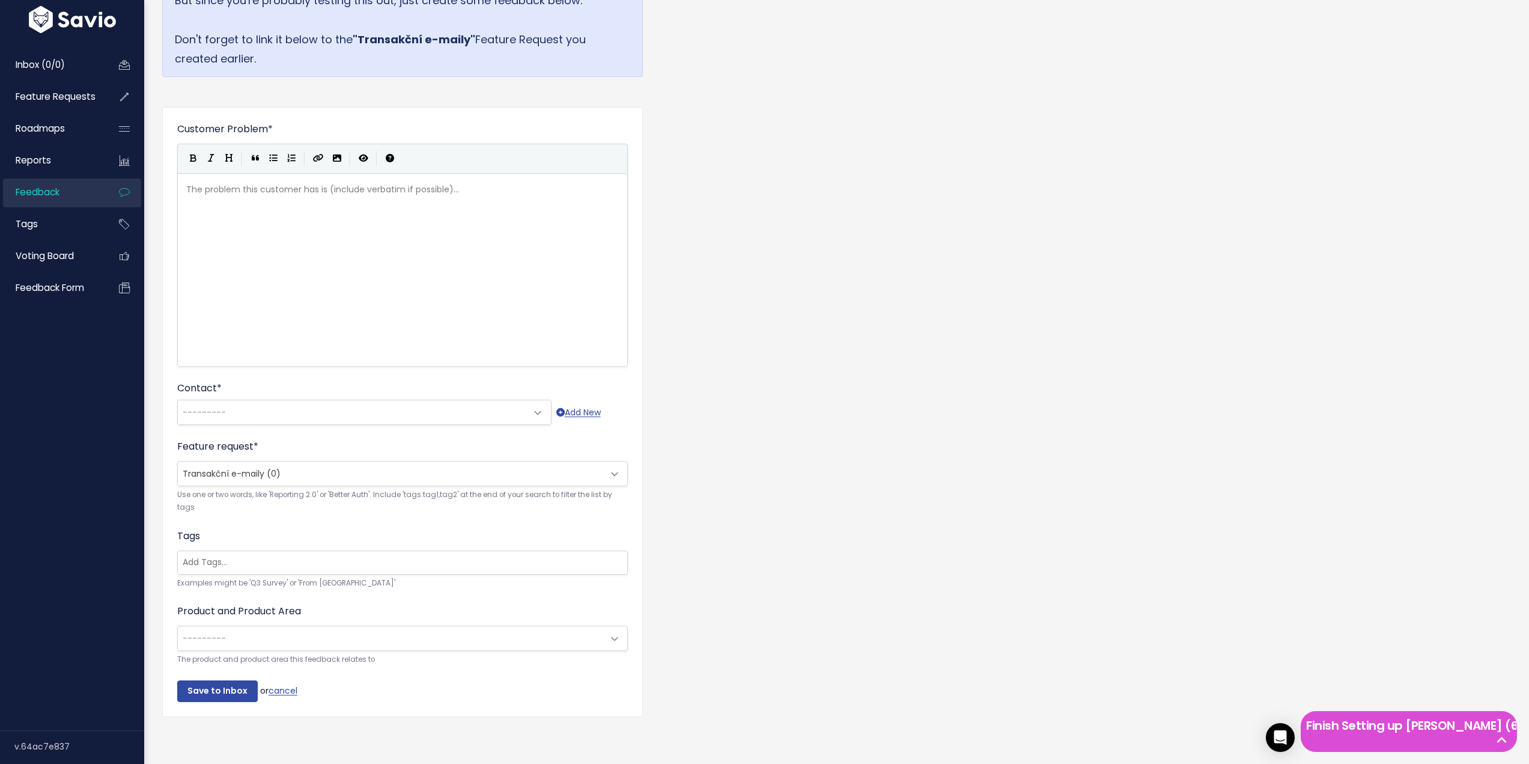
click at [294, 529] on div "Tags Examples might be 'Q3 Survey' or 'From Skype'" at bounding box center [402, 559] width 451 height 61
click at [211, 680] on input "Save to Inbox" at bounding box center [217, 691] width 81 height 22
click at [59, 88] on link "Feature Requests" at bounding box center [51, 97] width 97 height 28
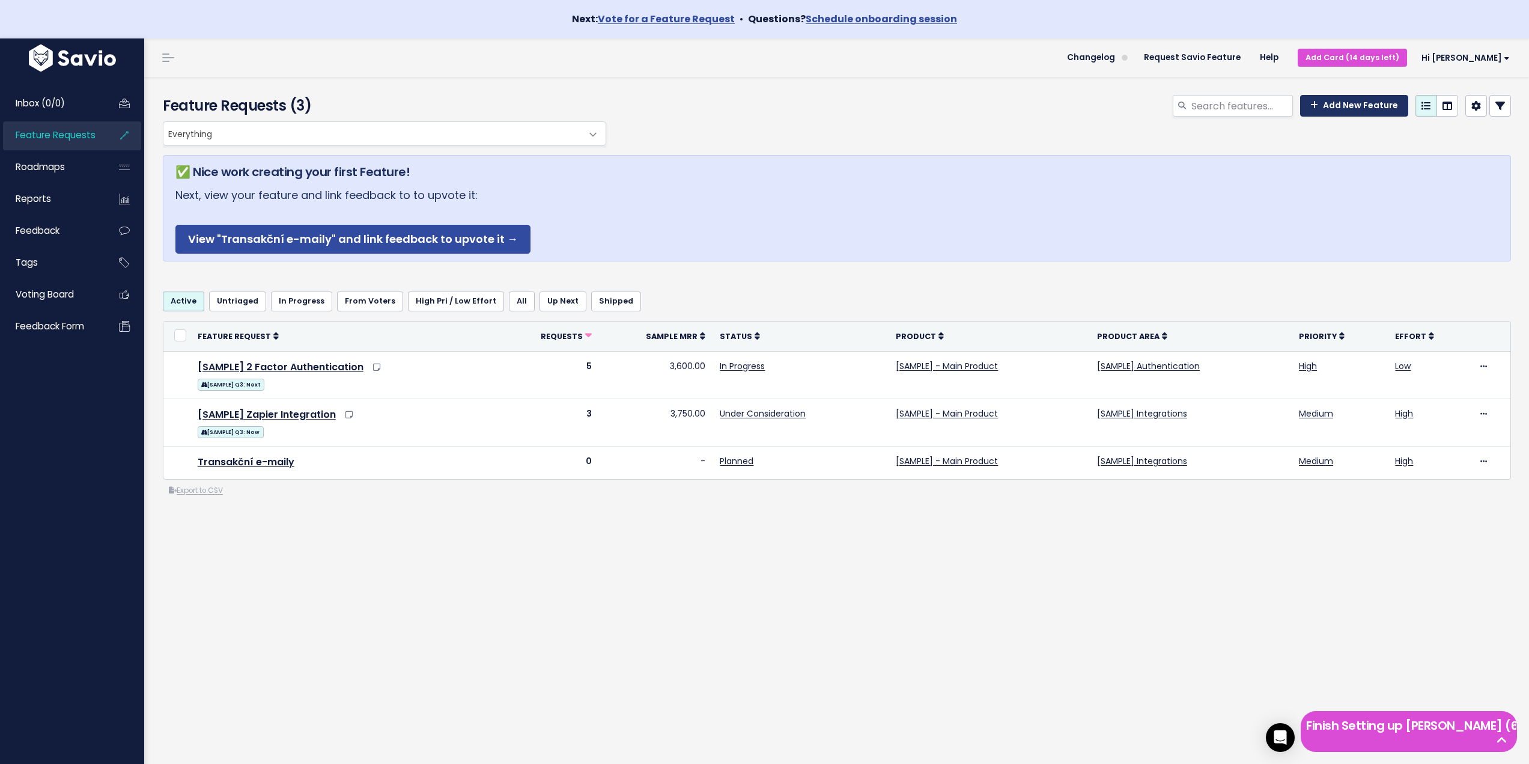
click at [1340, 102] on link "Add New Feature" at bounding box center [1354, 106] width 108 height 22
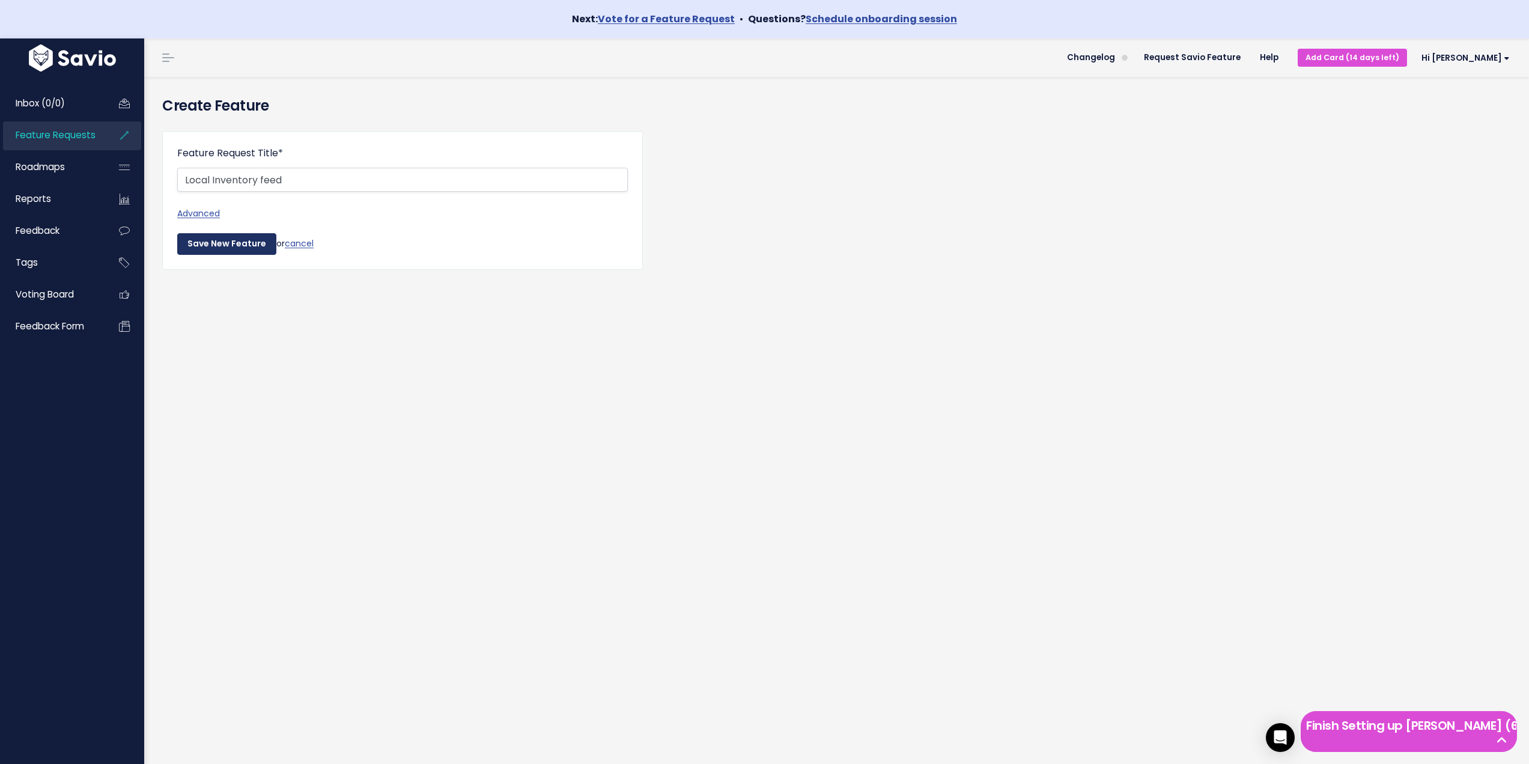
type input "Local Inventory feed"
click at [211, 239] on input "Save New Feature" at bounding box center [226, 244] width 99 height 22
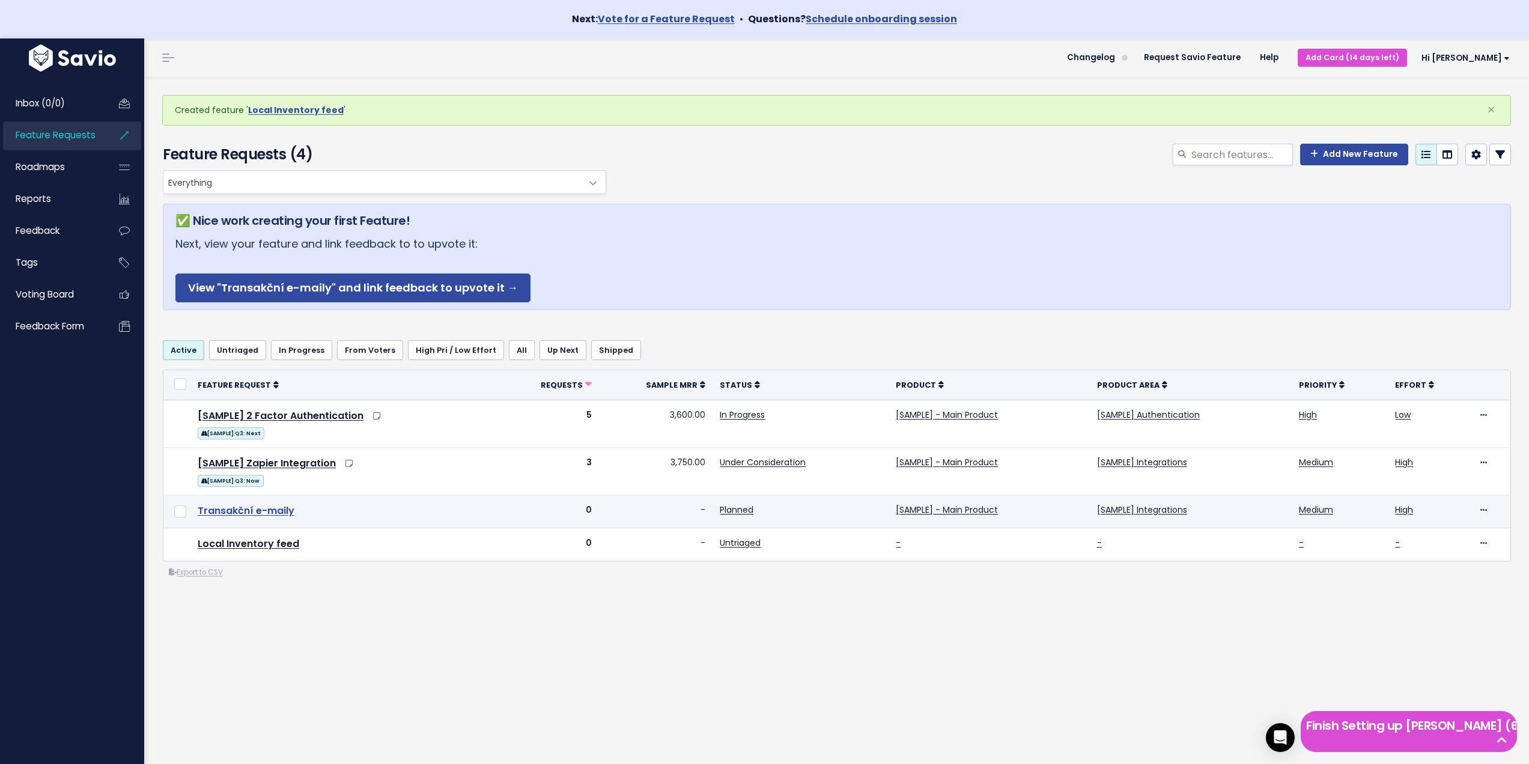
click at [245, 509] on link "Transakční e-maily" at bounding box center [246, 510] width 97 height 14
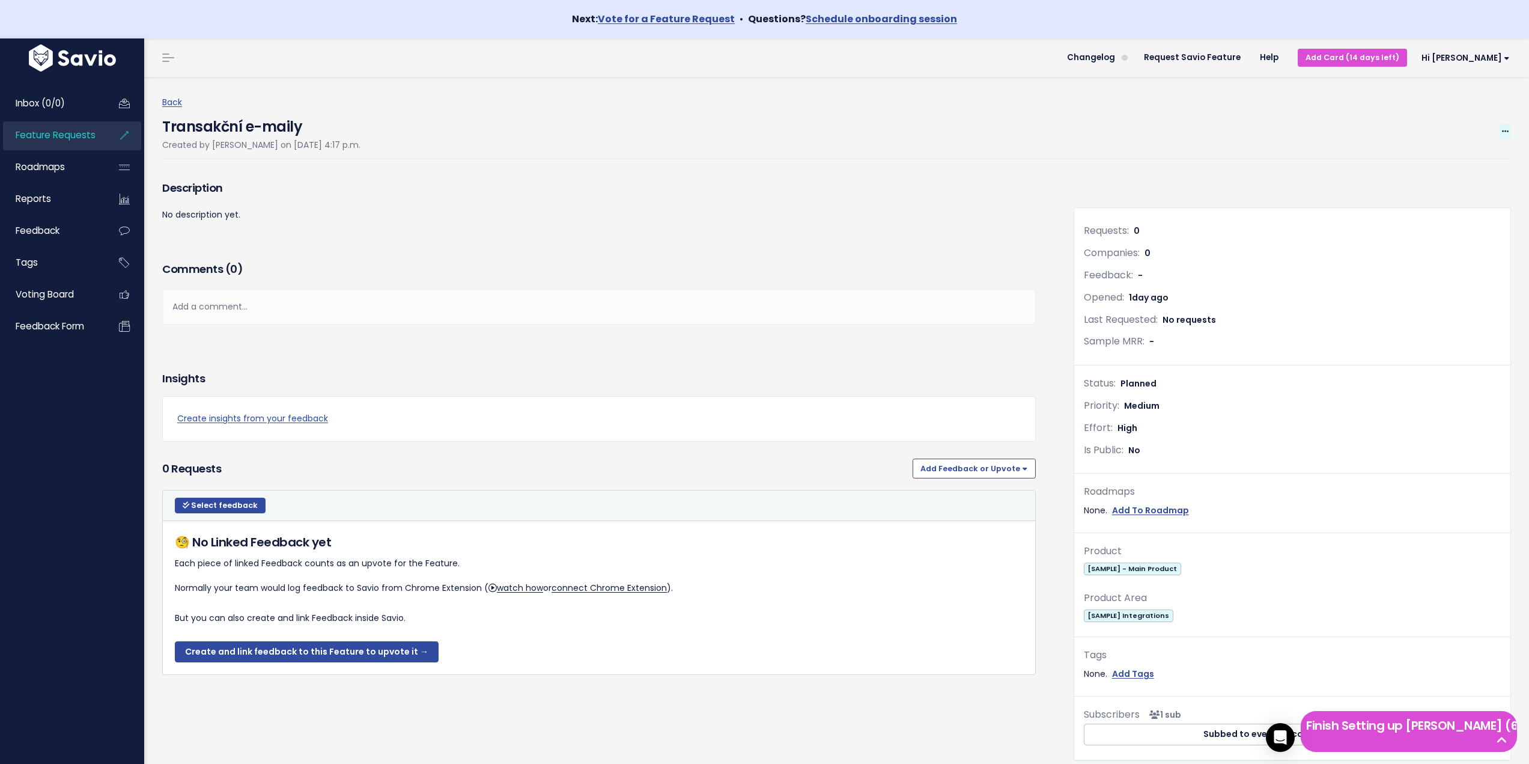
click at [1502, 128] on icon at bounding box center [1505, 132] width 7 height 8
click at [1459, 159] on link "Edit" at bounding box center [1464, 164] width 89 height 23
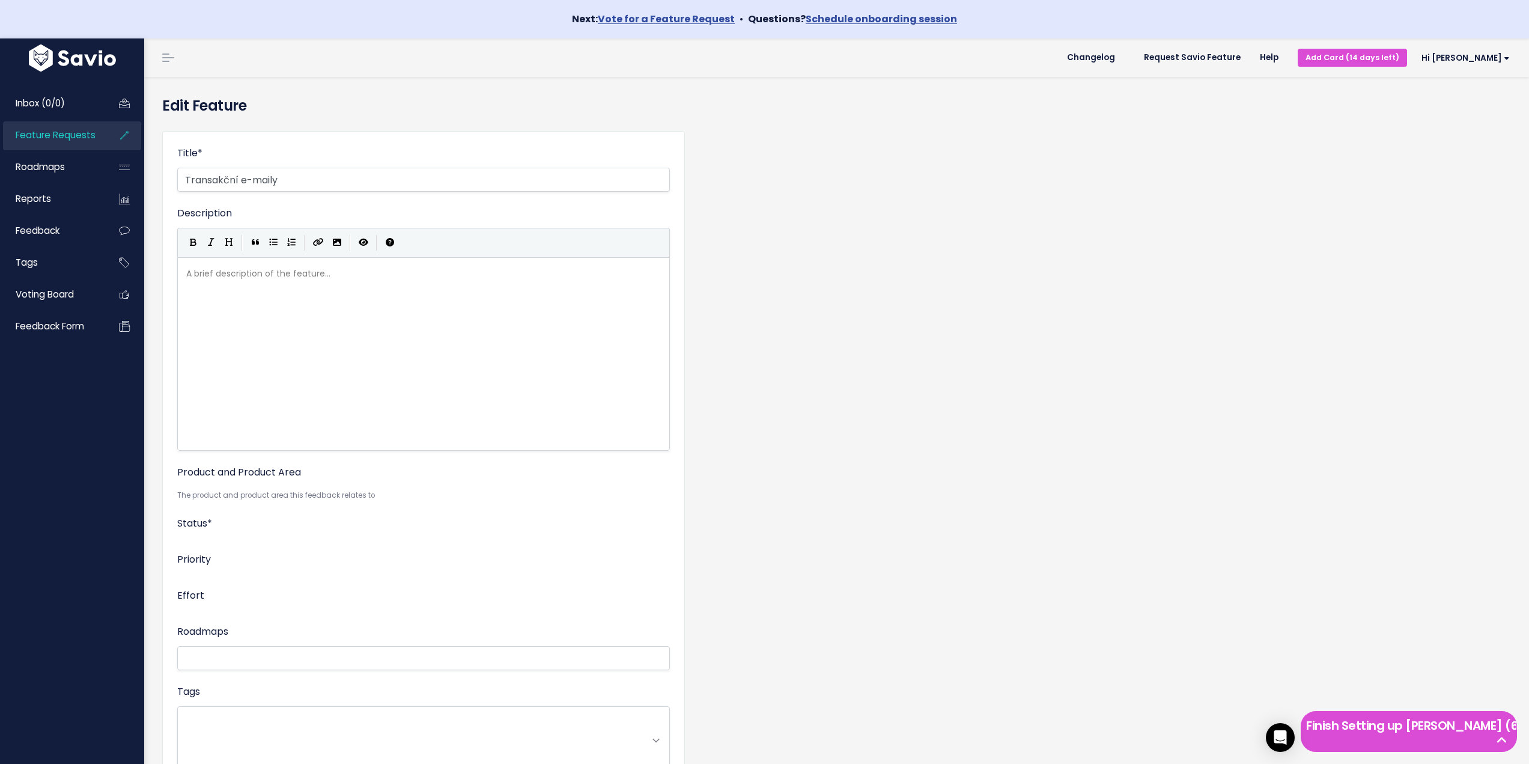
select select
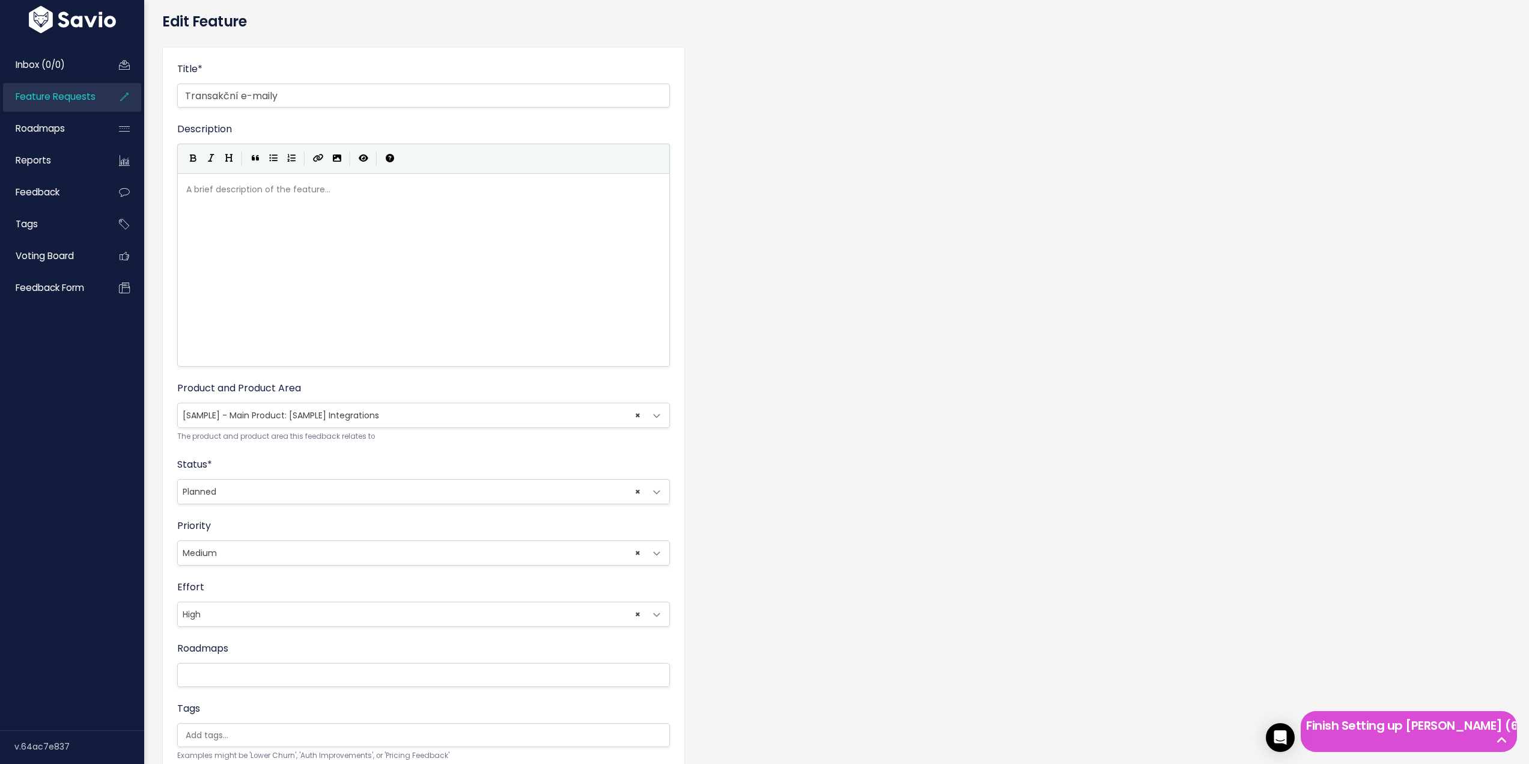
scroll to position [180, 0]
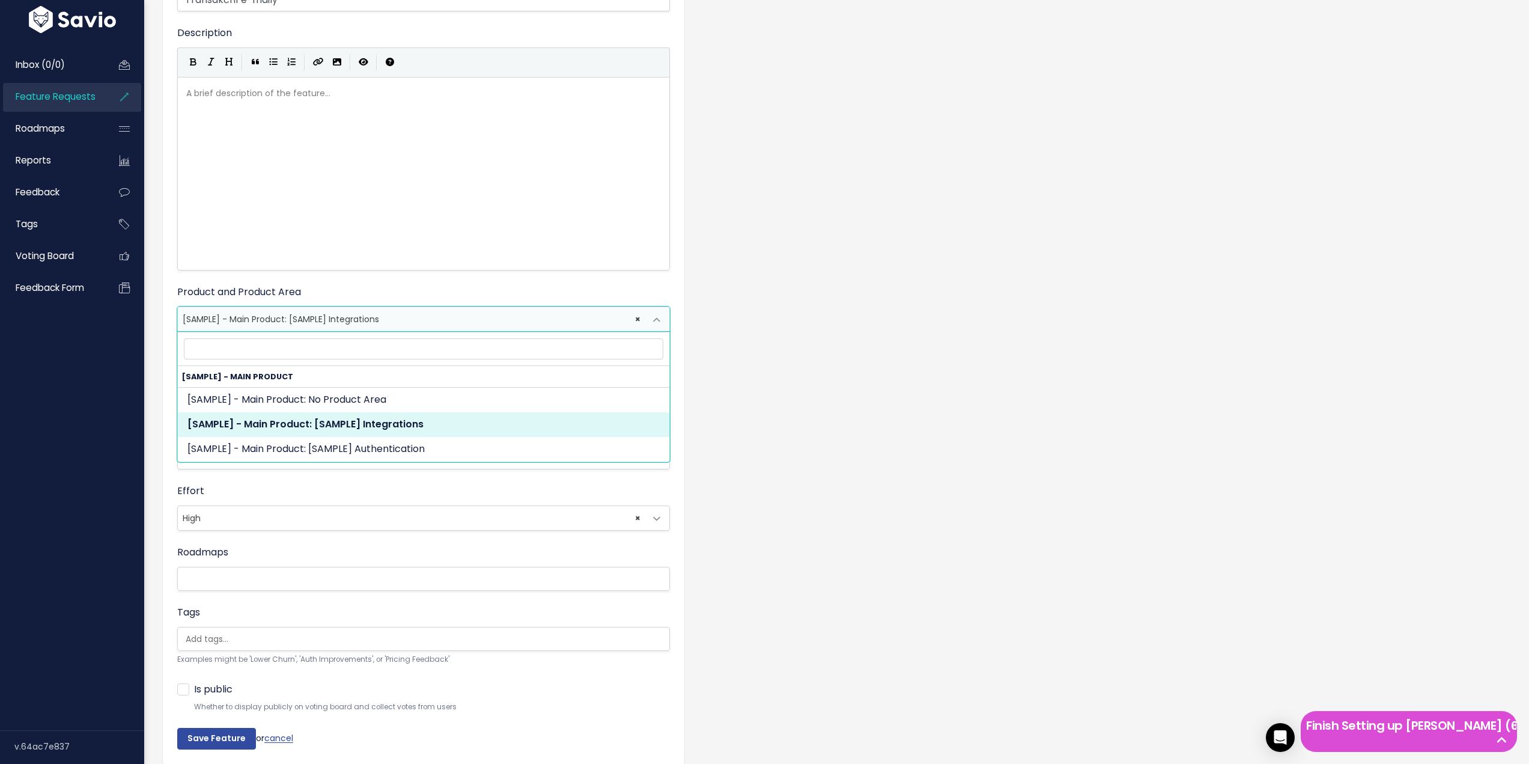
click at [295, 316] on span "× [SAMPLE] - Main Product: [SAMPLE] Integrations" at bounding box center [411, 319] width 467 height 24
select select "MAIN:"
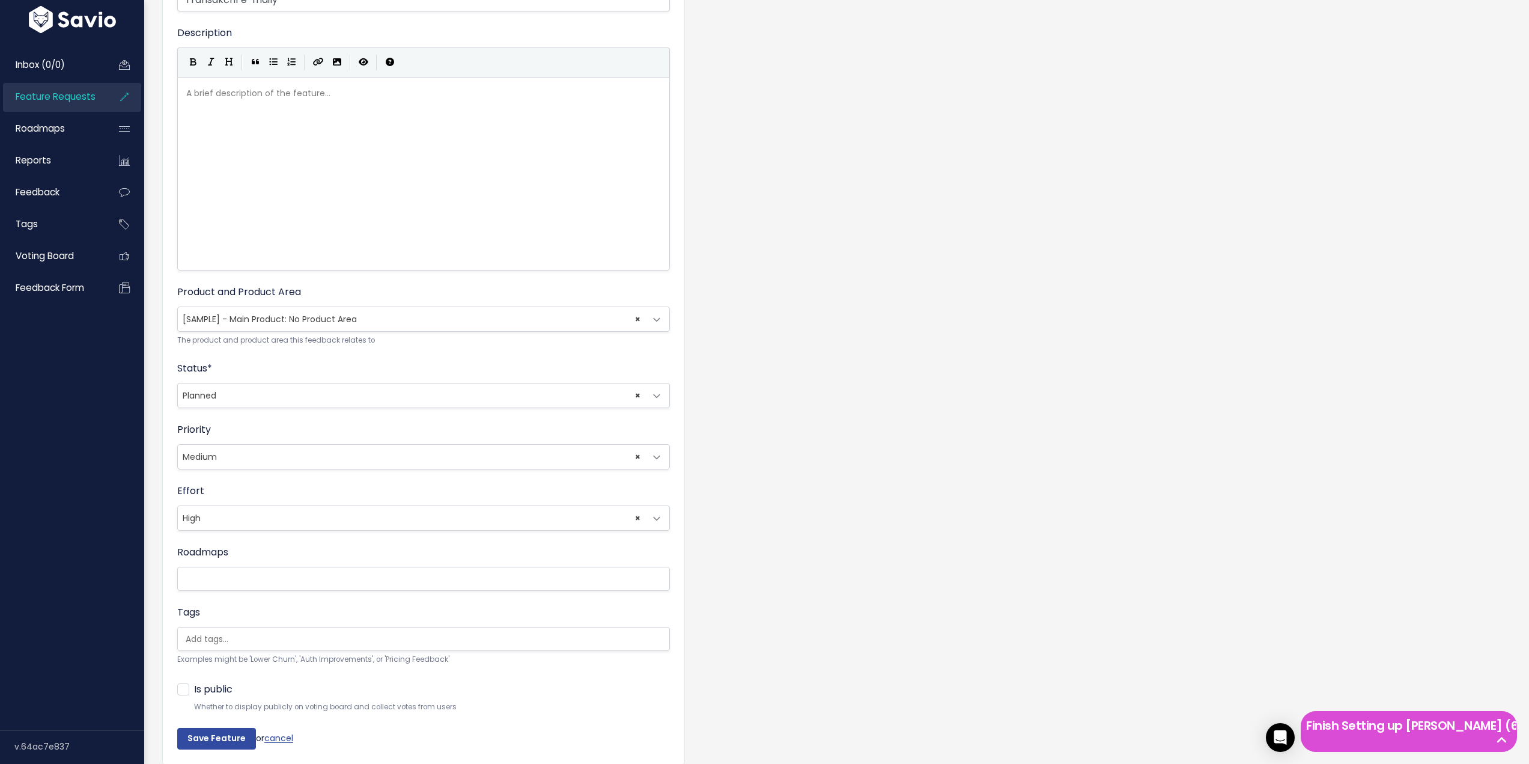
drag, startPoint x: 896, startPoint y: 345, endPoint x: 865, endPoint y: 342, distance: 30.8
click at [896, 346] on div "Title * Transakční e-maily Description | | | | A brief description of the featu…" at bounding box center [836, 366] width 1367 height 851
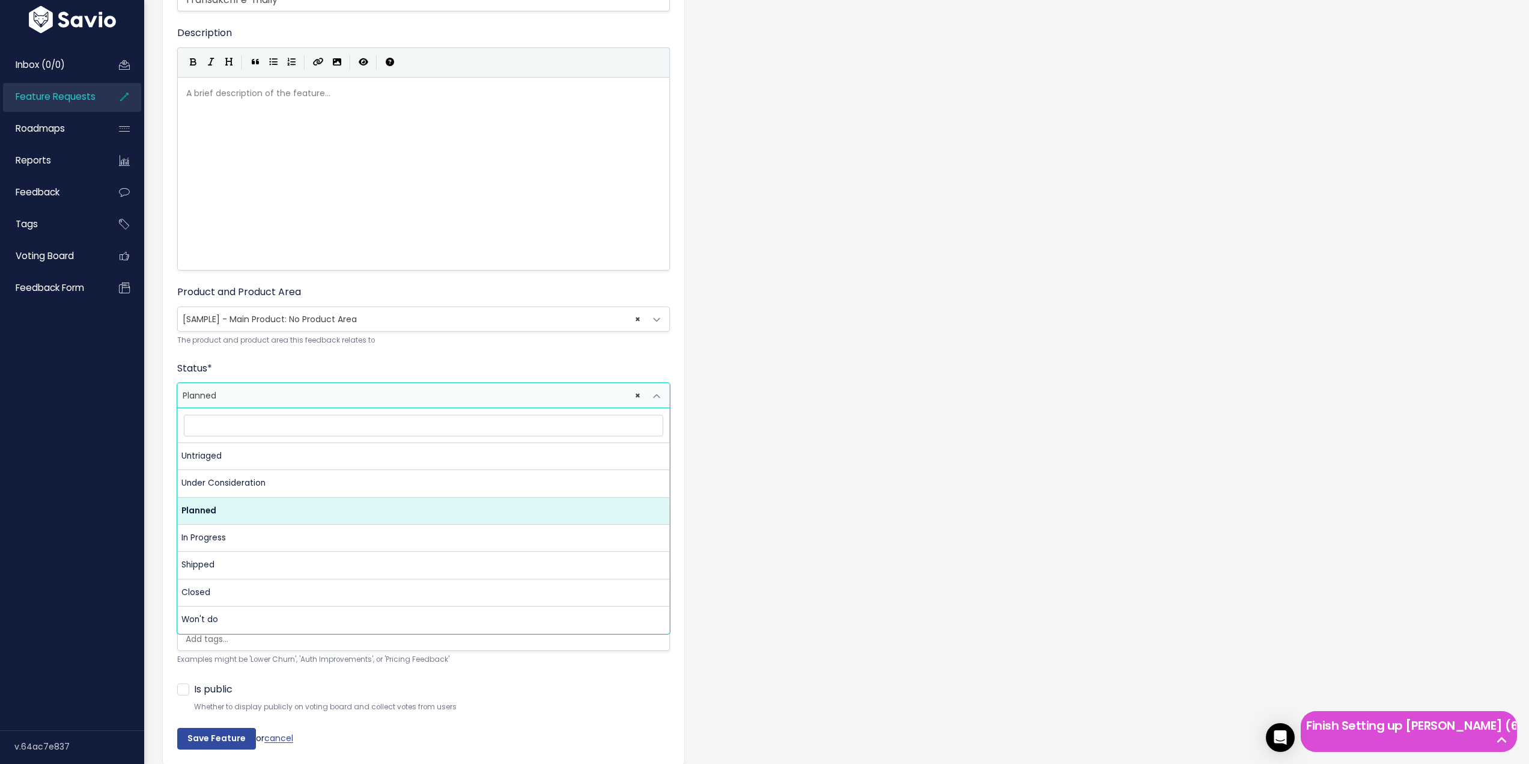
click at [243, 391] on span "× Planned" at bounding box center [411, 395] width 467 height 24
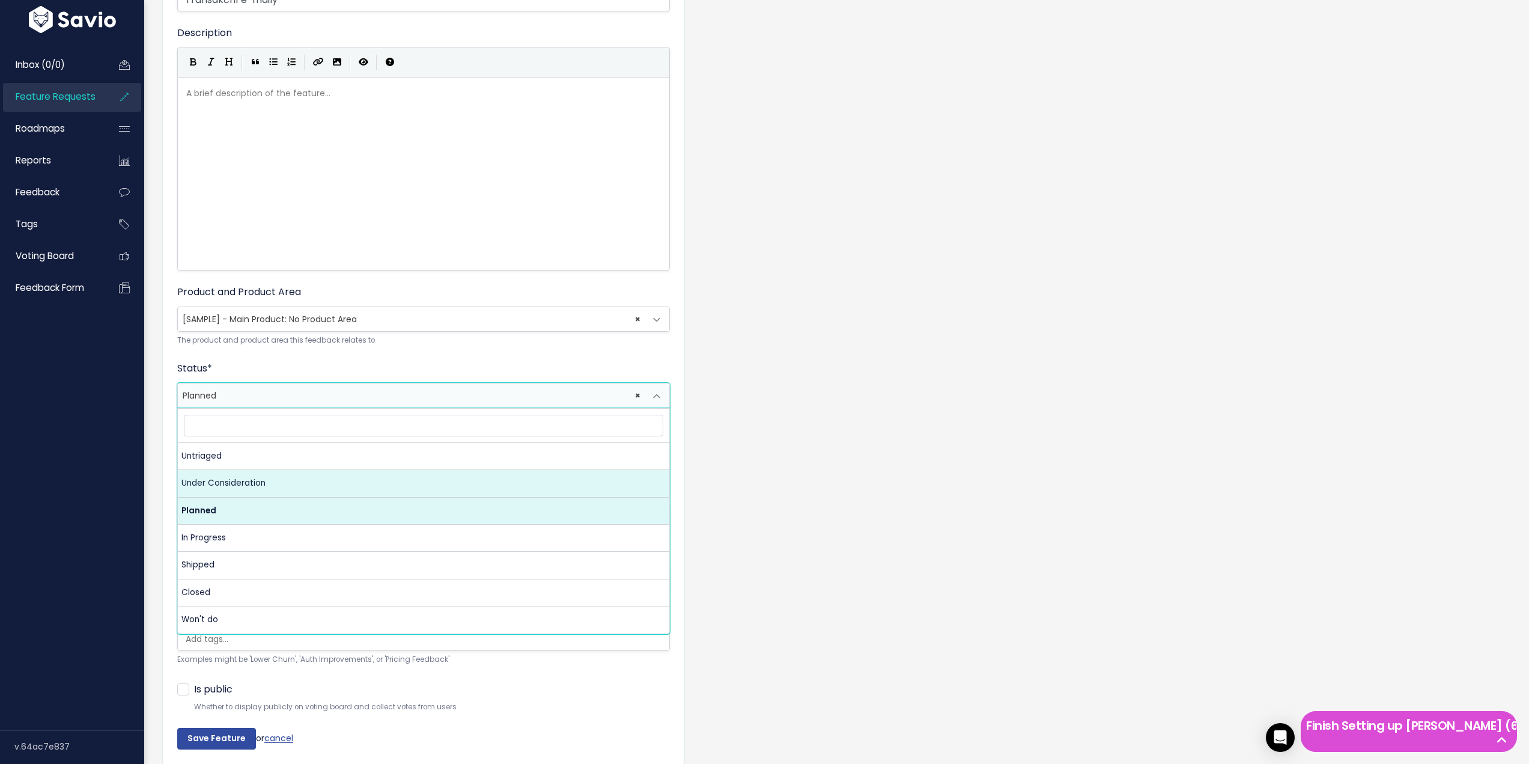
select select "UNDER_CONSIDERATION"
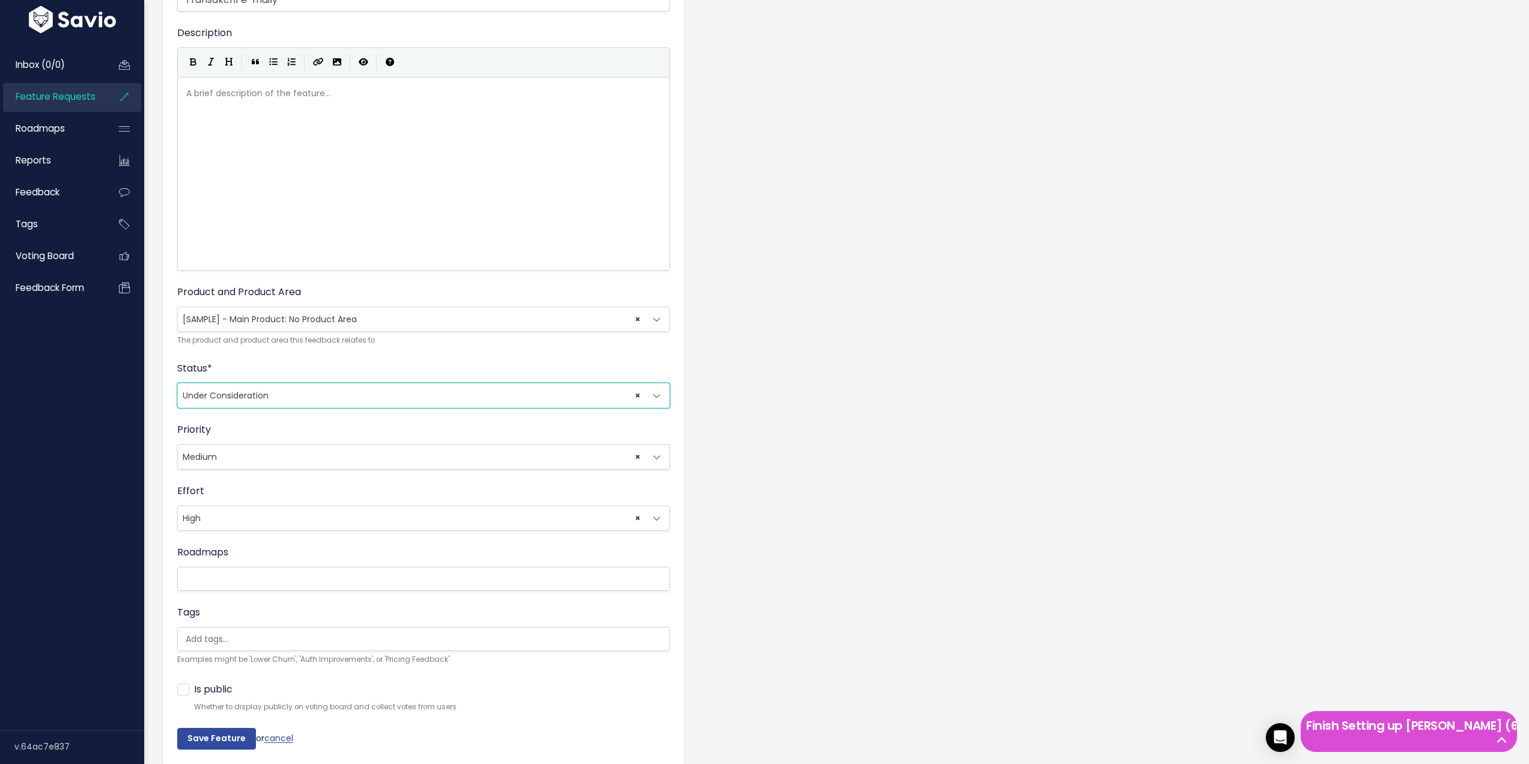
scroll to position [237, 0]
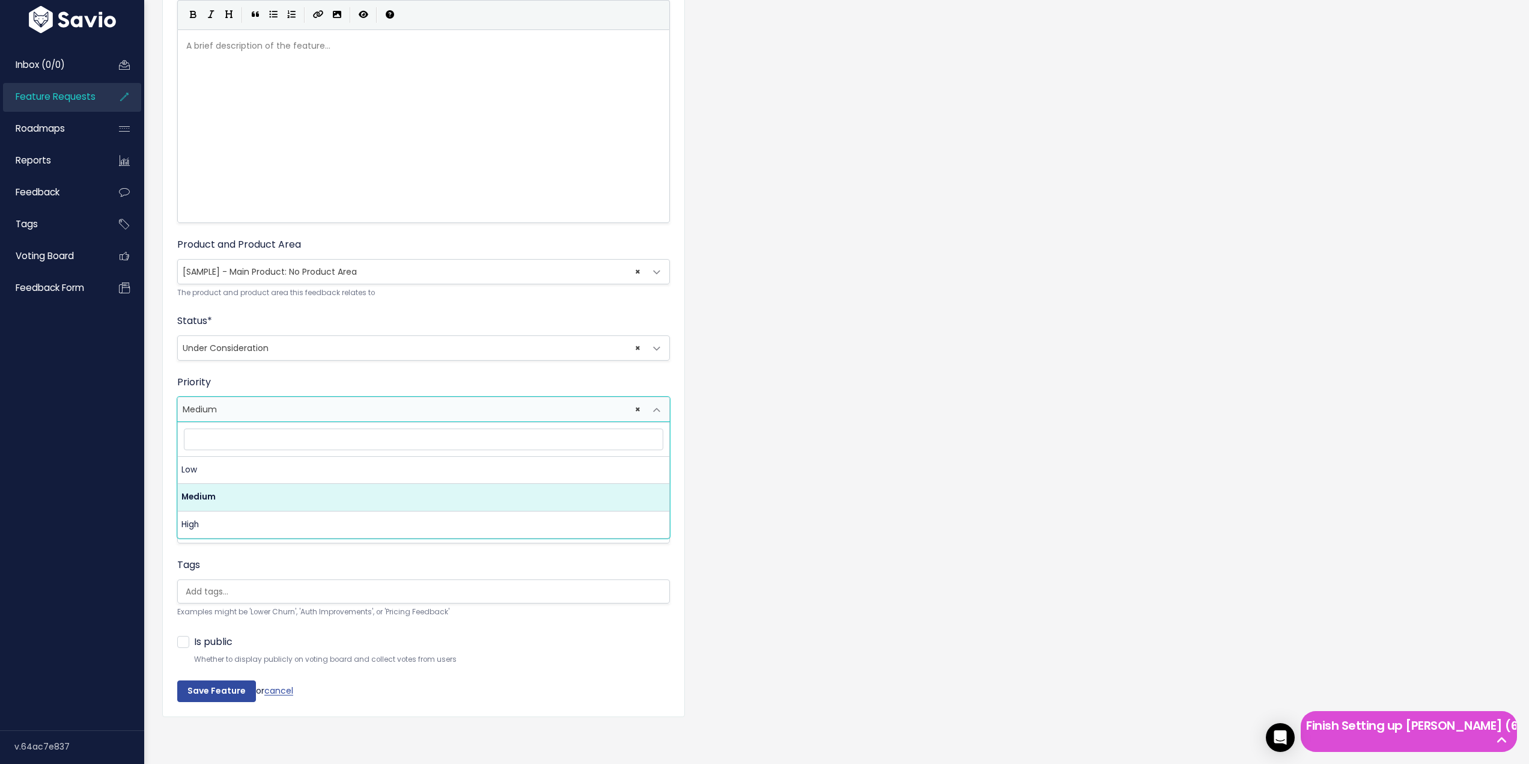
click at [536, 406] on span "× Medium" at bounding box center [411, 409] width 467 height 24
click at [828, 475] on div "Title * Transakční e-maily Description | | | | A brief description of the featu…" at bounding box center [836, 319] width 1367 height 851
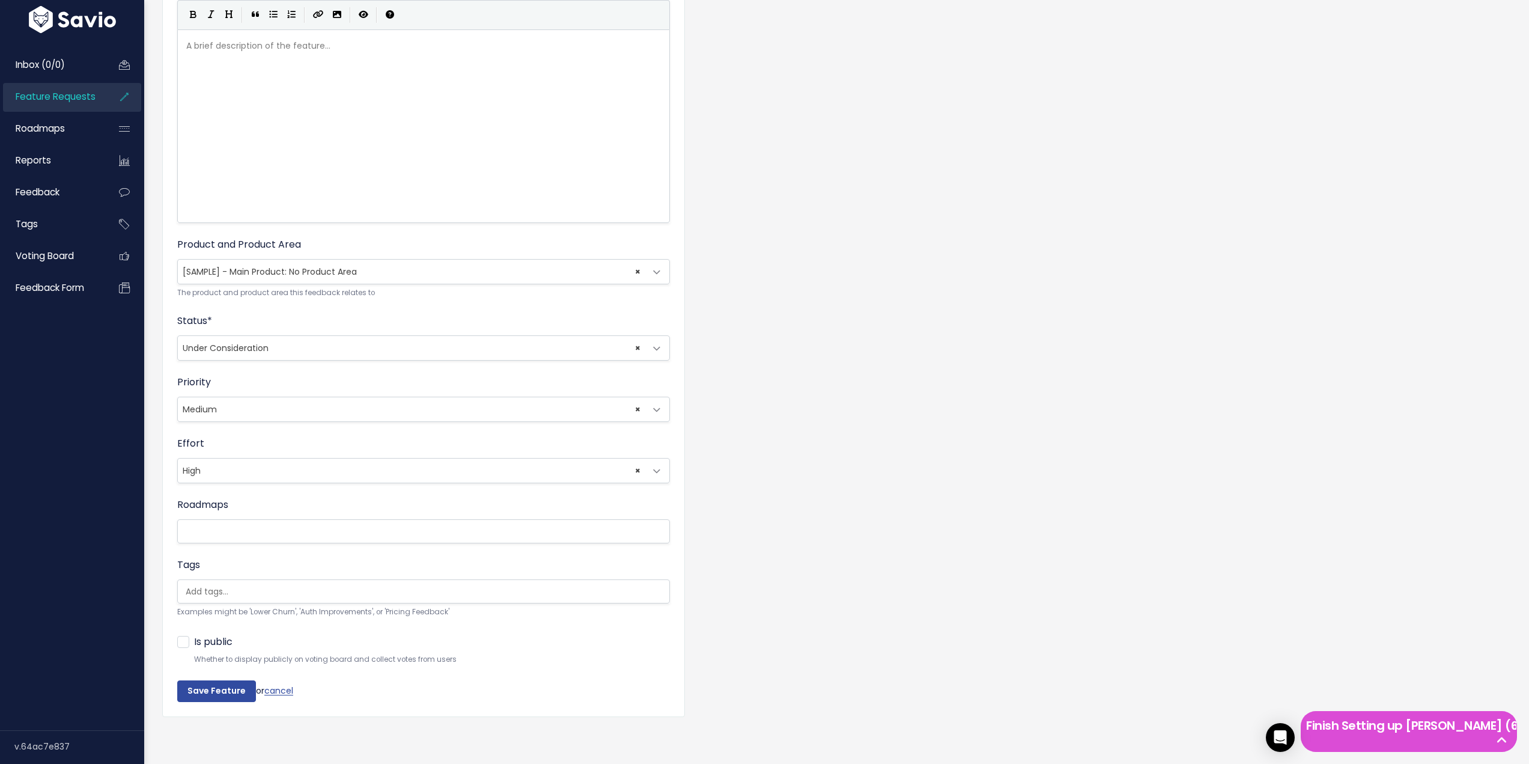
click at [258, 524] on input "search" at bounding box center [241, 531] width 120 height 15
click at [880, 471] on div "Title * Transakční e-maily Description | | | | A brief description of the featu…" at bounding box center [836, 319] width 1367 height 851
click at [264, 585] on input "search" at bounding box center [426, 591] width 491 height 13
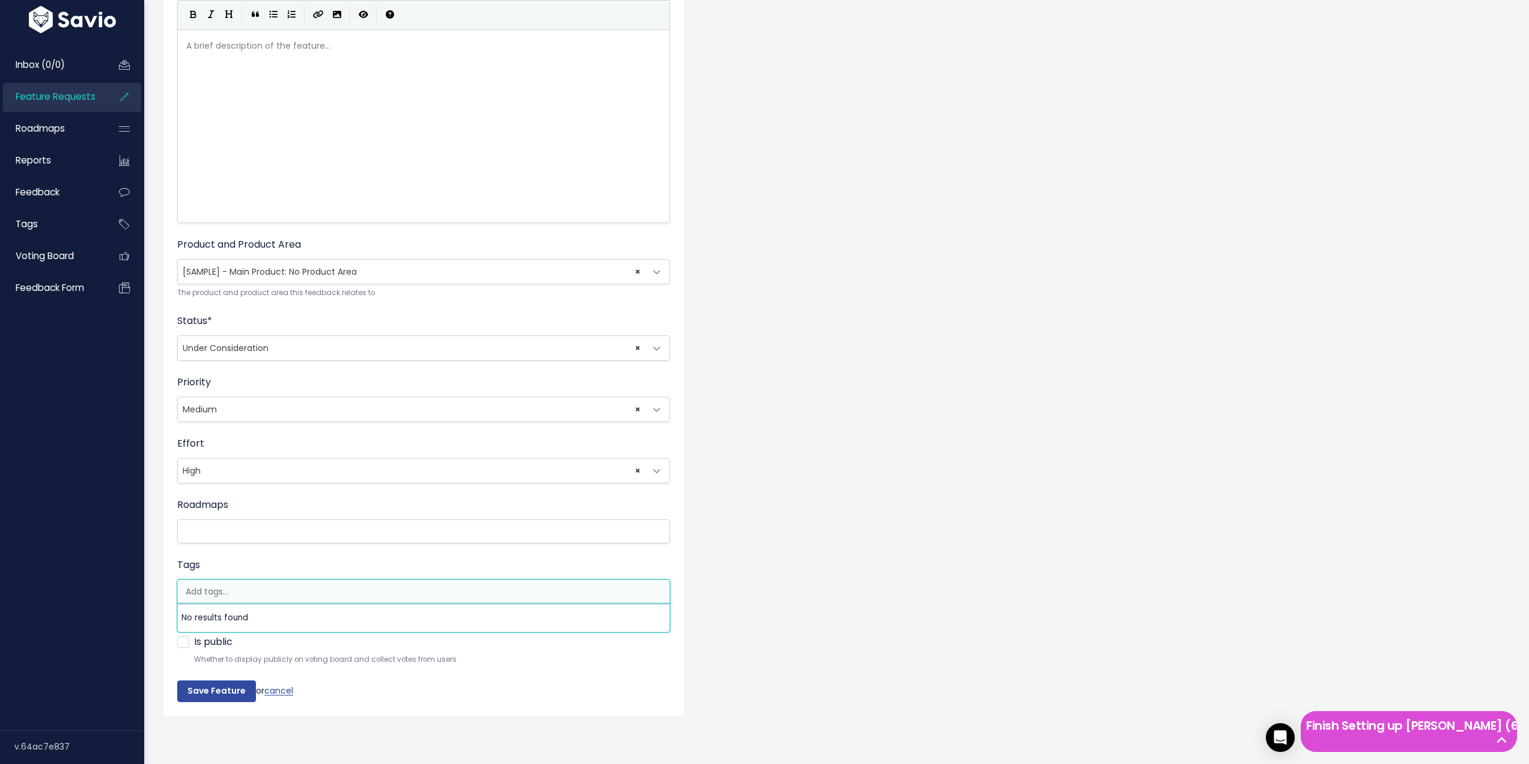
click at [817, 534] on div "Title * Transakční e-maily Description | | | | A brief description of the featu…" at bounding box center [836, 319] width 1367 height 851
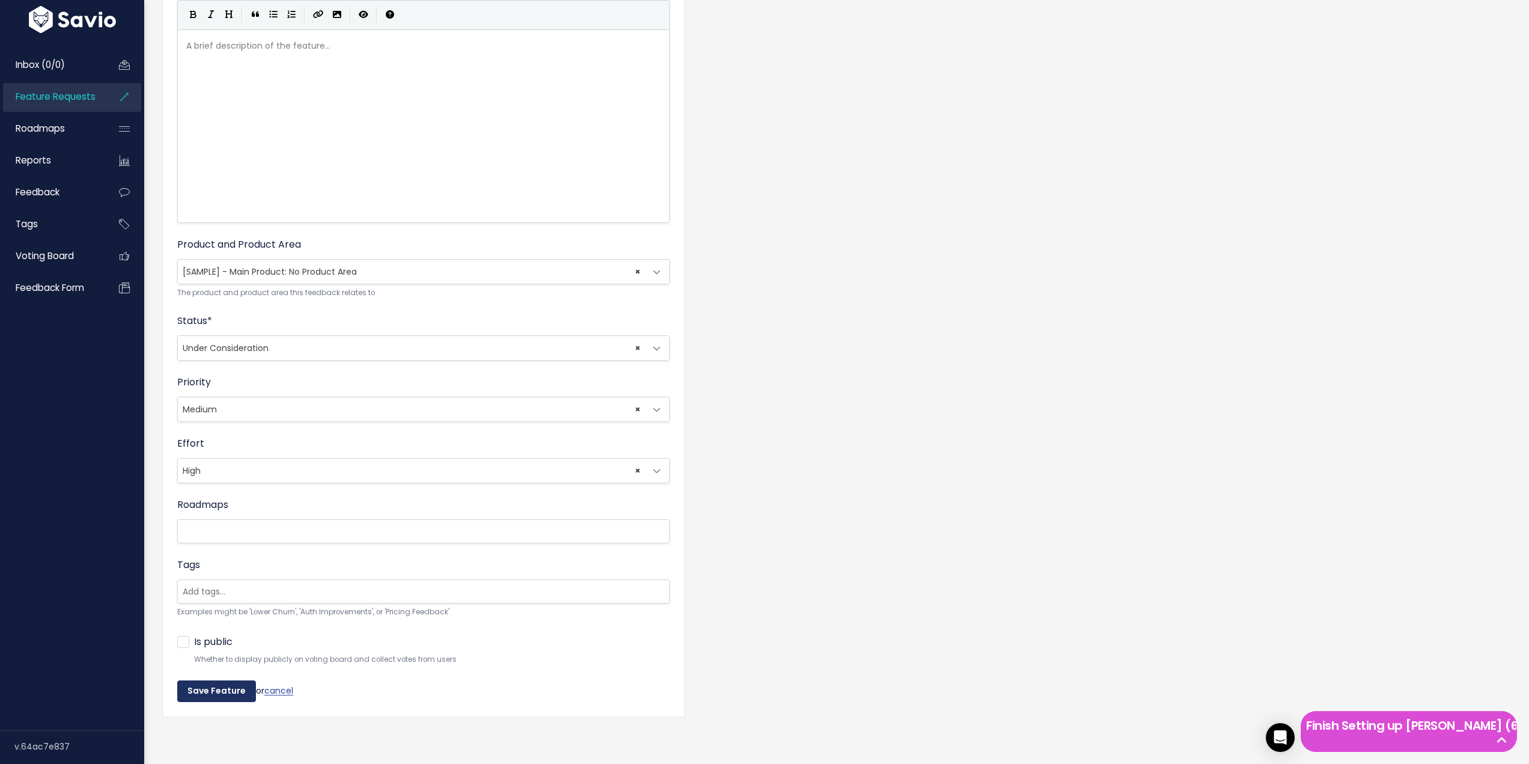
click at [217, 681] on input "Save Feature" at bounding box center [216, 691] width 79 height 22
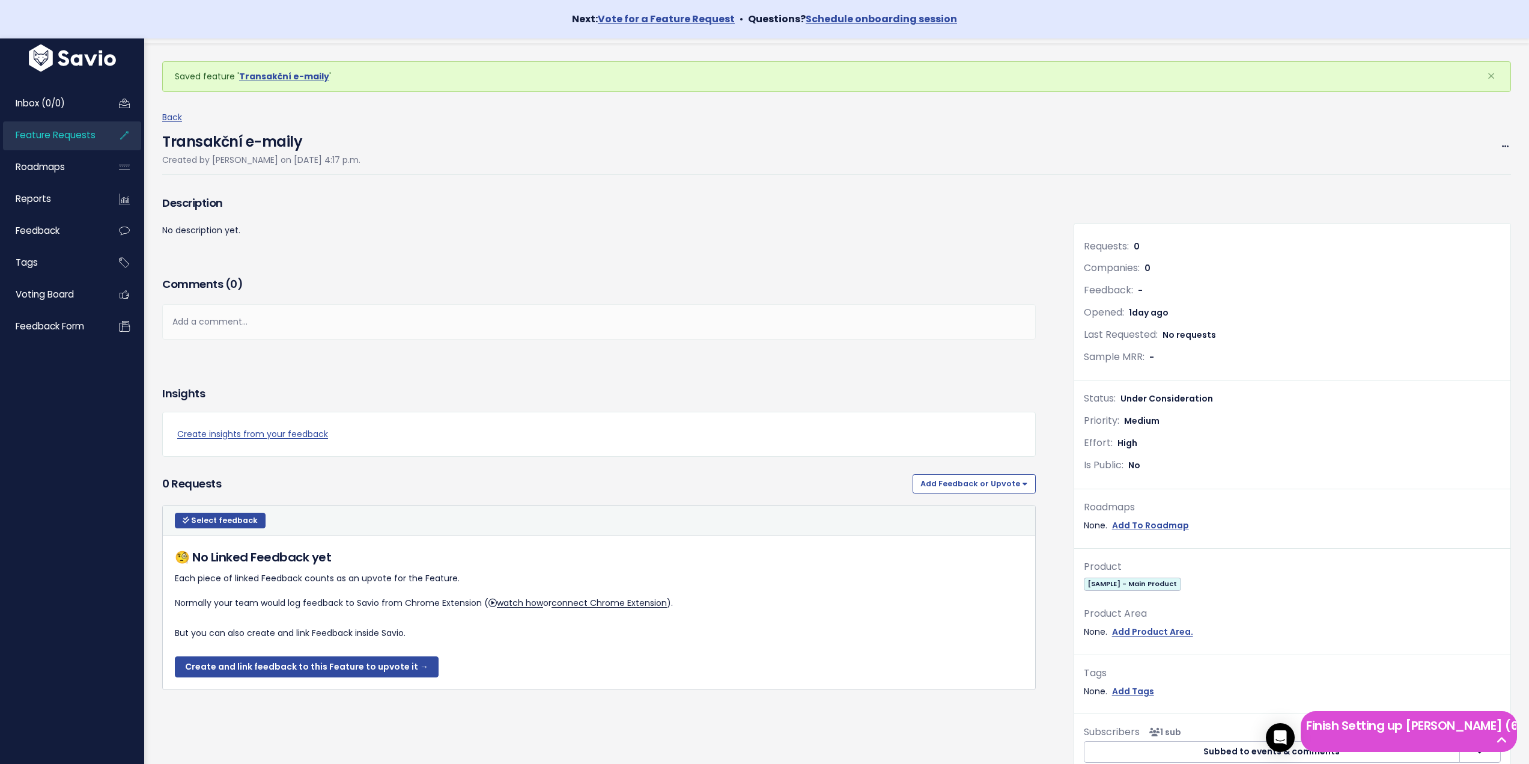
scroll to position [63, 0]
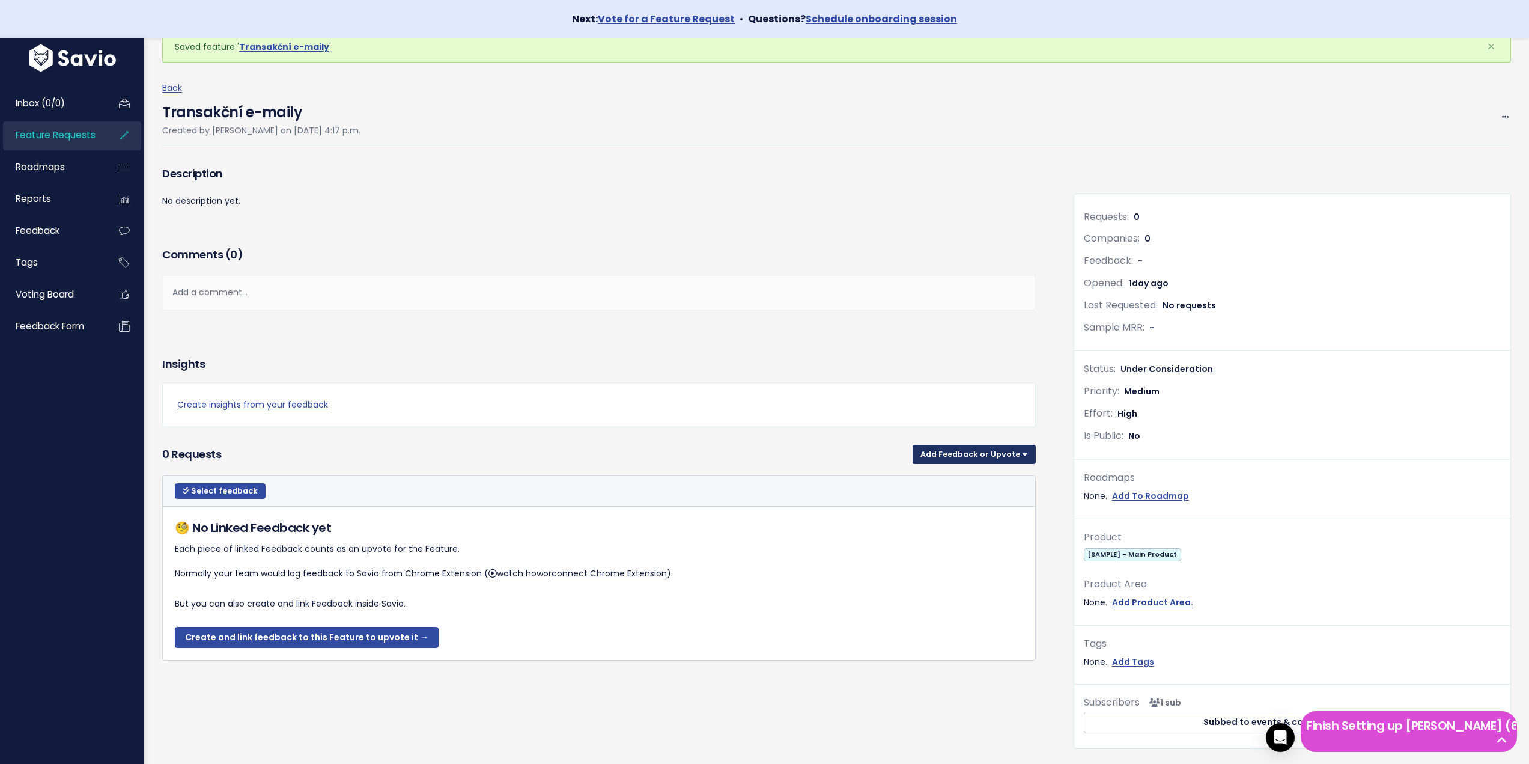
click at [1013, 455] on button "Add Feedback or Upvote" at bounding box center [974, 454] width 123 height 19
click at [982, 481] on link "Upvote" at bounding box center [974, 484] width 114 height 23
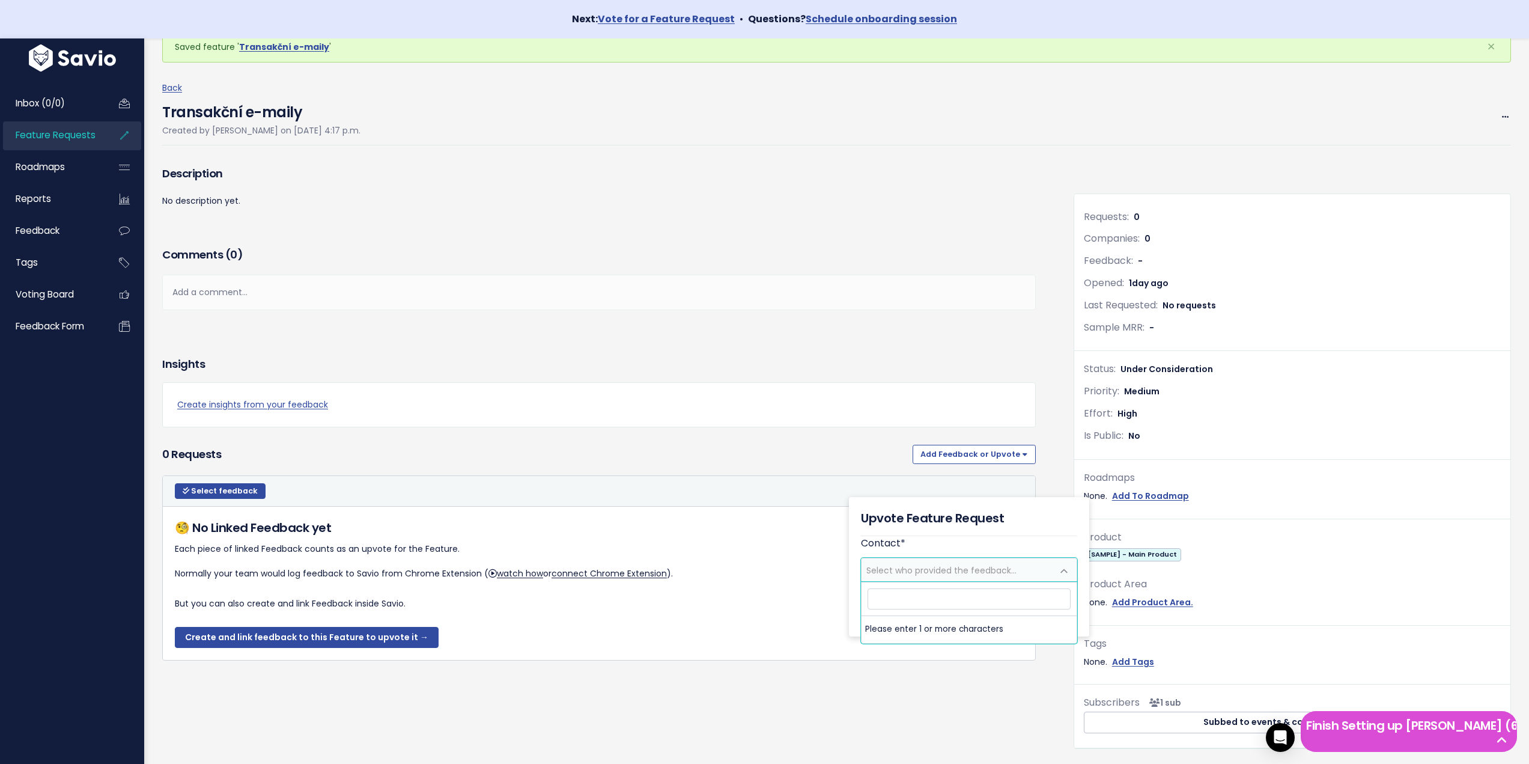
click at [974, 572] on span "Select who provided the feedback..." at bounding box center [941, 570] width 150 height 12
click at [961, 523] on h5 "Upvote Feature Request" at bounding box center [932, 518] width 143 height 18
click at [1062, 616] on link "cancel" at bounding box center [1061, 614] width 31 height 15
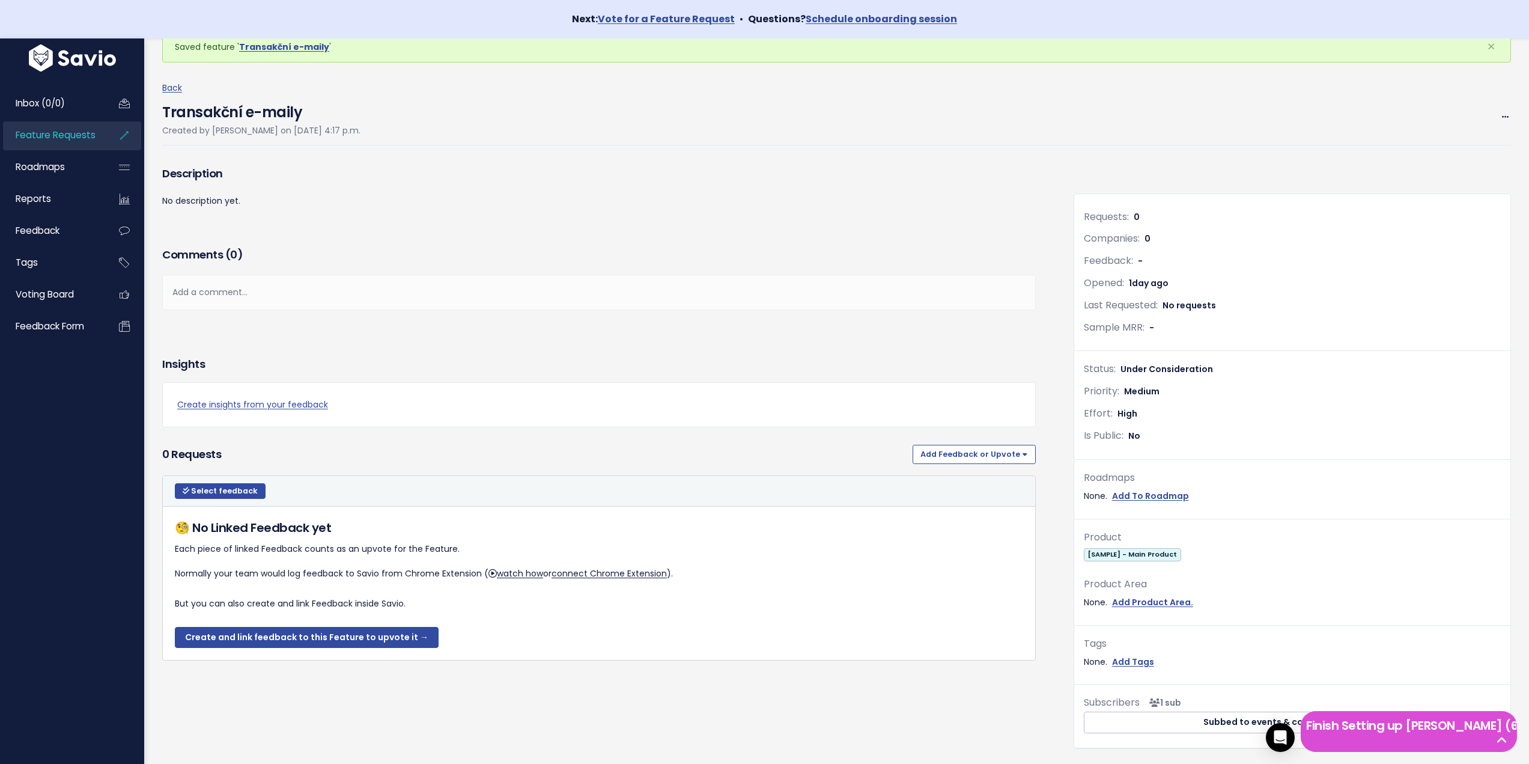
click at [731, 351] on div "Insights" at bounding box center [599, 364] width 874 height 36
click at [1503, 734] on icon at bounding box center [1502, 740] width 20 height 12
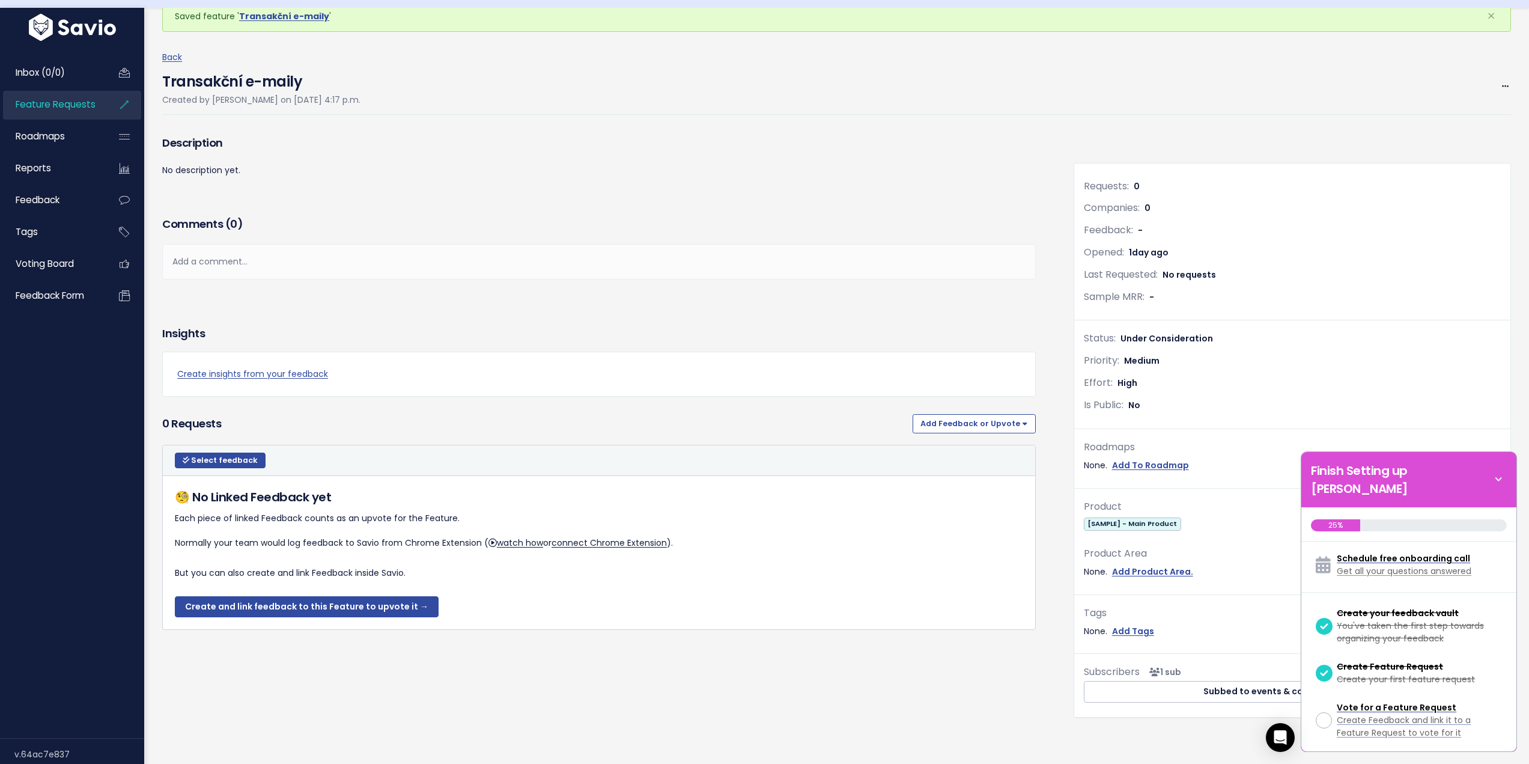
scroll to position [60, 0]
